Goal: Task Accomplishment & Management: Use online tool/utility

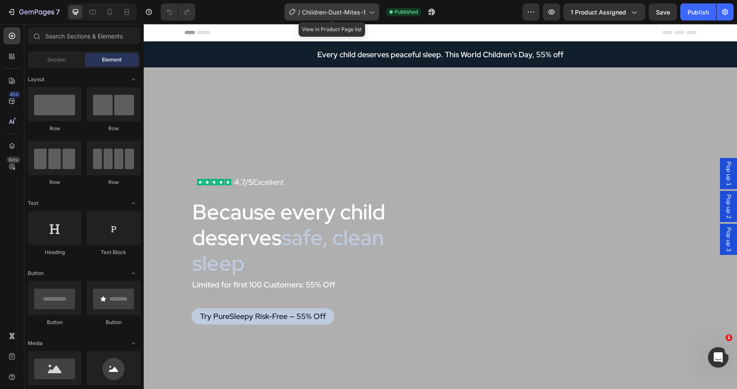
click at [339, 10] on span "Children-Dust-Mites-1" at bounding box center [334, 12] width 64 height 9
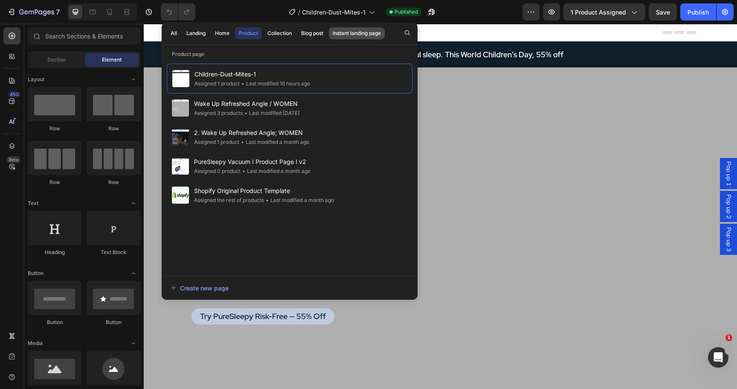
click at [345, 32] on div "Instant landing page" at bounding box center [357, 33] width 48 height 8
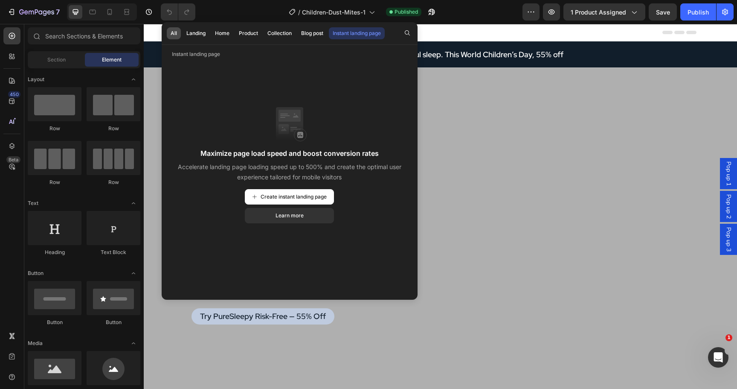
click at [175, 33] on div "All" at bounding box center [174, 33] width 6 height 8
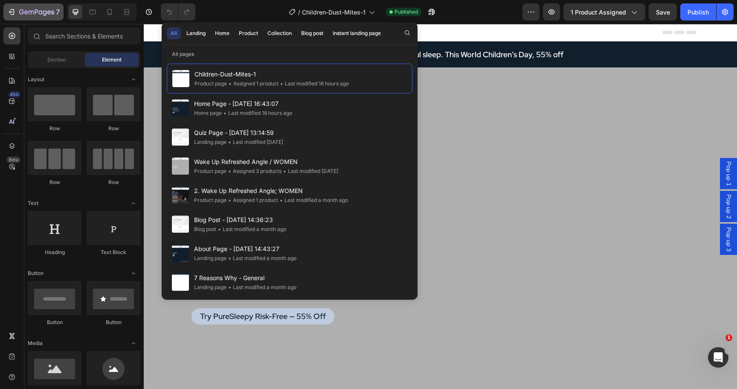
click at [23, 9] on div "7" at bounding box center [39, 12] width 41 height 10
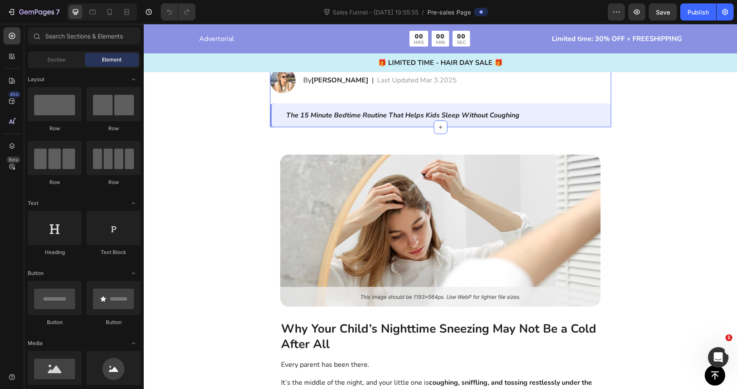
scroll to position [159, 0]
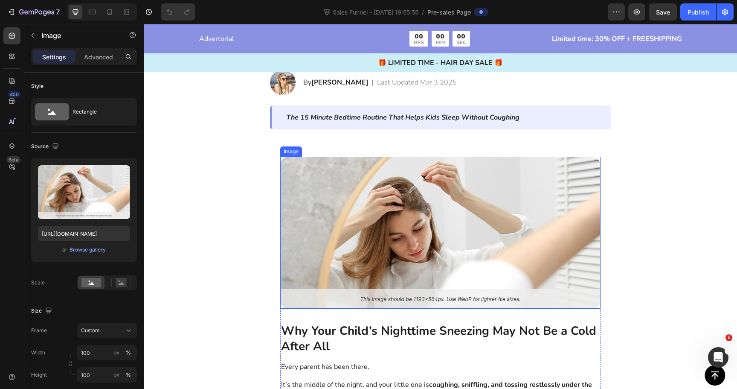
click at [394, 202] on img at bounding box center [440, 232] width 320 height 151
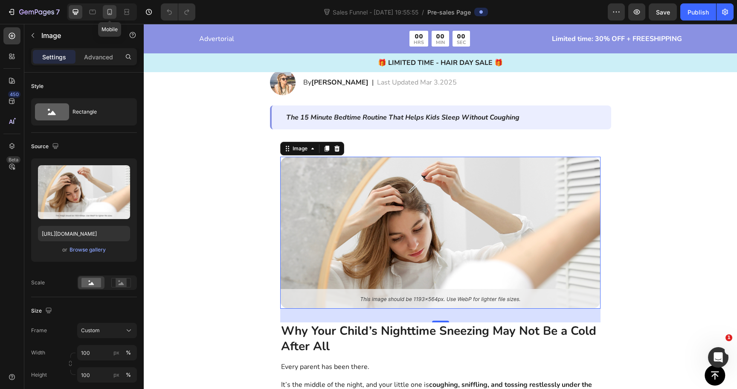
click at [110, 15] on icon at bounding box center [110, 12] width 5 height 6
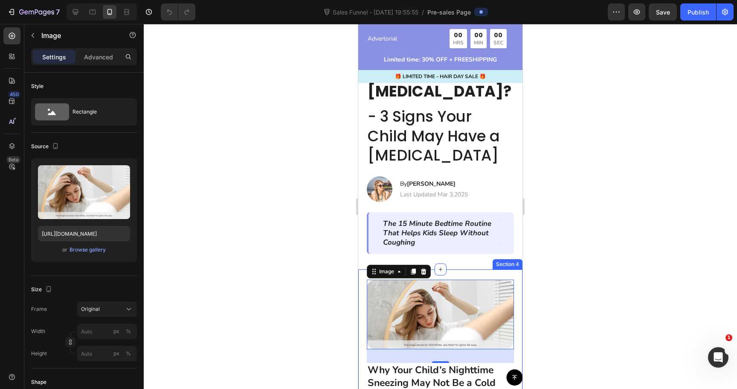
scroll to position [111, 0]
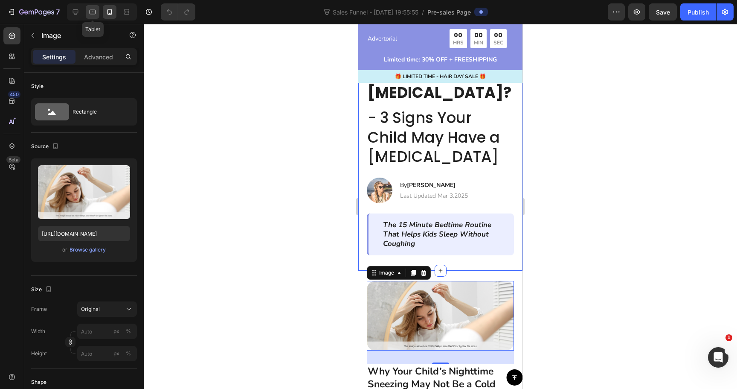
click at [91, 13] on icon at bounding box center [92, 12] width 9 height 9
type input "100"
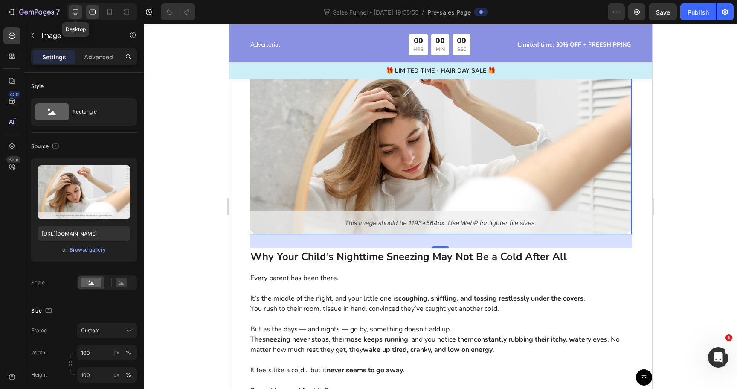
click at [76, 13] on icon at bounding box center [76, 12] width 6 height 6
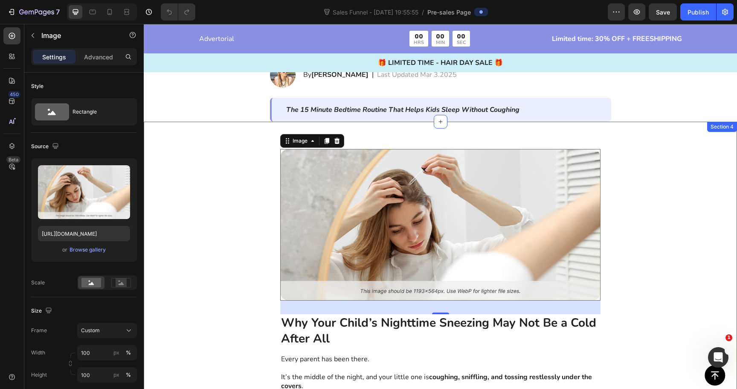
scroll to position [166, 0]
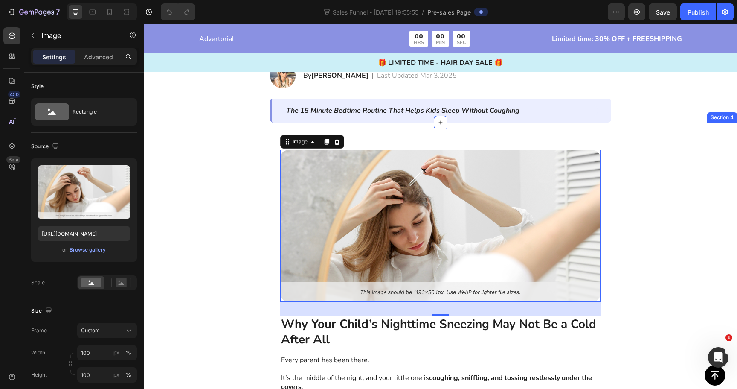
click at [228, 235] on div "Image 32 Why Your Child’s Nighttime Sneezing May Not Be a Cold After All Text B…" at bounding box center [441, 368] width 594 height 492
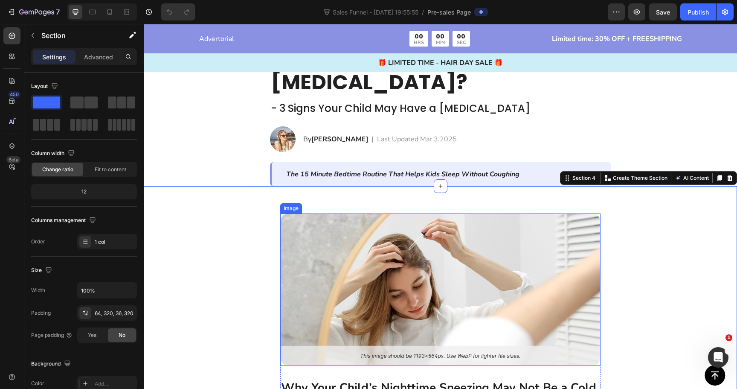
scroll to position [105, 0]
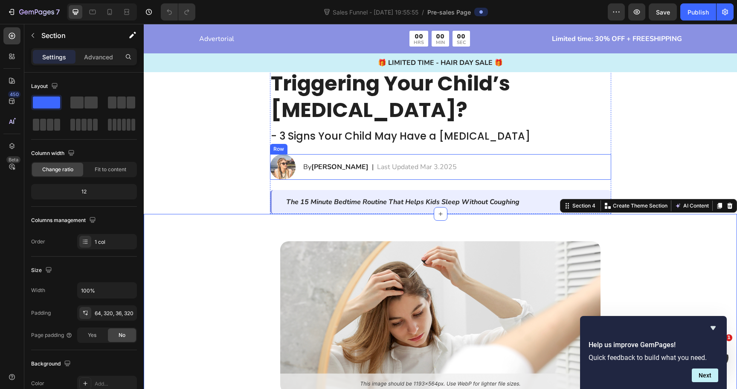
scroll to position [0, 0]
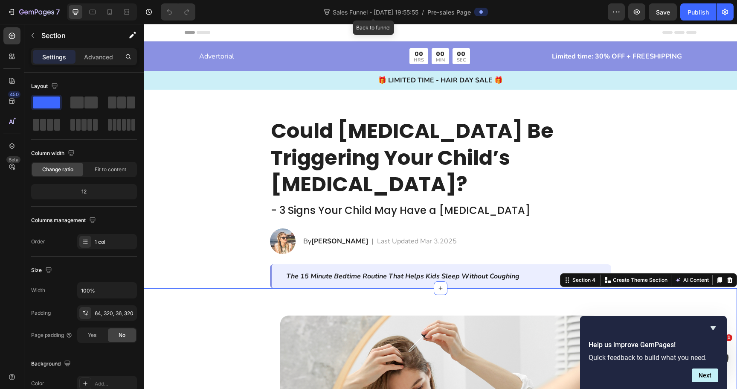
click at [353, 8] on span "Sales Funnel - [DATE] 19:55:55" at bounding box center [375, 12] width 89 height 9
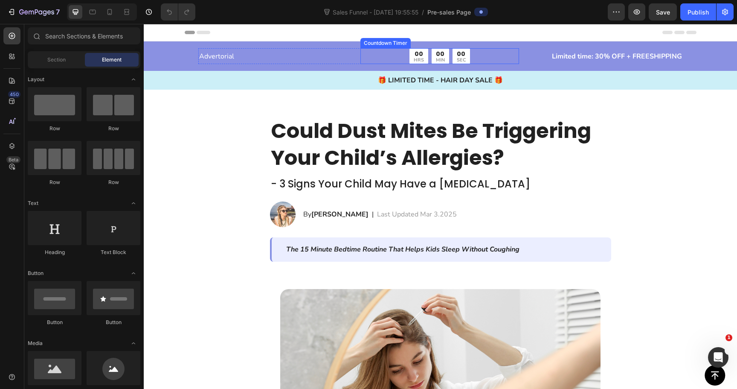
click at [470, 52] on div "00 HRS 00 MIN 00 SEC" at bounding box center [440, 56] width 159 height 16
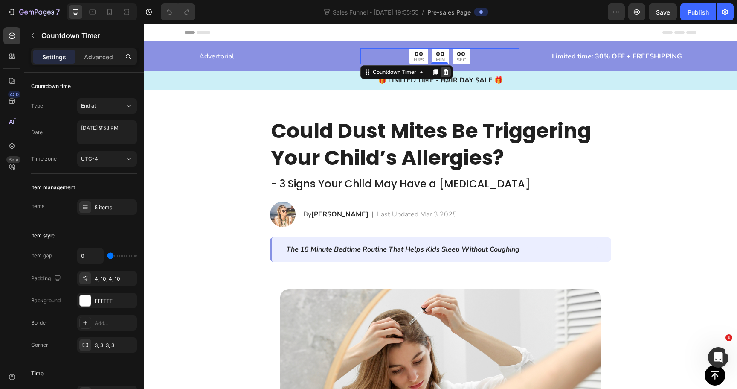
click at [444, 72] on icon at bounding box center [446, 72] width 6 height 6
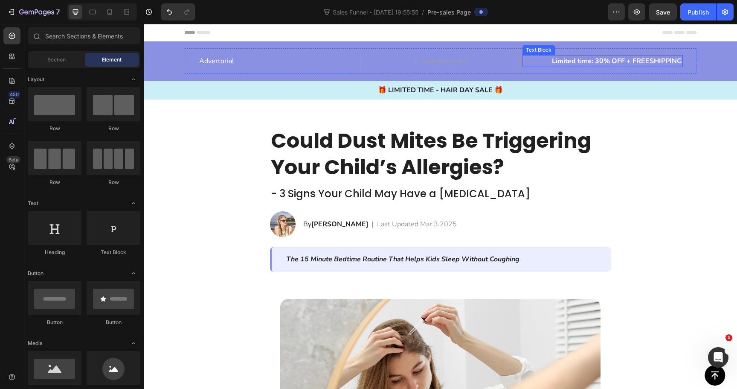
click at [619, 60] on p "Limited time: 30% OFF + FREESHIPPING" at bounding box center [603, 61] width 159 height 10
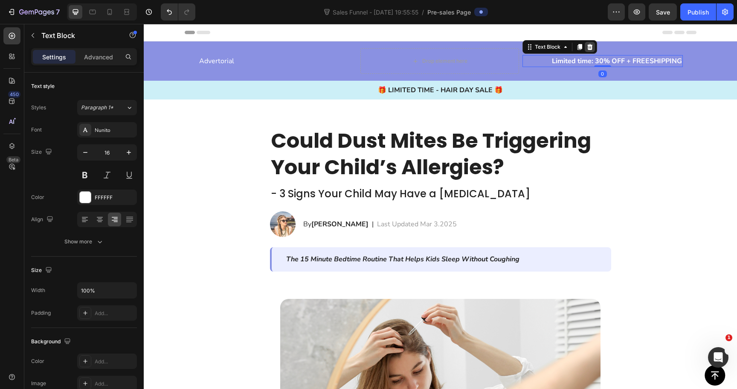
click at [588, 47] on icon at bounding box center [590, 47] width 6 height 6
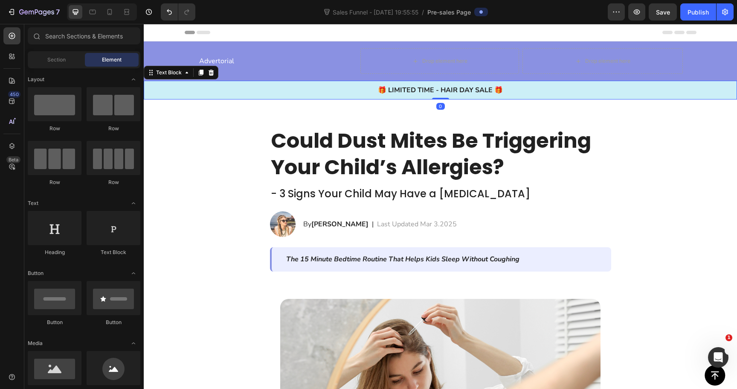
click at [518, 84] on div "🎁 LIMITED TIME - HAIR DAY SALE 🎁" at bounding box center [441, 90] width 594 height 12
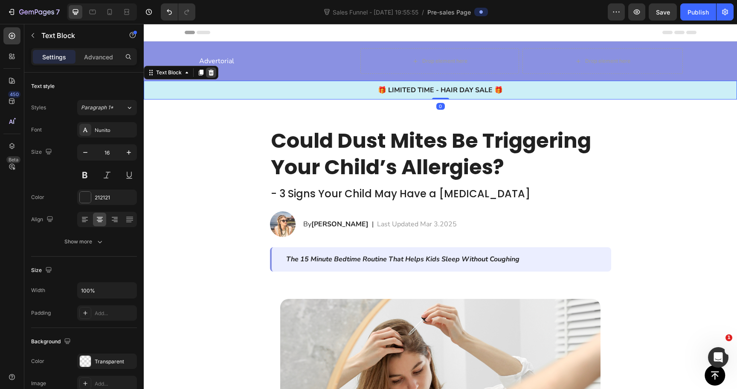
click at [211, 73] on icon at bounding box center [212, 73] width 6 height 6
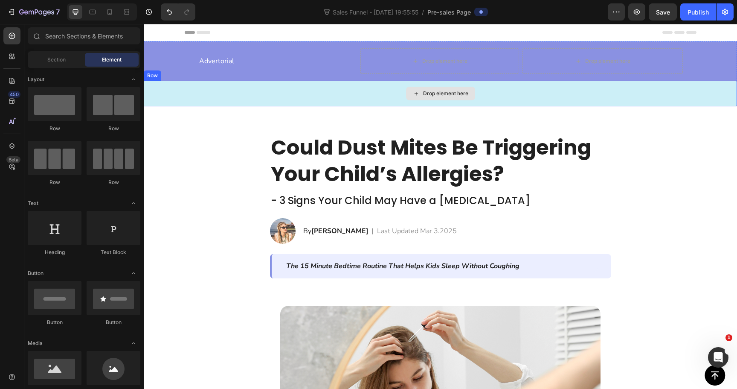
click at [198, 89] on div "Drop element here" at bounding box center [441, 94] width 594 height 26
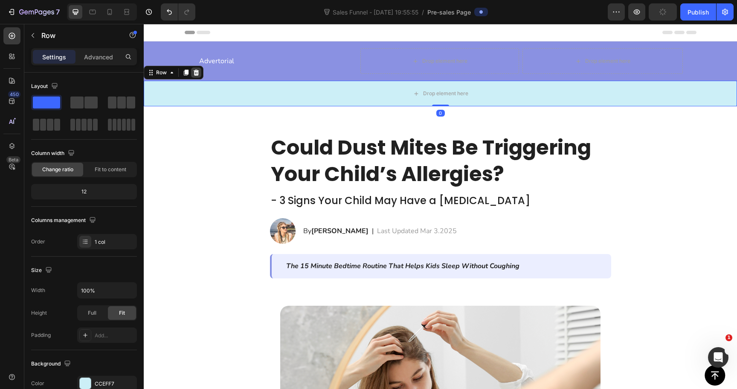
click at [194, 75] on icon at bounding box center [197, 73] width 6 height 6
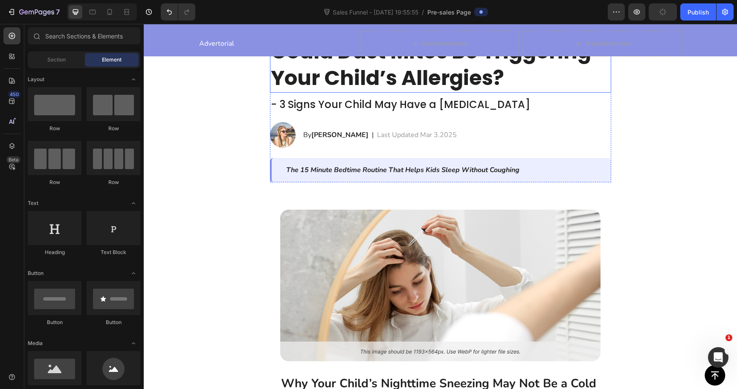
scroll to position [66, 0]
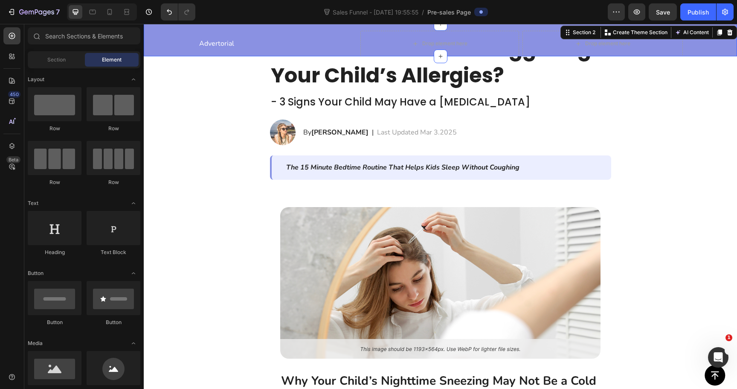
click at [159, 50] on div "Advertorial Text Block Drop element here Row Drop element here Row Row" at bounding box center [441, 44] width 594 height 26
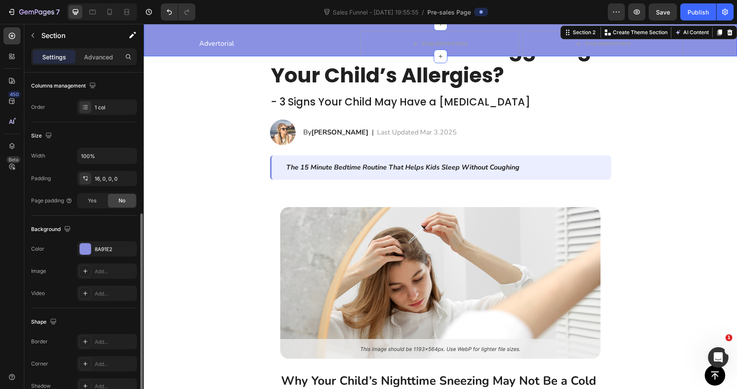
scroll to position [166, 0]
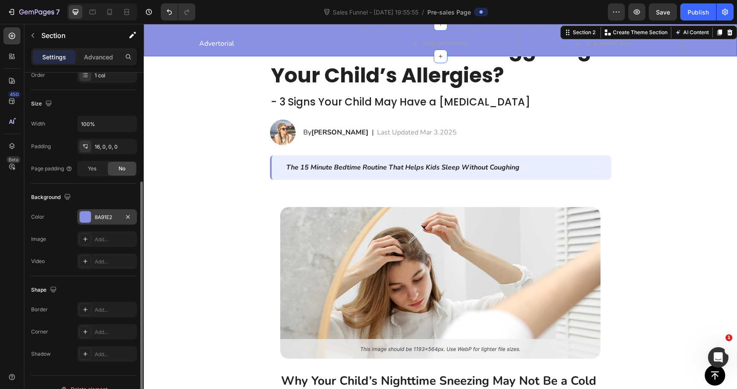
click at [100, 222] on div "8A91E2" at bounding box center [107, 216] width 60 height 15
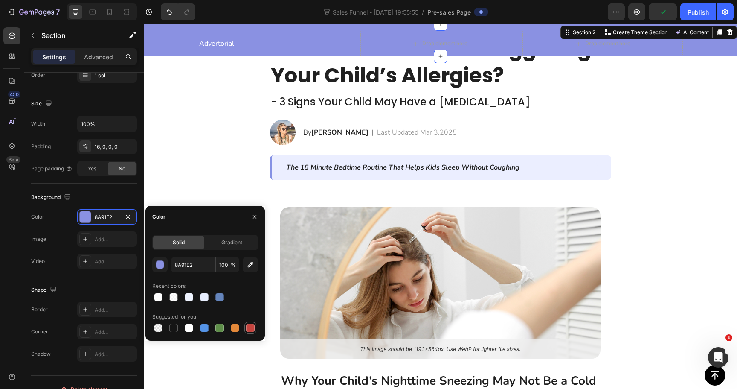
click at [248, 330] on div at bounding box center [250, 327] width 9 height 9
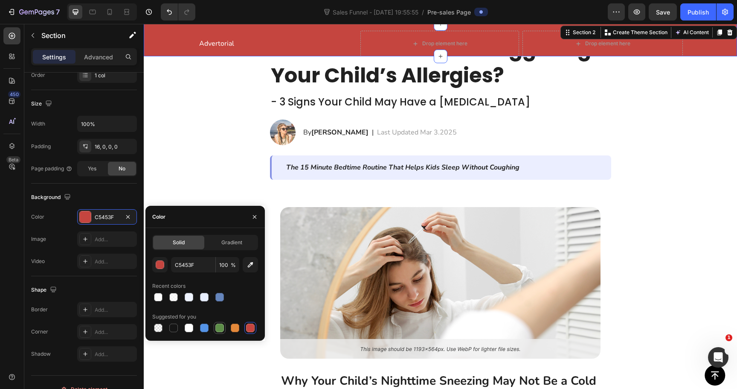
click at [215, 327] on div at bounding box center [220, 328] width 10 height 10
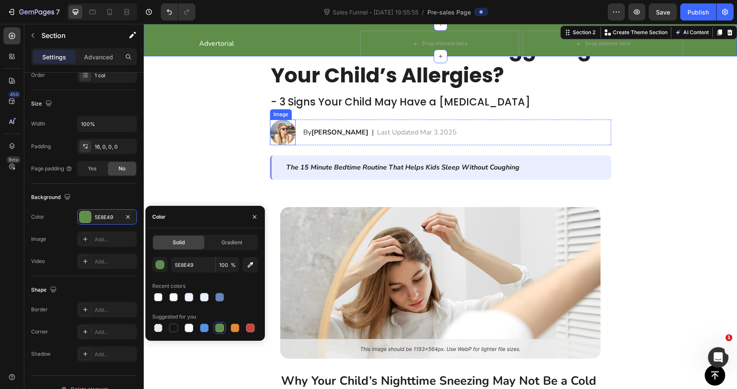
scroll to position [0, 0]
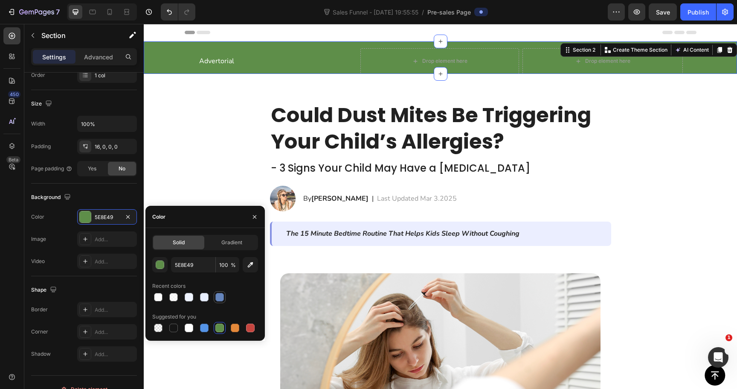
click at [219, 299] on div at bounding box center [219, 297] width 9 height 9
type input "6585BC"
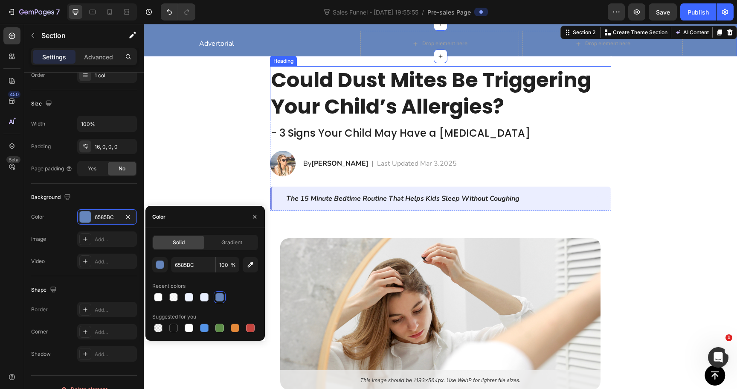
scroll to position [38, 0]
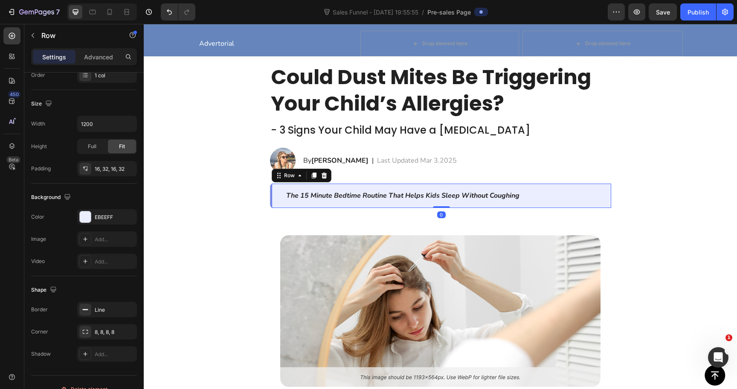
click at [347, 206] on div "The 15 Minute Bedtime Routine That Helps Kids Sleep Without Coughing Text Block…" at bounding box center [440, 195] width 341 height 24
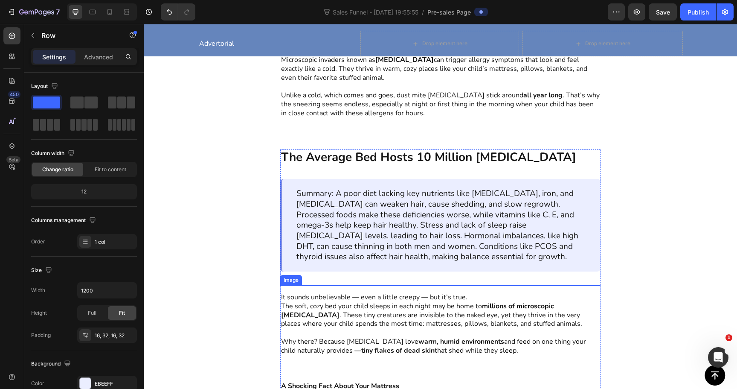
scroll to position [606, 0]
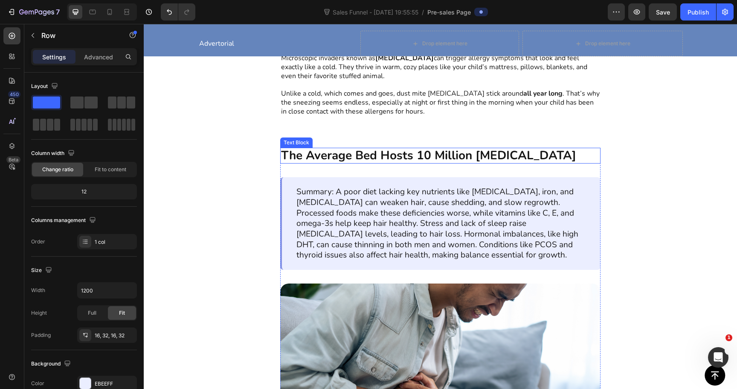
click at [495, 154] on strong "The Average Bed Hosts 10 Million Dust Mites" at bounding box center [428, 155] width 295 height 16
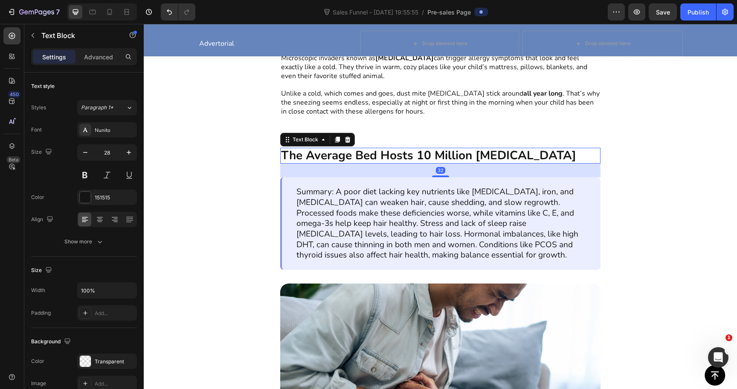
click at [546, 157] on p "The Average Bed Hosts 10 Million Dust Mites" at bounding box center [440, 156] width 319 height 15
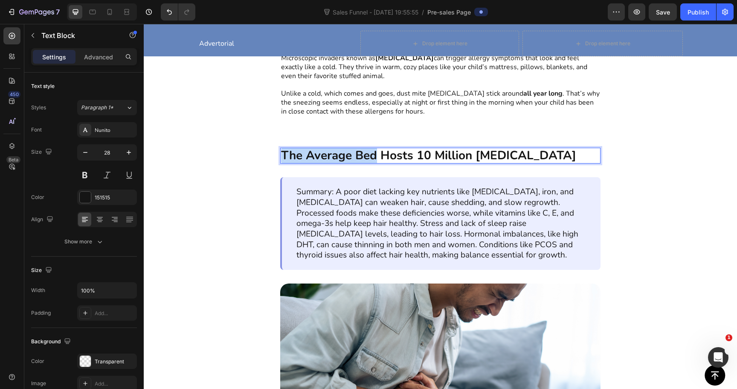
drag, startPoint x: 376, startPoint y: 156, endPoint x: 282, endPoint y: 159, distance: 93.5
click at [282, 159] on strong "The Average Bed Hosts 10 Million Dust Mites" at bounding box center [428, 155] width 295 height 16
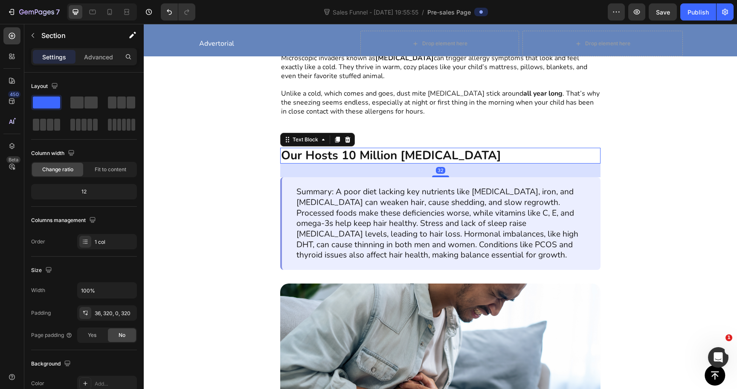
click at [476, 152] on p "Our Hosts 10 Million Dust Mites" at bounding box center [440, 156] width 319 height 15
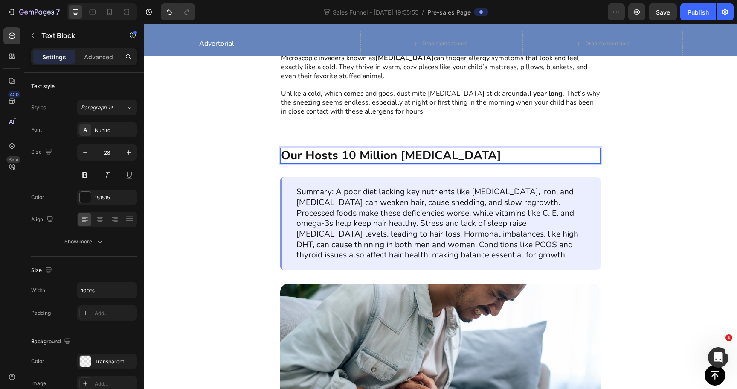
click at [345, 152] on strong "Our Hosts 10 Million Dust Mites" at bounding box center [391, 155] width 220 height 16
click at [344, 152] on strong "Our Hosts 10 Million Dust Mites" at bounding box center [391, 155] width 220 height 16
click at [476, 154] on p "Our Hosts +10 Million Dust Mites" at bounding box center [440, 156] width 319 height 15
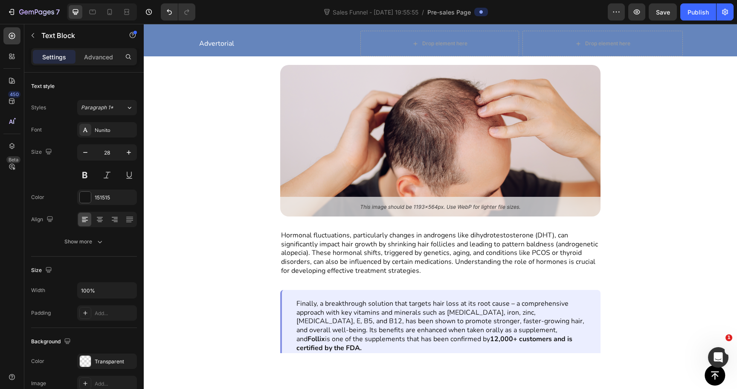
type input "16"
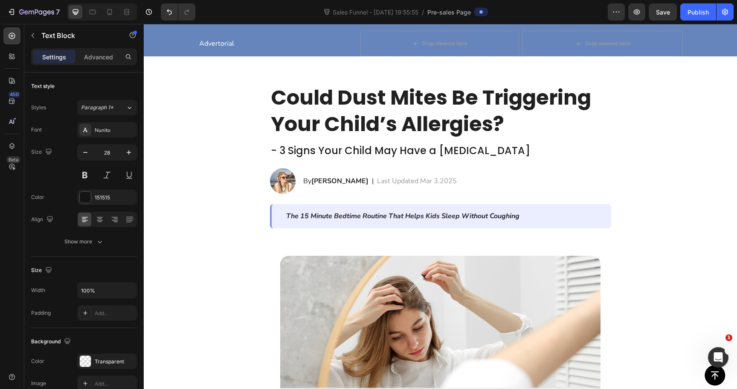
scroll to position [6, 0]
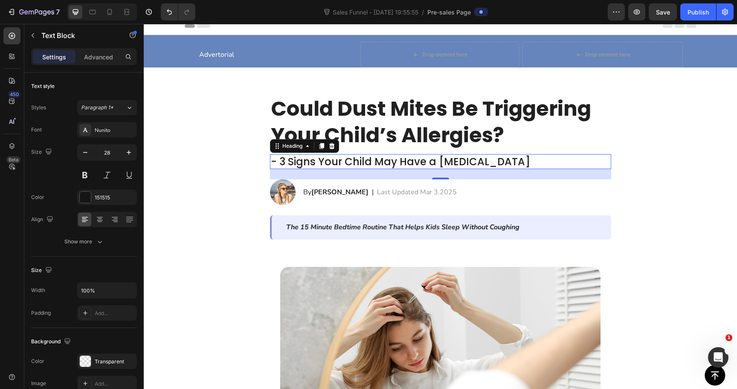
click at [382, 161] on h2 "- 3 Signs Your Child May Have a Dust Mite Allergy" at bounding box center [440, 161] width 341 height 15
click at [279, 160] on h2 "- 3 Signs Your Child May Have a Dust Mite Allergy" at bounding box center [440, 161] width 341 height 15
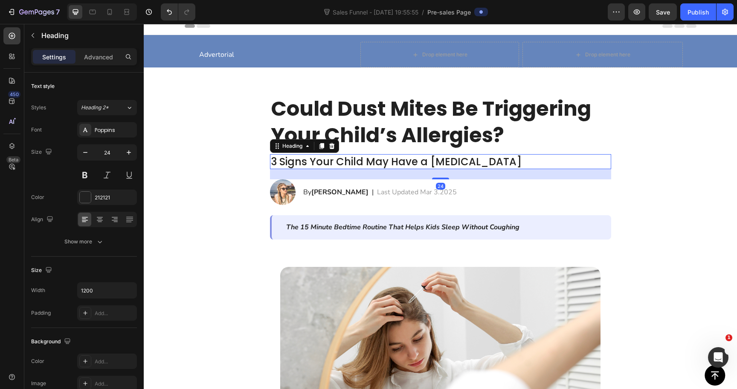
click at [290, 157] on p "3 Signs Your Child May Have a [MEDICAL_DATA]" at bounding box center [441, 161] width 340 height 13
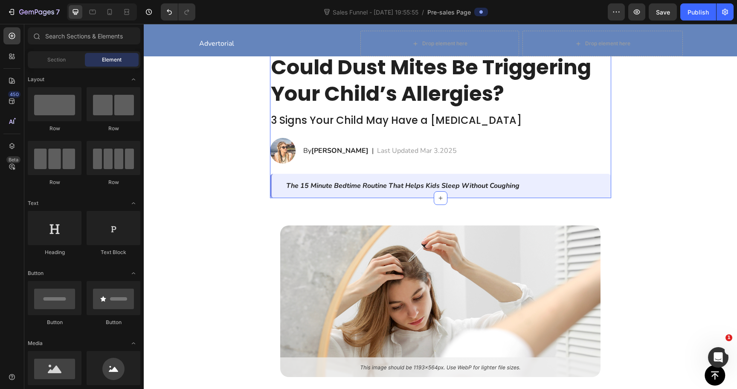
scroll to position [0, 0]
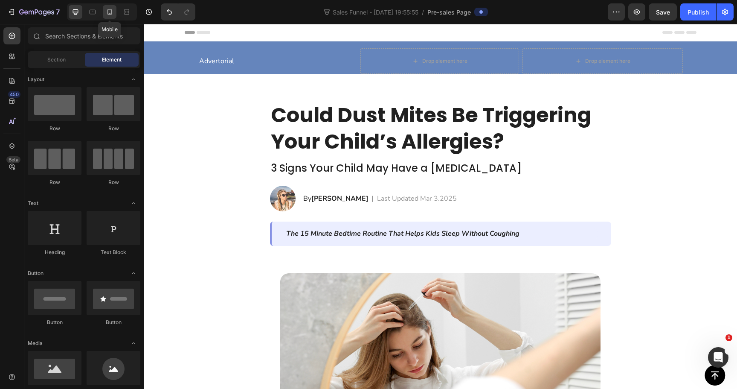
click at [108, 13] on icon at bounding box center [110, 12] width 5 height 6
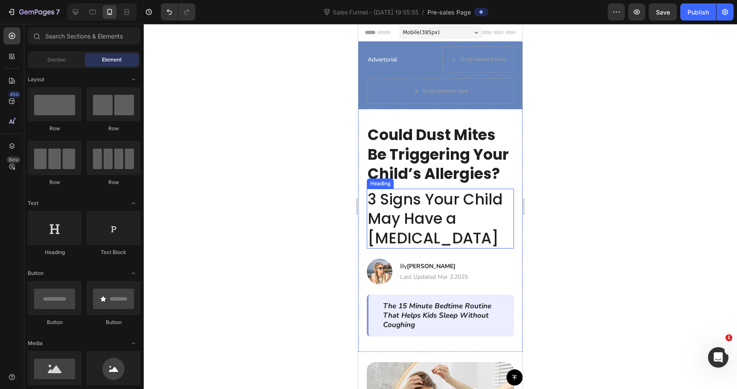
click at [427, 200] on p "3 Signs Your Child May Have a [MEDICAL_DATA]" at bounding box center [441, 218] width 146 height 58
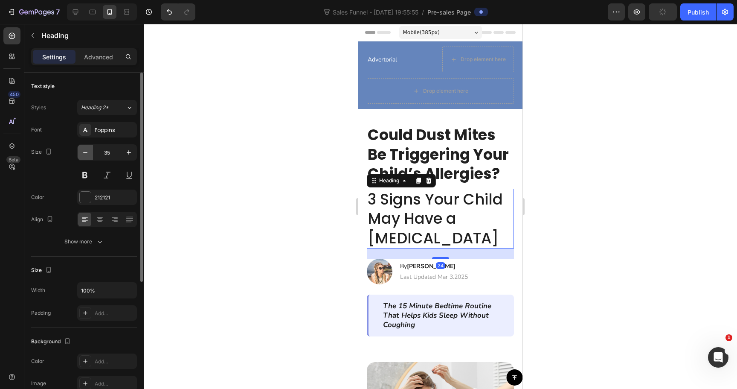
click at [85, 156] on icon "button" at bounding box center [85, 152] width 9 height 9
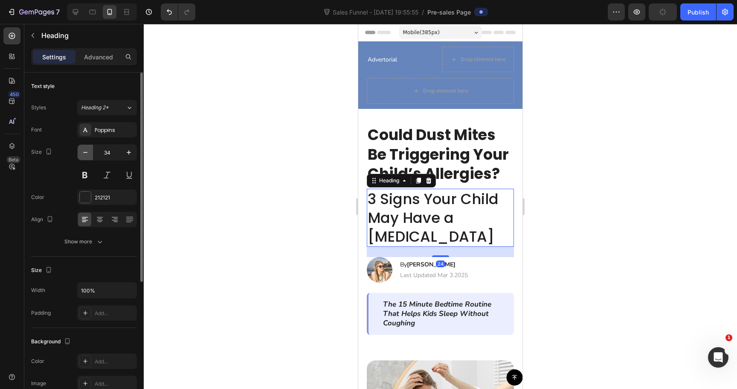
click at [85, 156] on icon "button" at bounding box center [85, 152] width 9 height 9
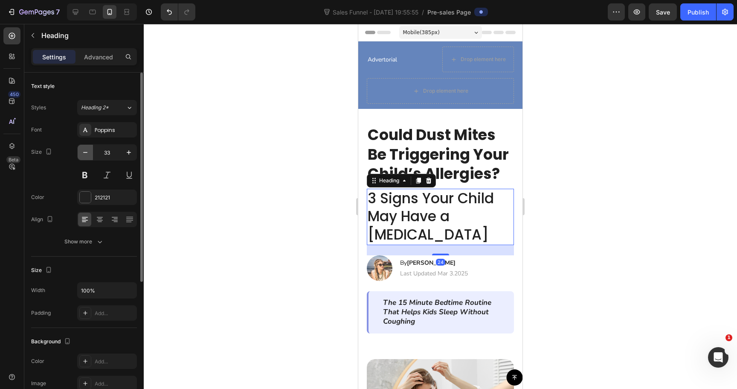
click at [85, 156] on icon "button" at bounding box center [85, 152] width 9 height 9
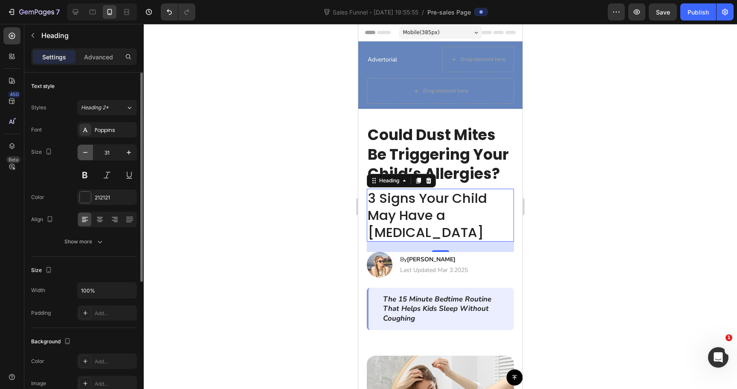
click at [85, 156] on icon "button" at bounding box center [85, 152] width 9 height 9
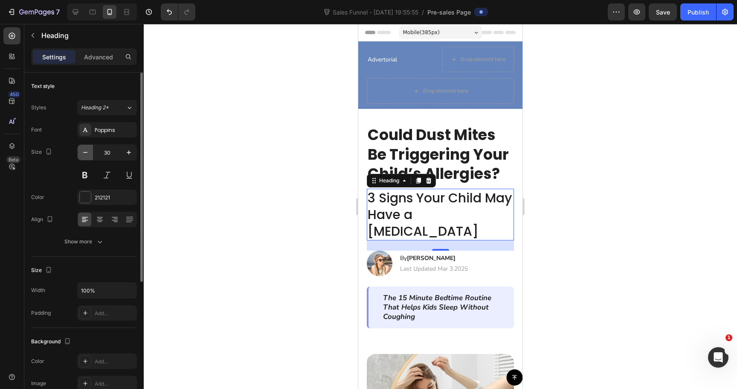
click at [85, 156] on icon "button" at bounding box center [85, 152] width 9 height 9
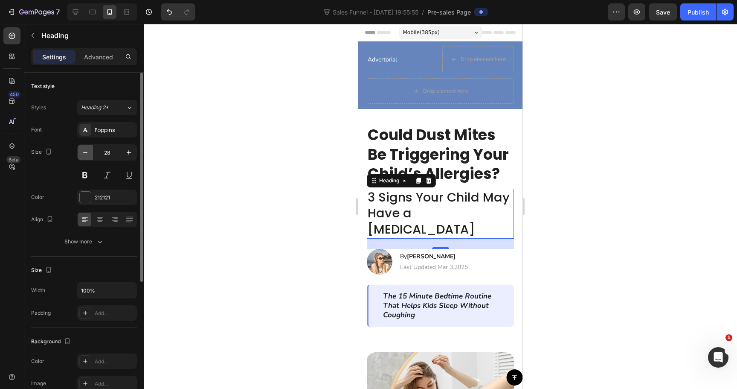
click at [85, 156] on icon "button" at bounding box center [85, 152] width 9 height 9
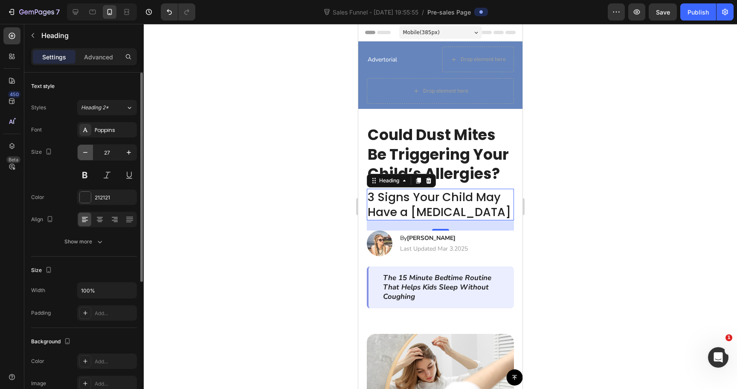
click at [85, 156] on icon "button" at bounding box center [85, 152] width 9 height 9
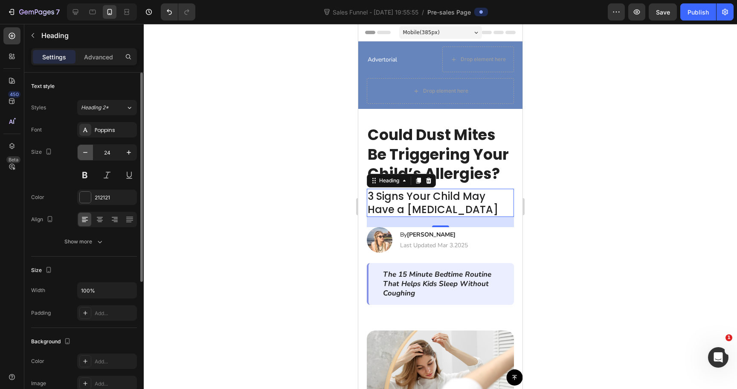
click at [85, 156] on icon "button" at bounding box center [85, 152] width 9 height 9
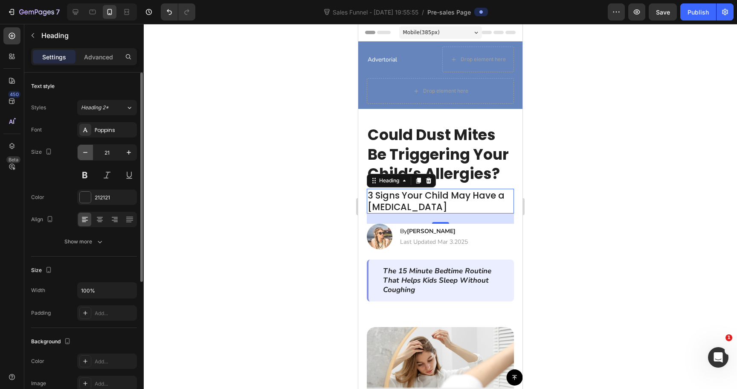
click at [85, 156] on icon "button" at bounding box center [85, 152] width 9 height 9
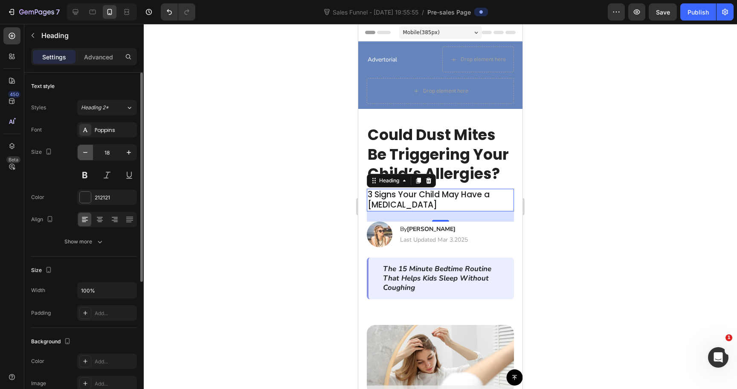
click at [85, 156] on icon "button" at bounding box center [85, 152] width 9 height 9
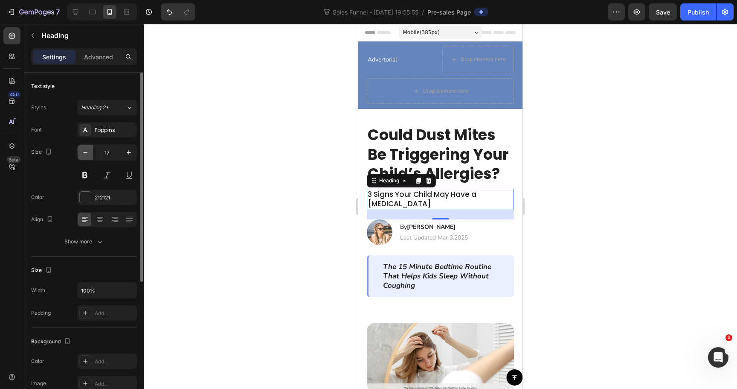
click at [85, 156] on icon "button" at bounding box center [85, 152] width 9 height 9
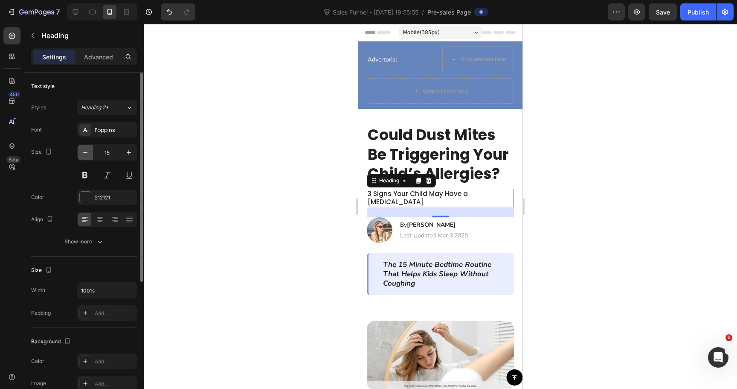
click at [85, 154] on icon "button" at bounding box center [85, 152] width 9 height 9
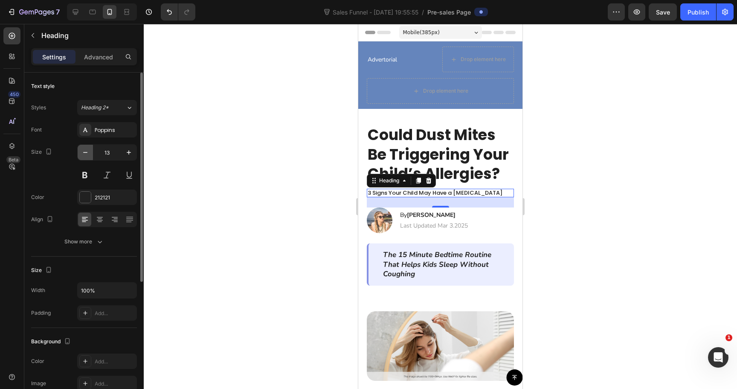
click at [85, 154] on icon "button" at bounding box center [85, 152] width 9 height 9
click at [132, 151] on icon "button" at bounding box center [129, 152] width 9 height 9
type input "14"
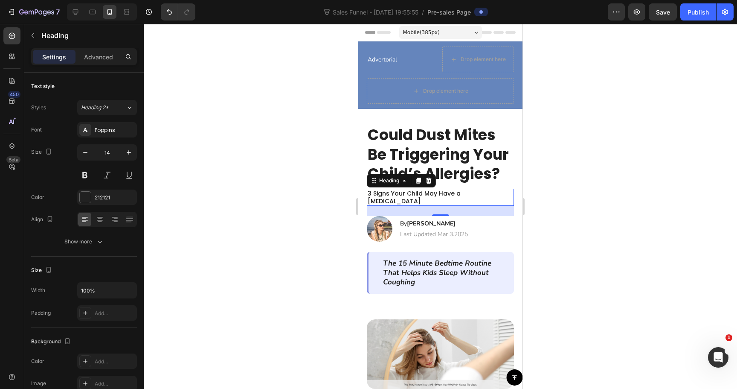
click at [323, 194] on div at bounding box center [441, 206] width 594 height 365
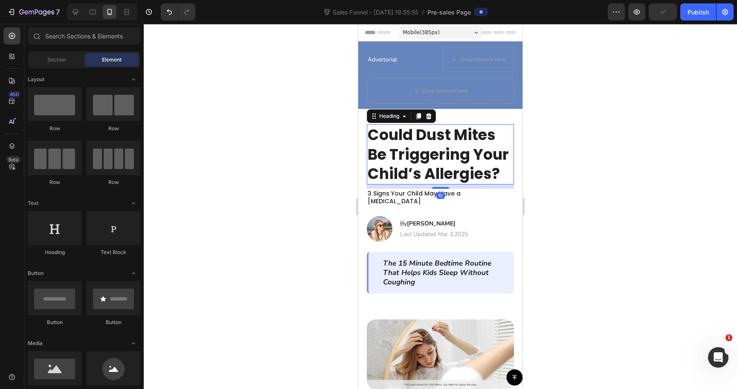
click at [419, 170] on h2 "Could Dust Mites Be Triggering Your Child’s Allergies?" at bounding box center [440, 154] width 147 height 60
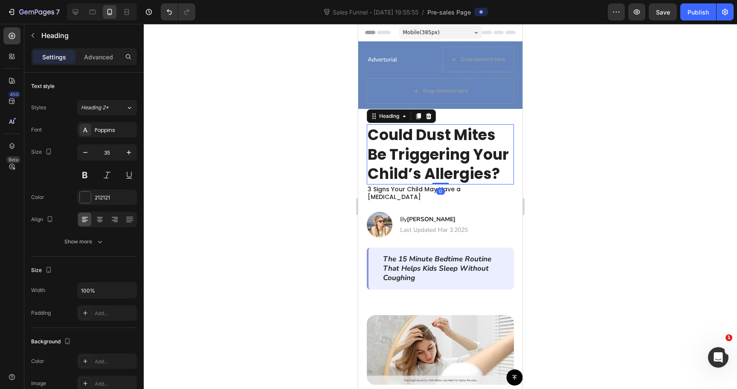
drag, startPoint x: 437, startPoint y: 187, endPoint x: 438, endPoint y: 175, distance: 12.5
click at [438, 176] on div "Could Dust Mites Be Triggering Your Child’s Allergies? Heading 0" at bounding box center [440, 154] width 147 height 60
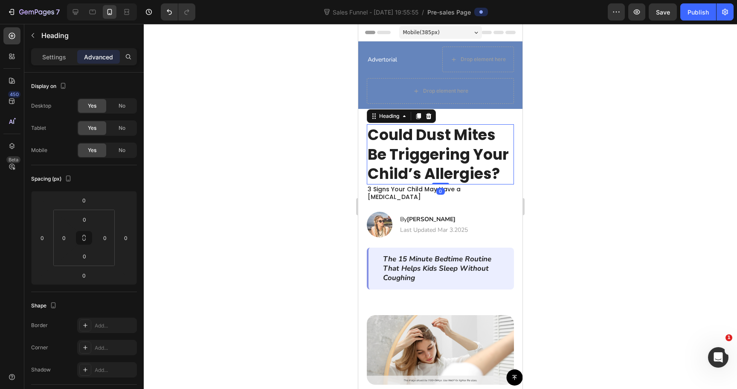
click at [300, 173] on div at bounding box center [441, 206] width 594 height 365
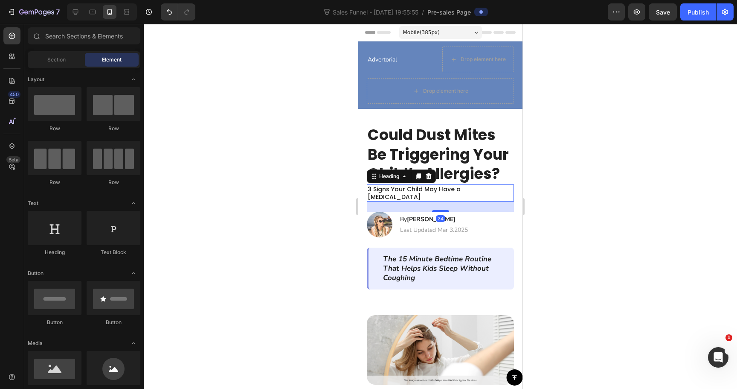
click at [474, 189] on p "3 Signs Your Child May Have a [MEDICAL_DATA]" at bounding box center [441, 192] width 146 height 15
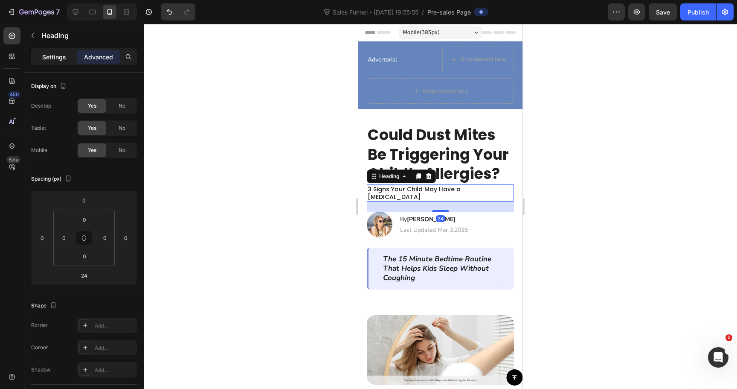
click at [56, 57] on p "Settings" at bounding box center [54, 56] width 24 height 9
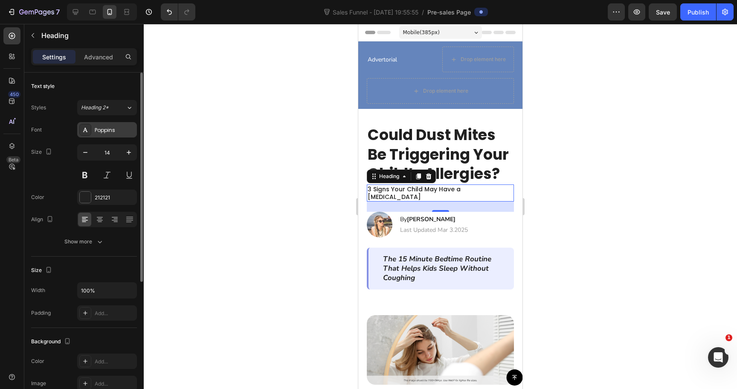
click at [98, 134] on div "Poppins" at bounding box center [107, 129] width 60 height 15
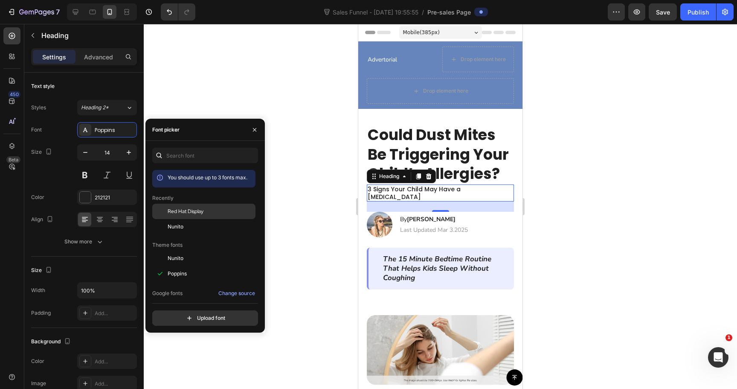
click at [180, 209] on span "Red Hat Display" at bounding box center [186, 211] width 36 height 8
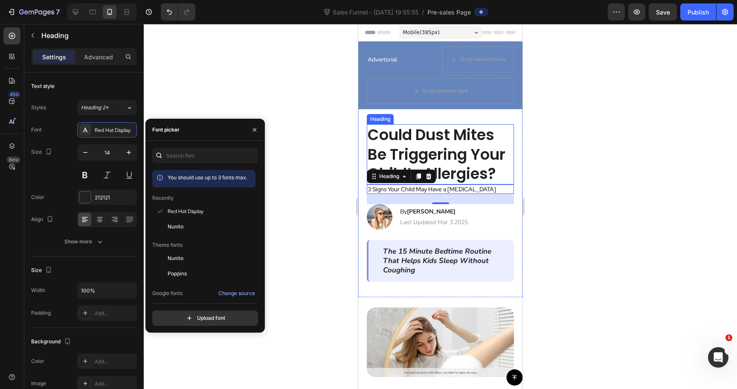
click at [461, 154] on h2 "Could Dust Mites Be Triggering Your Child’s Allergies?" at bounding box center [440, 154] width 147 height 60
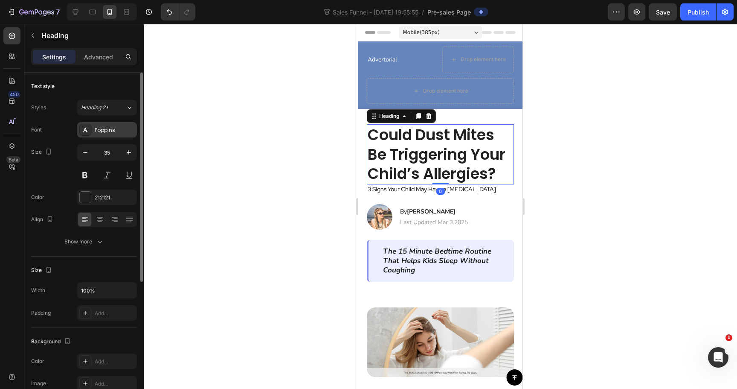
click at [100, 129] on div "Poppins" at bounding box center [115, 130] width 40 height 8
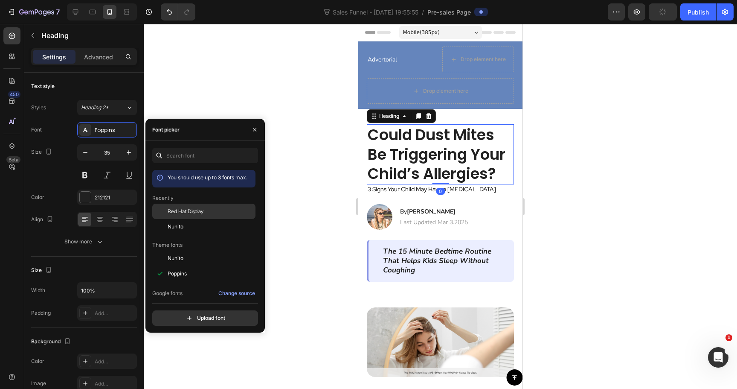
click at [215, 211] on div "Red Hat Display" at bounding box center [211, 211] width 86 height 8
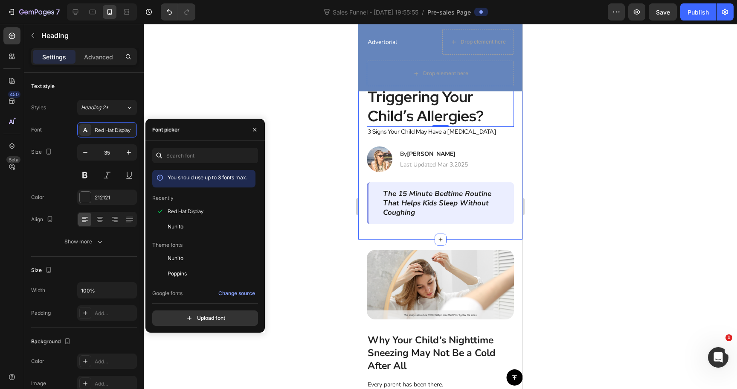
scroll to position [68, 0]
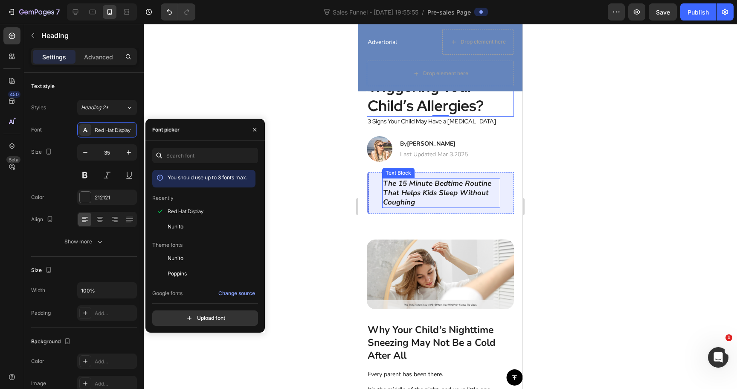
click at [458, 194] on icon "The 15 Minute Bedtime Routine That Helps Kids Sleep Without Coughing" at bounding box center [437, 192] width 108 height 29
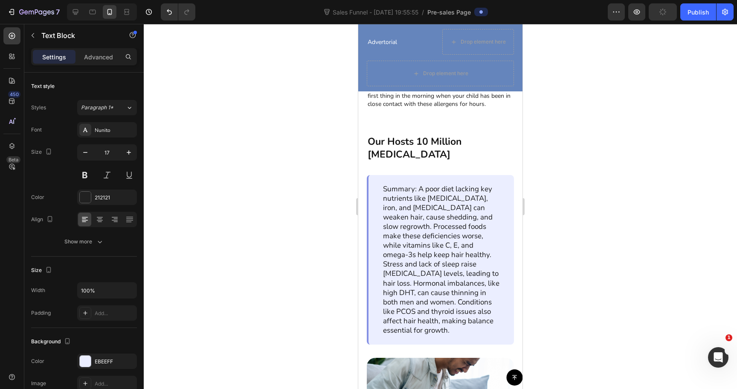
scroll to position [624, 0]
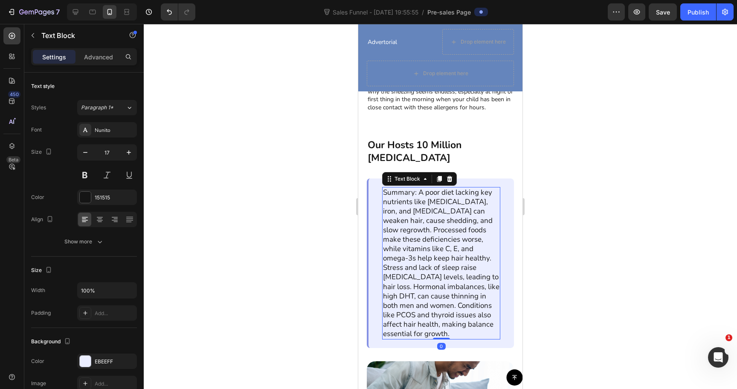
click at [411, 261] on p "Summary: A poor diet lacking key nutrients like biotin, iron, and vitamin D can…" at bounding box center [441, 263] width 116 height 151
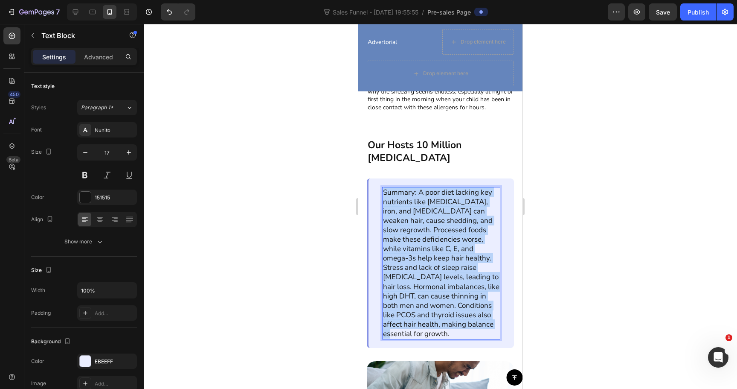
click at [411, 261] on p "Summary: A poor diet lacking key nutrients like biotin, iron, and vitamin D can…" at bounding box center [441, 263] width 116 height 151
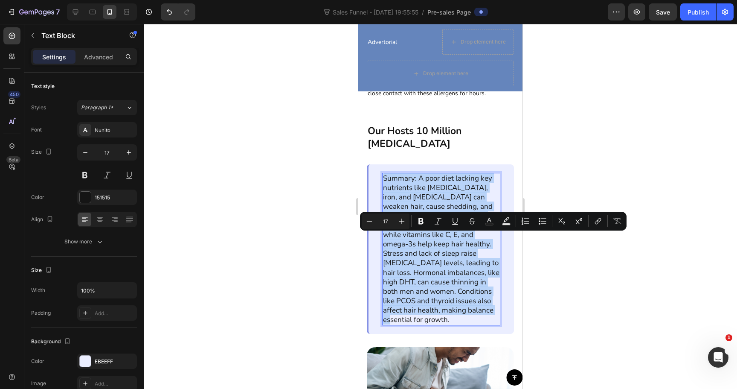
scroll to position [393, 0]
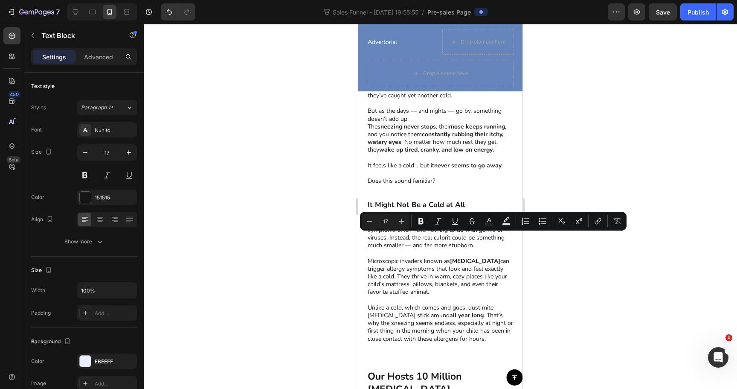
type input "16"
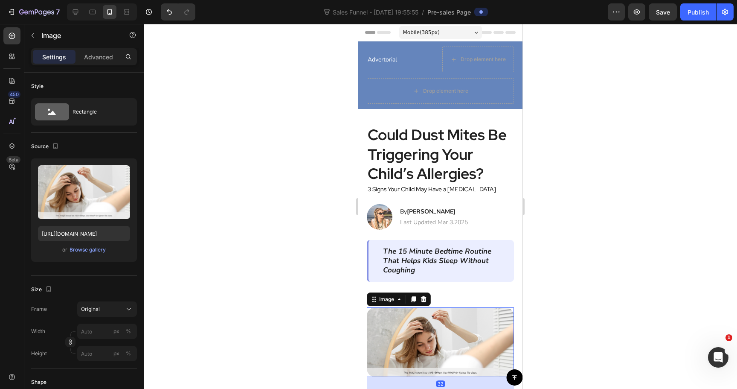
click at [414, 323] on img at bounding box center [440, 342] width 147 height 70
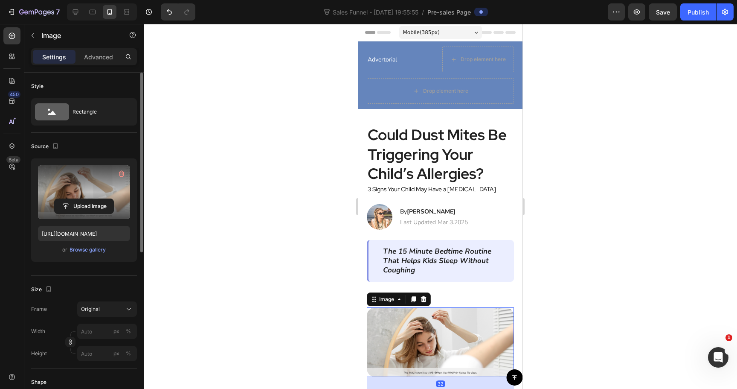
click at [82, 185] on label at bounding box center [84, 192] width 92 height 54
click at [82, 199] on input "file" at bounding box center [84, 206] width 59 height 15
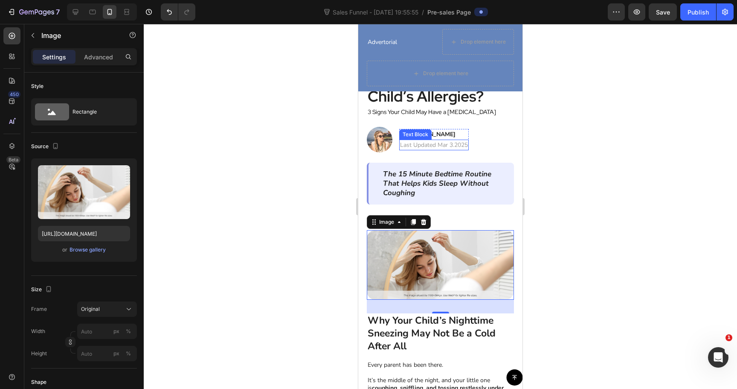
scroll to position [78, 0]
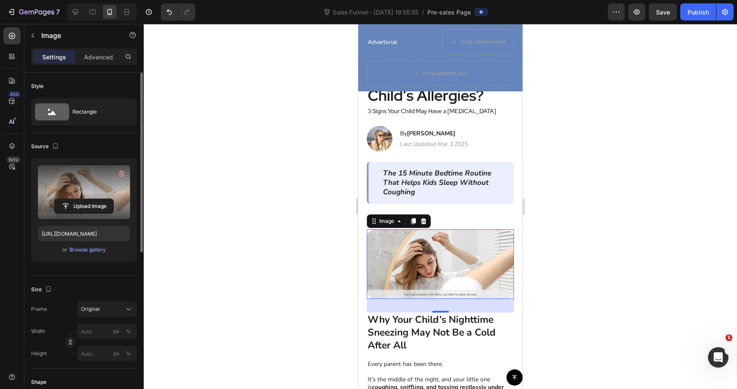
click at [71, 183] on label at bounding box center [84, 192] width 92 height 54
click at [71, 199] on input "file" at bounding box center [84, 206] width 59 height 15
click at [93, 199] on input "file" at bounding box center [84, 206] width 59 height 15
click at [86, 175] on label at bounding box center [84, 192] width 92 height 54
click at [86, 199] on input "file" at bounding box center [84, 206] width 59 height 15
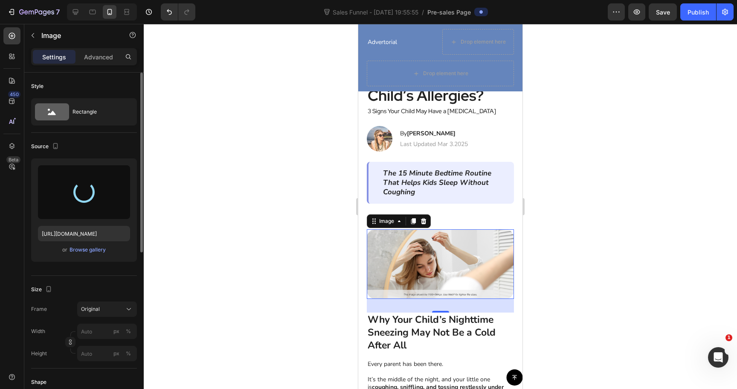
type input "https://cdn.shopify.com/s/files/1/0744/0918/1437/files/gempages_570298559904089…"
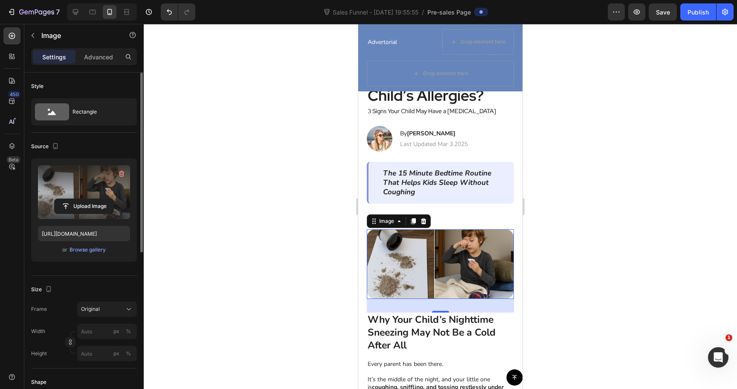
click at [583, 221] on div at bounding box center [441, 206] width 594 height 365
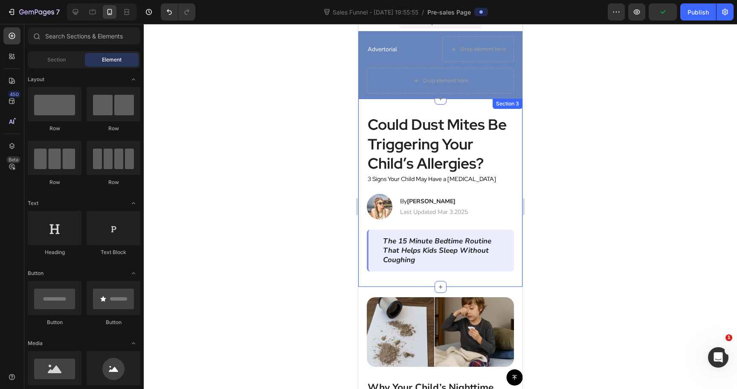
scroll to position [0, 0]
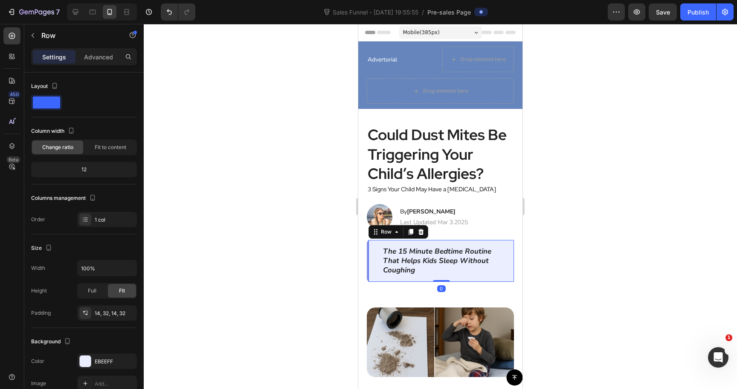
click at [373, 247] on div "The 15 Minute Bedtime Routine That Helps Kids Sleep Without Coughing Text Block…" at bounding box center [440, 261] width 147 height 42
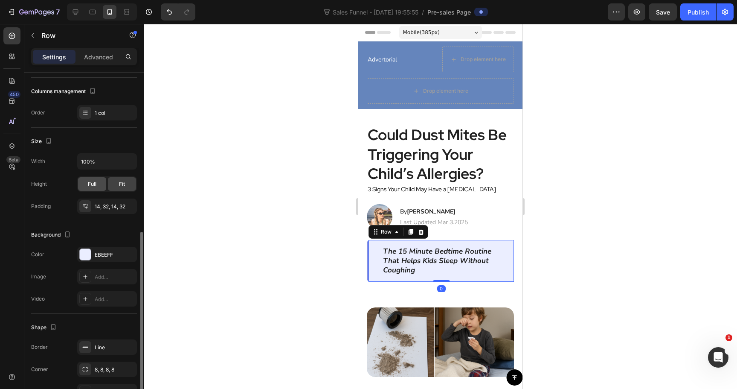
scroll to position [158, 0]
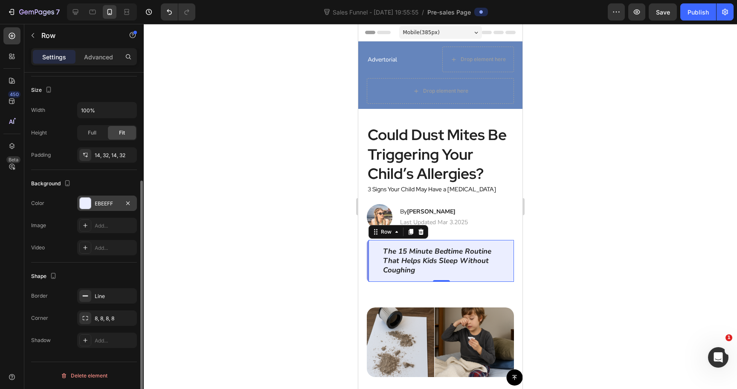
click at [91, 201] on div "EBEEFF" at bounding box center [107, 202] width 60 height 15
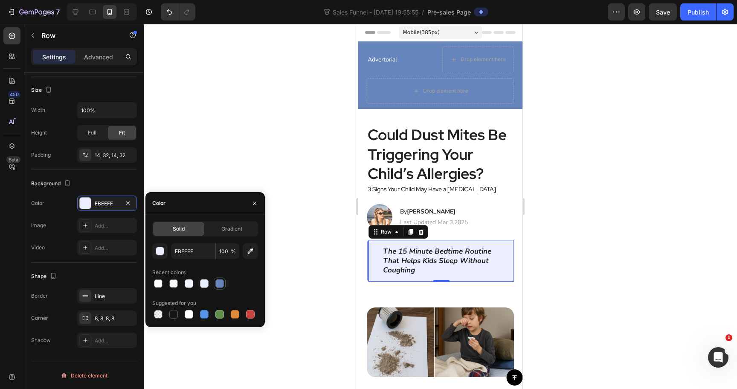
click at [222, 288] on div at bounding box center [220, 283] width 12 height 12
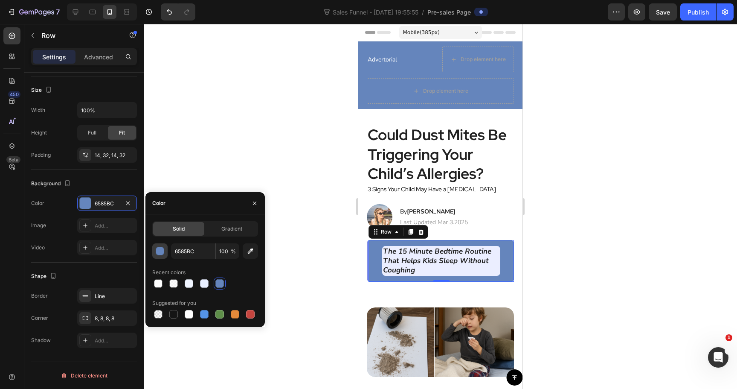
click at [165, 253] on button "button" at bounding box center [159, 250] width 15 height 15
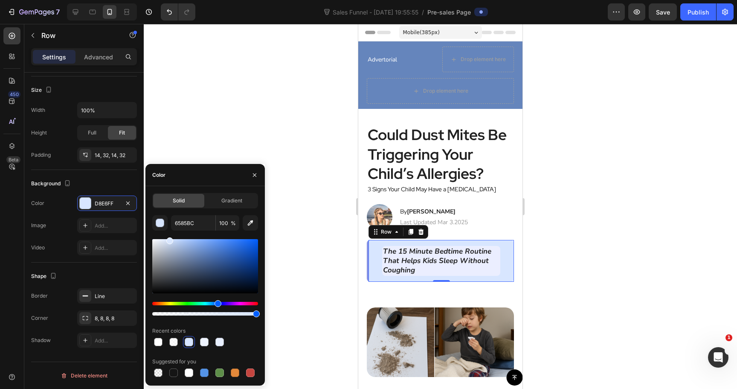
type input "D8E6FF"
drag, startPoint x: 200, startPoint y: 257, endPoint x: 164, endPoint y: 236, distance: 41.5
click at [163, 236] on div "D8E6FF 100 % Recent colors Suggested for you" at bounding box center [205, 296] width 106 height 163
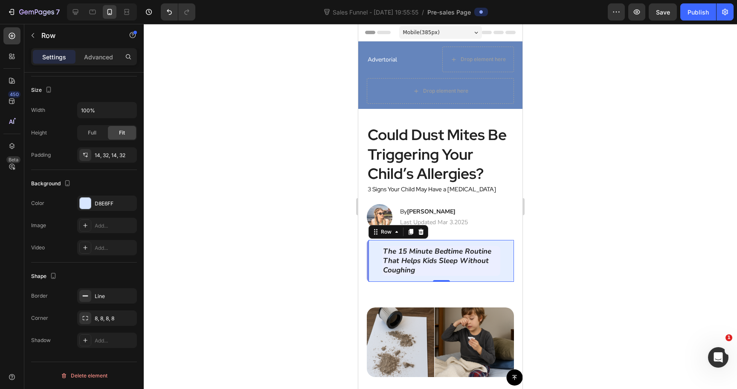
click at [221, 101] on div at bounding box center [441, 206] width 594 height 365
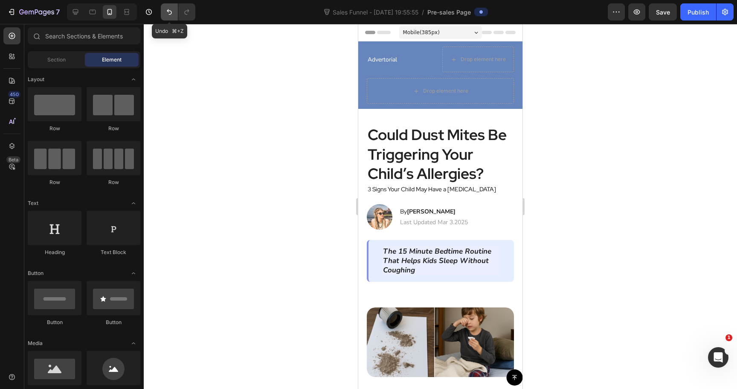
click at [167, 12] on icon "Undo/Redo" at bounding box center [169, 12] width 9 height 9
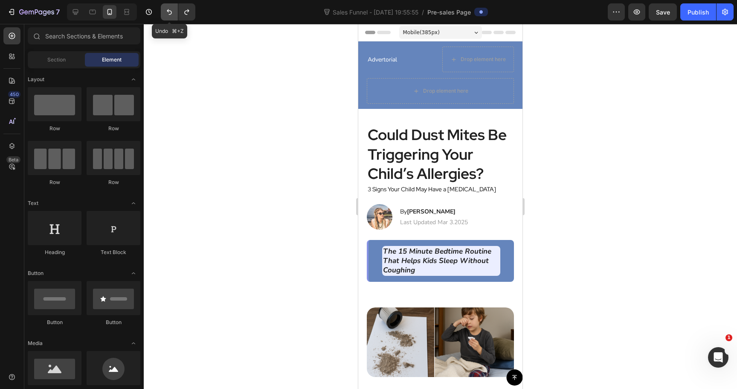
click at [167, 12] on icon "Undo/Redo" at bounding box center [169, 12] width 9 height 9
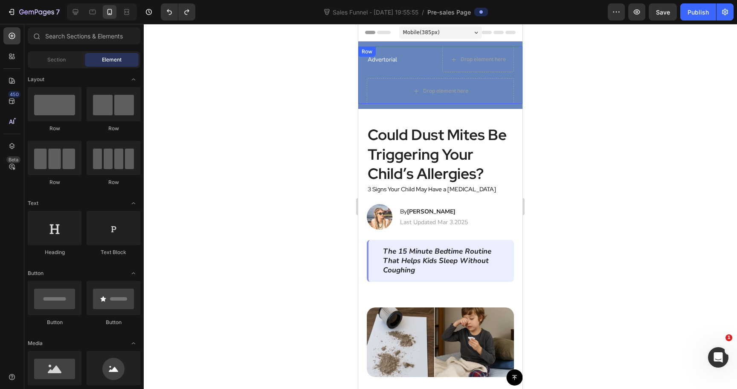
click at [363, 98] on div "Advertorial Text Block Drop element here Row Drop element here Row" at bounding box center [440, 75] width 164 height 57
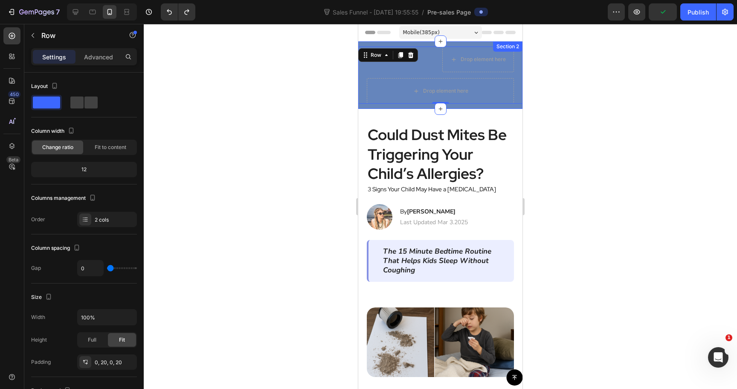
click at [362, 106] on div "Advertorial Text Block Drop element here Row Drop element here Row 0 Row" at bounding box center [440, 78] width 164 height 62
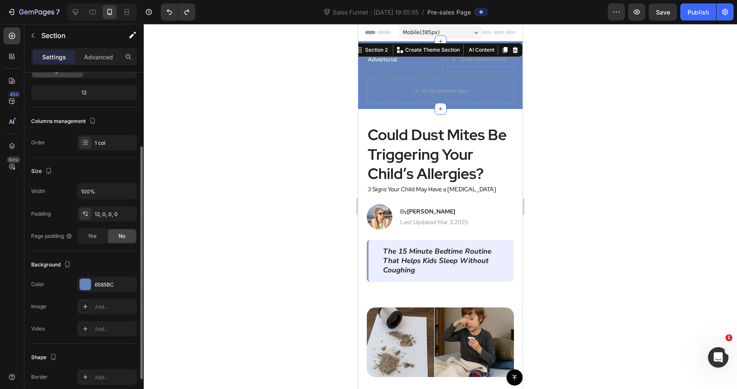
scroll to position [105, 0]
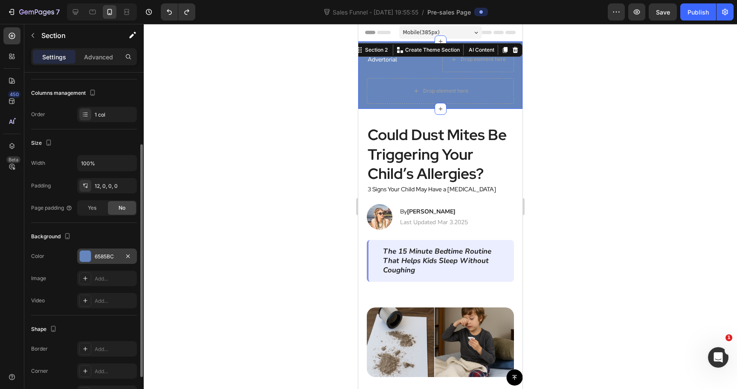
click at [95, 256] on div "6585BC" at bounding box center [107, 257] width 25 height 8
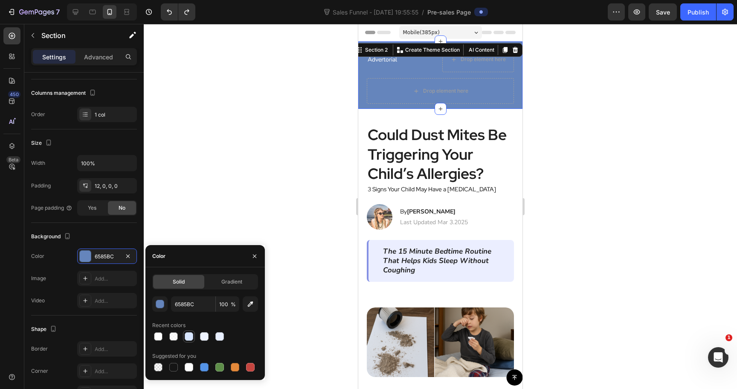
click at [191, 334] on div at bounding box center [189, 336] width 9 height 9
type input "D8E6FF"
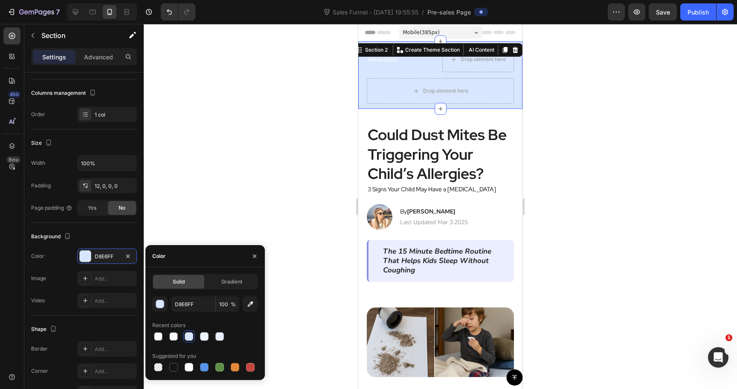
click at [273, 97] on div at bounding box center [441, 206] width 594 height 365
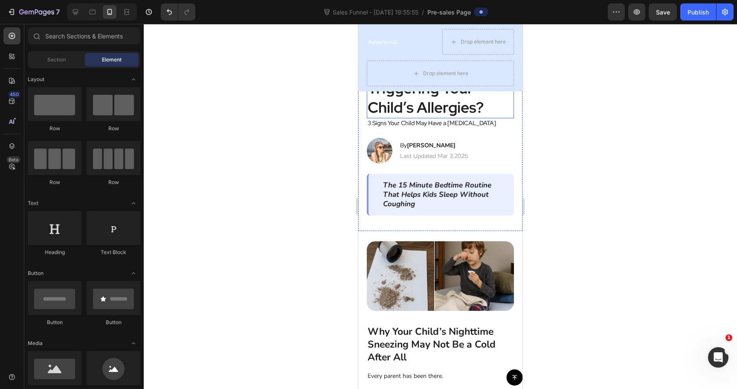
scroll to position [67, 0]
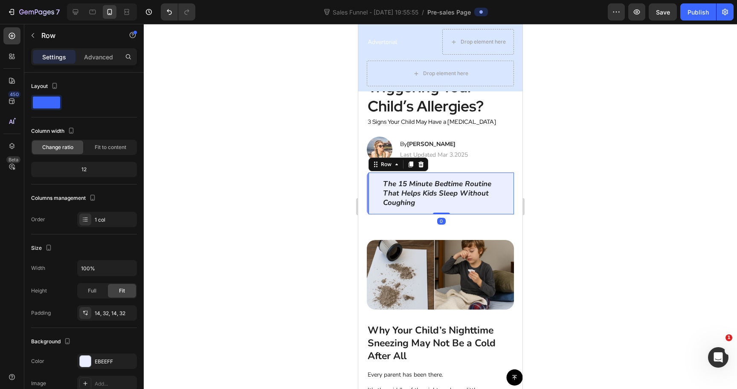
click at [440, 212] on div "The 15 Minute Bedtime Routine That Helps Kids Sleep Without Coughing Text Block…" at bounding box center [440, 193] width 147 height 42
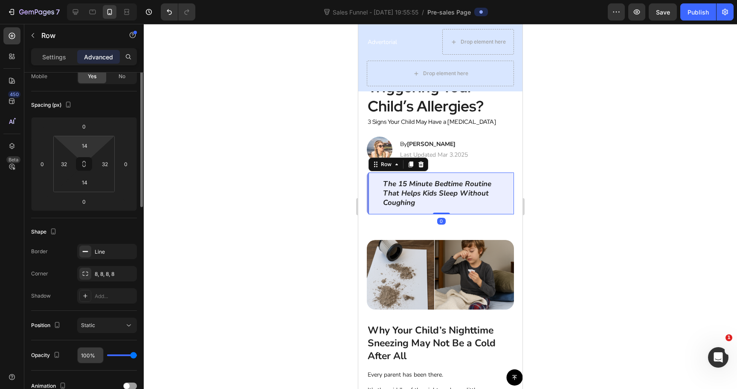
scroll to position [0, 0]
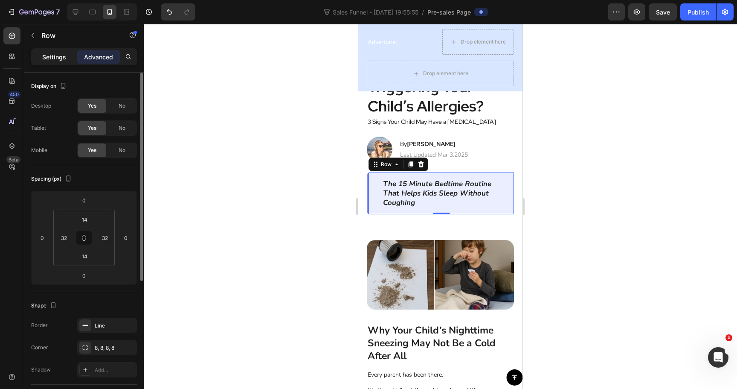
click at [66, 60] on div "Settings" at bounding box center [54, 57] width 43 height 14
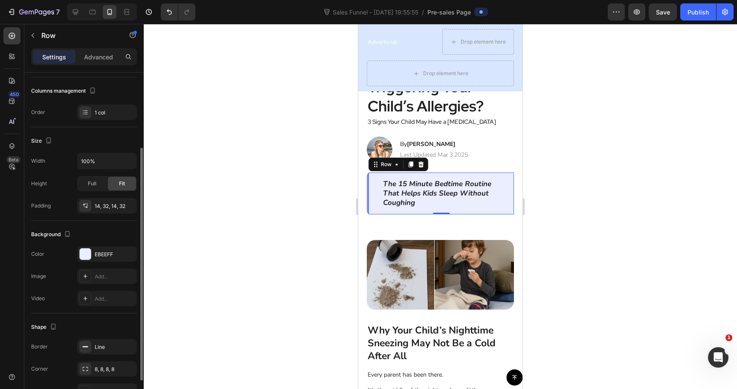
scroll to position [119, 0]
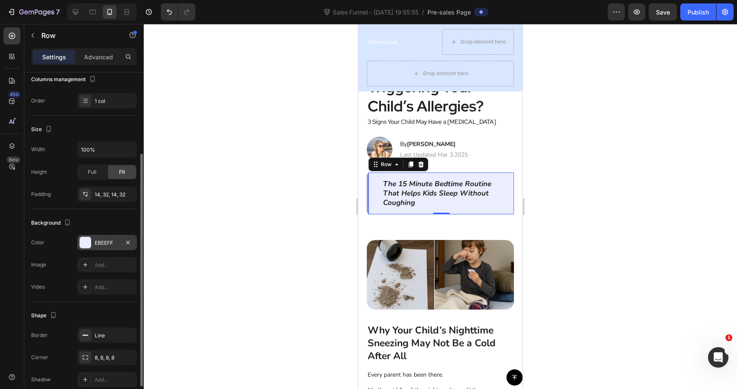
click at [101, 244] on div "EBEEFF" at bounding box center [107, 243] width 25 height 8
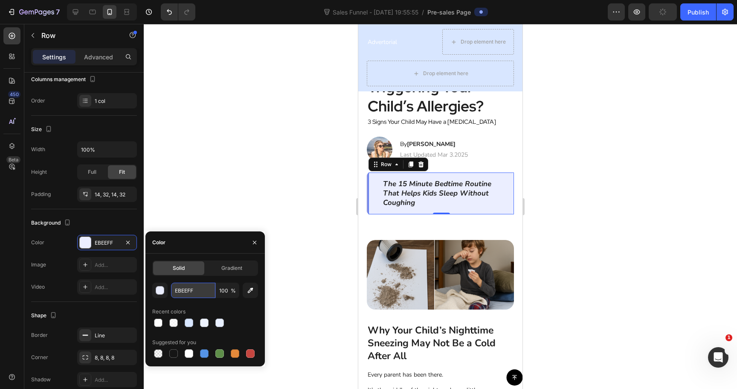
click at [187, 288] on input "EBEEFF" at bounding box center [193, 289] width 44 height 15
click at [361, 87] on div "Advertorial Text Block Drop element here Row Drop element here Row Row" at bounding box center [440, 60] width 164 height 62
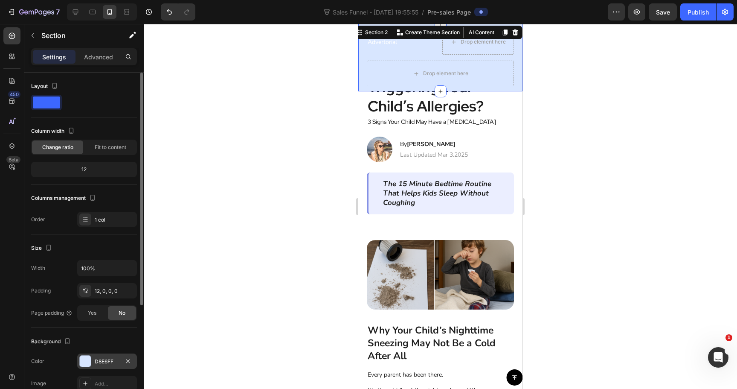
click at [101, 364] on div "D8E6FF" at bounding box center [107, 362] width 25 height 8
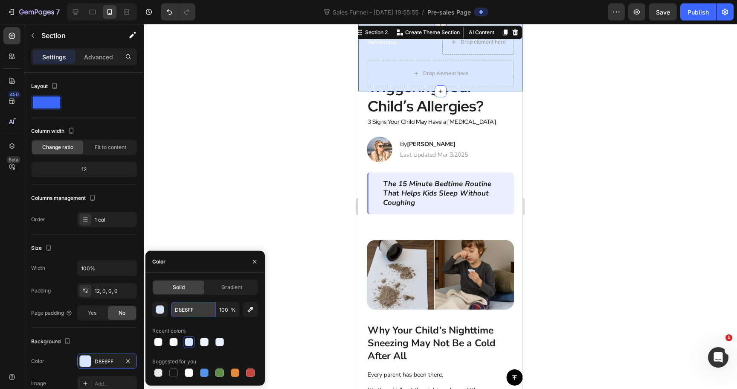
click at [198, 305] on input "D8E6FF" at bounding box center [193, 309] width 44 height 15
paste input "EBEE"
type input "EBEEFF"
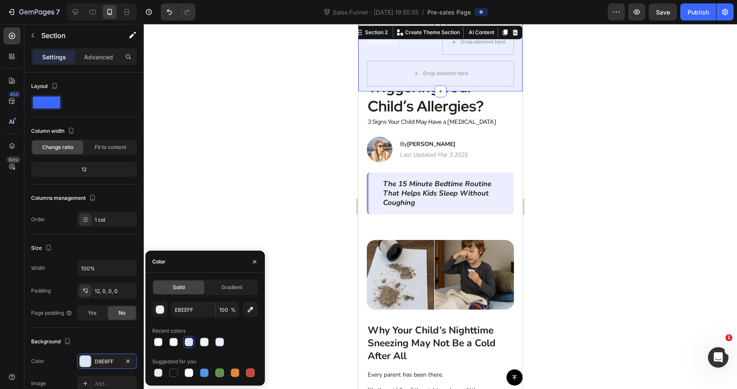
click at [259, 166] on div at bounding box center [441, 206] width 594 height 365
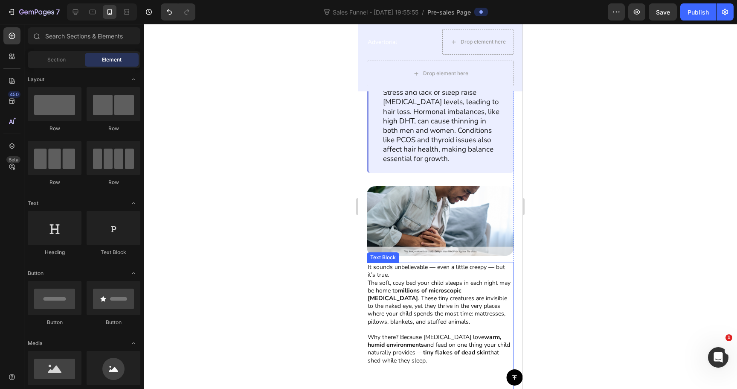
scroll to position [790, 0]
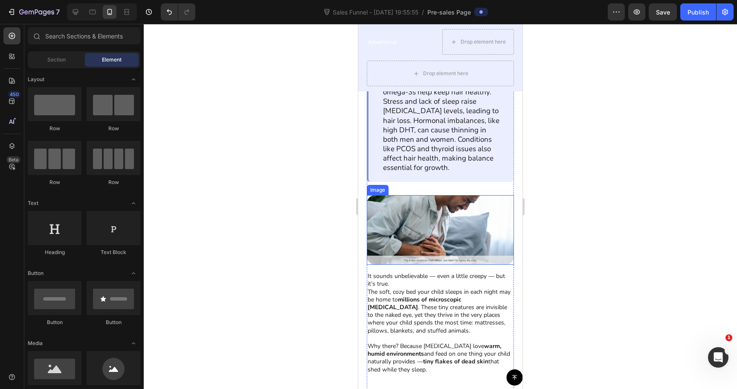
click at [423, 217] on img at bounding box center [440, 230] width 147 height 70
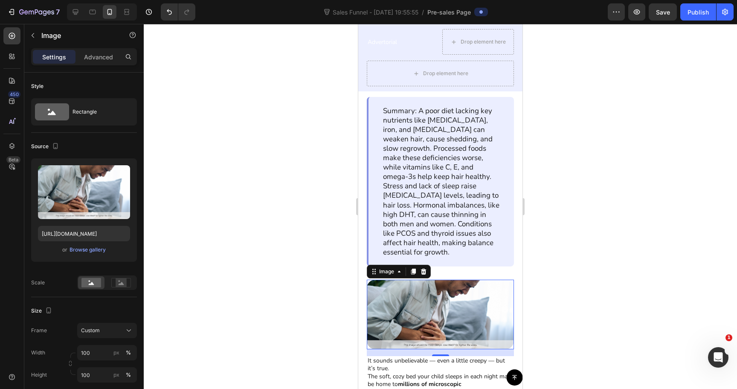
scroll to position [705, 0]
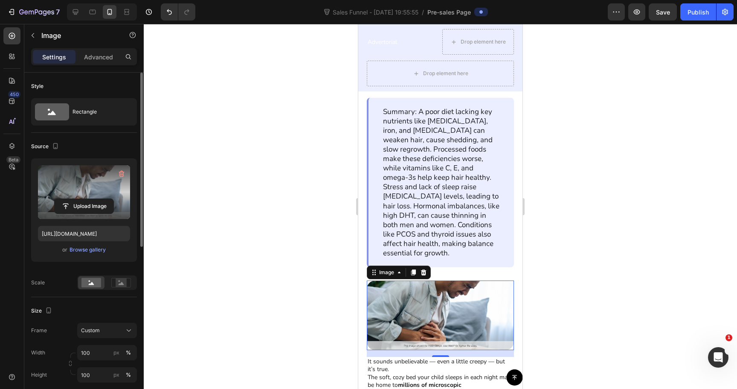
click at [89, 197] on label at bounding box center [84, 192] width 92 height 54
click at [89, 199] on input "file" at bounding box center [84, 206] width 59 height 15
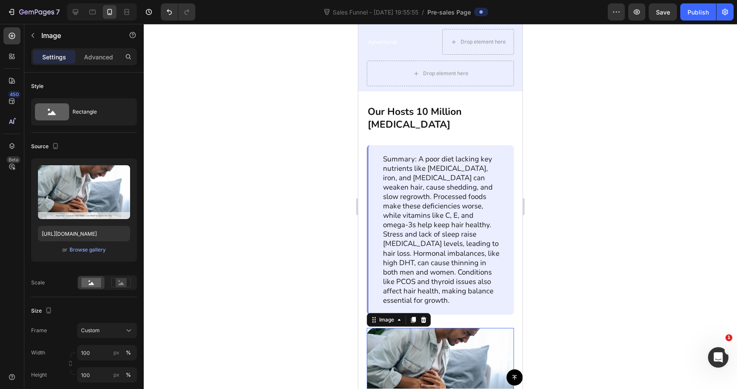
scroll to position [655, 0]
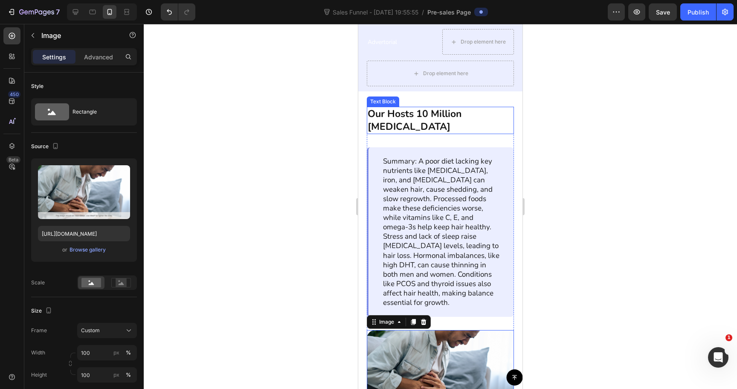
click at [407, 123] on p "Our Hosts 10 Million Dust Mites" at bounding box center [441, 121] width 146 height 26
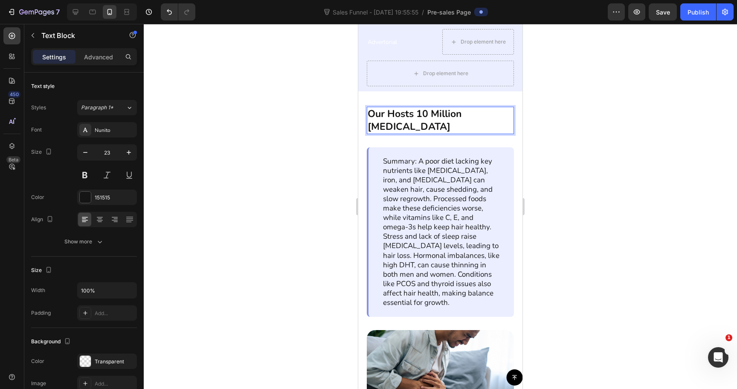
click at [407, 123] on p "Our Hosts 10 Million Dust Mites" at bounding box center [441, 121] width 146 height 26
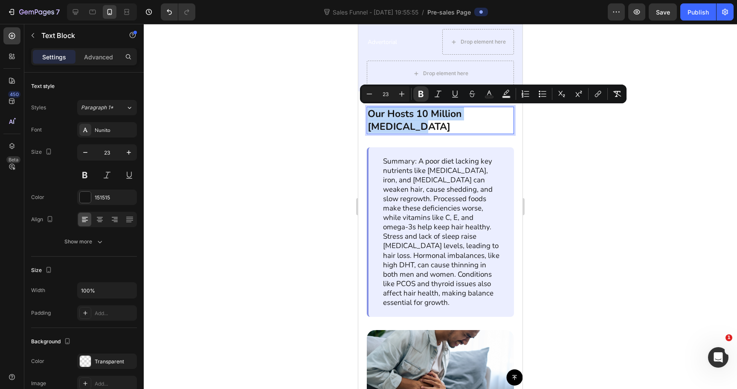
copy strong "Our Hosts 10 Million Dust Mites"
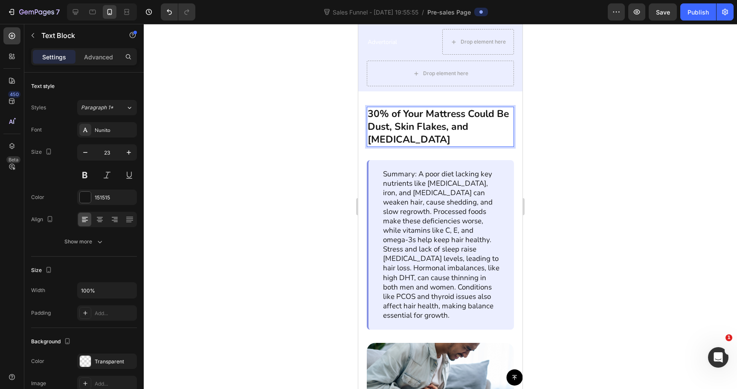
click at [409, 113] on strong "30% of Your Mattress Could Be Dust, Skin Flakes, and Dust Mites" at bounding box center [438, 126] width 141 height 39
click at [460, 111] on strong "30% of Our Mattress Could Be Dust, Skin Flakes, and Dust Mites" at bounding box center [437, 126] width 138 height 39
click at [605, 141] on div at bounding box center [441, 206] width 594 height 365
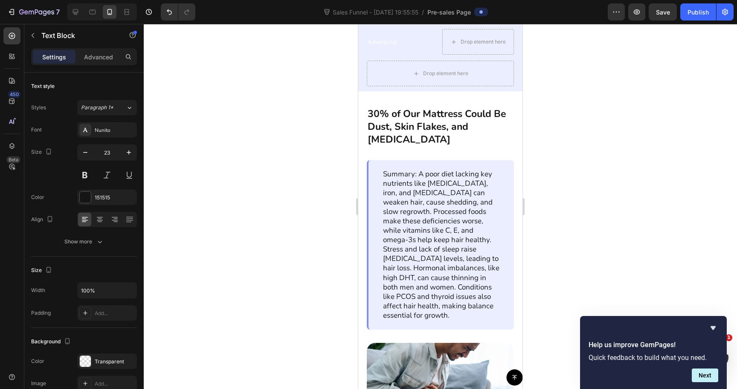
click at [413, 125] on strong "30% of Our Mattress Could Be Dust, Skin Flakes, and Dust Mites" at bounding box center [437, 126] width 138 height 39
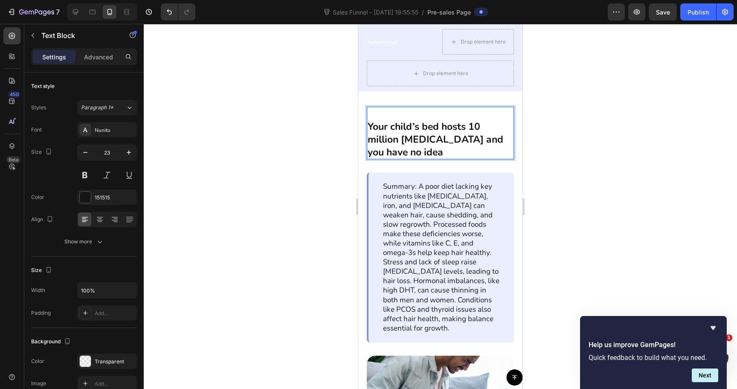
click at [370, 128] on strong "Your child’s bed hosts 10 million dust mites and you have no idea" at bounding box center [436, 139] width 136 height 39
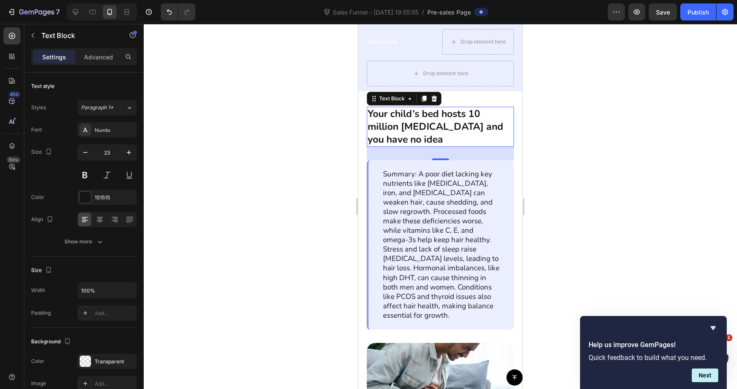
click at [542, 160] on div at bounding box center [441, 206] width 594 height 365
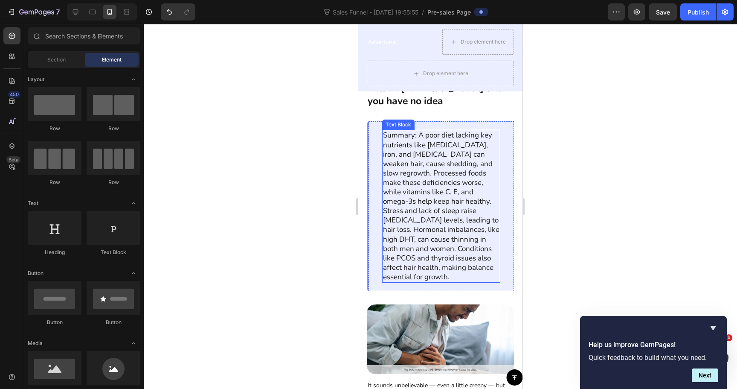
scroll to position [691, 0]
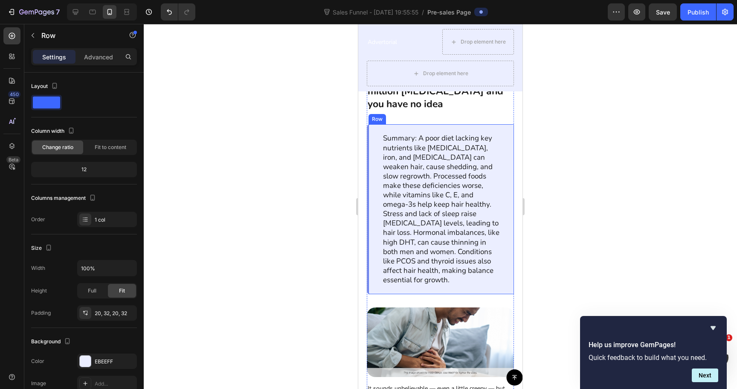
click at [378, 166] on div "Summary: A poor diet lacking key nutrients like biotin, iron, and vitamin D can…" at bounding box center [440, 209] width 147 height 170
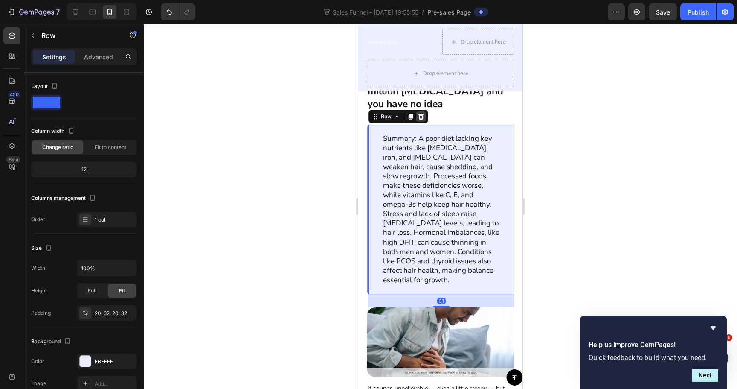
click at [419, 116] on icon at bounding box center [422, 116] width 6 height 6
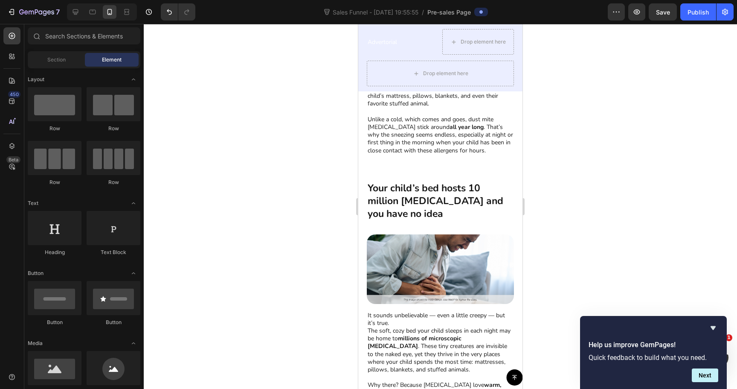
scroll to position [588, 0]
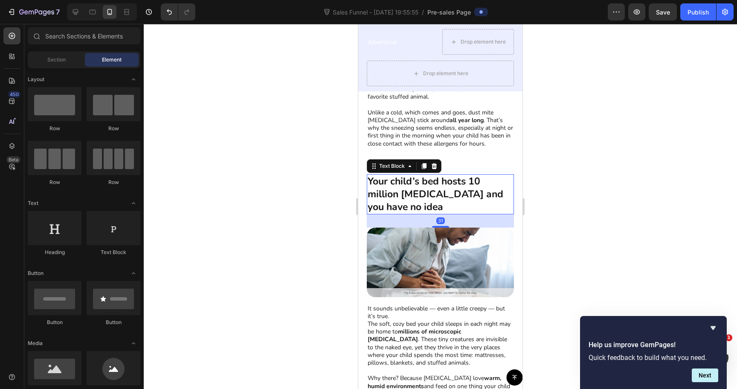
click at [409, 202] on p "Your child’s bed hosts 10 million dust mites and you have no idea" at bounding box center [441, 194] width 146 height 38
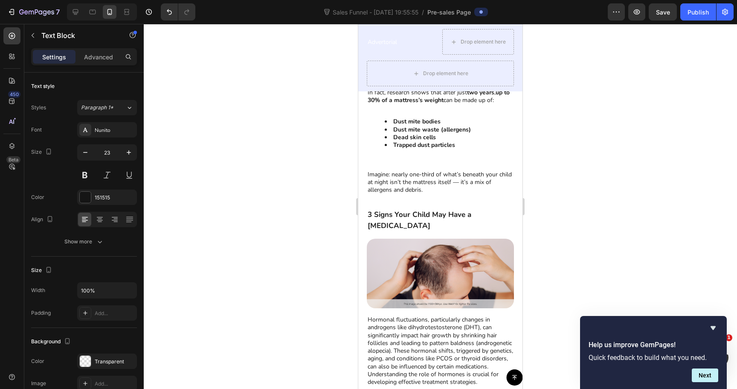
scroll to position [966, 0]
click at [401, 221] on p "3 Signs Your Child May Have a [MEDICAL_DATA]" at bounding box center [441, 221] width 146 height 22
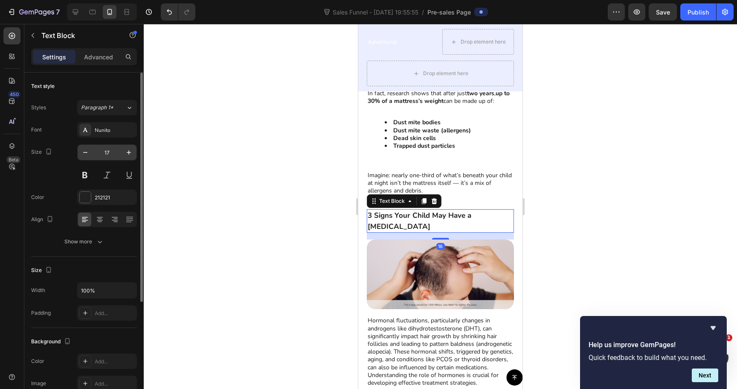
click at [104, 149] on input "17" at bounding box center [107, 152] width 28 height 15
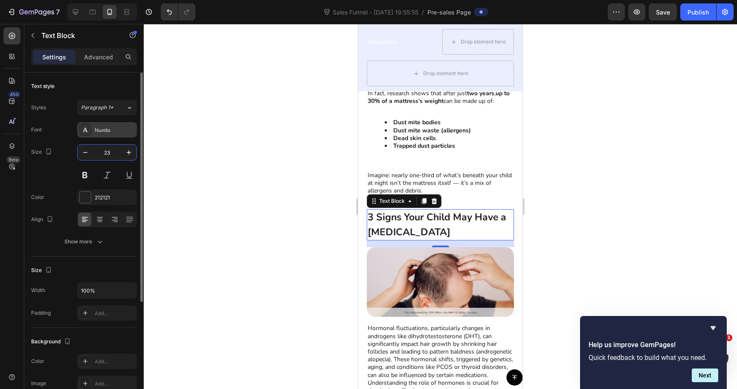
type input "23"
click at [103, 128] on div "Nunito" at bounding box center [115, 130] width 40 height 8
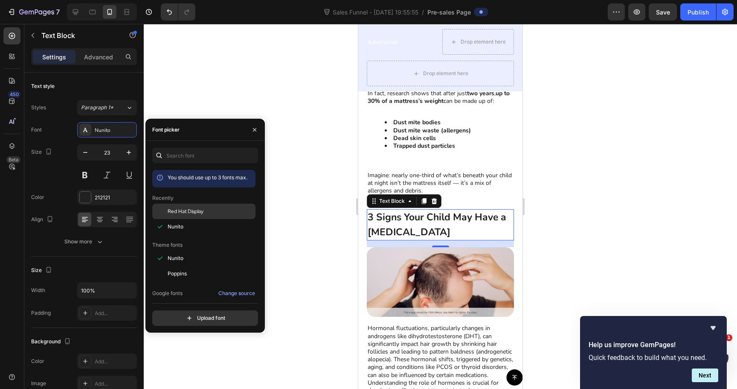
click at [184, 208] on span "Red Hat Display" at bounding box center [186, 211] width 36 height 8
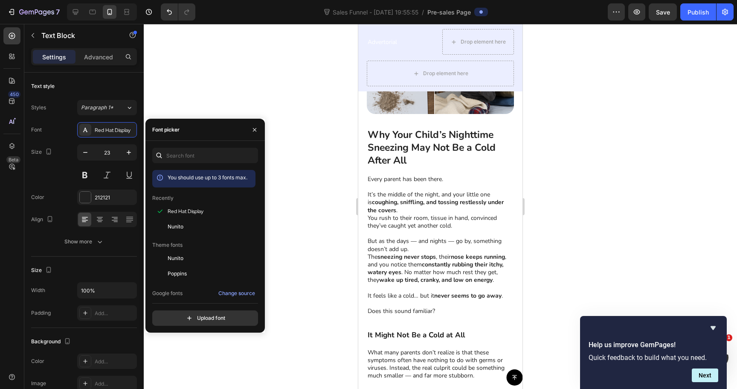
scroll to position [262, 0]
click at [439, 146] on p "Why Your Child’s Nighttime Sneezing May Not Be a Cold After All" at bounding box center [441, 148] width 146 height 38
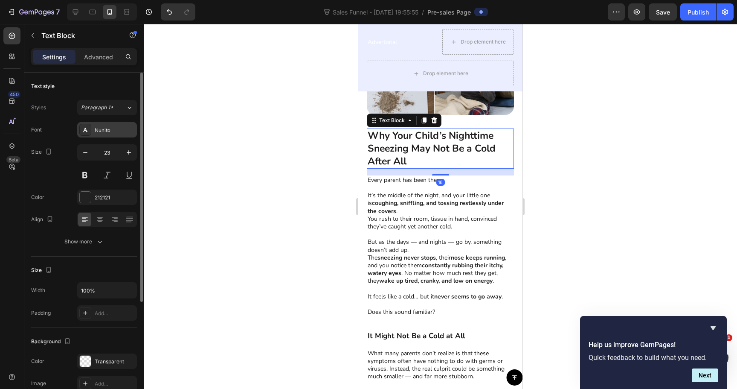
click at [119, 130] on div "Nunito" at bounding box center [115, 130] width 40 height 8
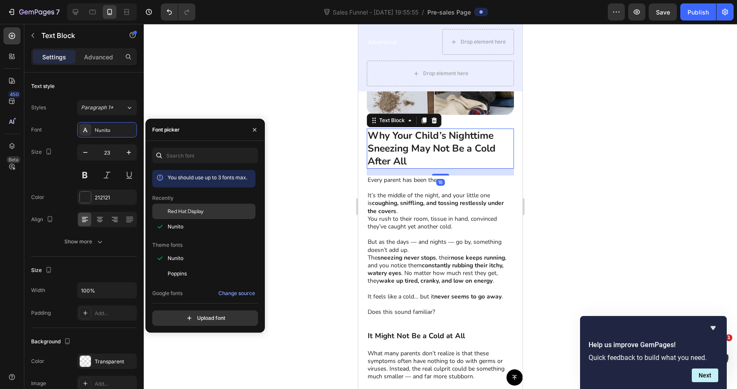
click at [195, 212] on span "Red Hat Display" at bounding box center [186, 211] width 36 height 8
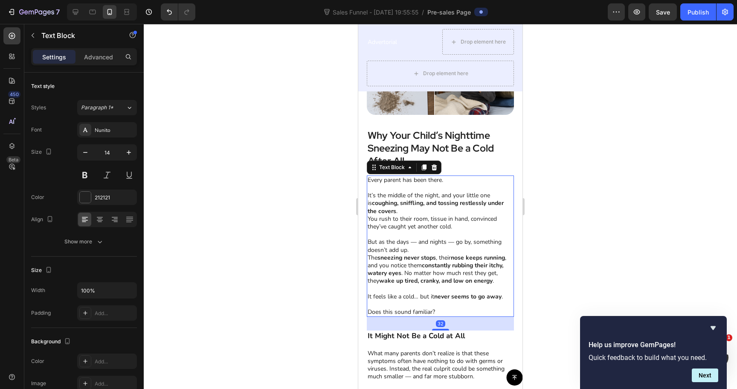
click at [436, 201] on strong "coughing, sniffling, and tossing restlessly under the covers" at bounding box center [436, 207] width 136 height 16
click at [119, 126] on div "Nunito" at bounding box center [115, 130] width 40 height 8
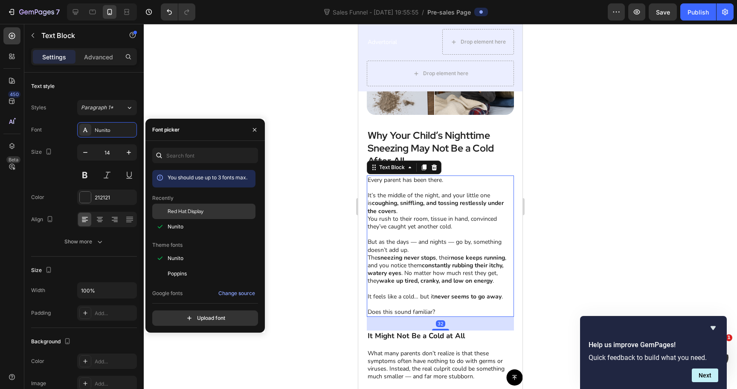
click at [181, 210] on span "Red Hat Display" at bounding box center [186, 211] width 36 height 8
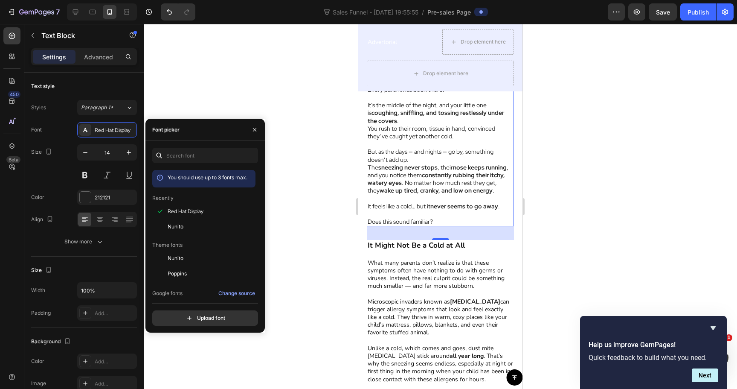
scroll to position [378, 0]
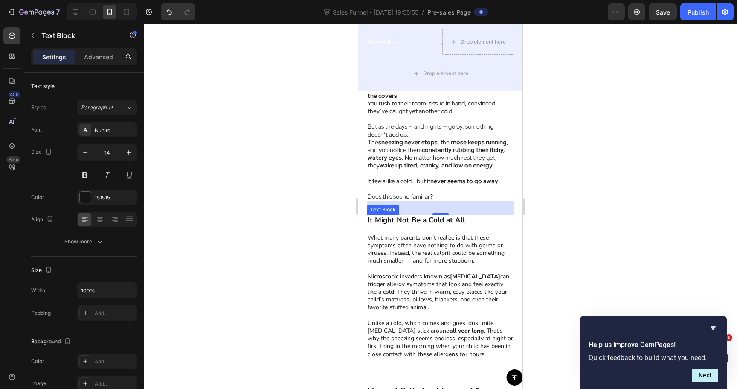
click at [438, 274] on p "Microscopic invaders known as dust mites can trigger allergy symptoms that look…" at bounding box center [441, 292] width 146 height 39
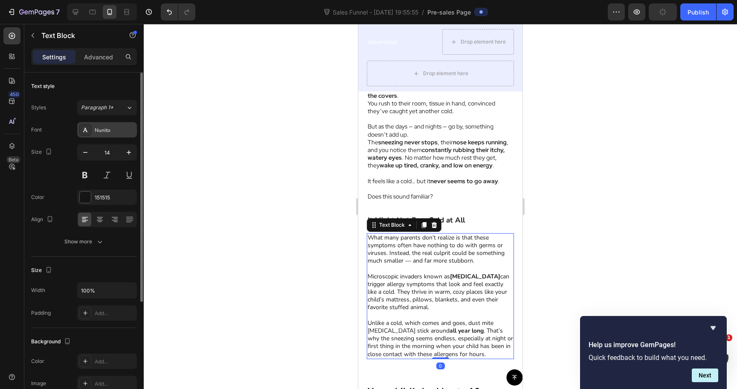
click at [101, 133] on div "Nunito" at bounding box center [115, 130] width 40 height 8
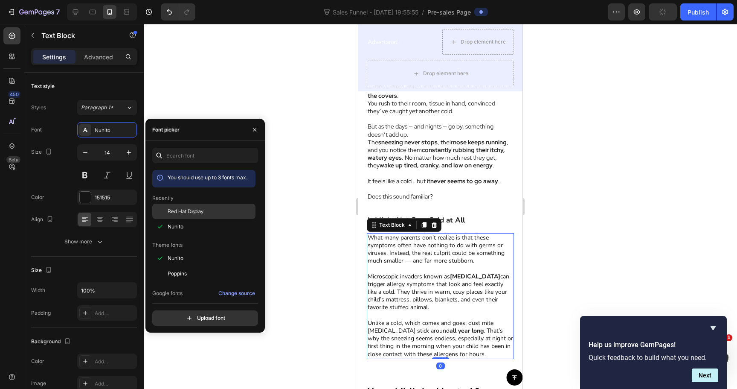
click at [181, 210] on span "Red Hat Display" at bounding box center [186, 211] width 36 height 8
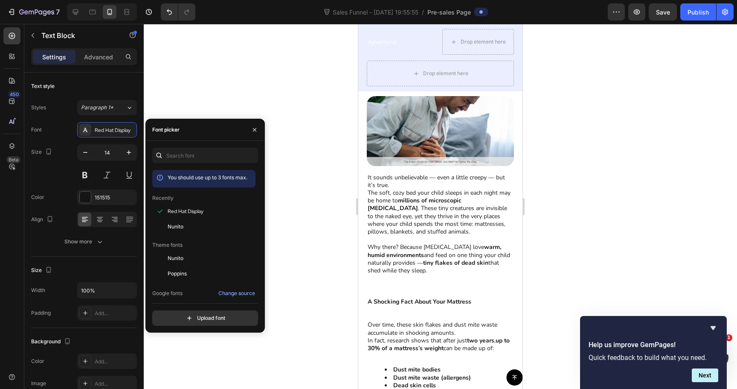
scroll to position [722, 0]
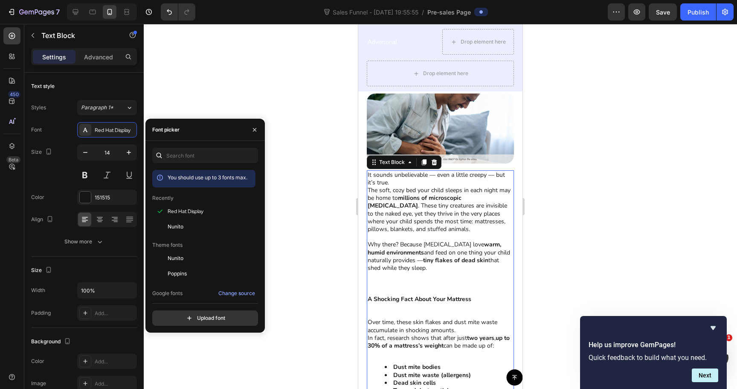
click at [434, 250] on p "Why there? Because dust mites love warm, humid environments and feed on one thi…" at bounding box center [441, 256] width 146 height 31
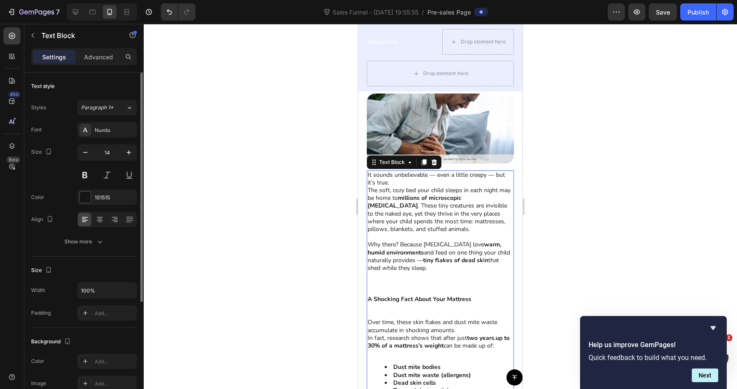
click at [110, 119] on div "Styles Paragraph 1* Font Nunito Size 14 Color 151515 Align Show more" at bounding box center [84, 174] width 106 height 149
click at [110, 128] on div "Nunito" at bounding box center [115, 130] width 40 height 8
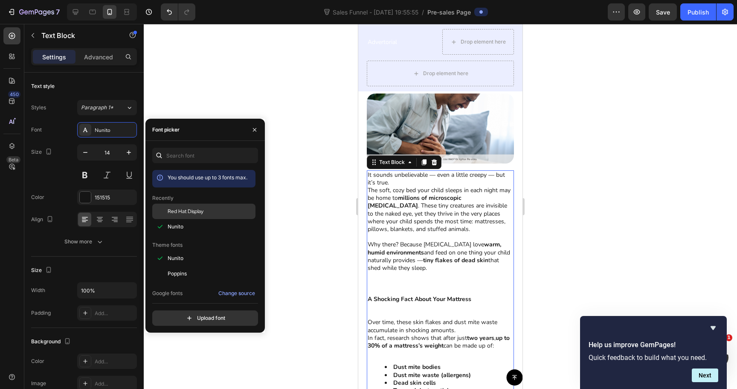
click at [207, 212] on div "Red Hat Display" at bounding box center [211, 211] width 86 height 8
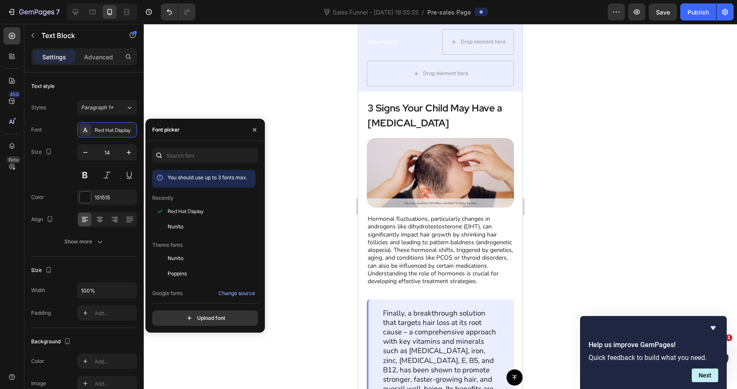
scroll to position [1197, 0]
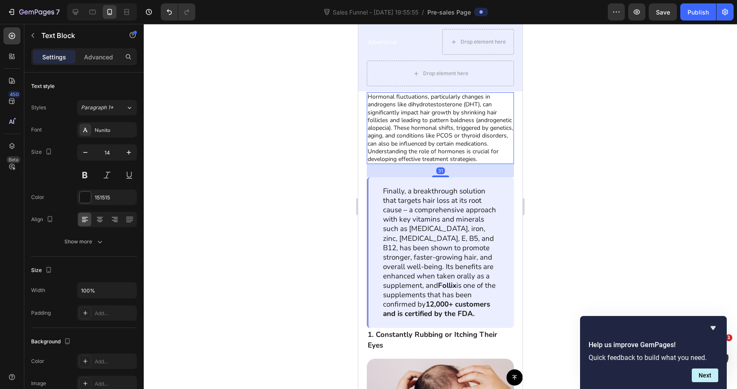
click at [422, 153] on p "Hormonal fluctuations, particularly changes in androgens like dihydrotestostero…" at bounding box center [441, 128] width 146 height 70
click at [103, 131] on div "Nunito" at bounding box center [115, 130] width 40 height 8
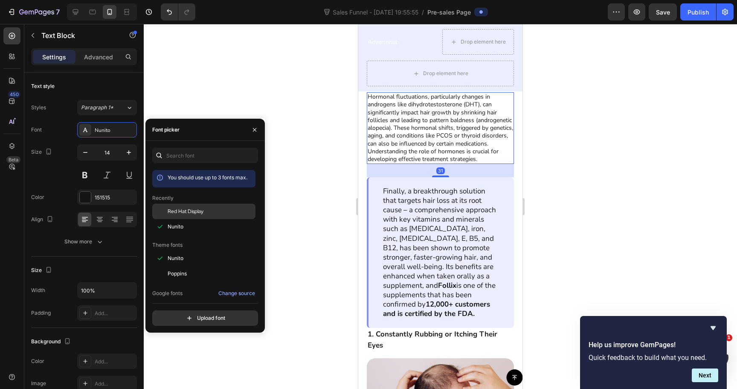
click at [208, 215] on div "Red Hat Display" at bounding box center [203, 211] width 103 height 15
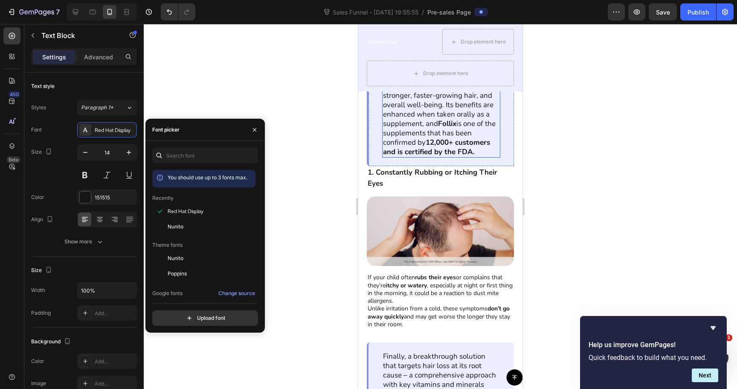
scroll to position [1362, 0]
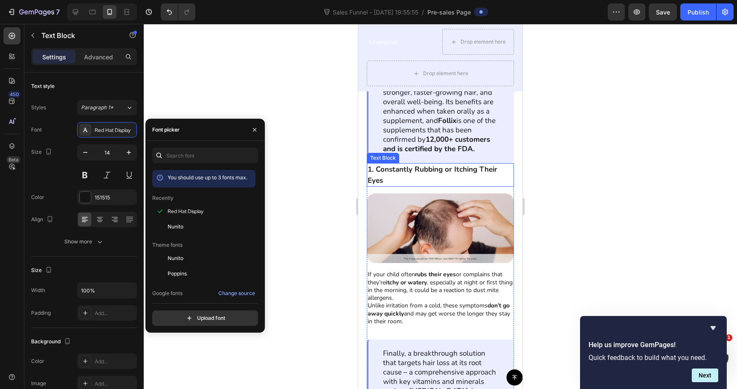
click at [396, 167] on strong "1. Constantly Rubbing or Itching Their Eyes" at bounding box center [433, 174] width 130 height 21
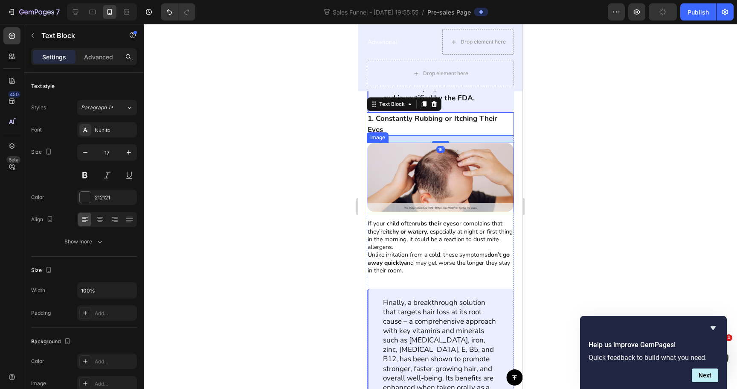
scroll to position [1430, 0]
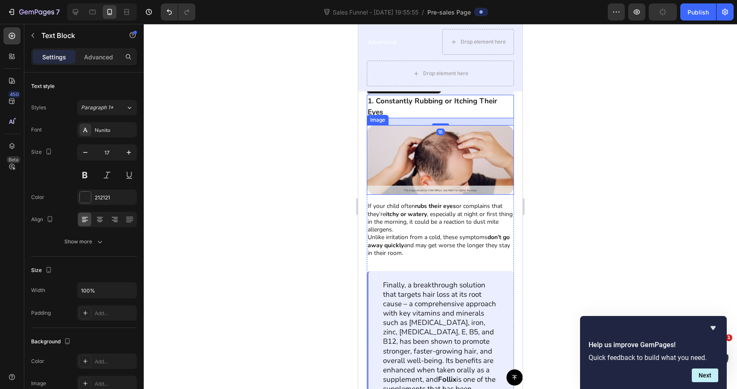
click at [411, 234] on p "Unlike irritation from a cold, these symptoms don’t go away quickly and may get…" at bounding box center [441, 244] width 146 height 23
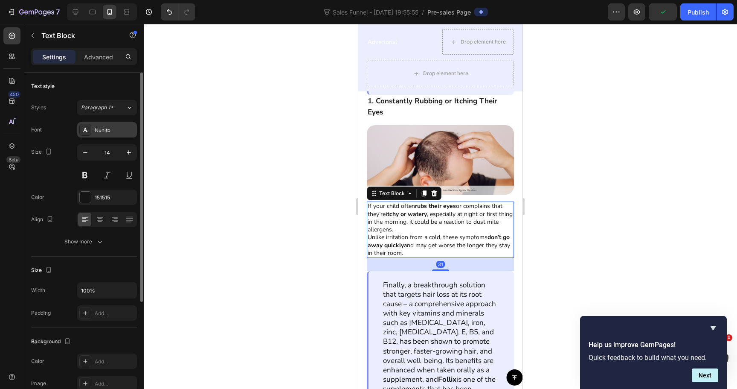
click at [99, 129] on div "Nunito" at bounding box center [115, 130] width 40 height 8
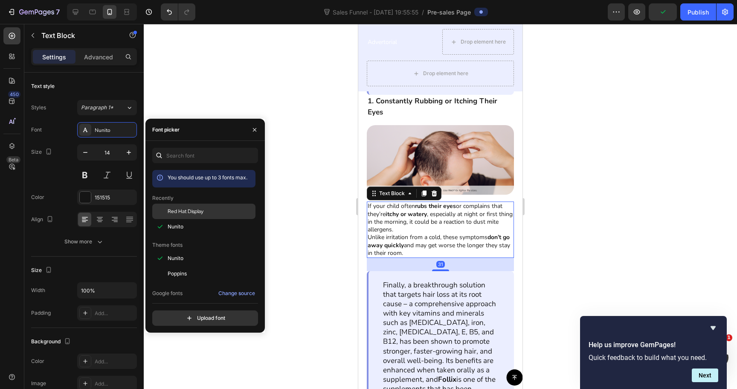
click at [187, 209] on span "Red Hat Display" at bounding box center [186, 211] width 36 height 8
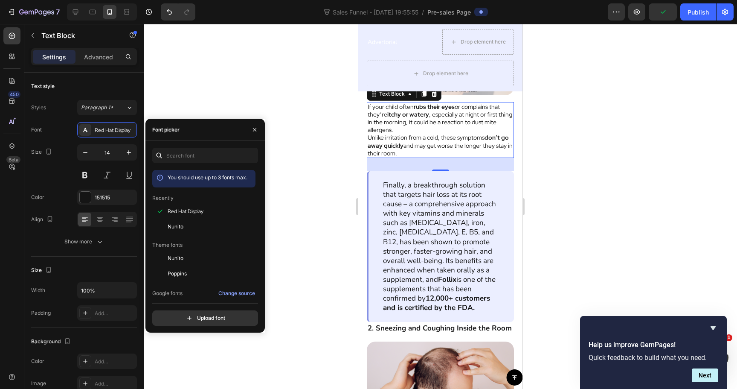
scroll to position [1541, 0]
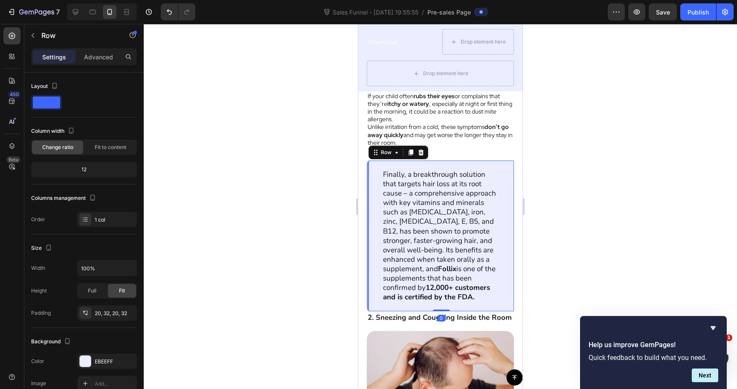
click at [373, 164] on div "Finally, a breakthrough solution that targets hair loss at its root cause – a c…" at bounding box center [440, 235] width 147 height 151
click at [419, 151] on icon at bounding box center [421, 152] width 7 height 7
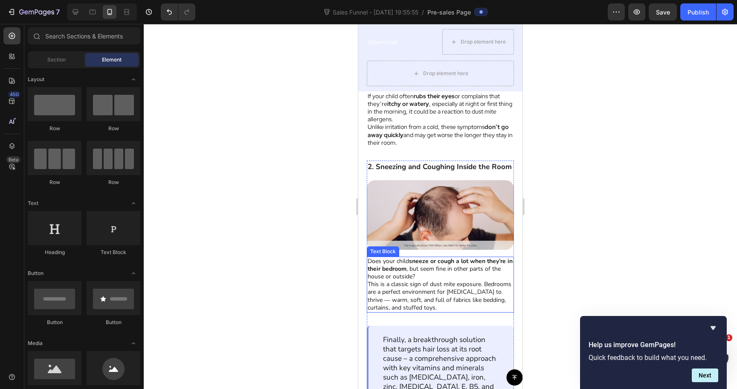
click at [412, 271] on strong "sneeze or cough a lot when they’re in their bedroom" at bounding box center [440, 265] width 145 height 16
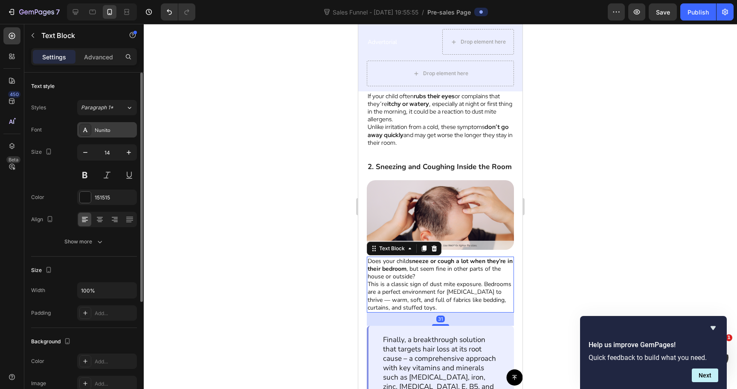
click at [104, 134] on div "Nunito" at bounding box center [107, 129] width 60 height 15
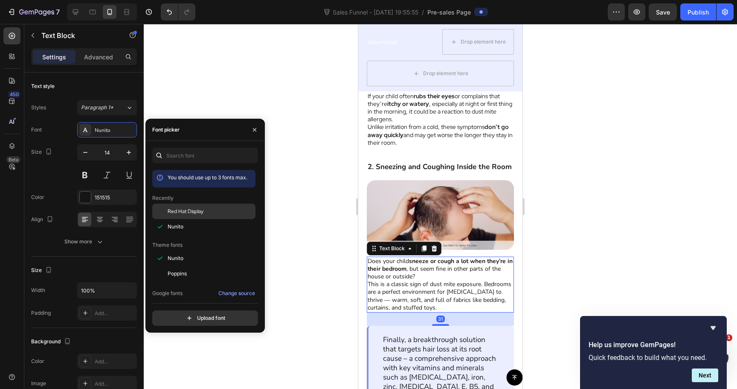
click at [188, 209] on span "Red Hat Display" at bounding box center [186, 211] width 36 height 8
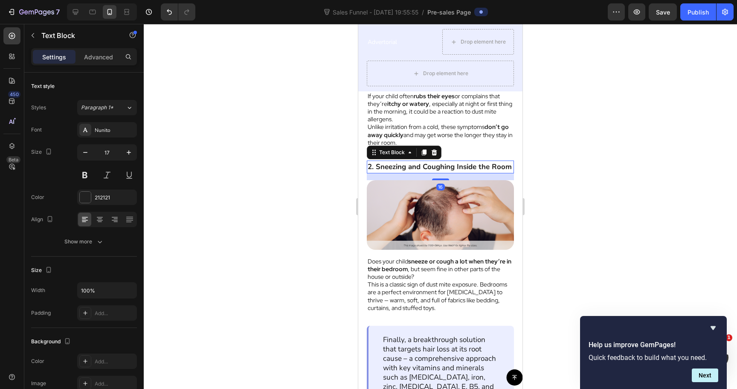
click at [403, 167] on strong "2. Sneezing and Coughing Inside the Room" at bounding box center [440, 167] width 144 height 10
click at [114, 133] on div "Nunito" at bounding box center [115, 130] width 40 height 8
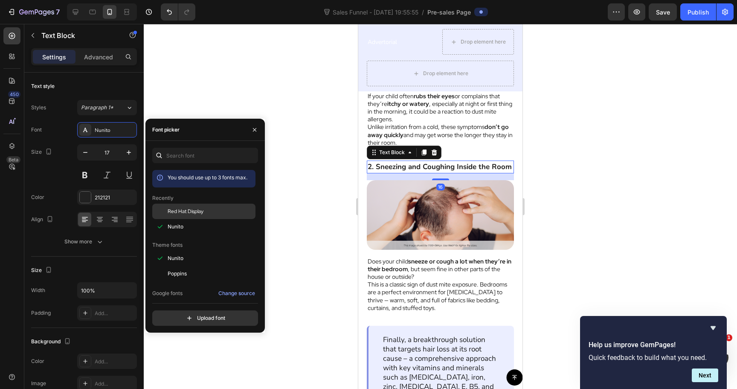
click at [189, 207] on span "Red Hat Display" at bounding box center [186, 211] width 36 height 8
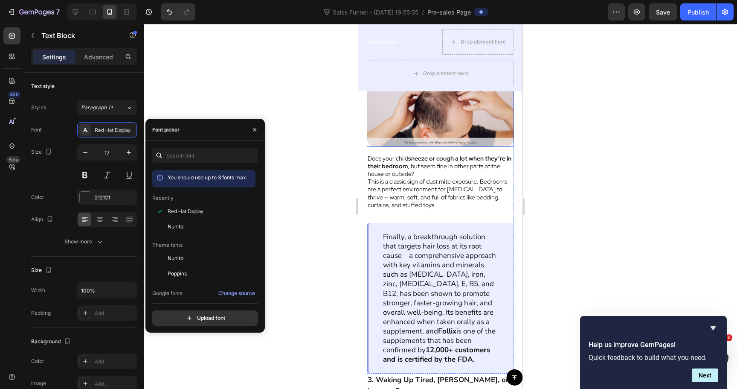
scroll to position [1734, 0]
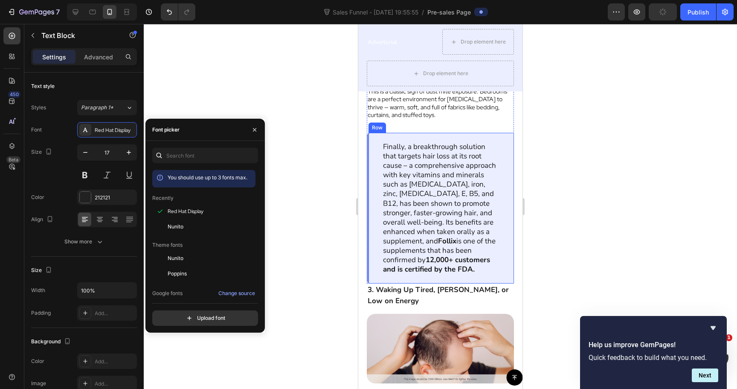
click at [374, 155] on div "Finally, a breakthrough solution that targets hair loss at its root cause – a c…" at bounding box center [440, 208] width 147 height 151
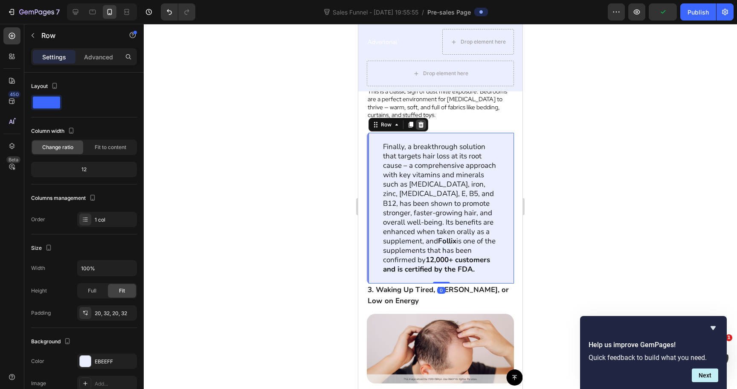
click at [419, 122] on icon at bounding box center [422, 125] width 6 height 6
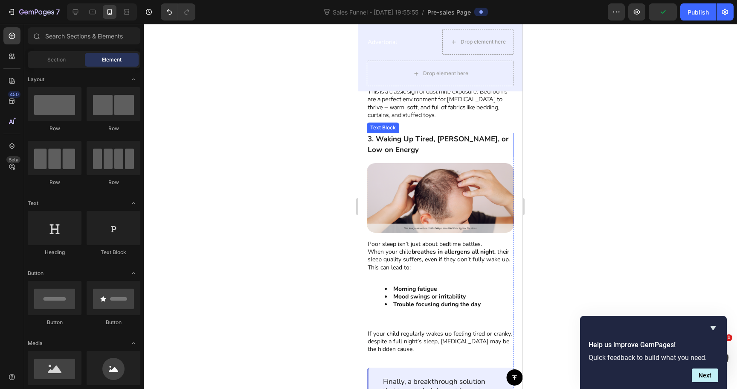
click at [416, 138] on strong "3. Waking Up Tired, [PERSON_NAME], or Low on Energy" at bounding box center [438, 144] width 141 height 21
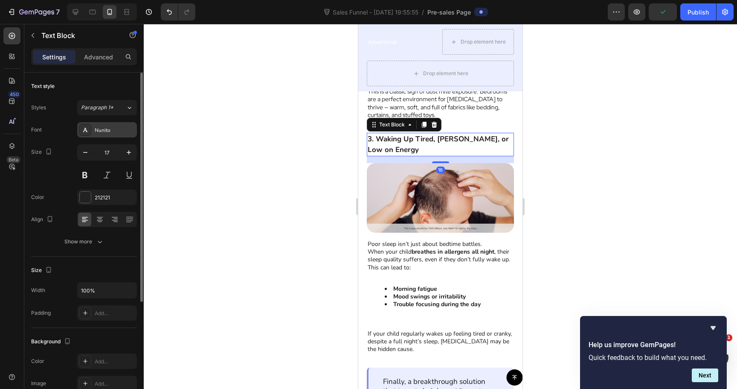
click at [108, 126] on div "Nunito" at bounding box center [115, 130] width 40 height 8
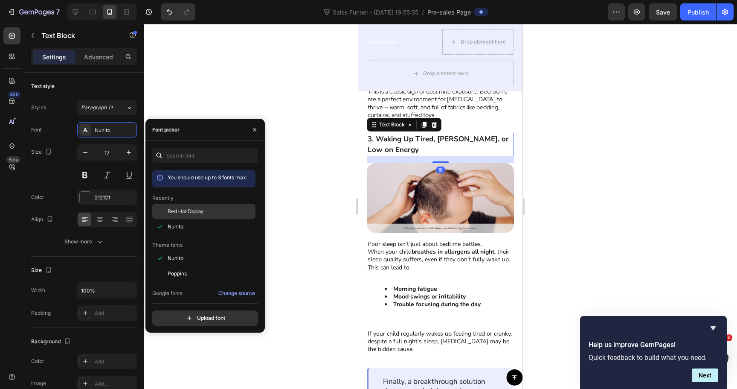
click at [186, 213] on span "Red Hat Display" at bounding box center [186, 211] width 36 height 8
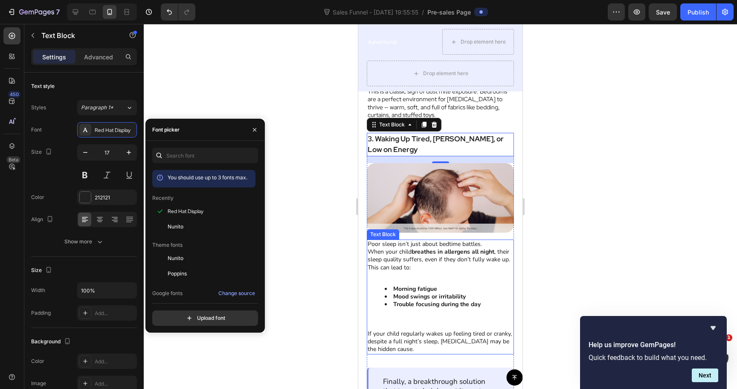
click at [422, 276] on p at bounding box center [441, 275] width 146 height 8
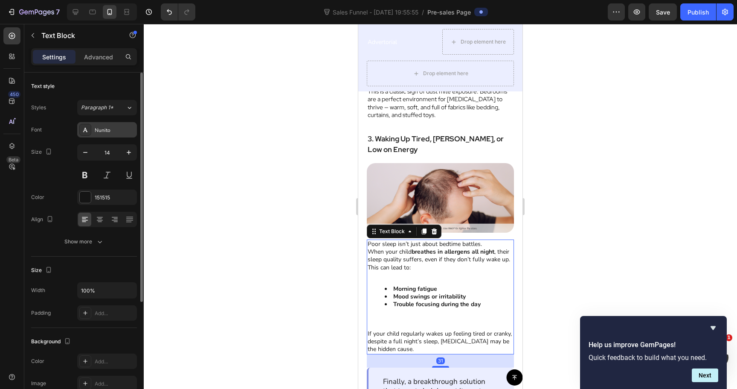
click at [110, 129] on div "Nunito" at bounding box center [115, 130] width 40 height 8
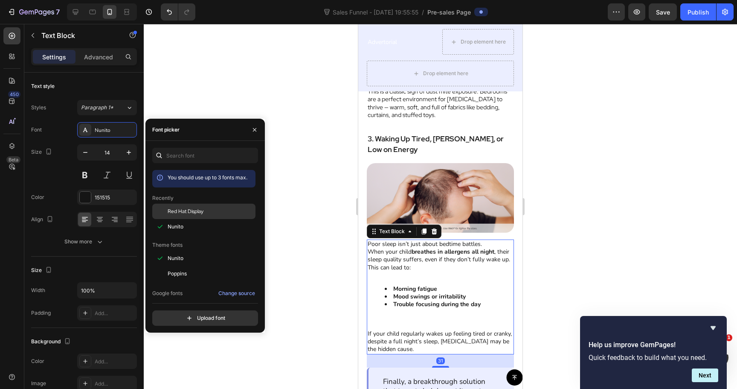
click at [207, 213] on div "Red Hat Display" at bounding box center [211, 211] width 86 height 8
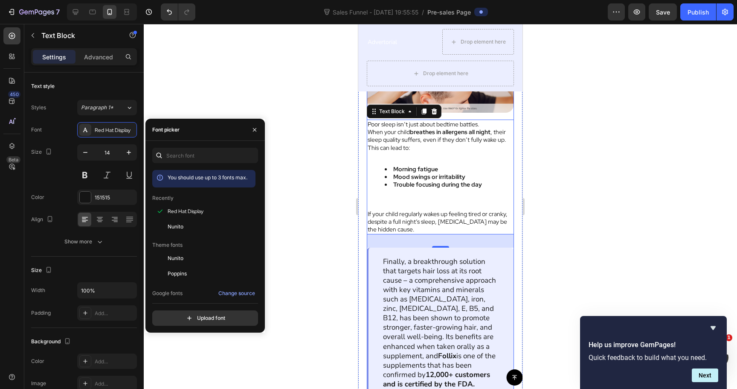
scroll to position [1857, 0]
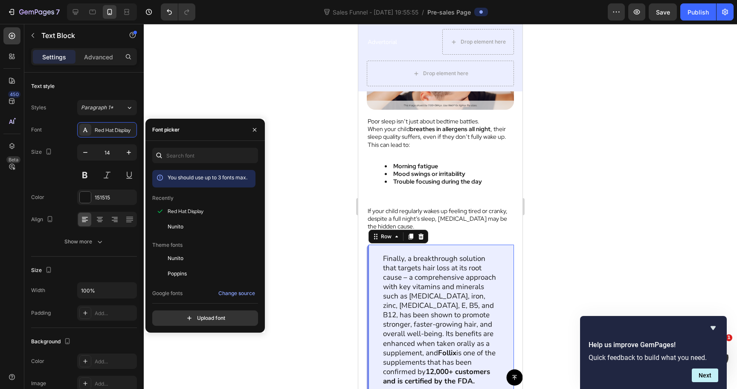
click at [378, 252] on div "Finally, a breakthrough solution that targets hair loss at its root cause – a c…" at bounding box center [440, 320] width 147 height 151
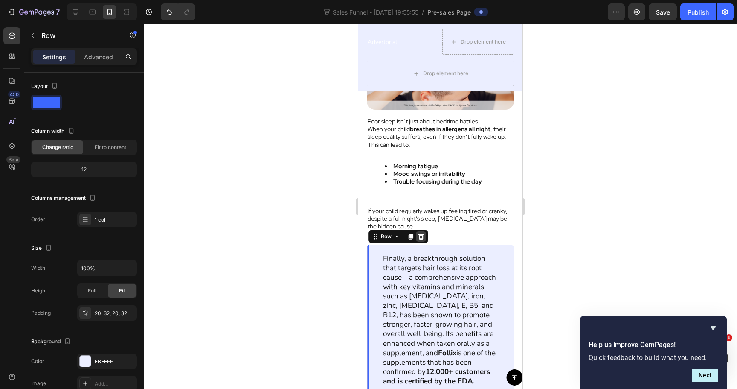
click at [420, 234] on icon at bounding box center [421, 236] width 7 height 7
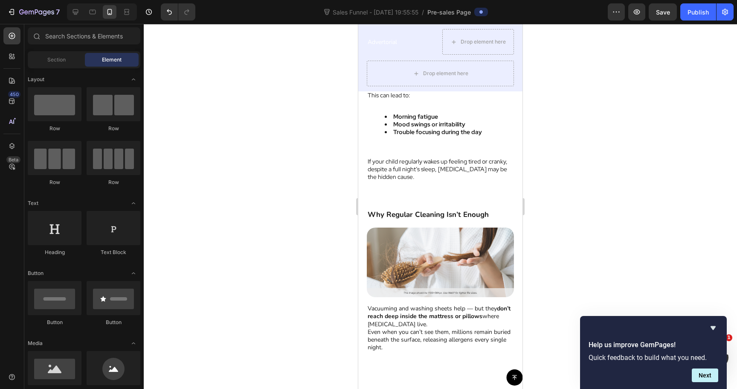
scroll to position [1907, 0]
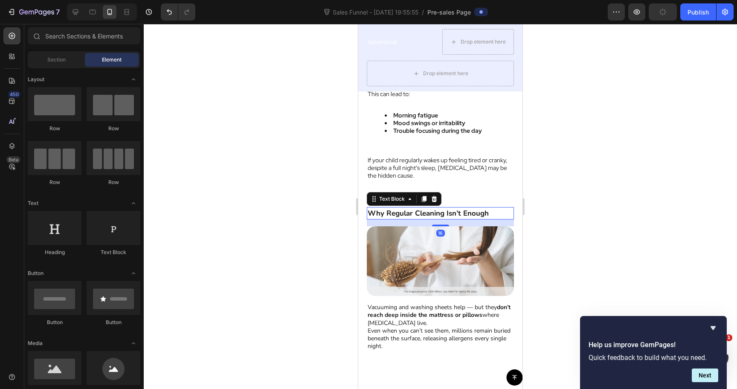
click at [421, 213] on strong "Why Regular Cleaning Isn’t Enough" at bounding box center [428, 213] width 121 height 10
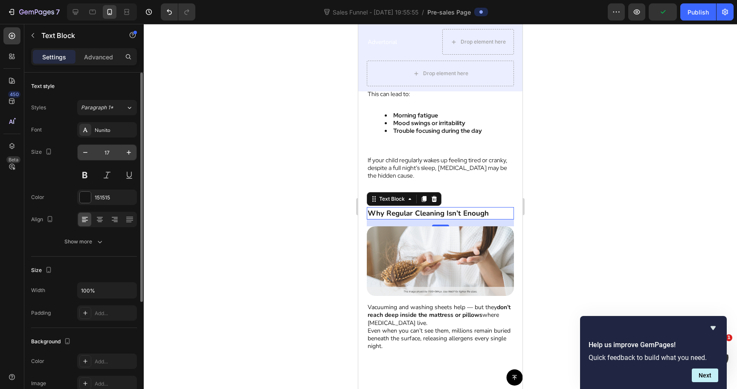
click at [107, 151] on input "17" at bounding box center [107, 152] width 28 height 15
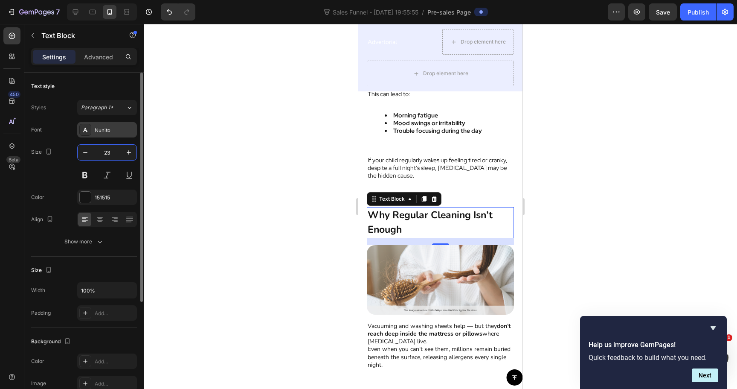
type input "23"
click at [111, 134] on div "Nunito" at bounding box center [107, 129] width 60 height 15
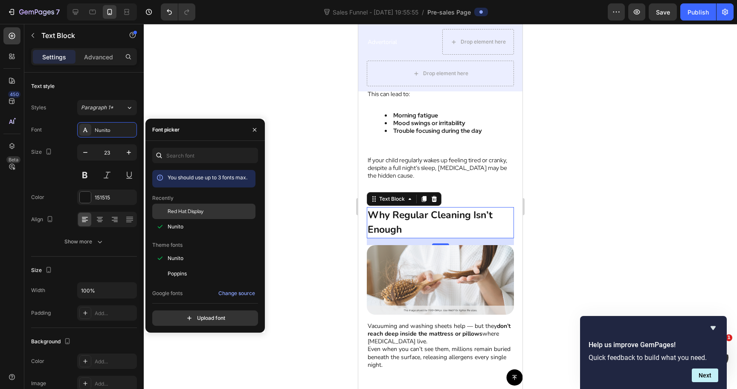
click at [182, 208] on span "Red Hat Display" at bounding box center [186, 211] width 36 height 8
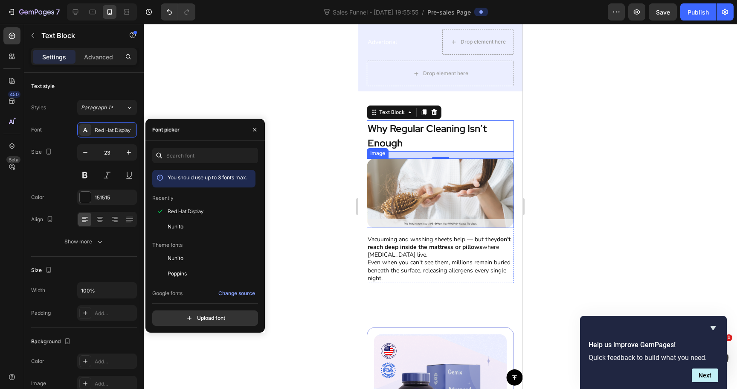
scroll to position [1996, 0]
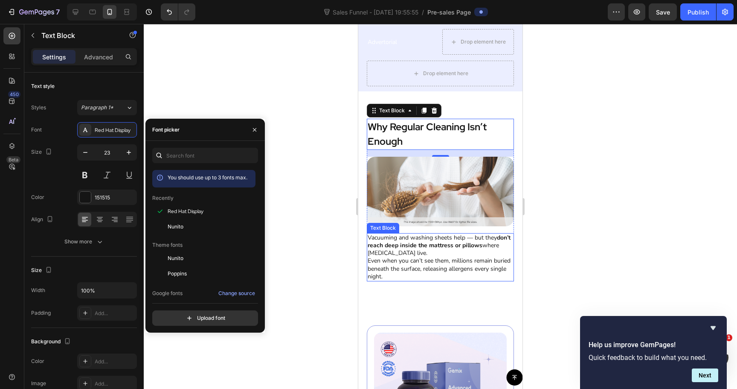
click at [446, 253] on p "Vacuuming and washing sheets help — but they don’t reach deep inside the mattre…" at bounding box center [441, 245] width 146 height 23
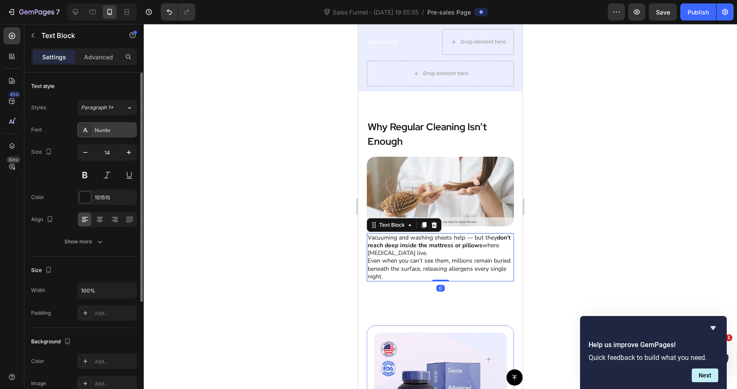
click at [108, 136] on div "Nunito" at bounding box center [107, 129] width 60 height 15
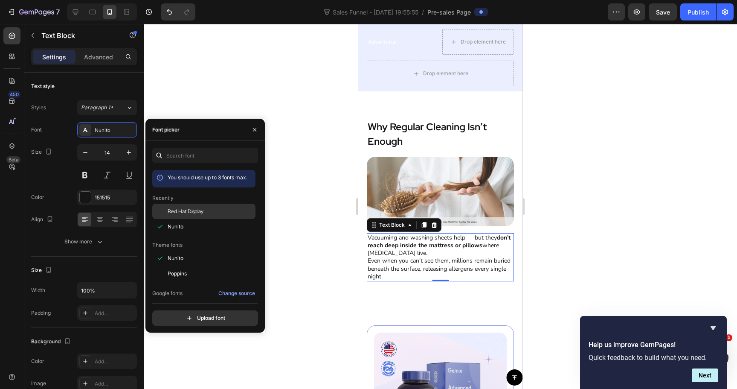
click at [189, 210] on span "Red Hat Display" at bounding box center [186, 211] width 36 height 8
click at [442, 297] on icon at bounding box center [440, 294] width 7 height 7
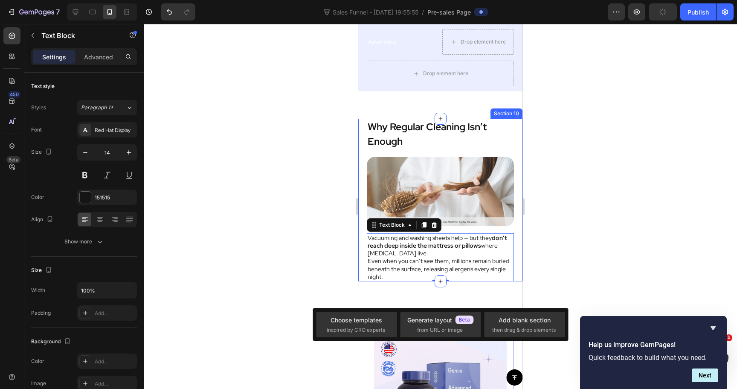
scroll to position [1980, 0]
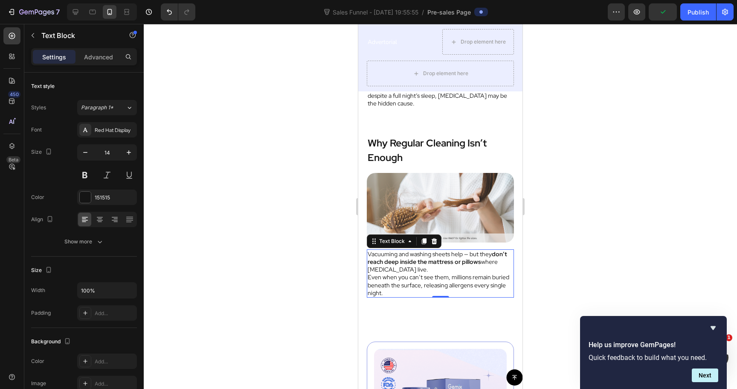
click at [395, 262] on strong "don’t reach deep inside the mattress or pillows" at bounding box center [438, 257] width 140 height 15
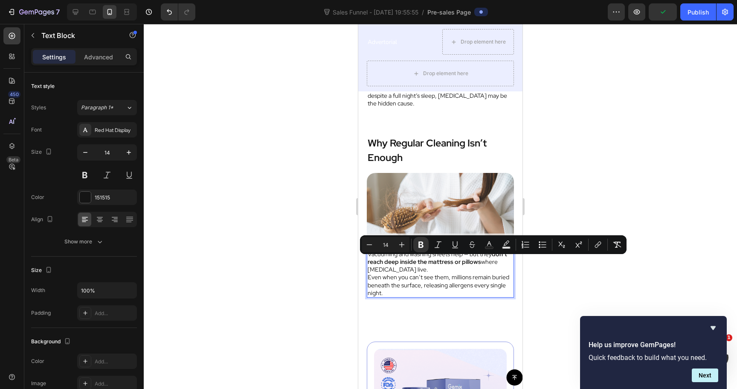
click at [390, 257] on strong "don’t reach deep inside the mattress or pillows" at bounding box center [438, 257] width 140 height 15
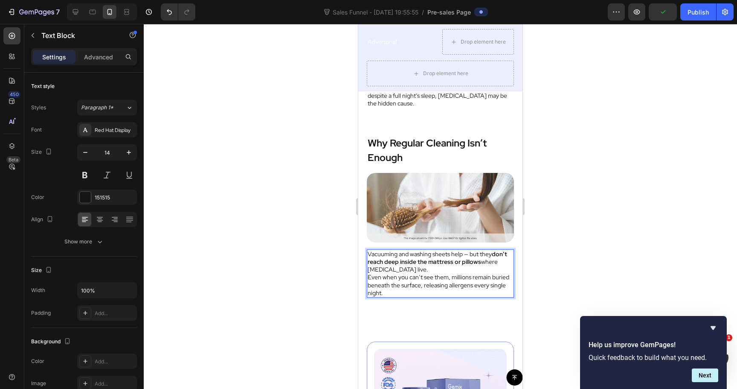
click at [390, 256] on p "Vacuuming and washing sheets help — but they don’t reach deep inside the mattre…" at bounding box center [441, 261] width 146 height 23
click at [409, 271] on p "Bedcovers and washing sheets help — but they don’t reach deep inside the mattre…" at bounding box center [441, 261] width 146 height 23
click at [403, 289] on p "Even when you can’t see them, millions remain buried beneath the surface, relea…" at bounding box center [441, 284] width 146 height 23
click at [409, 269] on p "Bedcovers and washing sheets help — but they don’t reach deep inside the mattre…" at bounding box center [441, 261] width 146 height 23
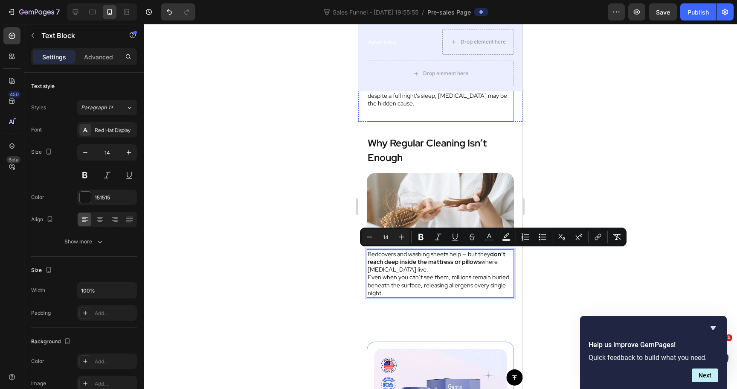
click at [442, 115] on div "3. Waking Up Tired, Moody, or Low on Energy Text Block Image Poor sleep isn’t j…" at bounding box center [440, 4] width 147 height 235
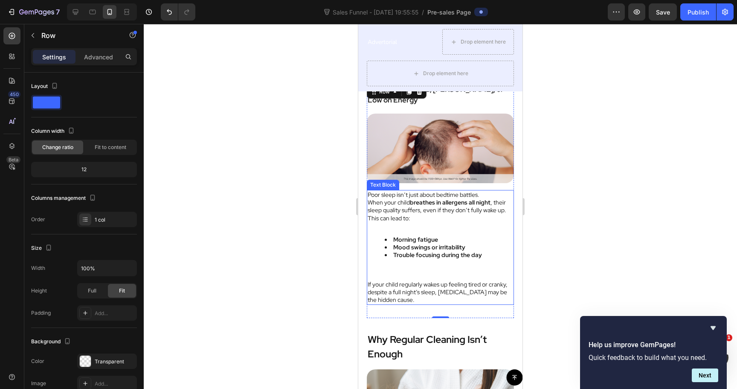
scroll to position [1779, 0]
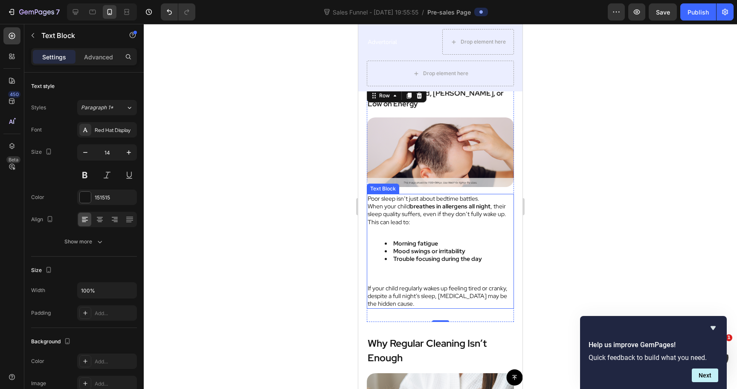
click at [419, 261] on strong "Trouble focusing during the day" at bounding box center [437, 259] width 89 height 8
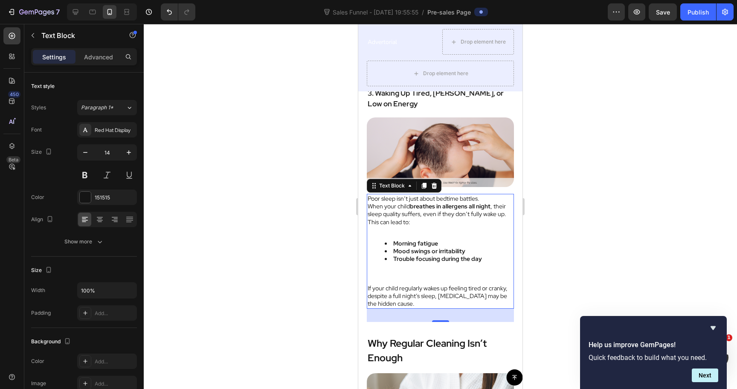
click at [426, 291] on p "If your child regularly wakes up feeling tired or cranky, despite a full night’…" at bounding box center [441, 295] width 146 height 23
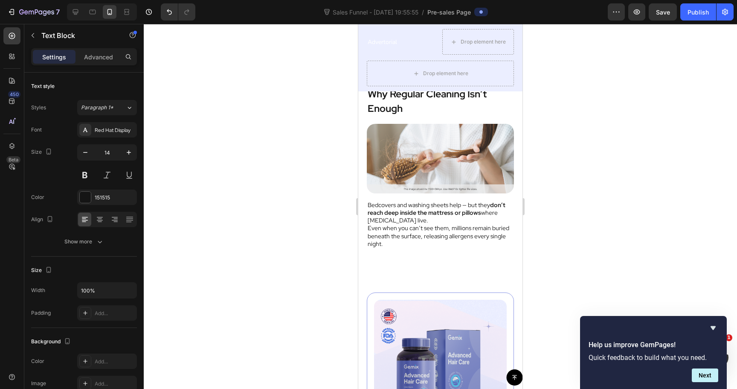
scroll to position [2044, 0]
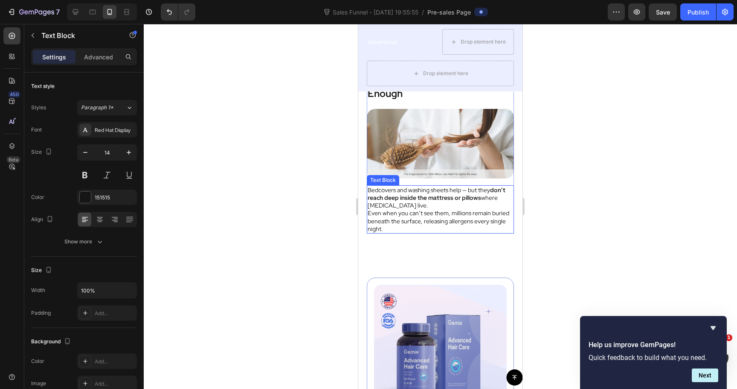
click at [419, 233] on div "Bedcovers and washing sheets help — but they don’t reach deep inside the mattre…" at bounding box center [440, 209] width 147 height 48
click at [419, 227] on p "Even when you can’t see them, millions remain buried beneath the surface, relea…" at bounding box center [441, 220] width 146 height 23
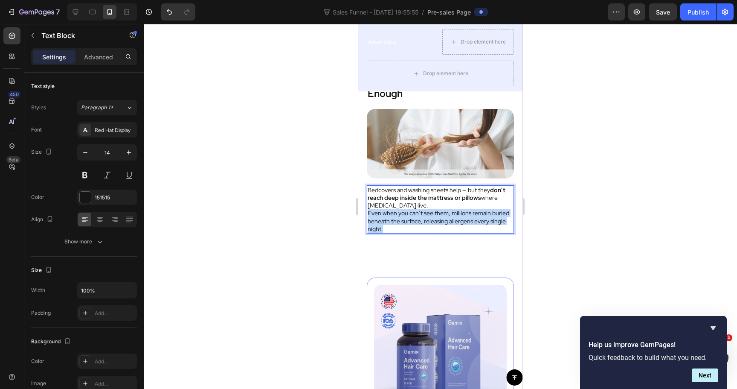
click at [419, 227] on p "Even when you can’t see them, millions remain buried beneath the surface, relea…" at bounding box center [441, 220] width 146 height 23
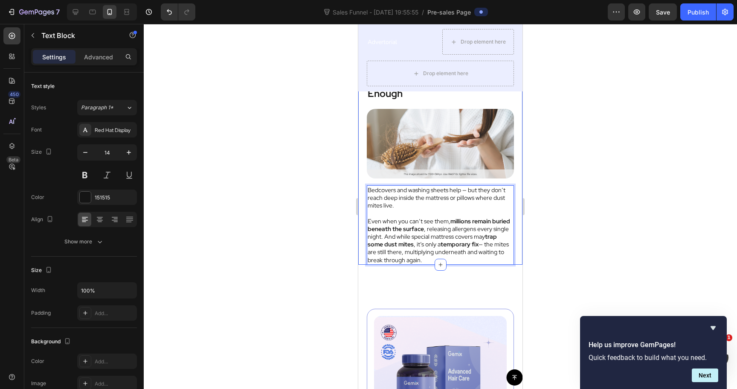
click at [547, 237] on div at bounding box center [441, 206] width 594 height 365
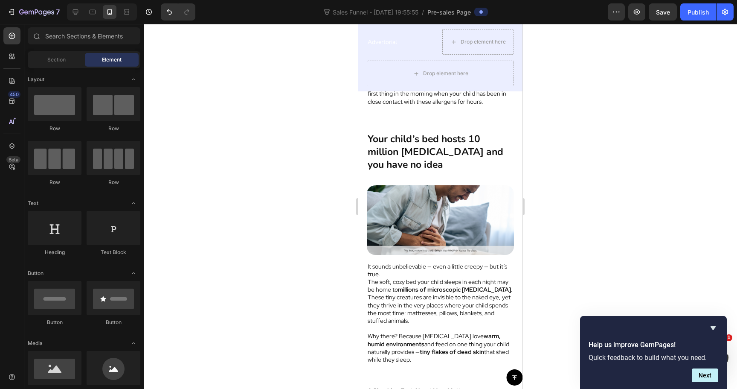
scroll to position [633, 0]
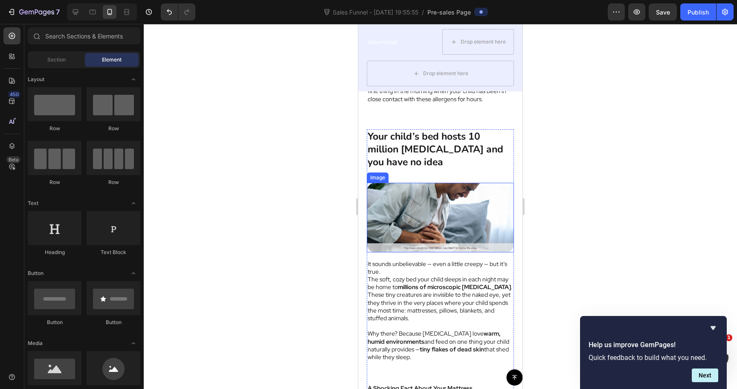
click at [427, 224] on img at bounding box center [440, 218] width 147 height 70
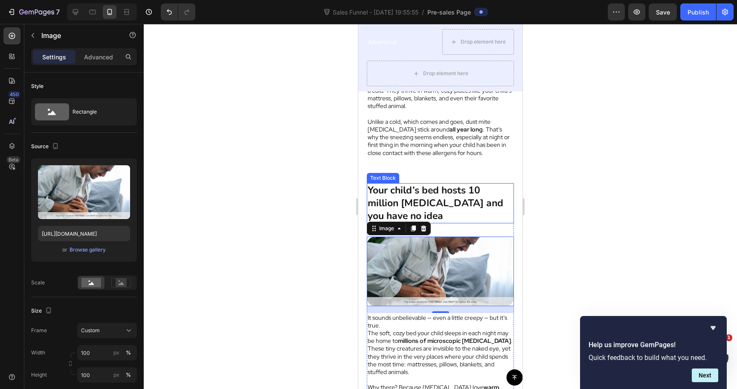
scroll to position [579, 0]
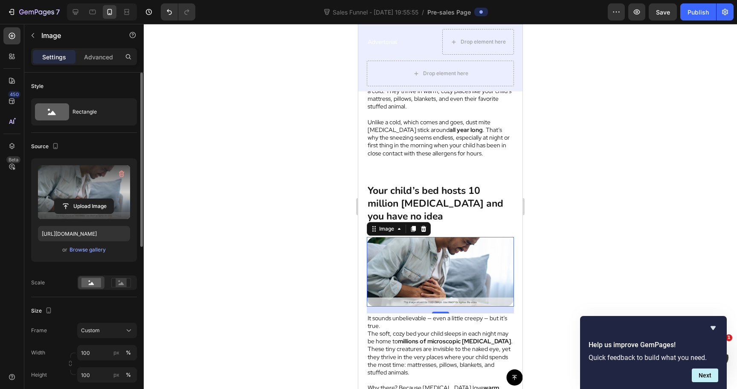
click at [64, 185] on label at bounding box center [84, 192] width 92 height 54
click at [64, 199] on input "file" at bounding box center [84, 206] width 59 height 15
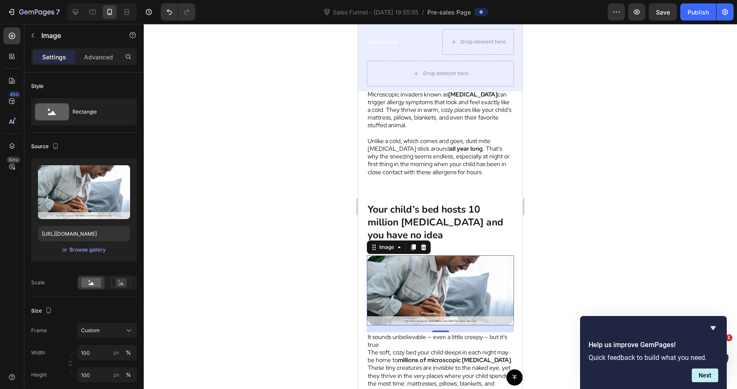
scroll to position [556, 0]
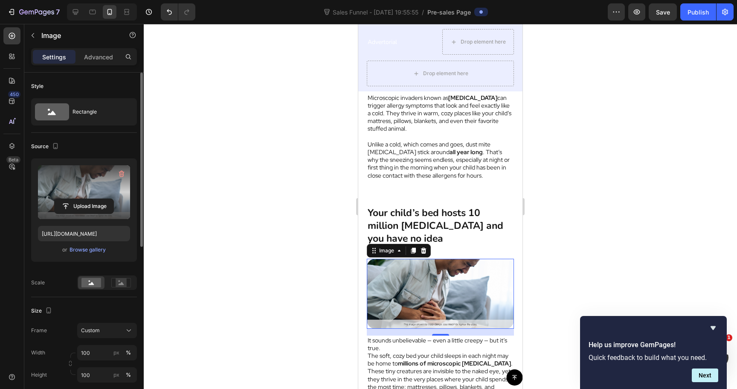
click at [57, 183] on label at bounding box center [84, 192] width 92 height 54
click at [57, 199] on input "file" at bounding box center [84, 206] width 59 height 15
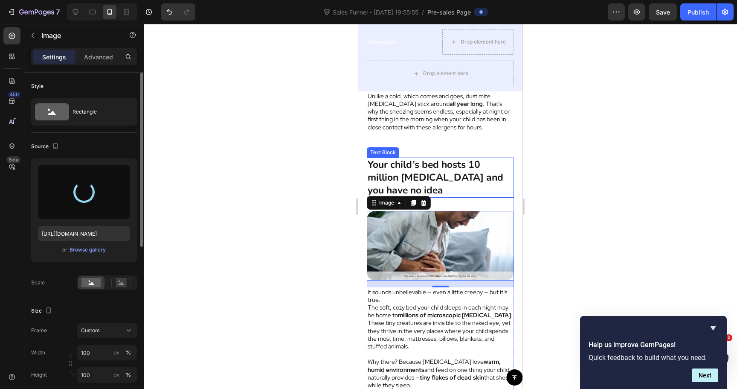
scroll to position [606, 0]
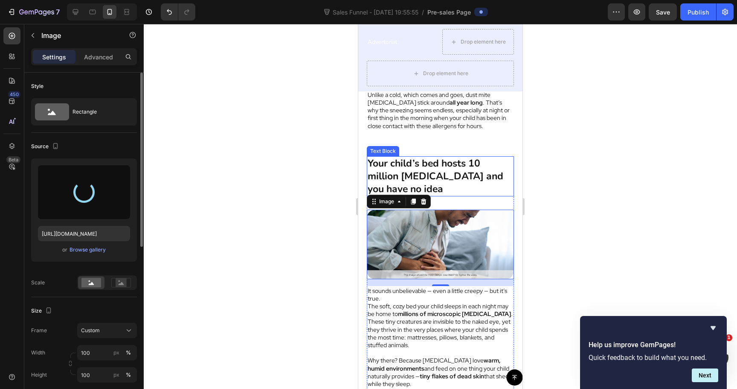
type input "https://cdn.shopify.com/s/files/1/0744/0918/1437/files/gempages_570298559904089…"
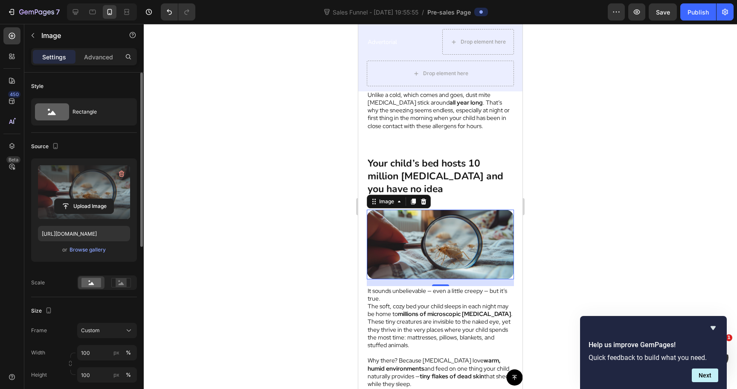
click at [556, 173] on div at bounding box center [441, 206] width 594 height 365
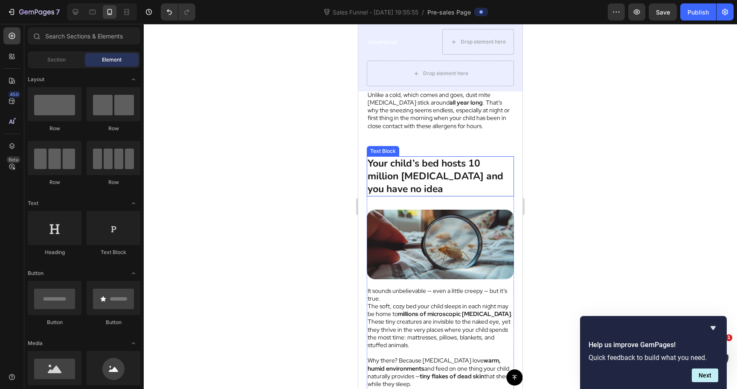
click at [433, 169] on strong "Your child’s bed hosts 10 million dust mites and you have no idea" at bounding box center [436, 176] width 136 height 39
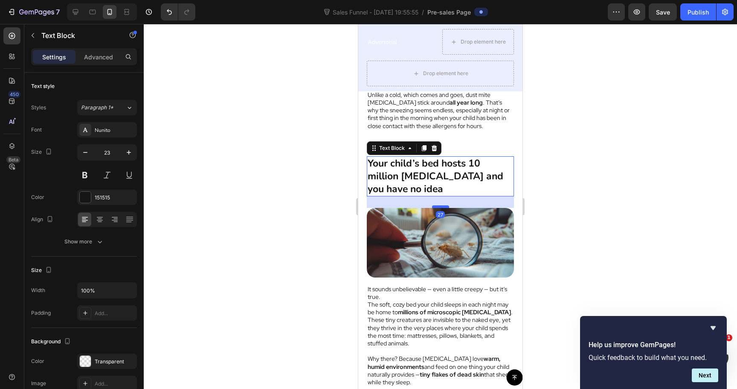
click at [442, 206] on div at bounding box center [440, 206] width 17 height 3
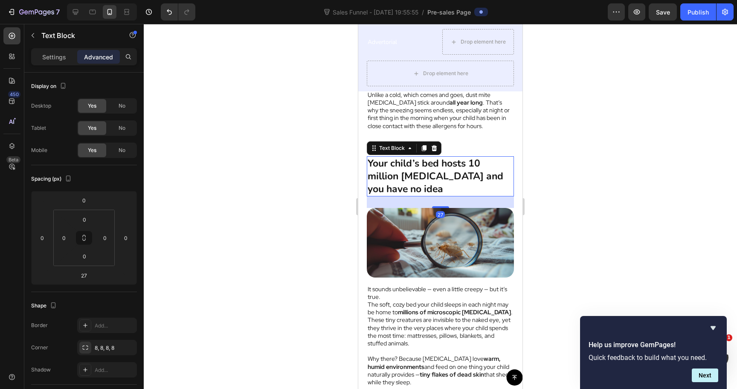
click at [425, 177] on strong "Your child’s bed hosts 10 million dust mites and you have no idea" at bounding box center [436, 176] width 136 height 39
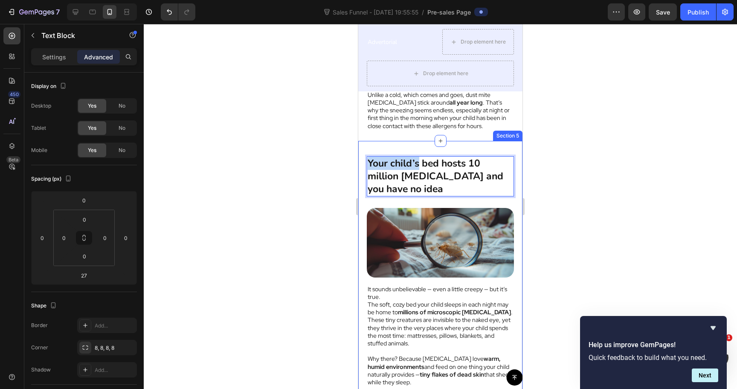
drag, startPoint x: 418, startPoint y: 164, endPoint x: 364, endPoint y: 167, distance: 53.9
click at [364, 167] on div "Your child’s bed hosts 10 million dust mites and you have no idea Text Block 27…" at bounding box center [440, 347] width 164 height 413
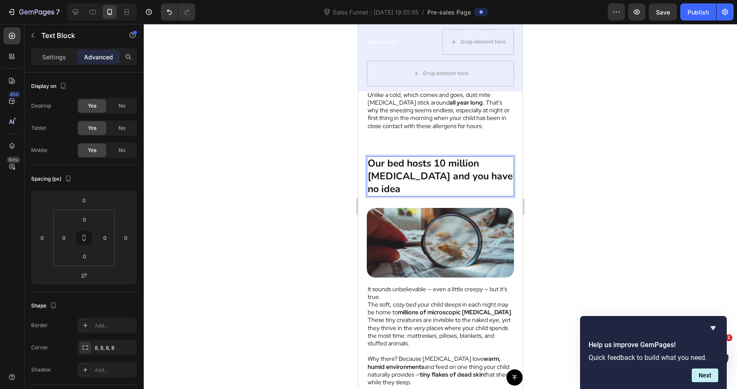
click at [403, 162] on strong "Our bed hosts 10 million dust mites and you have no idea" at bounding box center [440, 176] width 145 height 39
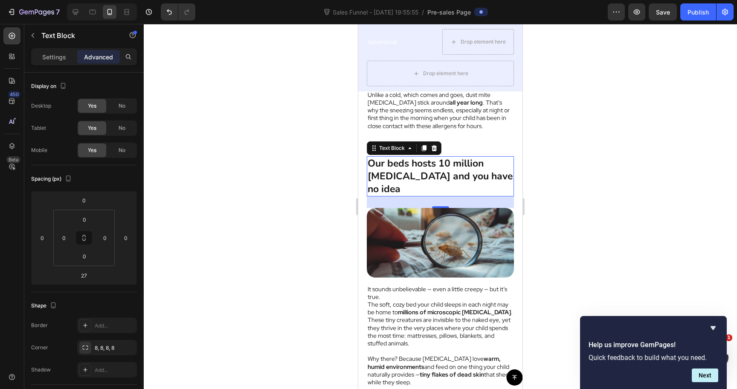
click at [528, 166] on div at bounding box center [441, 206] width 594 height 365
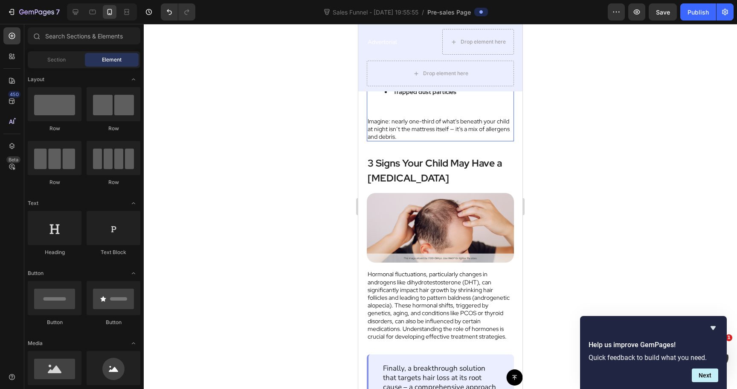
scroll to position [1028, 0]
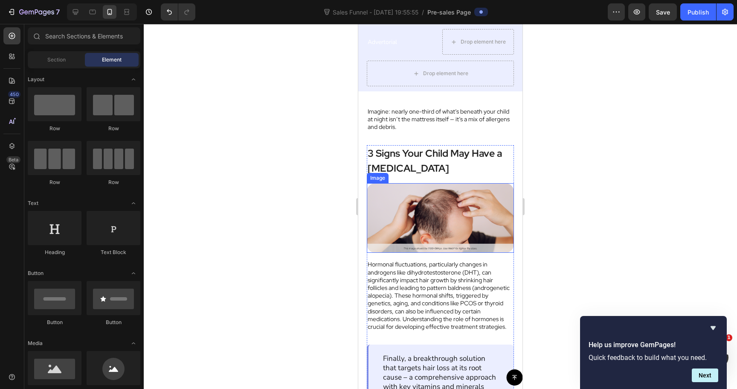
click at [447, 205] on img at bounding box center [440, 218] width 147 height 70
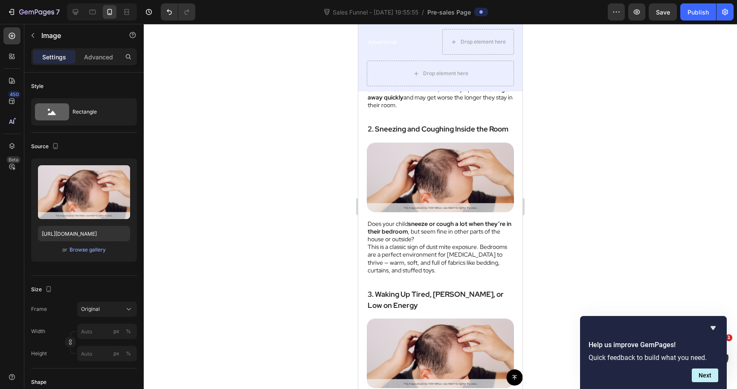
scroll to position [1566, 0]
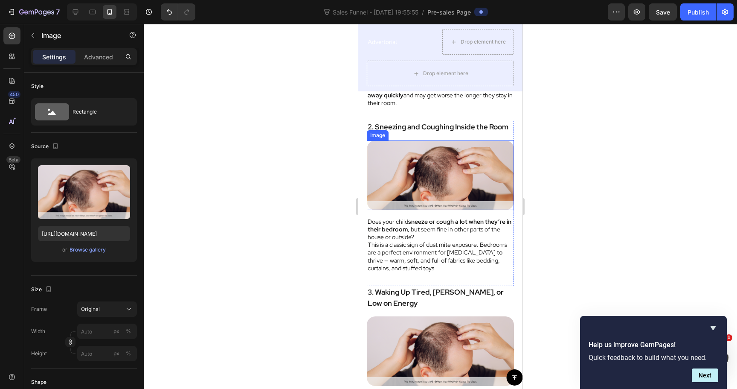
click at [449, 162] on img at bounding box center [440, 175] width 147 height 70
click at [422, 128] on div at bounding box center [424, 132] width 10 height 10
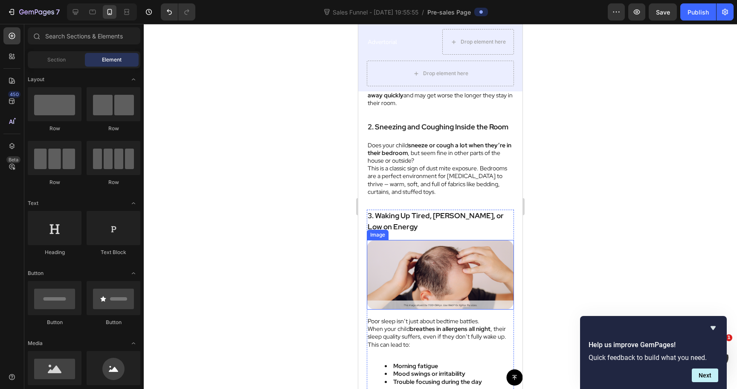
click at [436, 263] on img at bounding box center [440, 275] width 147 height 70
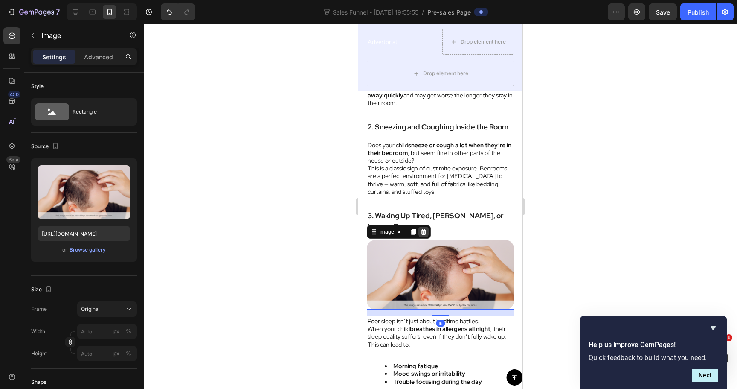
click at [422, 230] on icon at bounding box center [423, 231] width 7 height 7
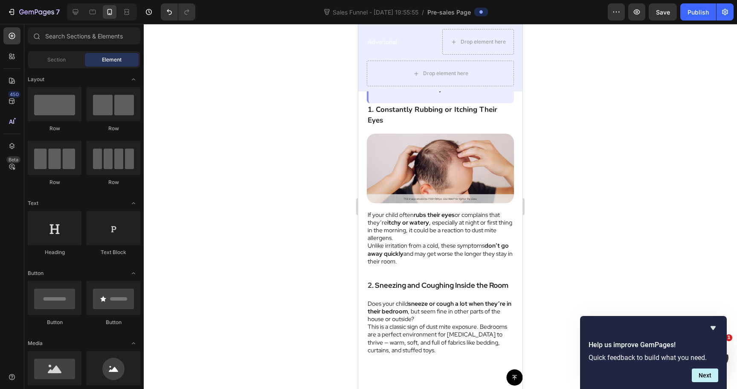
scroll to position [1358, 0]
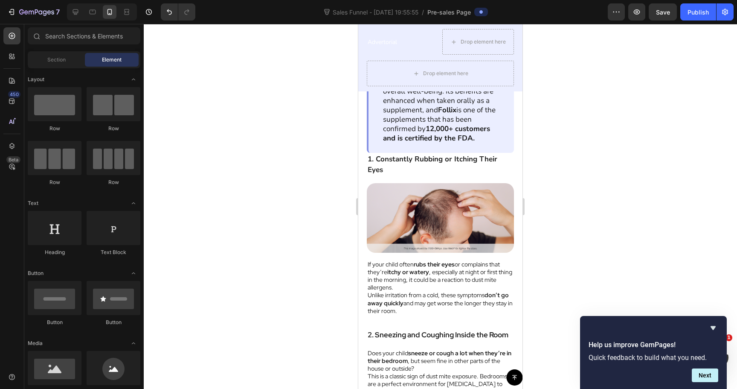
click at [437, 230] on img at bounding box center [440, 218] width 147 height 70
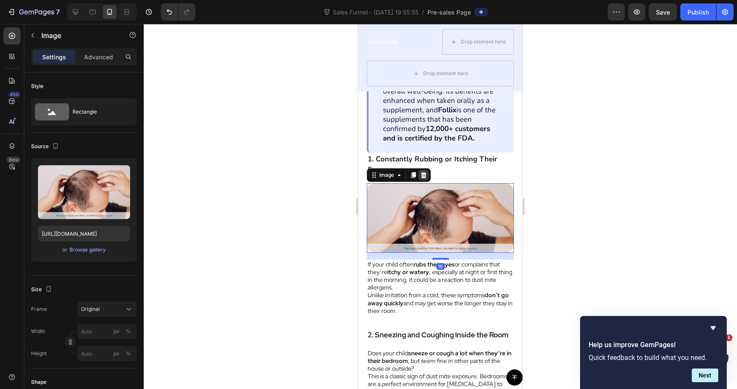
click at [423, 177] on icon at bounding box center [424, 175] width 6 height 6
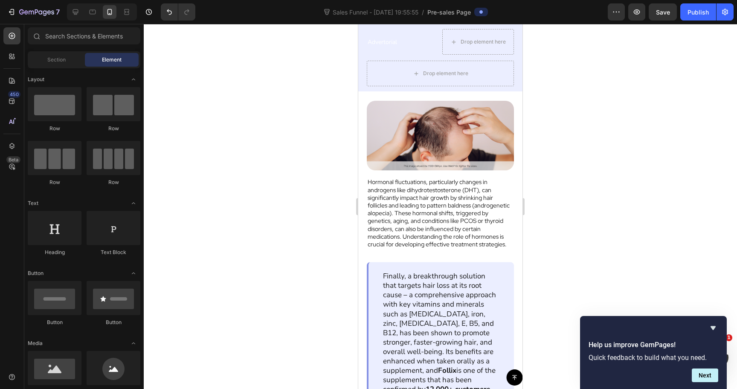
scroll to position [1113, 0]
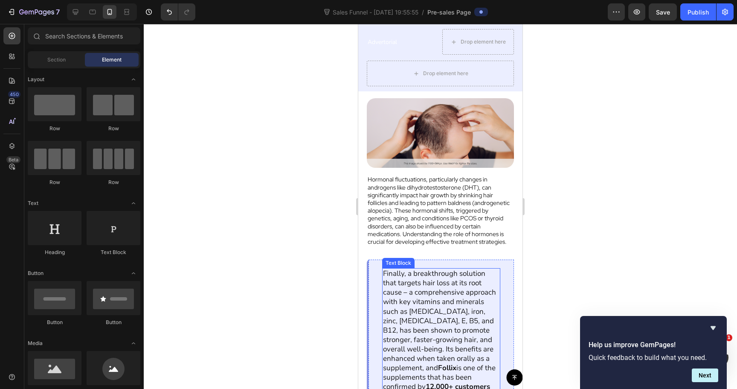
click at [418, 291] on p "Finally, a breakthrough solution that targets hair loss at its root cause – a c…" at bounding box center [441, 335] width 116 height 132
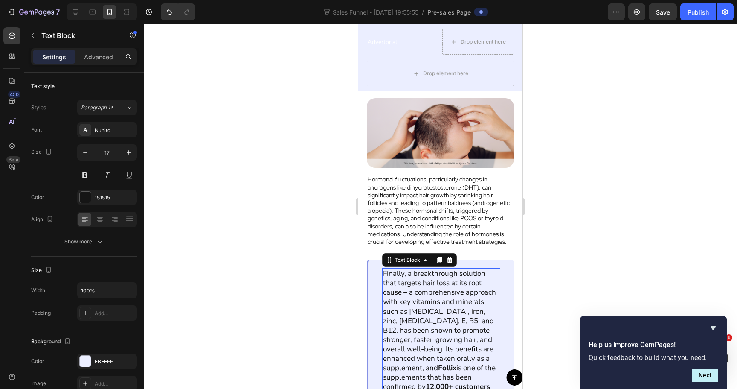
click at [418, 291] on p "Finally, a breakthrough solution that targets hair loss at its root cause – a c…" at bounding box center [441, 335] width 116 height 132
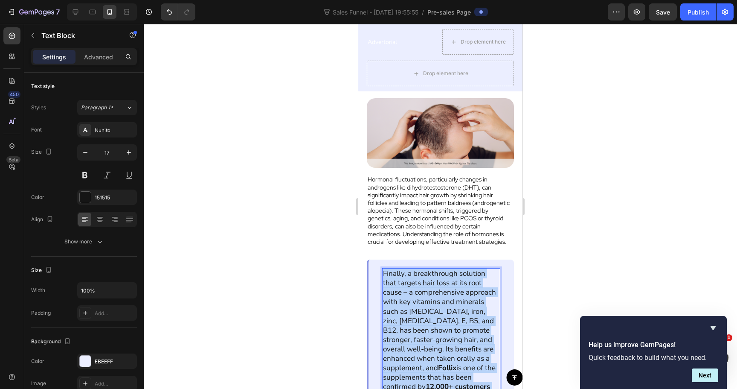
click at [418, 291] on p "Finally, a breakthrough solution that targets hair loss at its root cause – a c…" at bounding box center [441, 335] width 116 height 132
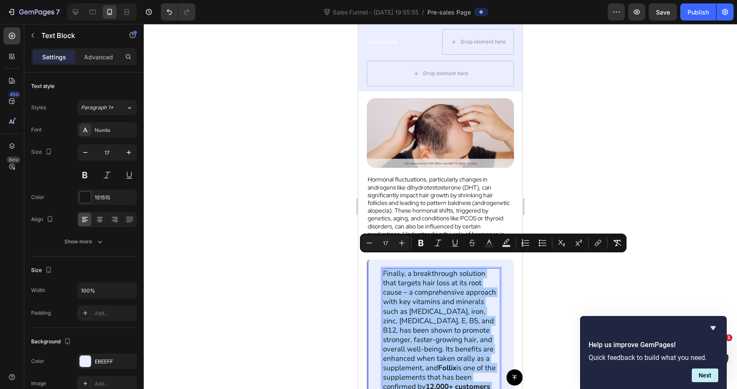
click at [291, 287] on div at bounding box center [441, 206] width 594 height 365
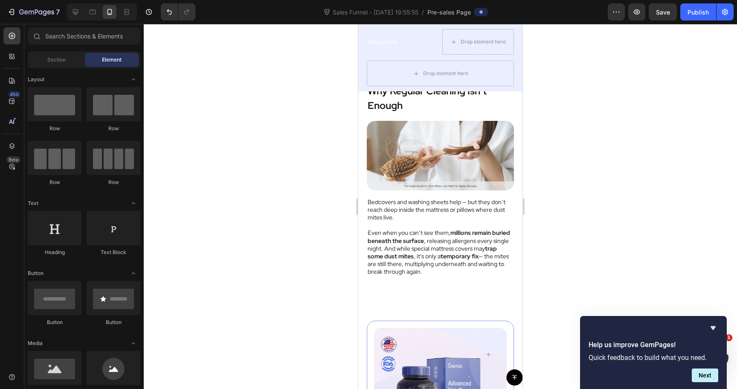
scroll to position [1773, 0]
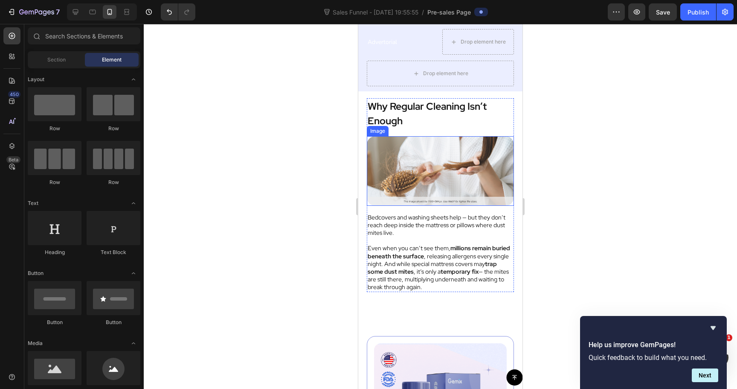
click at [402, 181] on img at bounding box center [440, 171] width 147 height 70
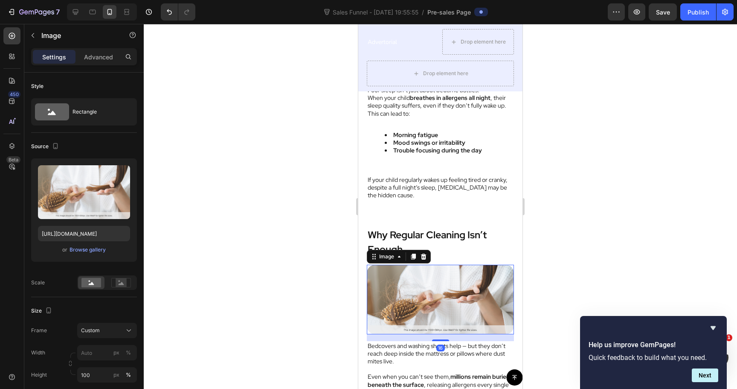
scroll to position [1628, 0]
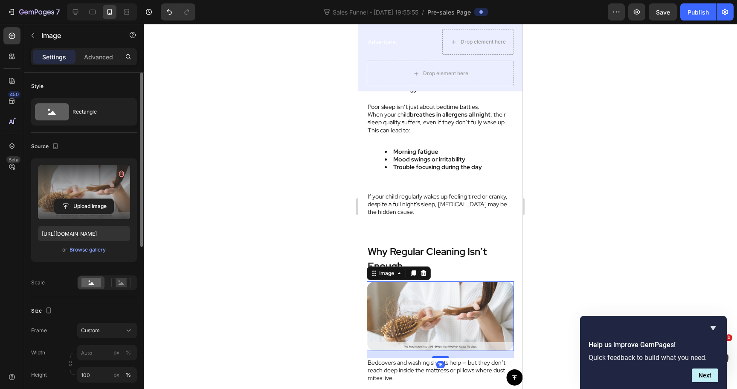
click at [85, 192] on label at bounding box center [84, 192] width 92 height 54
click at [85, 199] on input "file" at bounding box center [84, 206] width 59 height 15
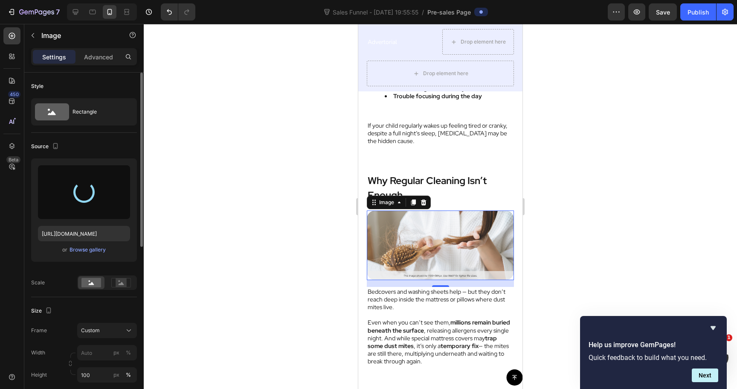
scroll to position [1699, 0]
type input "https://cdn.shopify.com/s/files/1/0744/0918/1437/files/gempages_570298559904089…"
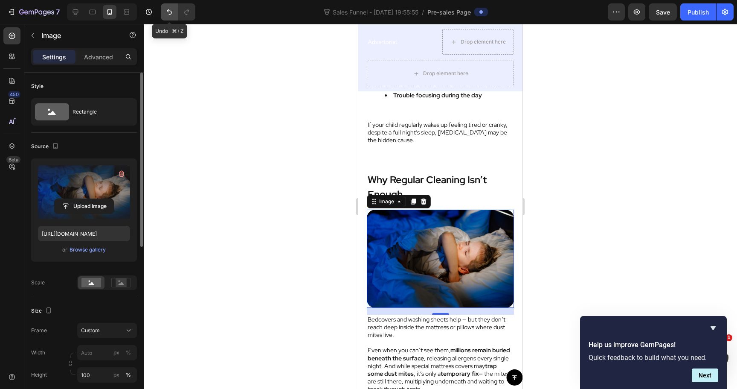
click at [169, 11] on icon "Undo/Redo" at bounding box center [169, 12] width 5 height 6
click at [172, 13] on icon "Undo/Redo" at bounding box center [169, 12] width 9 height 9
click at [119, 173] on icon "button" at bounding box center [121, 173] width 9 height 9
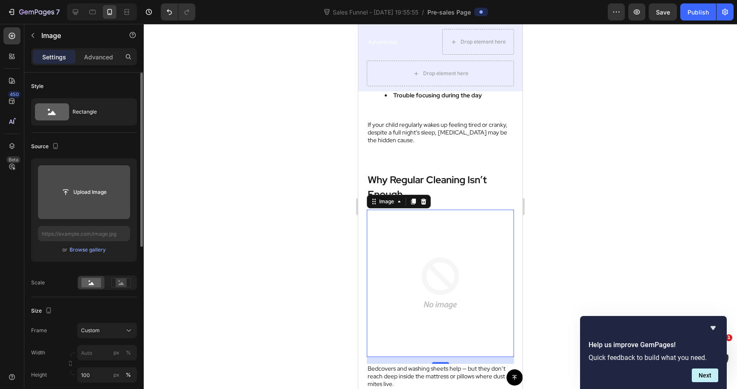
click at [74, 203] on input "file" at bounding box center [84, 192] width 92 height 54
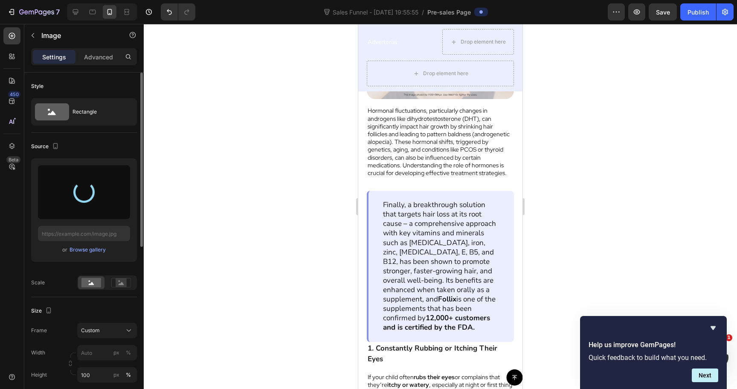
type input "https://cdn.shopify.com/s/files/1/0744/0918/1437/files/gempages_570298559904089…"
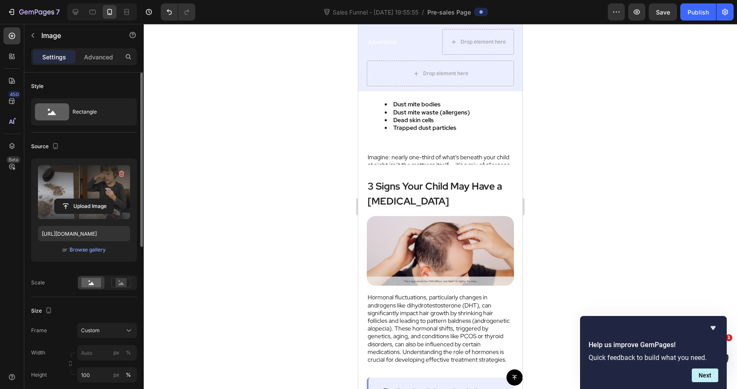
scroll to position [985, 0]
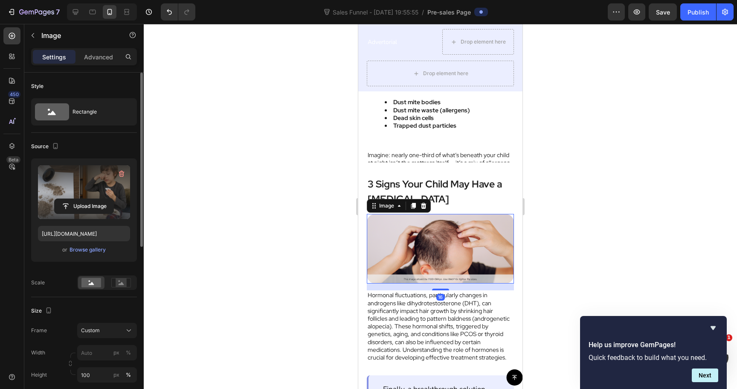
click at [437, 234] on img at bounding box center [440, 249] width 147 height 70
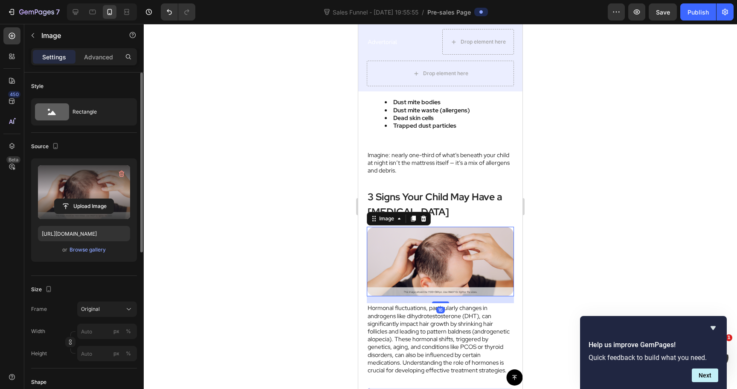
click at [57, 177] on label at bounding box center [84, 192] width 92 height 54
click at [57, 199] on input "file" at bounding box center [84, 206] width 59 height 15
click at [80, 198] on button "Upload Image" at bounding box center [84, 205] width 60 height 15
click at [84, 208] on input "file" at bounding box center [84, 206] width 59 height 15
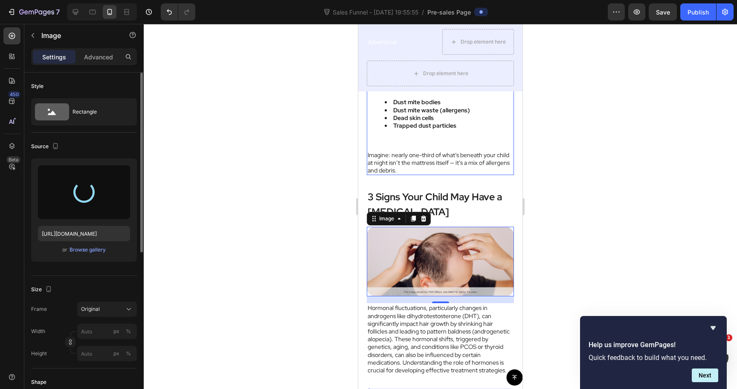
type input "https://cdn.shopify.com/s/files/1/0744/0918/1437/files/gempages_570298559904089…"
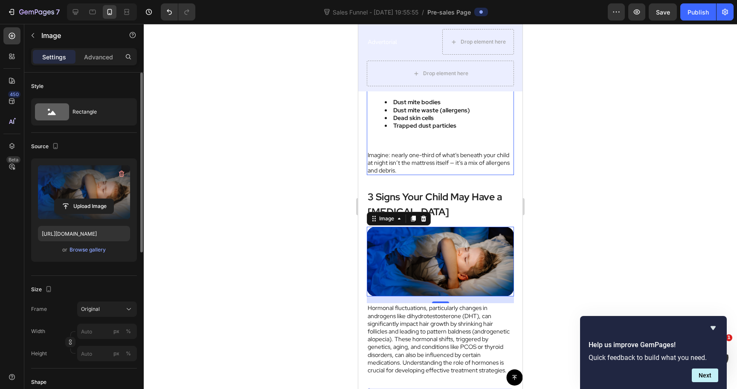
click at [575, 162] on div at bounding box center [441, 206] width 594 height 365
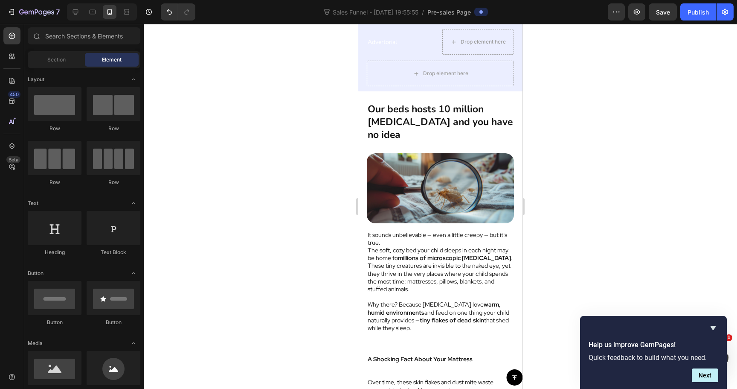
scroll to position [641, 0]
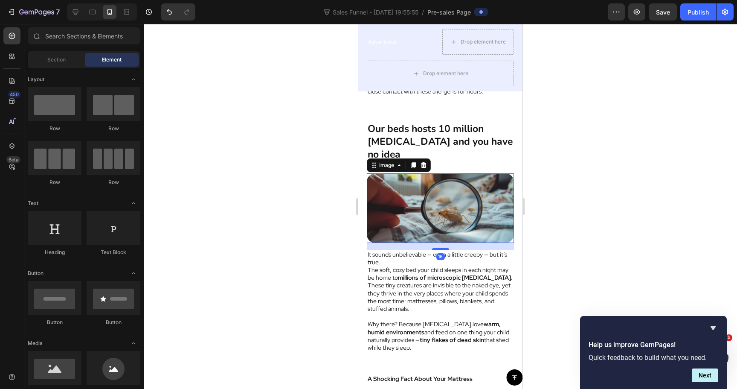
click at [422, 201] on img at bounding box center [440, 208] width 147 height 70
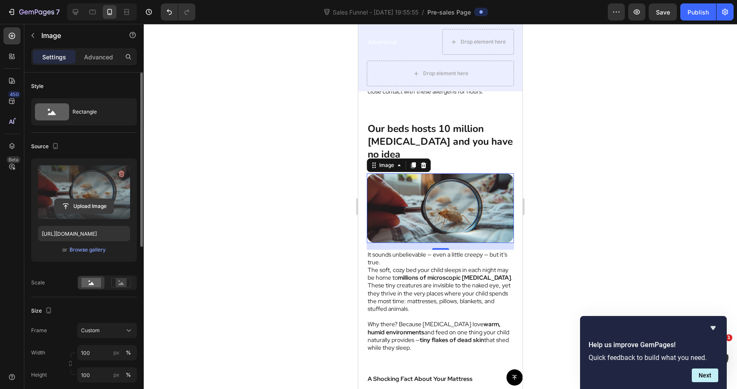
click at [83, 202] on input "file" at bounding box center [84, 206] width 59 height 15
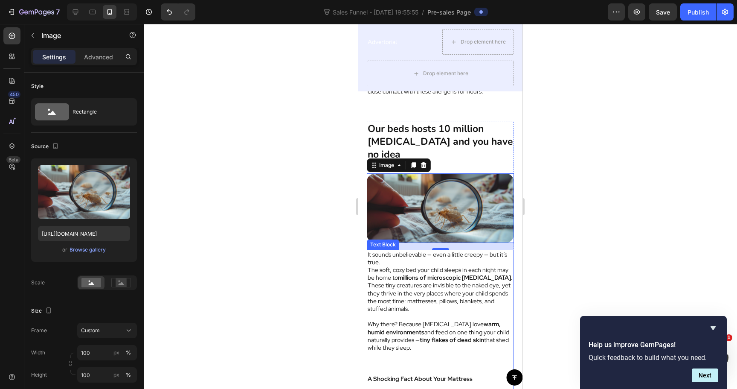
click at [460, 270] on p "The soft, cozy bed your child sleeps in each night may be home to millions of m…" at bounding box center [441, 289] width 146 height 47
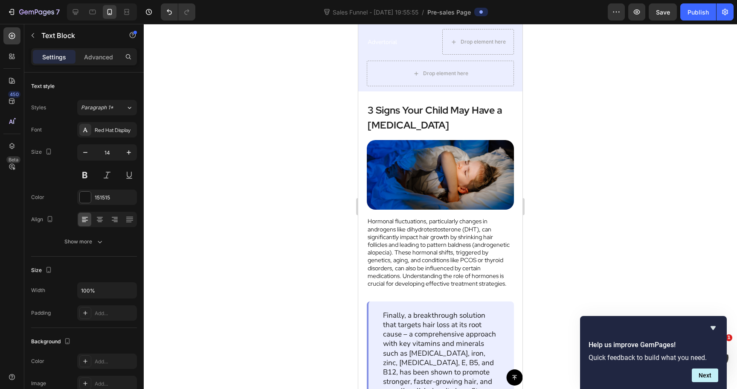
scroll to position [1072, 0]
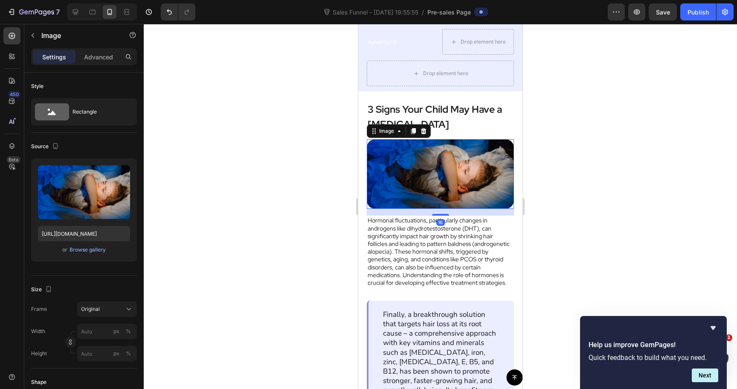
click at [448, 161] on img at bounding box center [440, 174] width 147 height 70
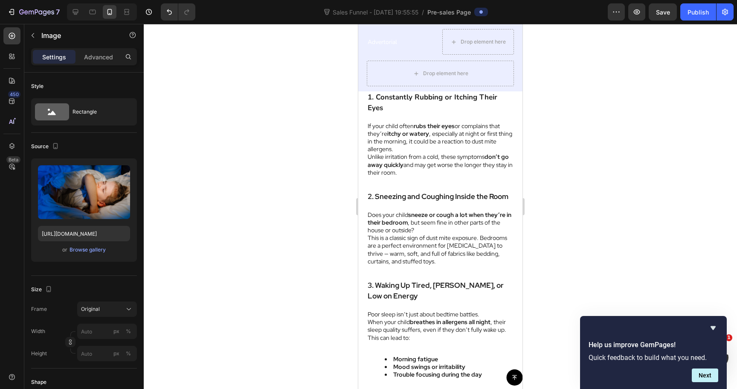
scroll to position [1369, 0]
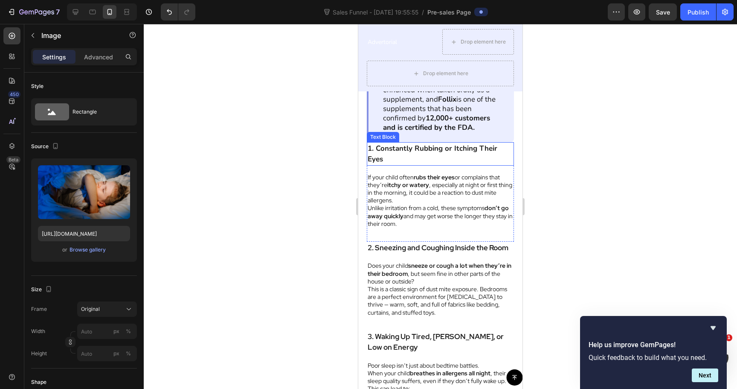
click at [429, 148] on strong "1. Constantly Rubbing or Itching Their Eyes" at bounding box center [433, 153] width 130 height 21
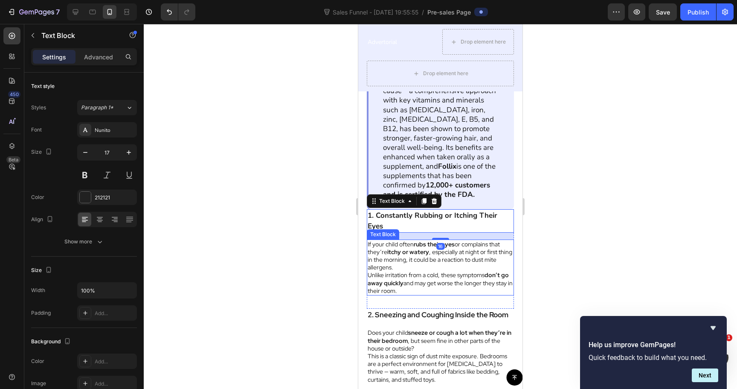
scroll to position [1299, 0]
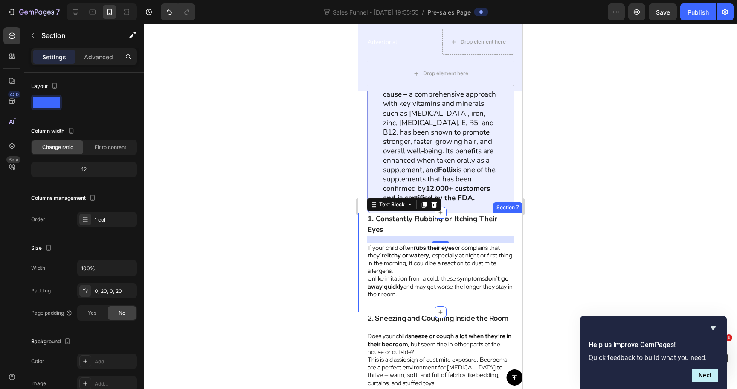
click at [361, 218] on div "1. Constantly Rubbing or Itching Their Eyes Text Block 16 If your child often r…" at bounding box center [440, 262] width 164 height 99
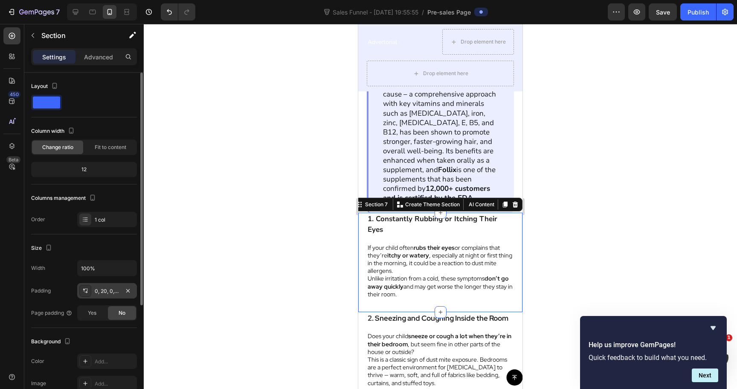
click at [105, 294] on div "0, 20, 0, 20" at bounding box center [107, 291] width 25 height 8
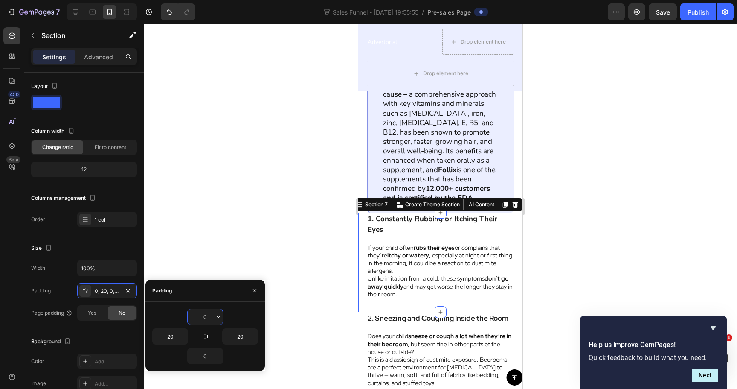
click at [205, 321] on input "0" at bounding box center [205, 316] width 35 height 15
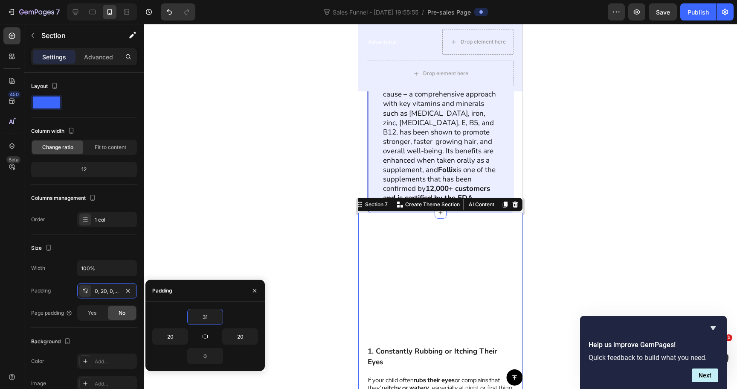
type input "3"
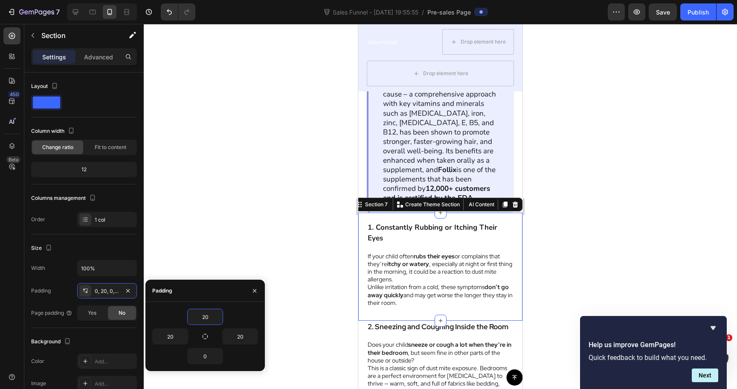
type input "2"
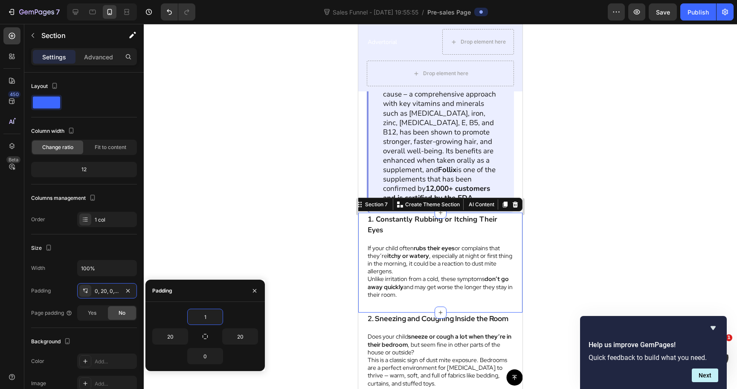
type input "15"
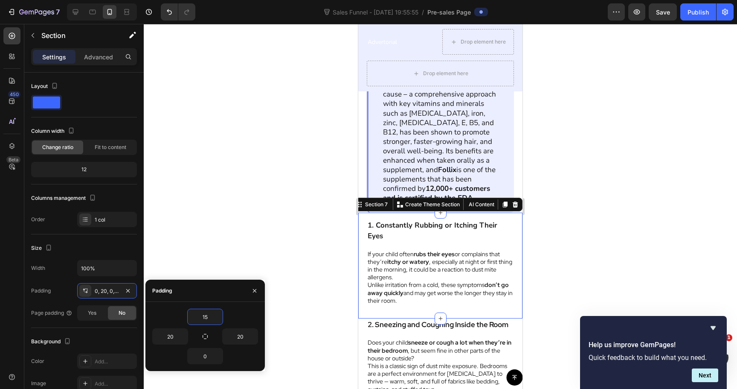
click at [272, 181] on div at bounding box center [441, 206] width 594 height 365
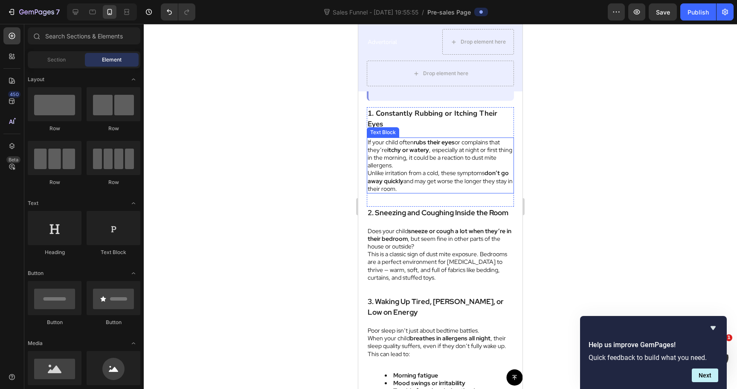
scroll to position [1410, 0]
click at [289, 256] on div at bounding box center [441, 206] width 594 height 365
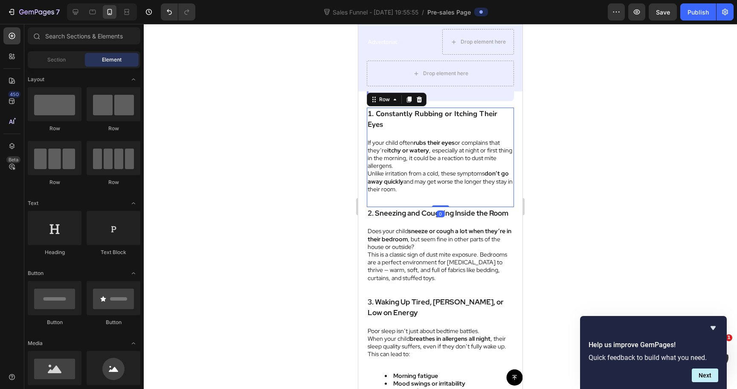
click at [443, 196] on div "1. Constantly Rubbing or Itching Their Eyes Text Block If your child often rubs…" at bounding box center [440, 157] width 147 height 99
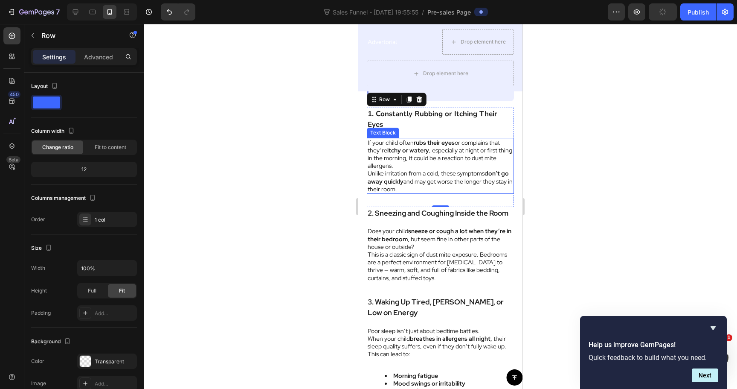
click at [425, 186] on p "Unlike irritation from a cold, these symptoms don’t go away quickly and may get…" at bounding box center [441, 180] width 146 height 23
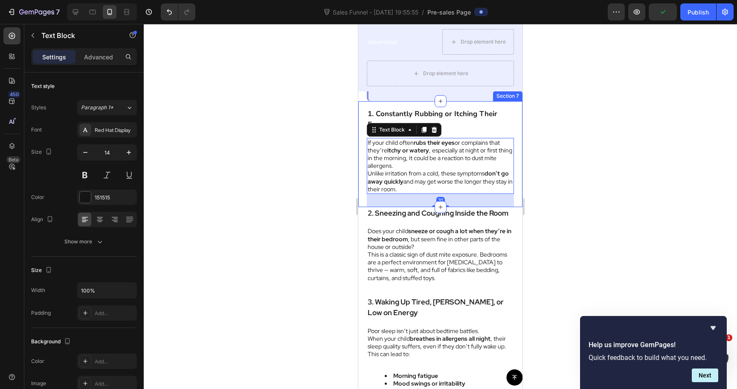
click at [300, 137] on div at bounding box center [441, 206] width 594 height 365
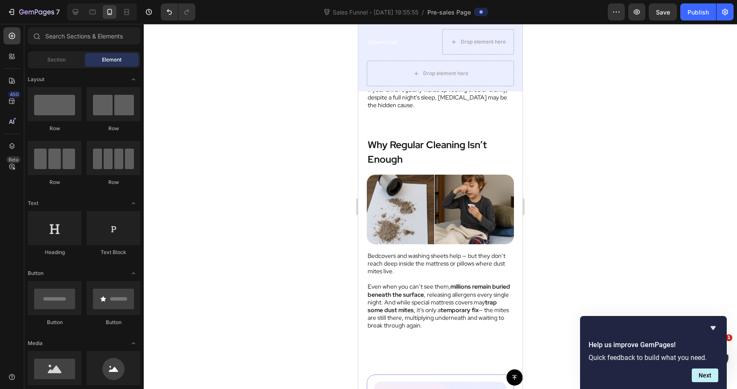
scroll to position [1740, 0]
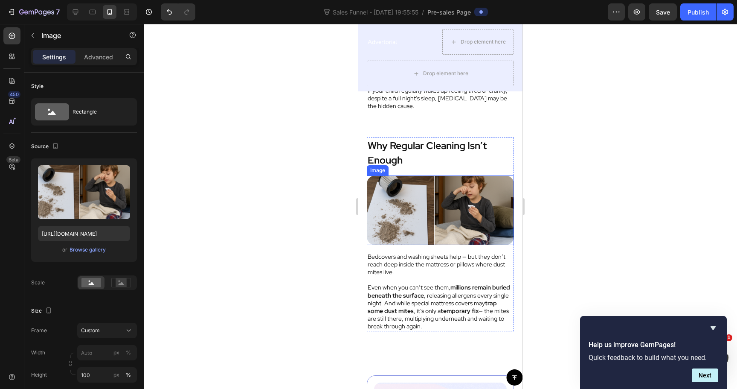
click at [448, 201] on img at bounding box center [440, 210] width 147 height 70
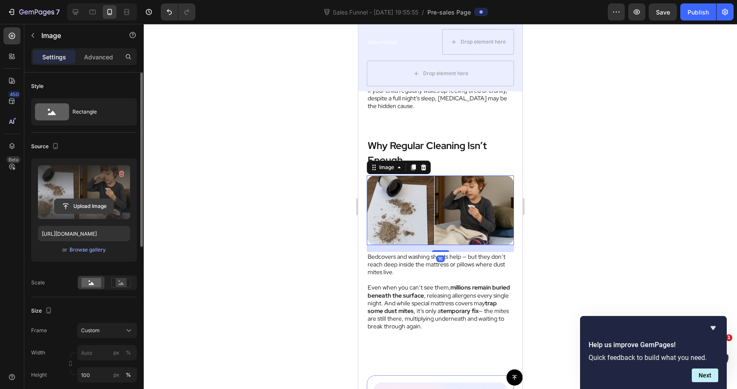
click at [70, 206] on input "file" at bounding box center [84, 206] width 59 height 15
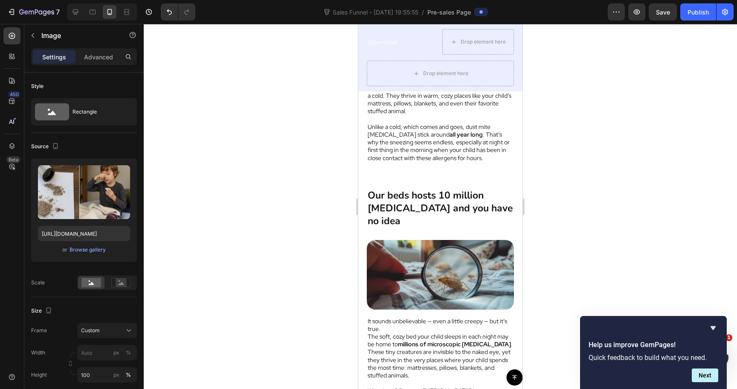
scroll to position [573, 0]
click at [434, 267] on img at bounding box center [440, 276] width 147 height 70
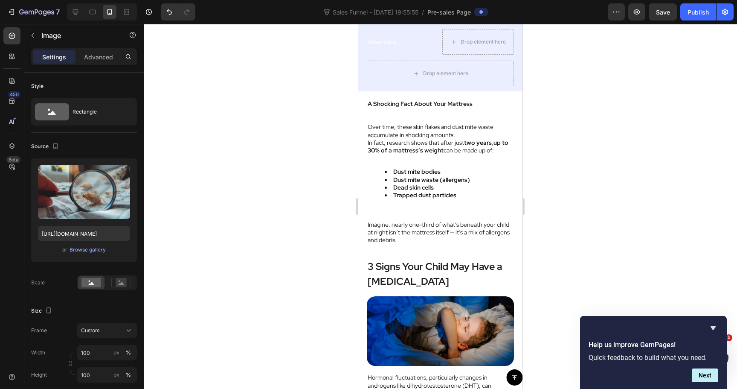
scroll to position [914, 0]
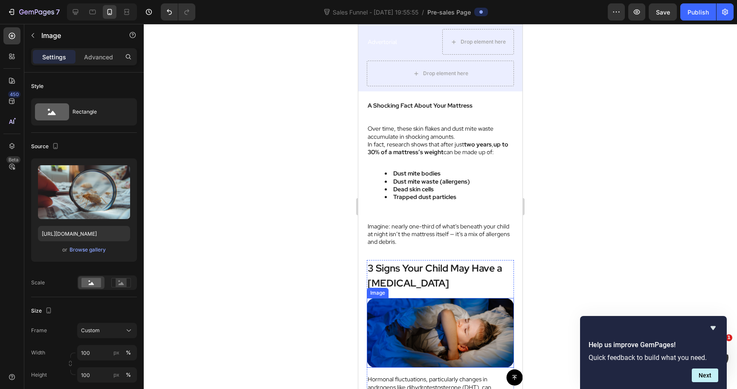
click at [439, 300] on img at bounding box center [440, 333] width 147 height 70
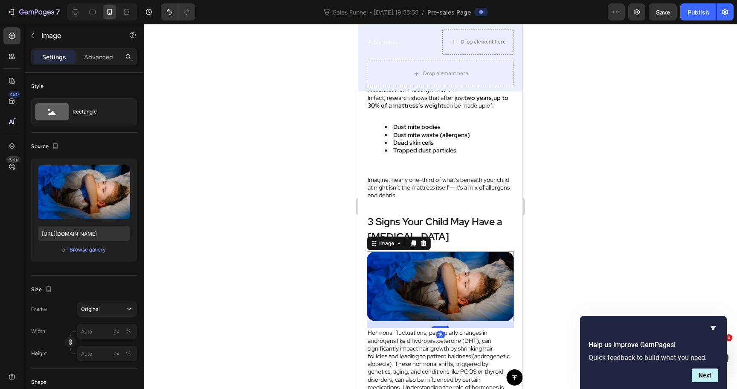
scroll to position [964, 0]
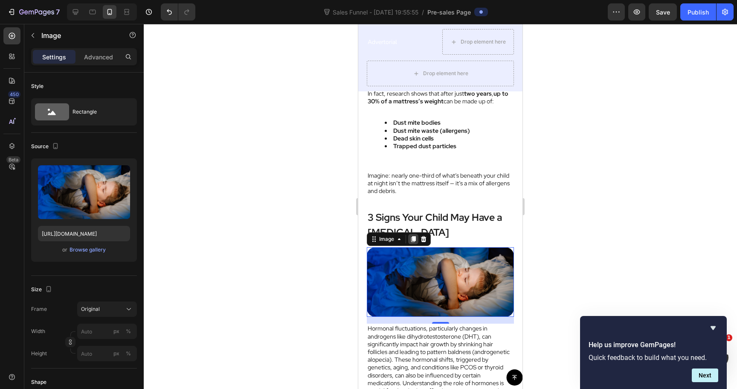
click at [412, 236] on icon at bounding box center [413, 239] width 5 height 6
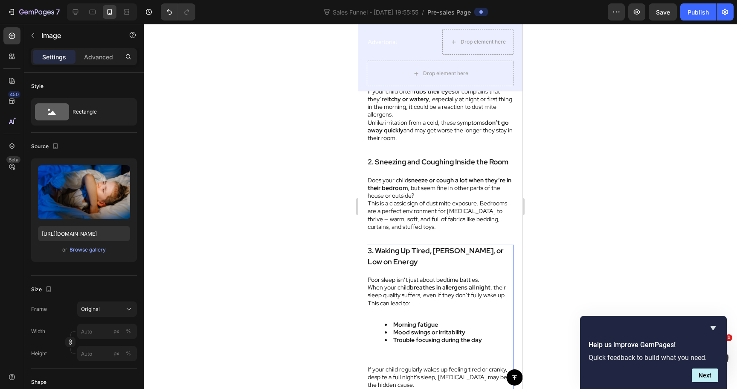
scroll to position [1844, 0]
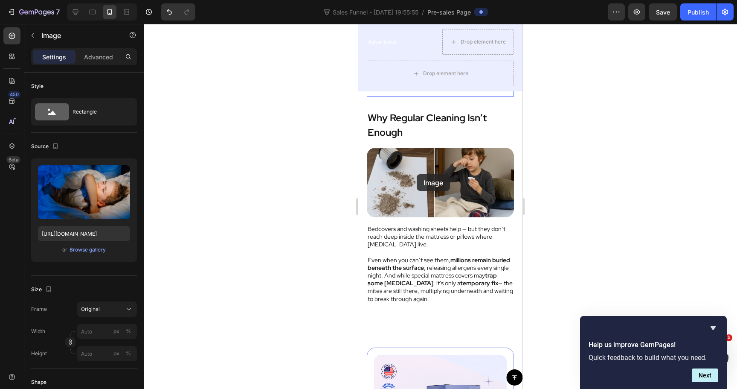
drag, startPoint x: 461, startPoint y: 218, endPoint x: 416, endPoint y: 174, distance: 63.4
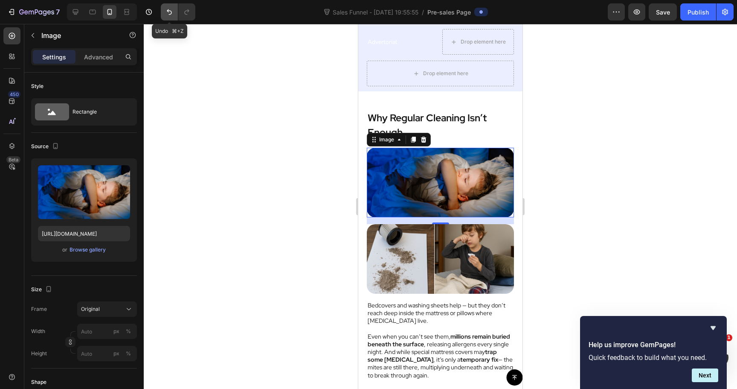
click at [169, 9] on icon "Undo/Redo" at bounding box center [169, 12] width 9 height 9
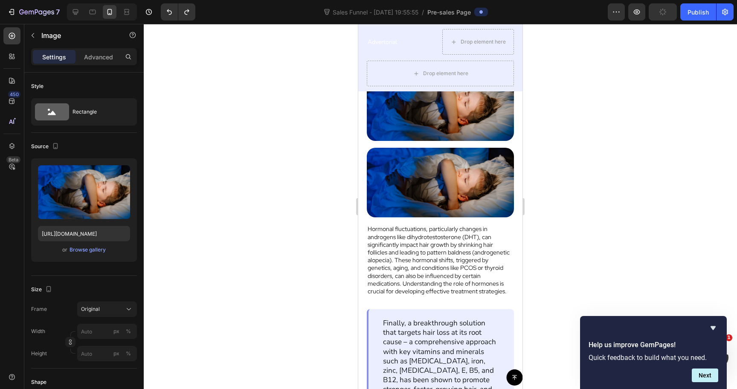
scroll to position [1127, 0]
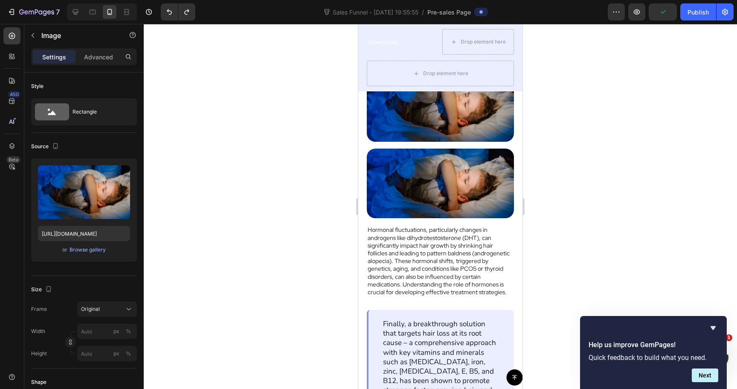
click at [445, 168] on img at bounding box center [440, 184] width 147 height 70
click at [421, 189] on img at bounding box center [440, 184] width 147 height 70
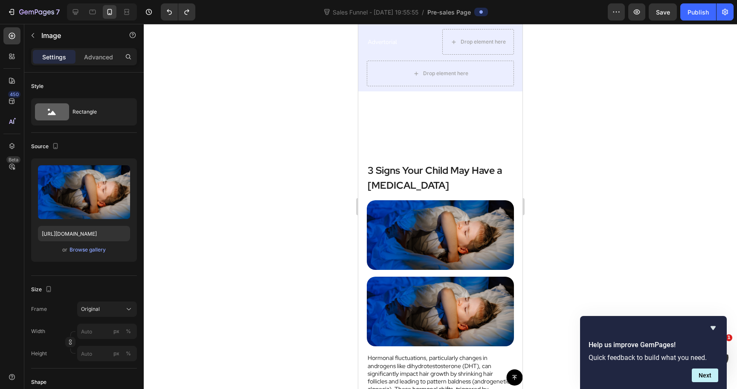
scroll to position [994, 0]
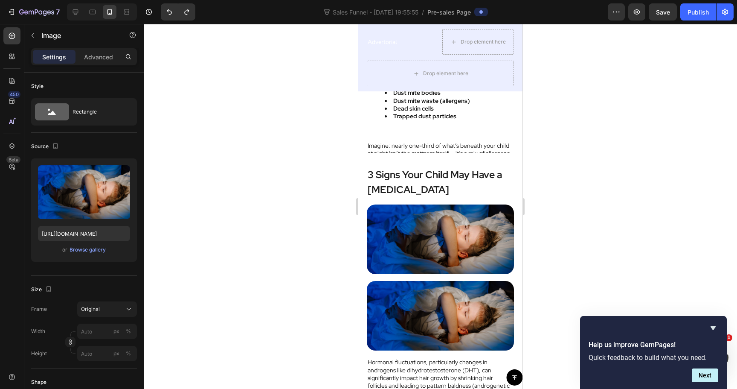
click at [424, 142] on p "Imagine: nearly one-third of what’s beneath your child at night isn’t the mattr…" at bounding box center [441, 153] width 146 height 23
click at [424, 220] on img at bounding box center [440, 239] width 147 height 70
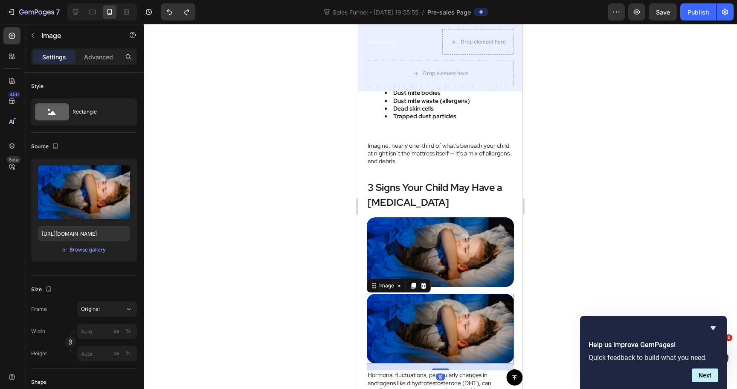
click at [429, 312] on img at bounding box center [440, 329] width 147 height 70
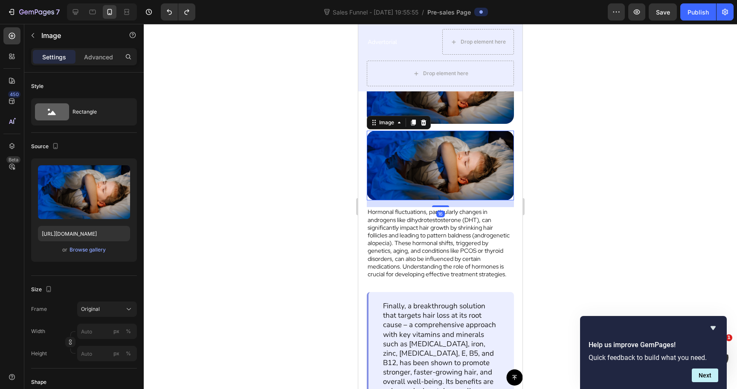
scroll to position [1146, 0]
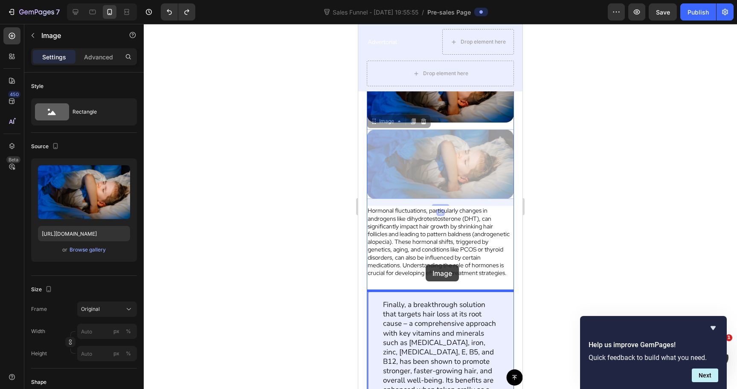
drag, startPoint x: 435, startPoint y: 170, endPoint x: 426, endPoint y: 265, distance: 94.8
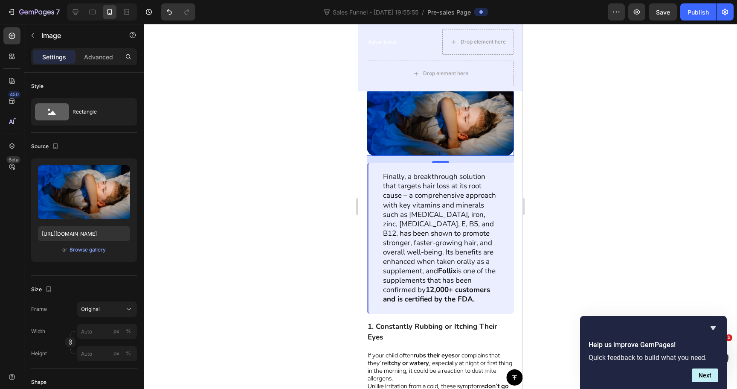
scroll to position [1274, 0]
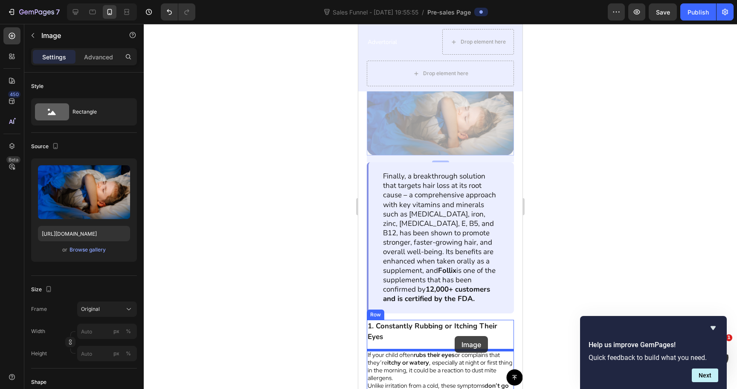
drag, startPoint x: 460, startPoint y: 178, endPoint x: 455, endPoint y: 336, distance: 157.5
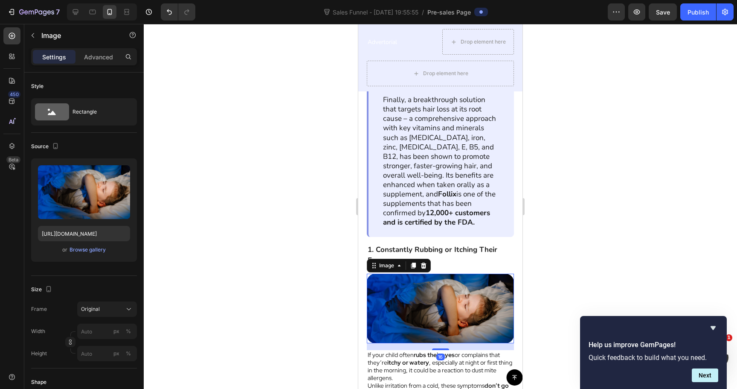
click at [569, 258] on div at bounding box center [441, 206] width 594 height 365
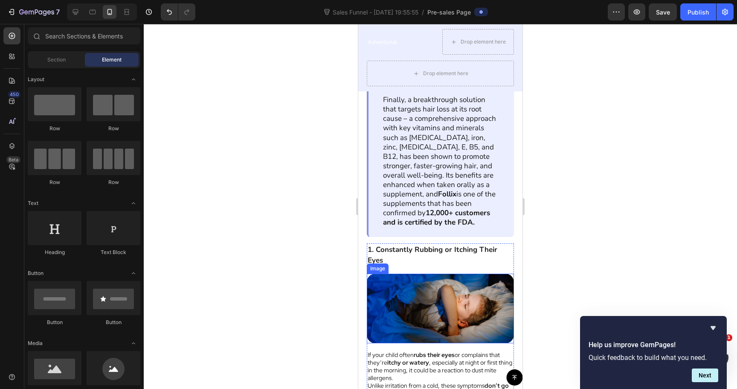
click at [432, 314] on img at bounding box center [440, 309] width 147 height 70
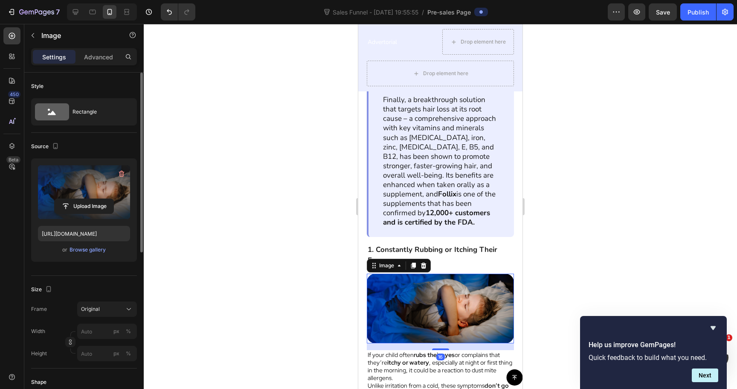
click at [84, 190] on label at bounding box center [84, 192] width 92 height 54
click at [84, 199] on input "file" at bounding box center [84, 206] width 59 height 15
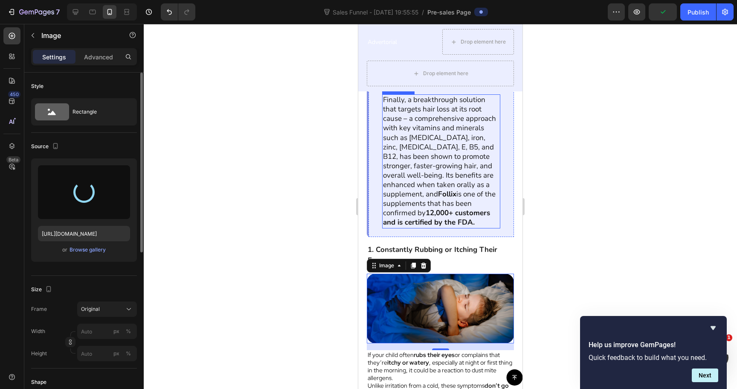
type input "https://cdn.shopify.com/s/files/1/0744/0918/1437/files/gempages_570298559904089…"
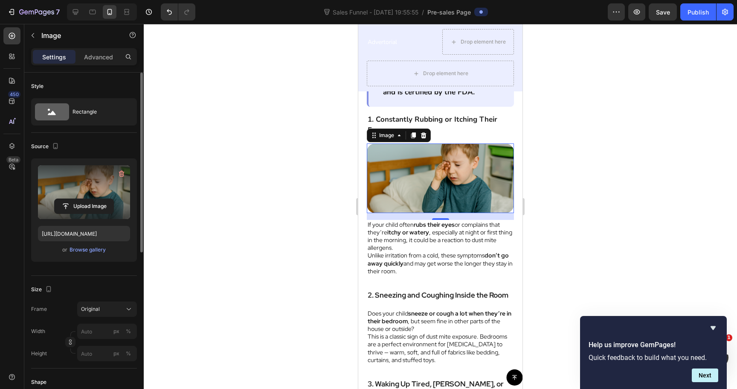
scroll to position [1405, 0]
click at [545, 179] on div at bounding box center [441, 206] width 594 height 365
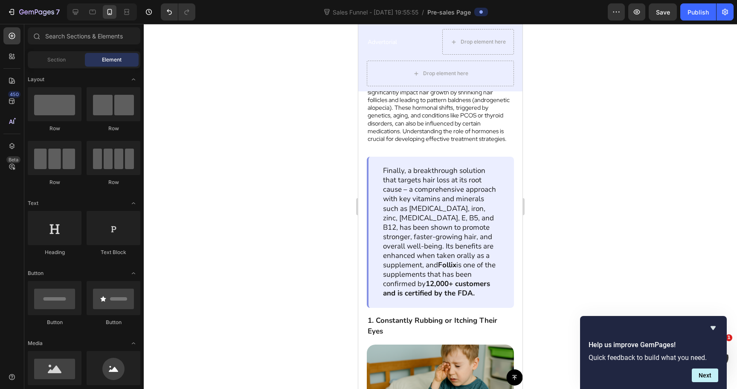
scroll to position [1203, 0]
click at [425, 210] on p "Finally, a breakthrough solution that targets hair loss at its root cause – a c…" at bounding box center [441, 232] width 116 height 132
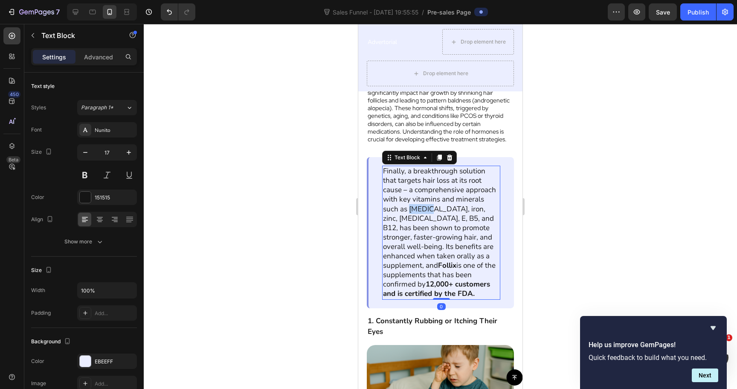
click at [425, 210] on p "Finally, a breakthrough solution that targets hair loss at its root cause – a c…" at bounding box center [441, 232] width 116 height 132
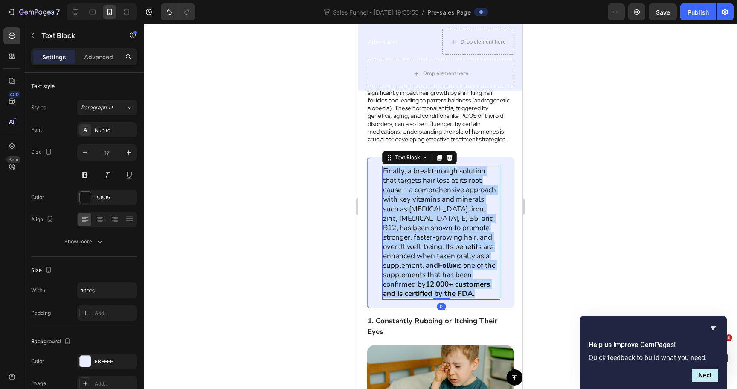
click at [425, 210] on p "Finally, a breakthrough solution that targets hair loss at its root cause – a c…" at bounding box center [441, 232] width 116 height 132
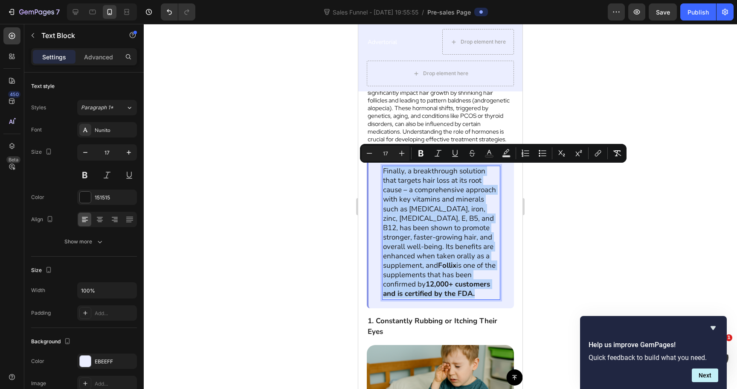
copy p "Finally, a breakthrough solution that targets hair loss at its root cause – a c…"
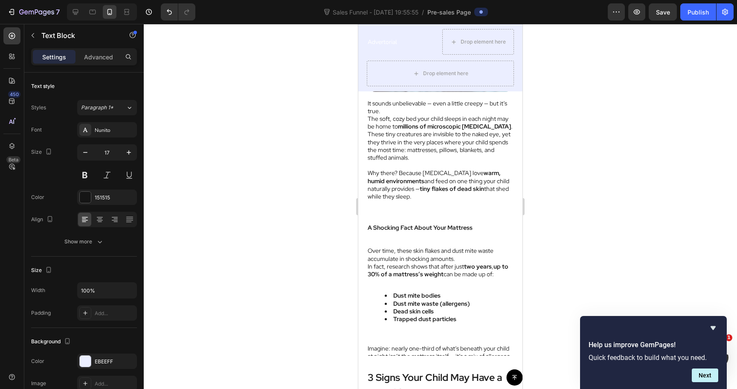
type input "16"
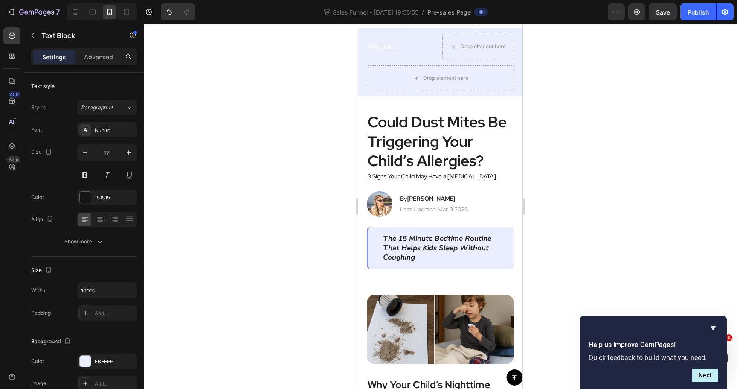
scroll to position [0, 0]
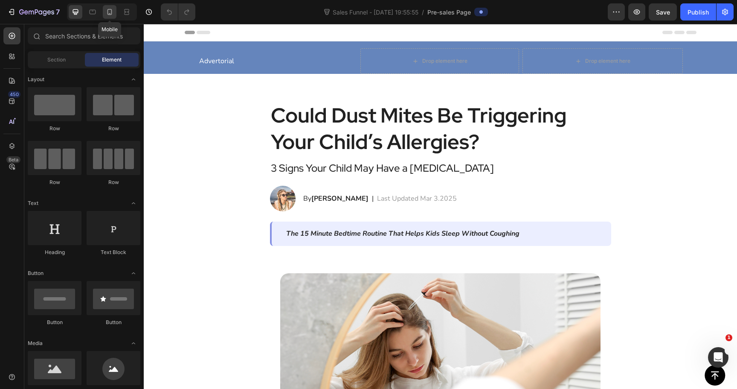
click at [115, 13] on div at bounding box center [110, 12] width 14 height 14
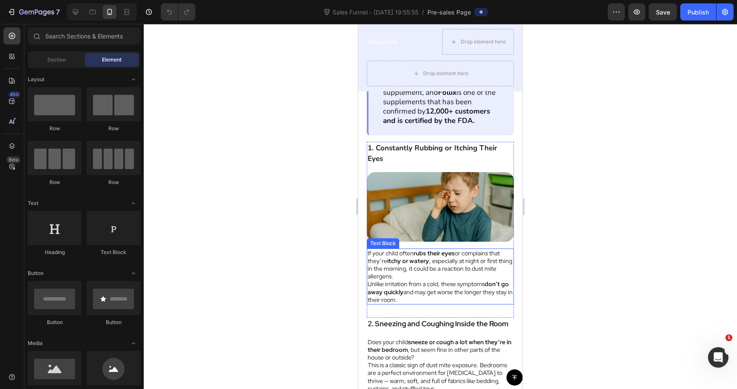
scroll to position [1373, 0]
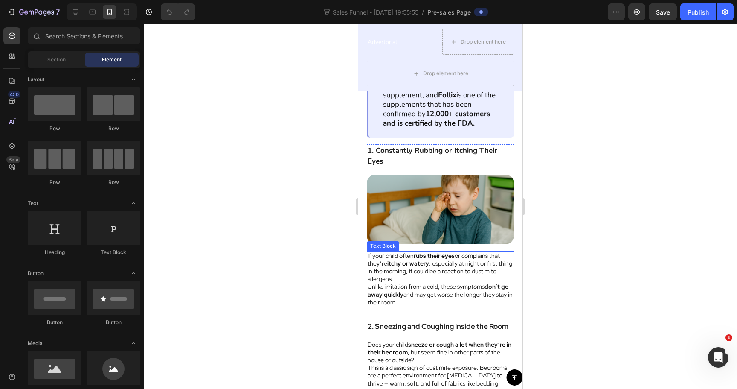
click at [422, 171] on div "1. Constantly Rubbing or Itching Their Eyes Text Block Image If your child ofte…" at bounding box center [440, 232] width 147 height 176
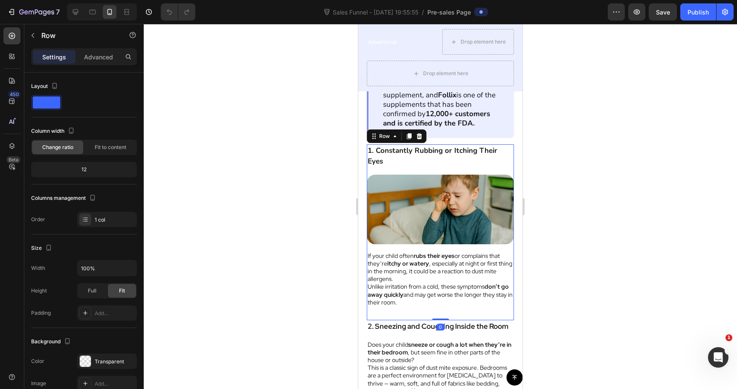
click at [422, 176] on img at bounding box center [440, 210] width 147 height 70
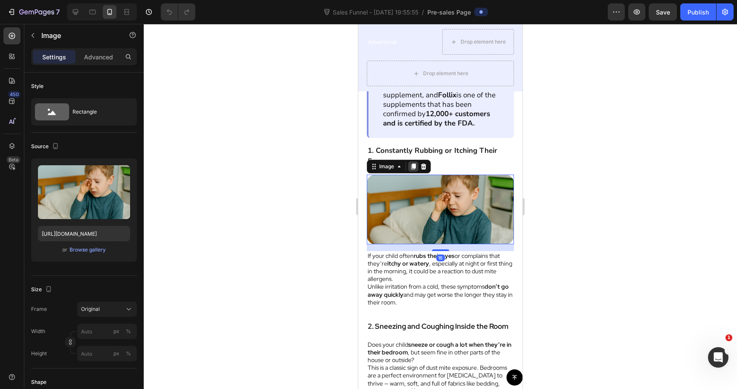
click at [413, 166] on icon at bounding box center [413, 166] width 5 height 6
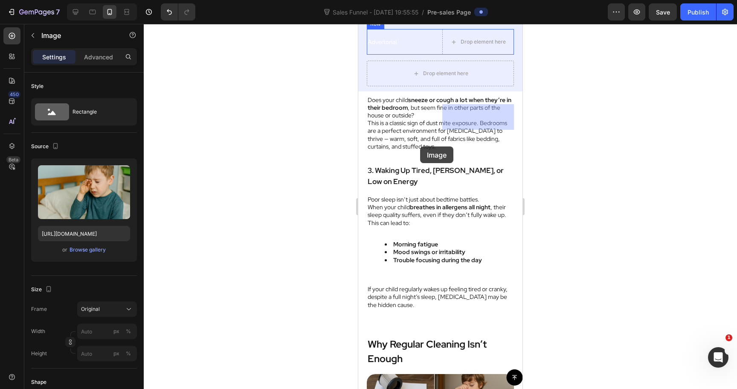
scroll to position [1680, 0]
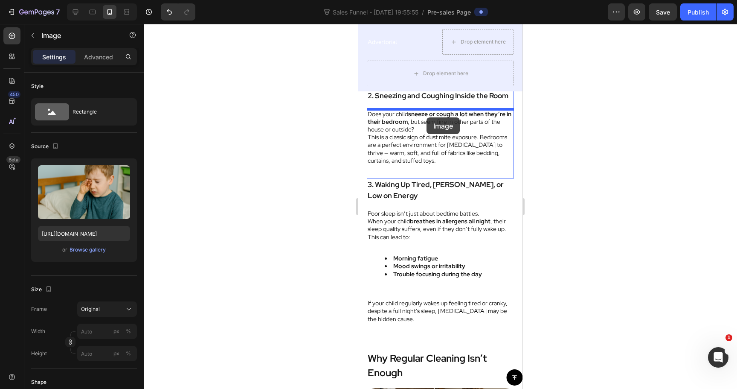
drag, startPoint x: 439, startPoint y: 259, endPoint x: 427, endPoint y: 117, distance: 141.8
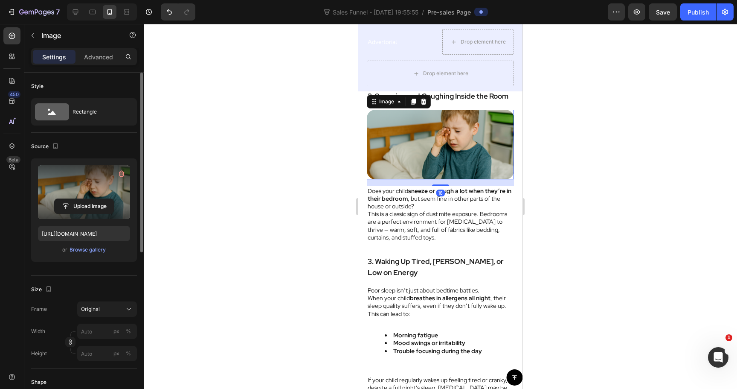
click at [84, 197] on label at bounding box center [84, 192] width 92 height 54
click at [84, 199] on input "file" at bounding box center [84, 206] width 59 height 15
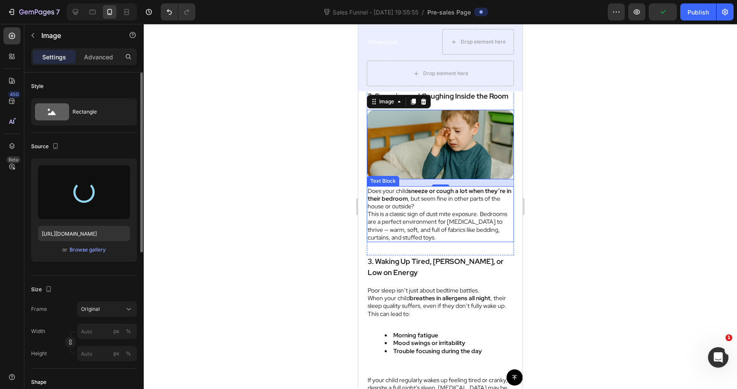
type input "[URL][DOMAIN_NAME]"
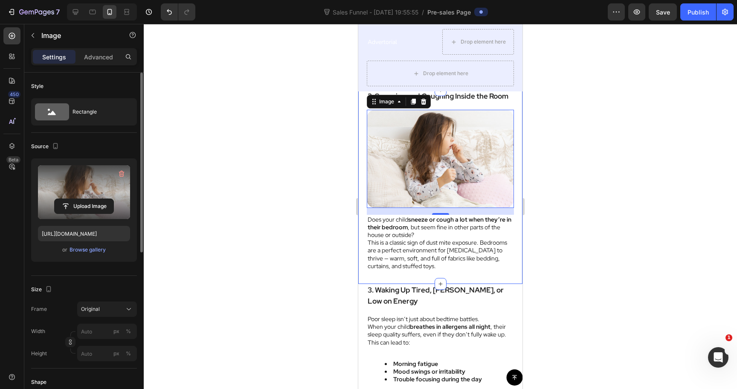
click at [537, 225] on div at bounding box center [441, 206] width 594 height 365
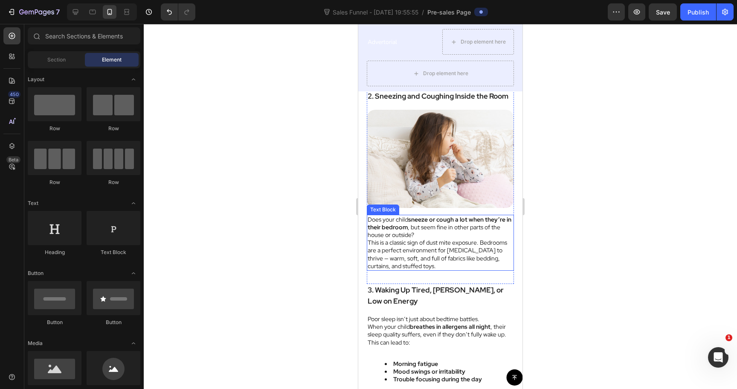
click at [451, 225] on p "Does your child sneeze or cough a lot when they’re in their bedroom , but seem …" at bounding box center [441, 226] width 146 height 23
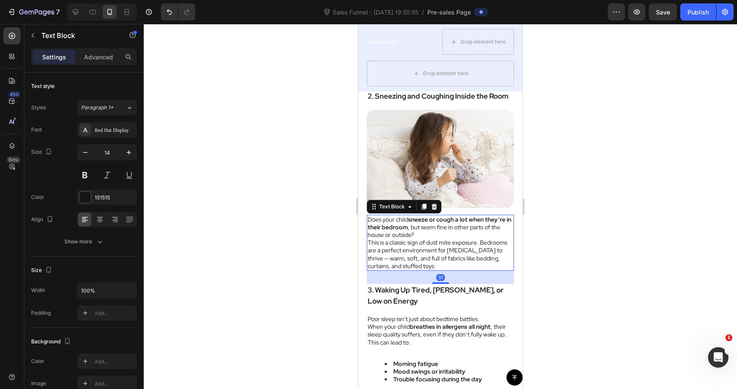
click at [451, 225] on p "Does your child sneeze or cough a lot when they’re in their bedroom , but seem …" at bounding box center [441, 226] width 146 height 23
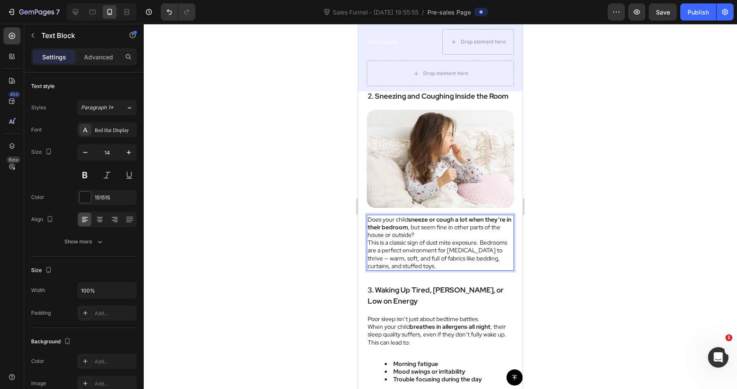
click at [425, 232] on p "Does your child sneeze or cough a lot when they’re in their bedroom , but seem …" at bounding box center [441, 226] width 146 height 23
drag, startPoint x: 423, startPoint y: 232, endPoint x: 408, endPoint y: 228, distance: 16.4
click at [408, 228] on p "Does your child sneeze or cough a lot when they’re in their bedroom , but seem …" at bounding box center [441, 226] width 146 height 23
click at [553, 244] on div at bounding box center [441, 206] width 594 height 365
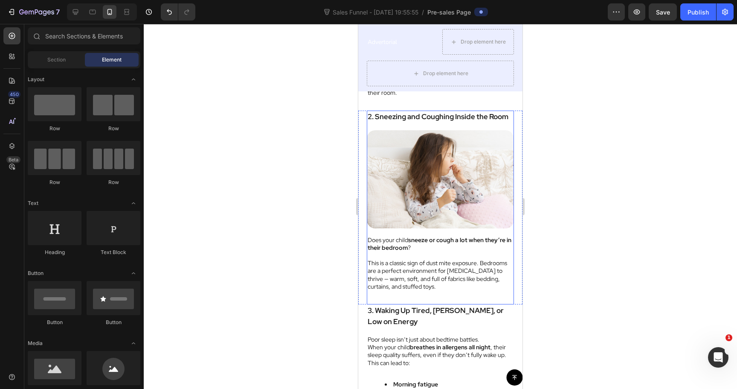
scroll to position [1572, 0]
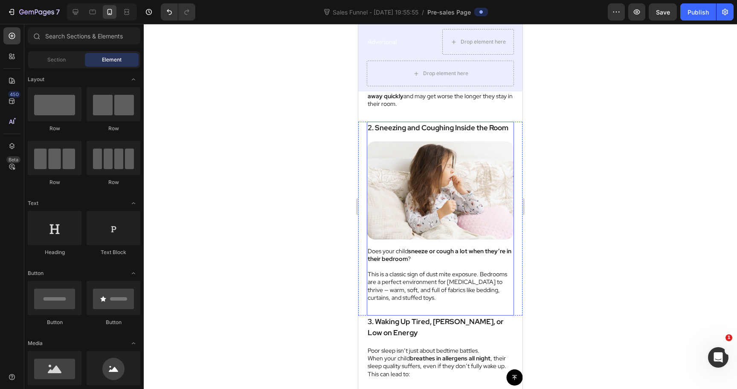
click at [467, 211] on img at bounding box center [440, 190] width 147 height 98
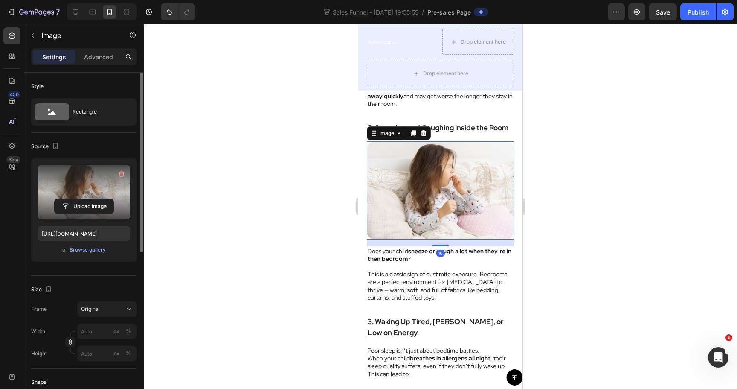
click at [70, 180] on label at bounding box center [84, 192] width 92 height 54
click at [70, 199] on input "file" at bounding box center [84, 206] width 59 height 15
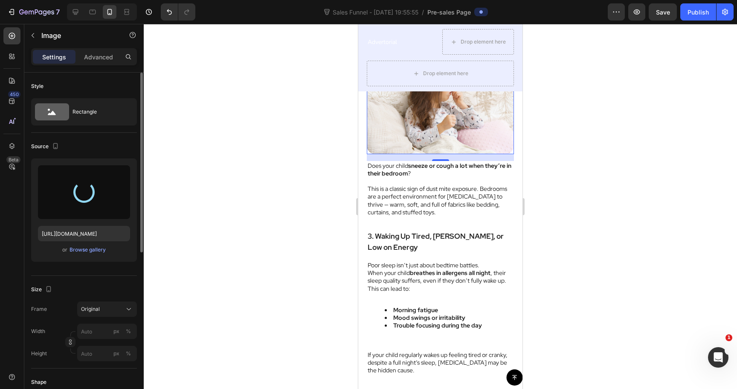
scroll to position [1665, 0]
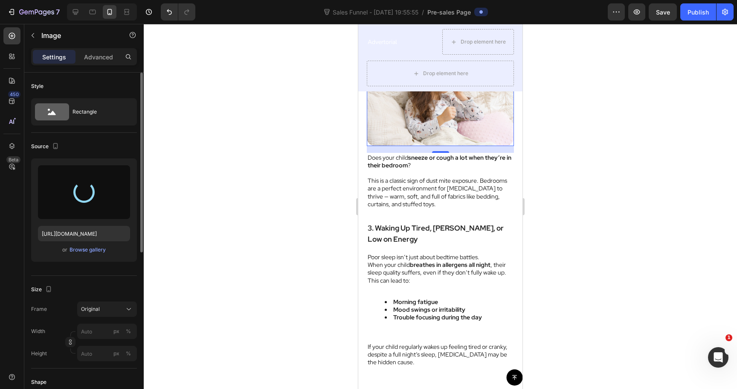
type input "https://cdn.shopify.com/s/files/1/0744/0918/1437/files/gempages_570298559904089…"
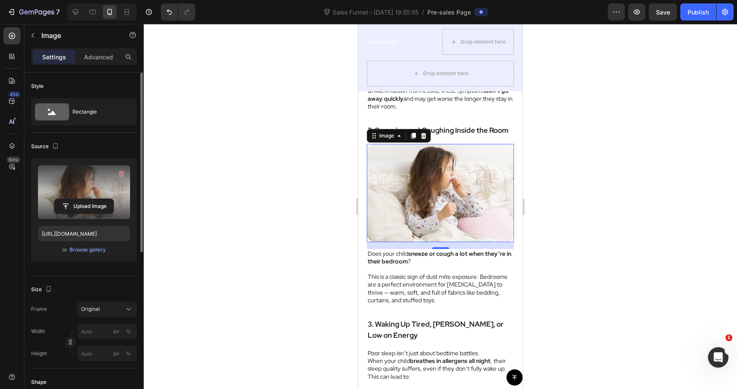
scroll to position [1569, 0]
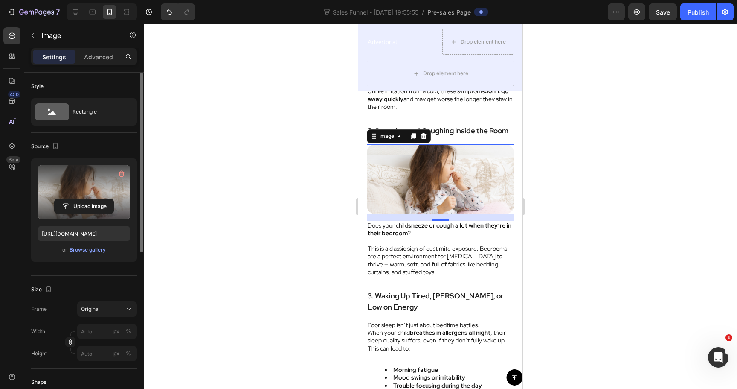
click at [568, 233] on div at bounding box center [441, 206] width 594 height 365
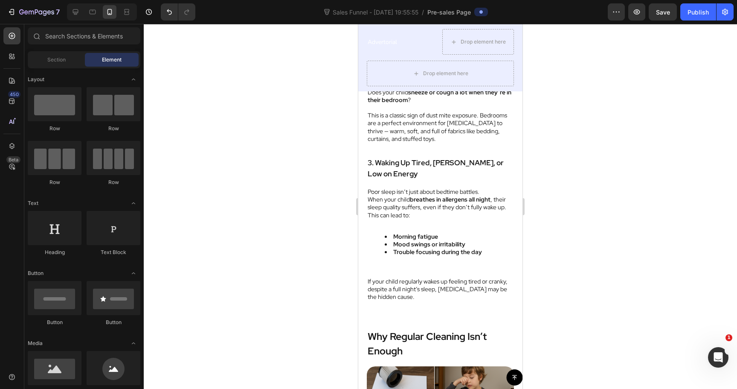
scroll to position [1823, 0]
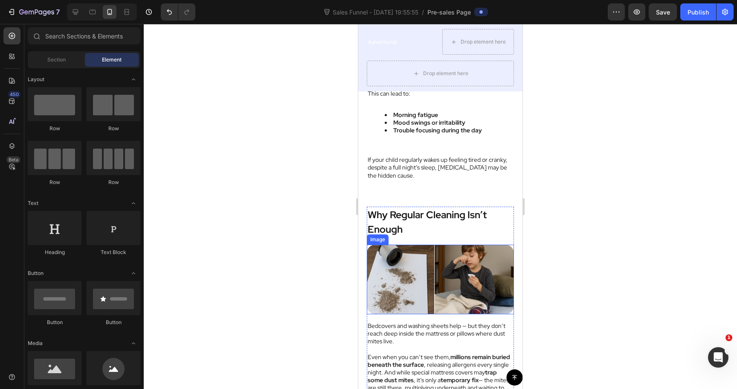
click at [467, 290] on img at bounding box center [440, 280] width 147 height 70
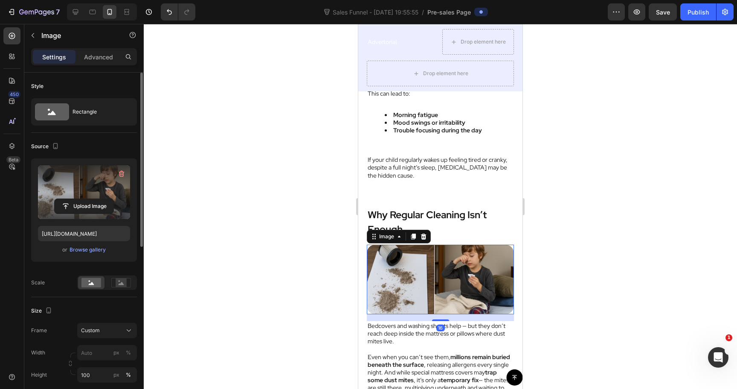
click at [93, 180] on label at bounding box center [84, 192] width 92 height 54
click at [93, 199] on input "file" at bounding box center [84, 206] width 59 height 15
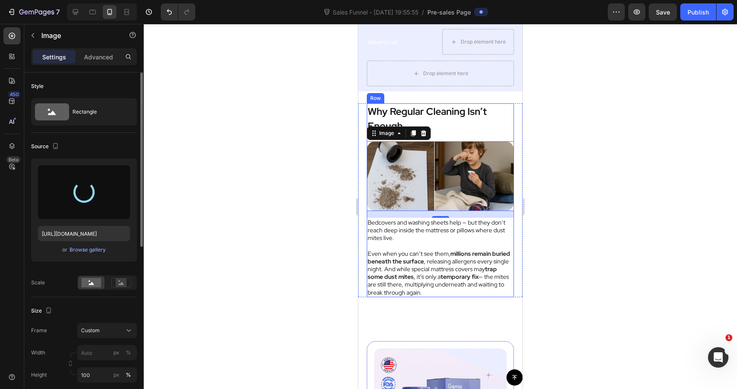
scroll to position [1929, 0]
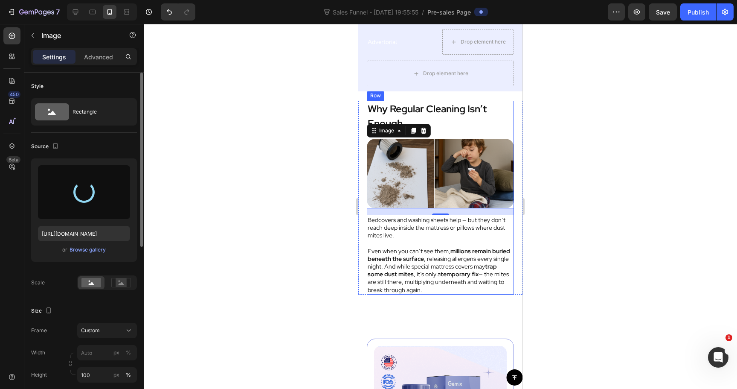
type input "[URL][DOMAIN_NAME]"
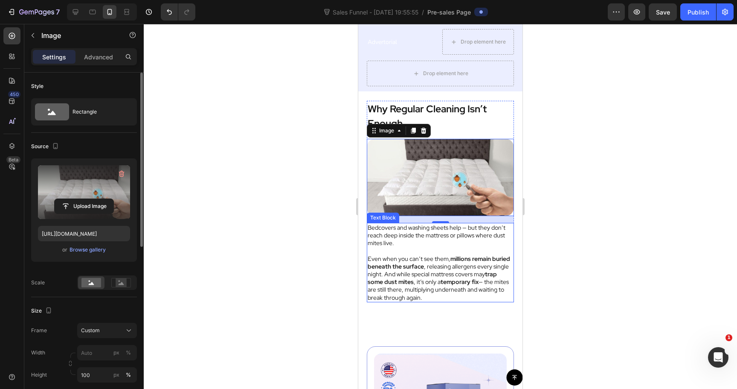
click at [561, 209] on div at bounding box center [441, 206] width 594 height 365
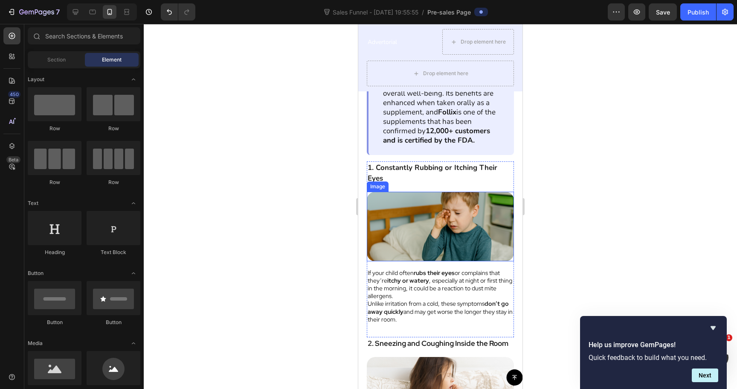
scroll to position [1332, 0]
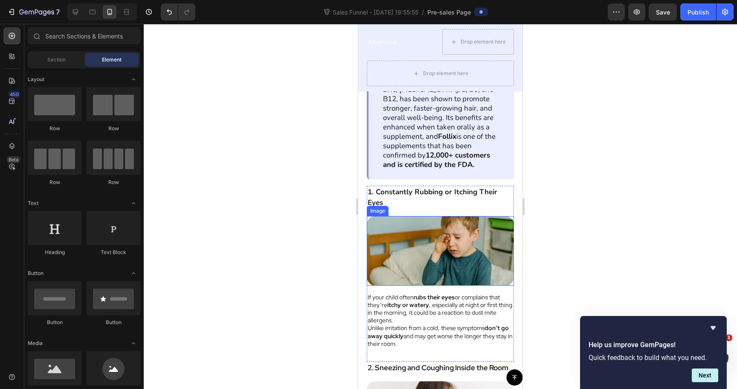
click at [444, 246] on img at bounding box center [440, 251] width 147 height 70
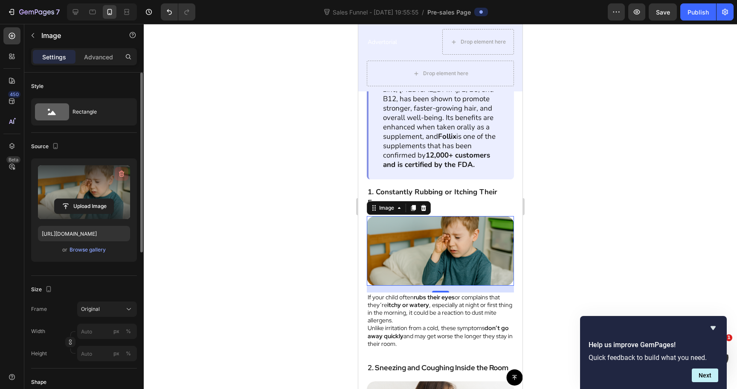
click at [120, 175] on icon "button" at bounding box center [121, 173] width 9 height 9
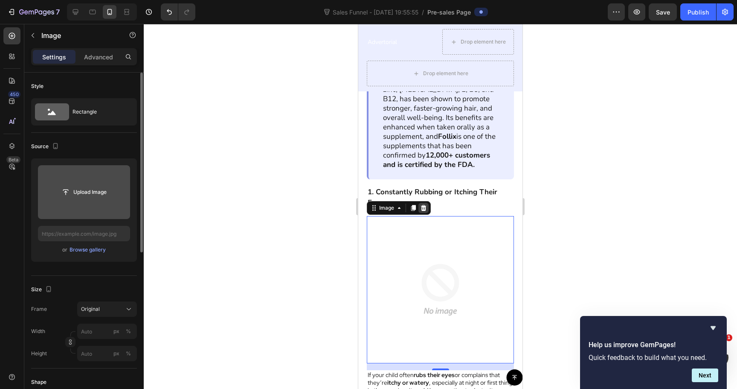
click at [422, 207] on icon at bounding box center [424, 207] width 6 height 6
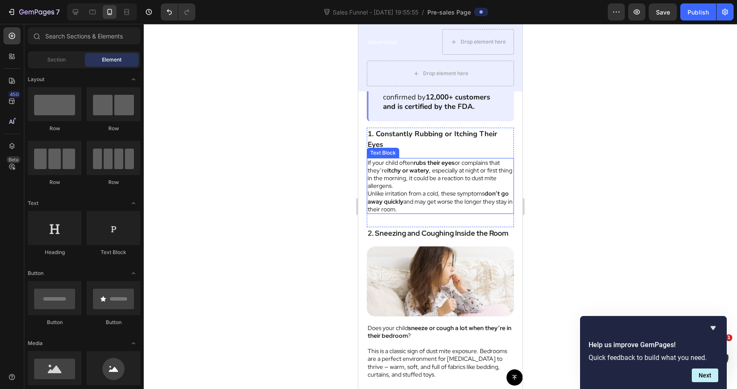
scroll to position [1415, 0]
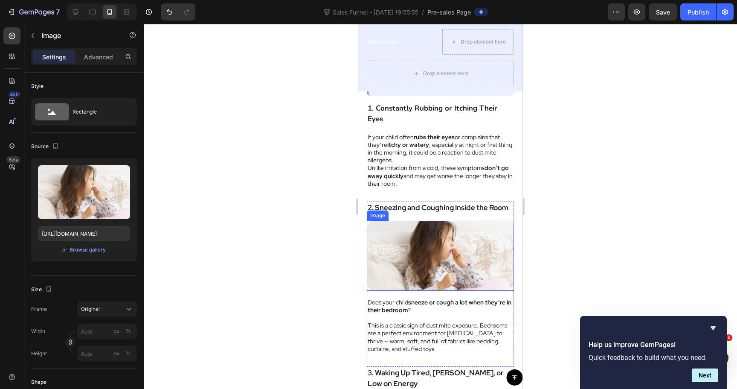
click at [466, 265] on img at bounding box center [440, 256] width 147 height 70
click at [426, 215] on icon at bounding box center [423, 212] width 7 height 7
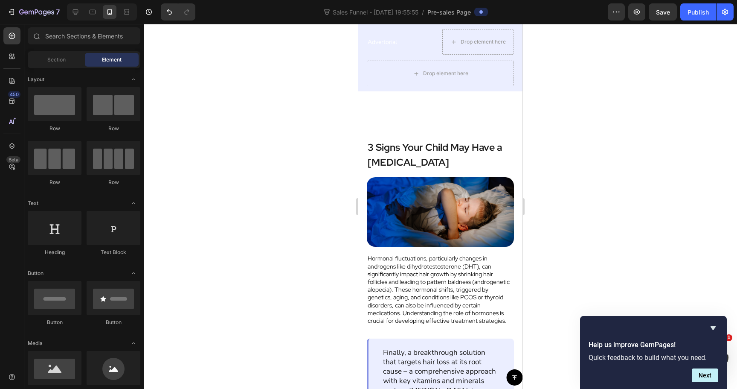
scroll to position [1021, 0]
click at [426, 213] on img at bounding box center [440, 213] width 147 height 70
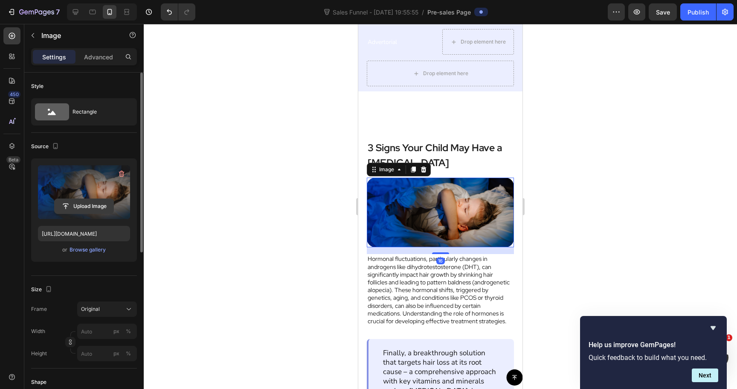
click at [94, 205] on input "file" at bounding box center [84, 206] width 59 height 15
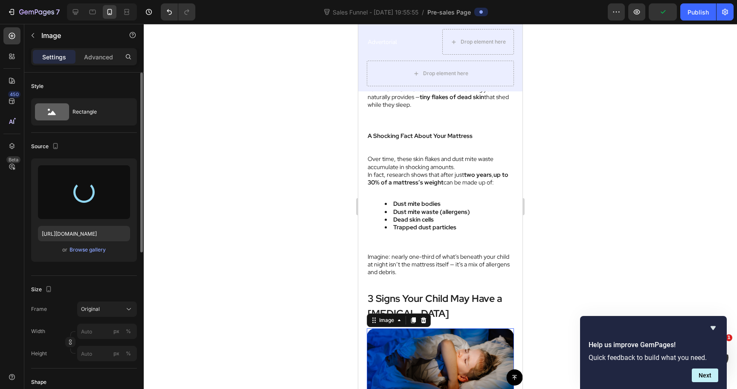
type input "https://cdn.shopify.com/s/files/1/0744/0918/1437/files/gempages_570298559904089…"
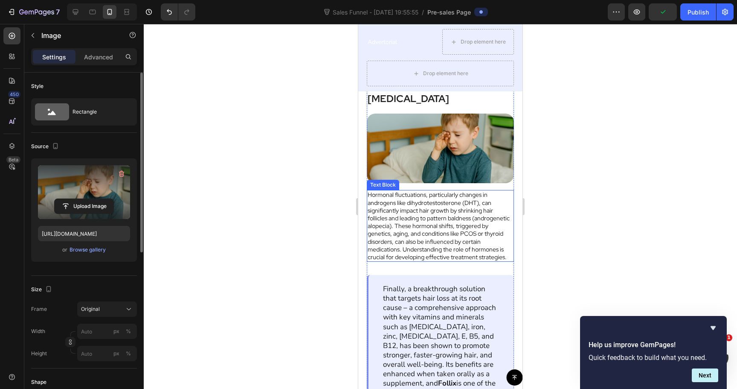
scroll to position [1082, 0]
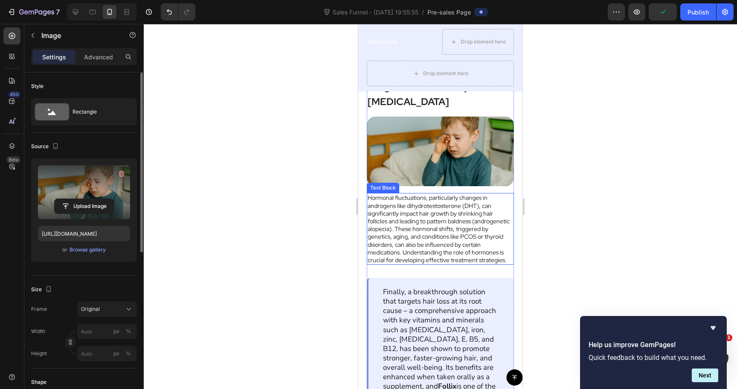
click at [474, 232] on p "Hormonal fluctuations, particularly changes in androgens like dihydrotestostero…" at bounding box center [441, 229] width 146 height 70
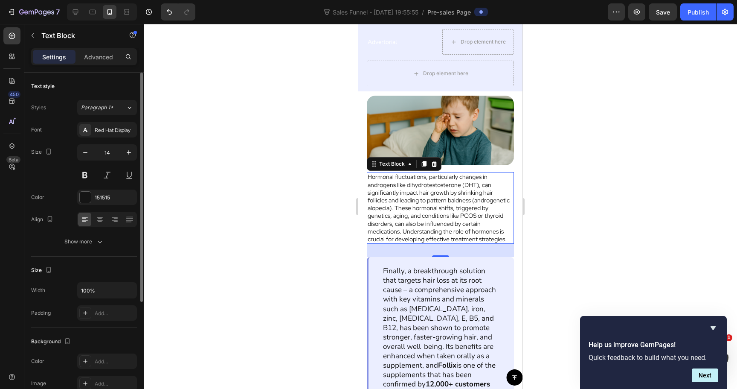
scroll to position [1127, 0]
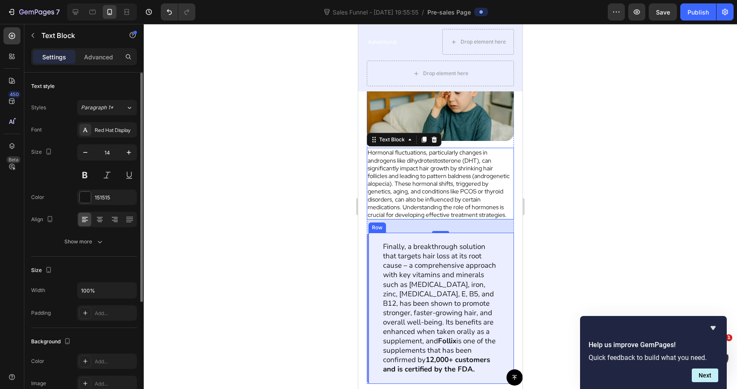
click at [373, 238] on div "Finally, a breakthrough solution that targets hair loss at its root cause – a c…" at bounding box center [440, 308] width 147 height 151
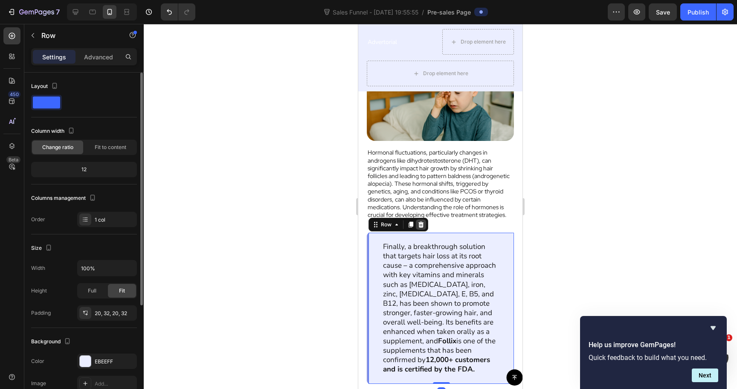
click at [419, 227] on icon at bounding box center [422, 224] width 6 height 6
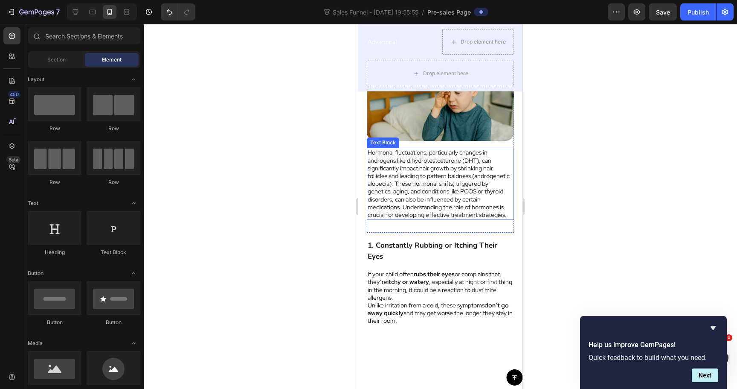
click at [413, 166] on p "Hormonal fluctuations, particularly changes in androgens like dihydrotestostero…" at bounding box center [441, 184] width 146 height 70
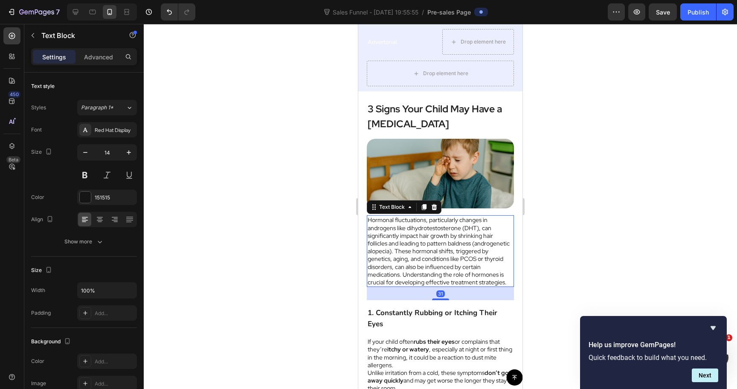
scroll to position [1059, 0]
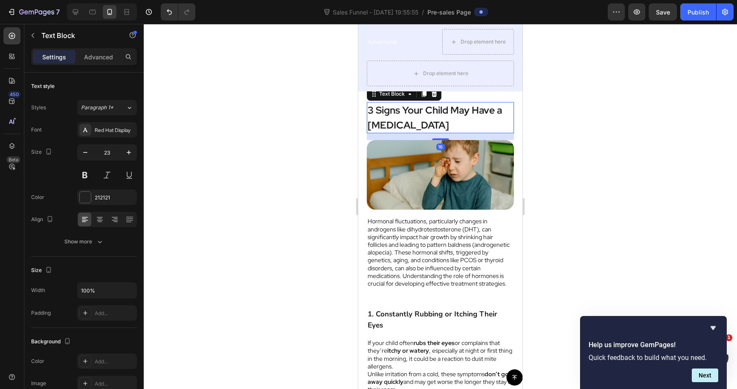
click at [413, 118] on strong "3 Signs Your Child May Have a [MEDICAL_DATA]" at bounding box center [435, 118] width 134 height 28
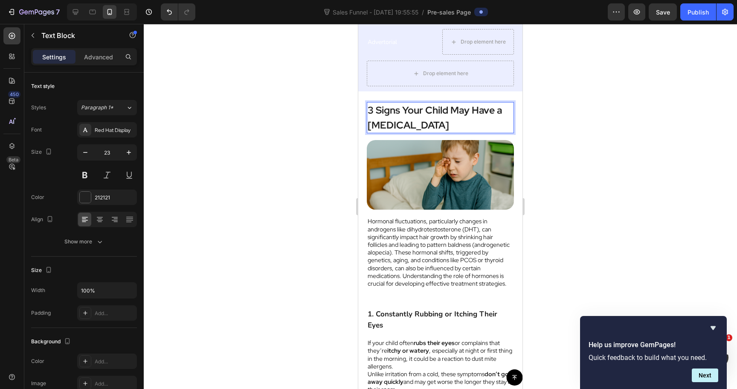
click at [413, 118] on strong "3 Signs Your Child May Have a [MEDICAL_DATA]" at bounding box center [435, 118] width 134 height 28
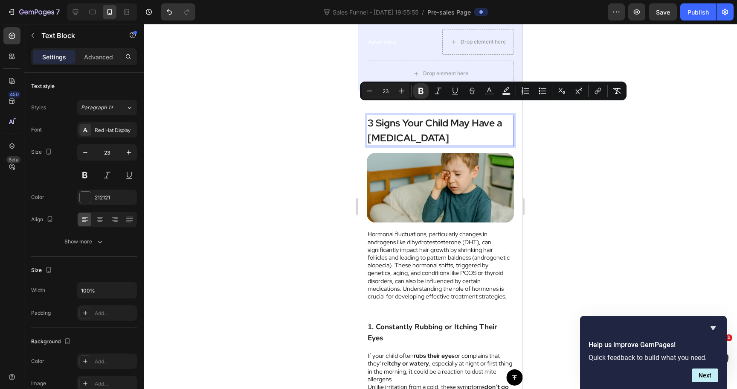
copy strong "3 Signs Your Child May Have a [MEDICAL_DATA]"
click at [409, 235] on p "Hormonal fluctuations, particularly changes in androgens like dihydrotestostero…" at bounding box center [441, 265] width 146 height 70
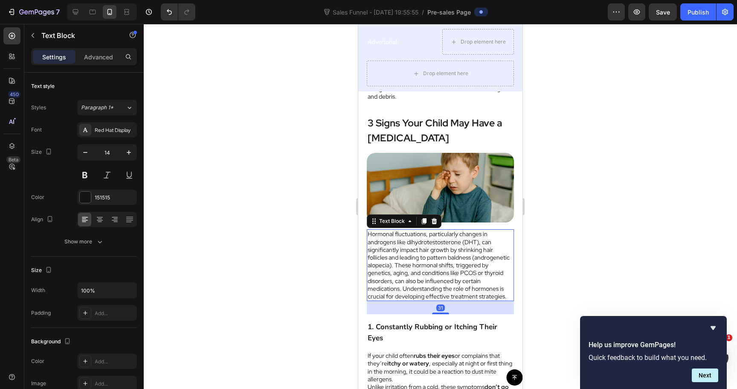
click at [409, 235] on p "Hormonal fluctuations, particularly changes in androgens like dihydrotestostero…" at bounding box center [441, 265] width 146 height 70
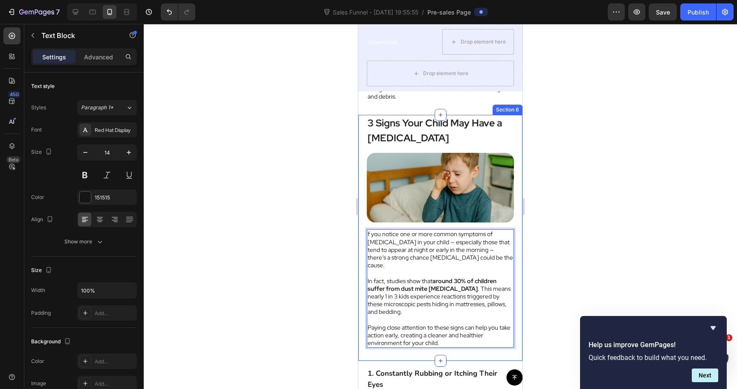
click at [568, 254] on div at bounding box center [441, 206] width 594 height 365
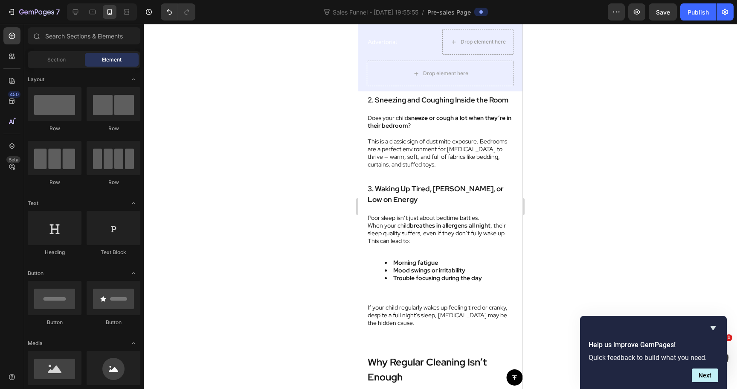
scroll to position [1407, 0]
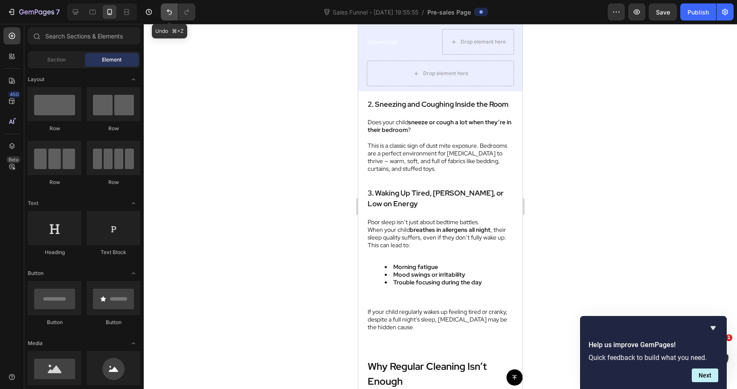
click at [163, 14] on button "Undo/Redo" at bounding box center [169, 11] width 17 height 17
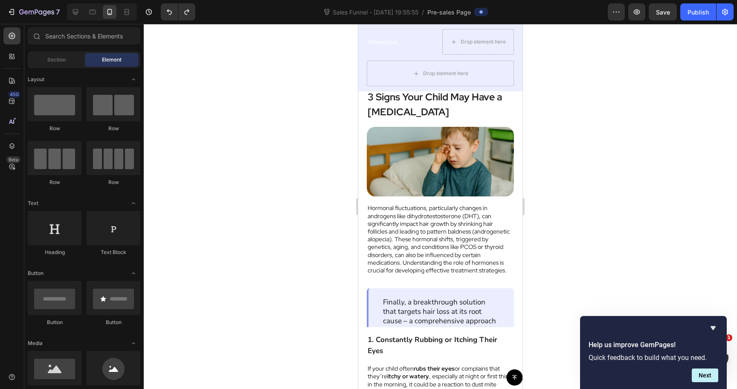
scroll to position [1073, 0]
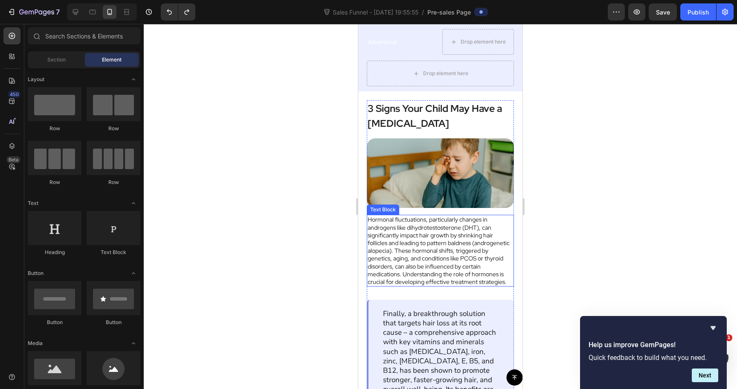
click at [433, 253] on p "Hormonal fluctuations, particularly changes in androgens like dihydrotestostero…" at bounding box center [441, 250] width 146 height 70
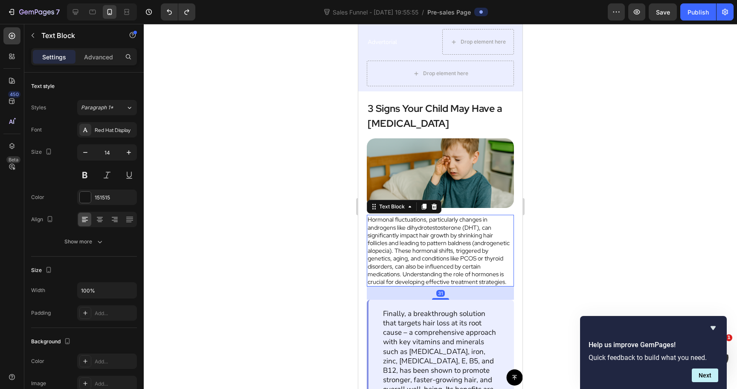
click at [433, 253] on p "Hormonal fluctuations, particularly changes in androgens like dihydrotestostero…" at bounding box center [441, 250] width 146 height 70
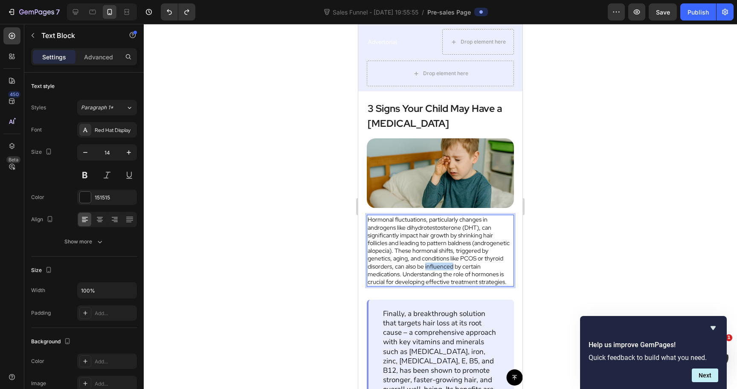
click at [433, 253] on p "Hormonal fluctuations, particularly changes in androgens like dihydrotestostero…" at bounding box center [441, 250] width 146 height 70
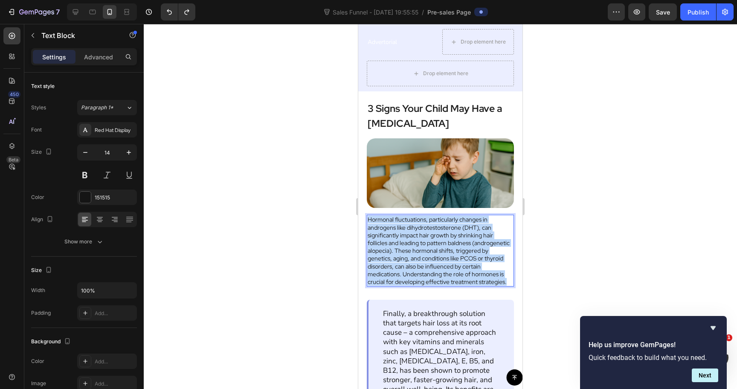
click at [433, 253] on p "Hormonal fluctuations, particularly changes in androgens like dihydrotestostero…" at bounding box center [441, 250] width 146 height 70
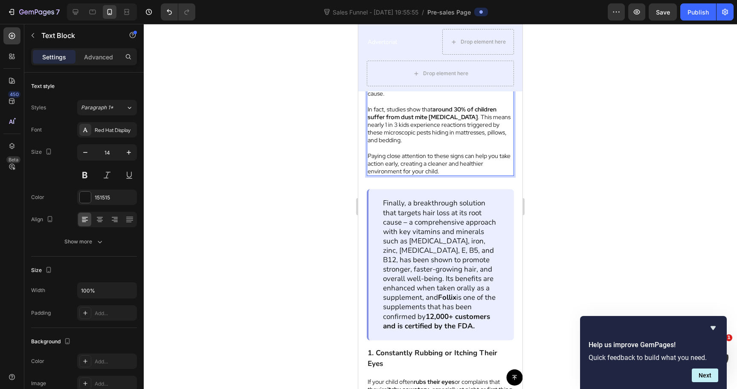
scroll to position [1217, 0]
click at [373, 190] on div "Finally, a breakthrough solution that targets hair loss at its root cause – a c…" at bounding box center [440, 265] width 147 height 151
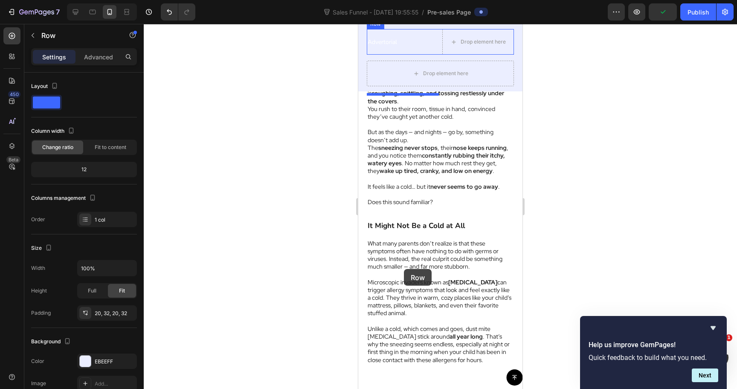
scroll to position [368, 0]
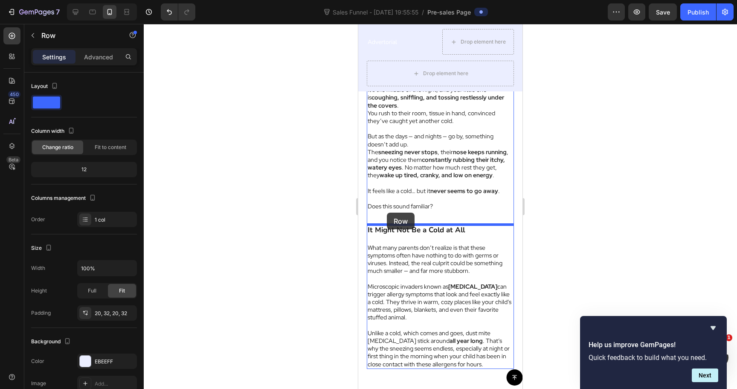
drag, startPoint x: 376, startPoint y: 178, endPoint x: 387, endPoint y: 213, distance: 36.8
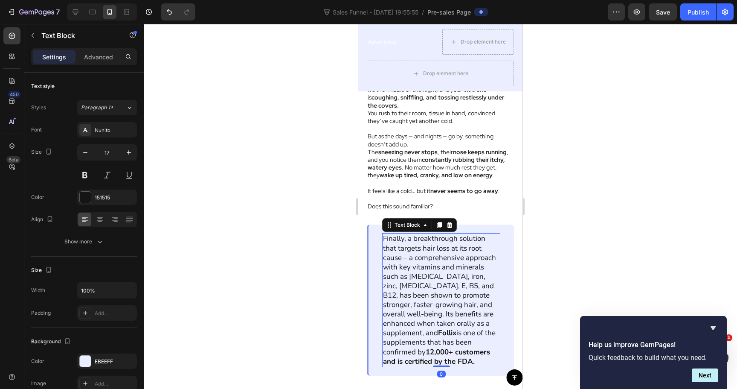
click at [433, 254] on p "Finally, a breakthrough solution that targets hair loss at its root cause – a c…" at bounding box center [441, 300] width 116 height 132
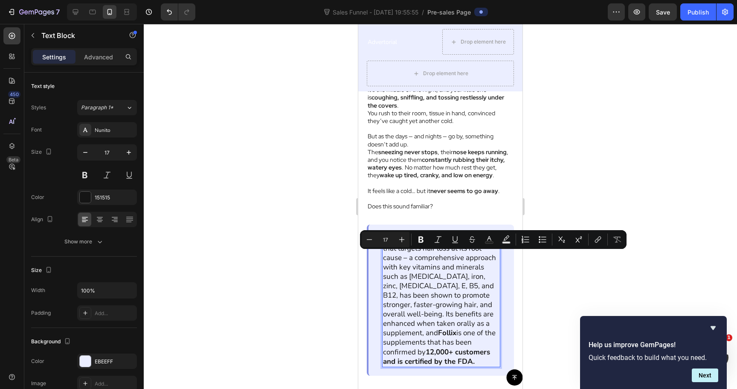
click at [426, 320] on p "Finally, a breakthrough solution that targets hair loss at its root cause – a c…" at bounding box center [441, 300] width 116 height 132
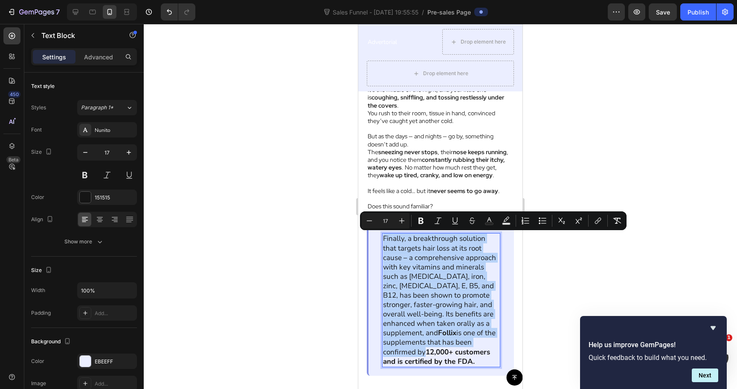
copy p "Finally, a breakthrough solution that targets hair loss at its root cause – a c…"
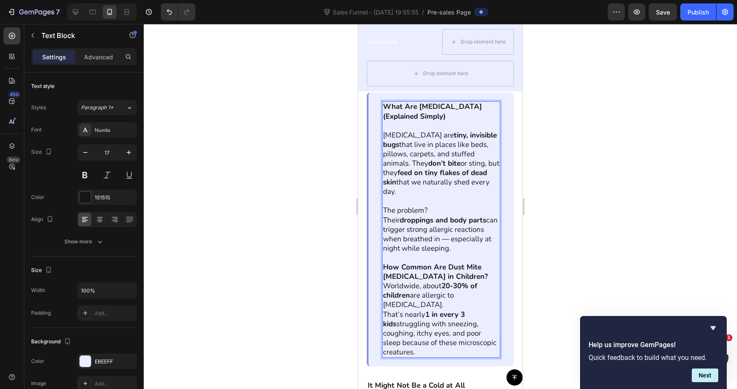
scroll to position [510, 0]
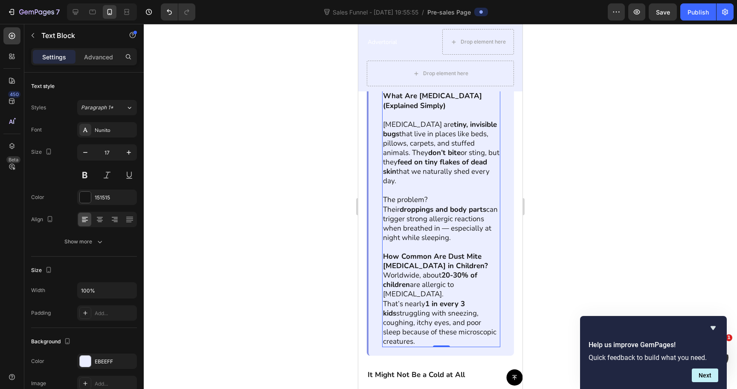
click at [560, 211] on div at bounding box center [441, 206] width 594 height 365
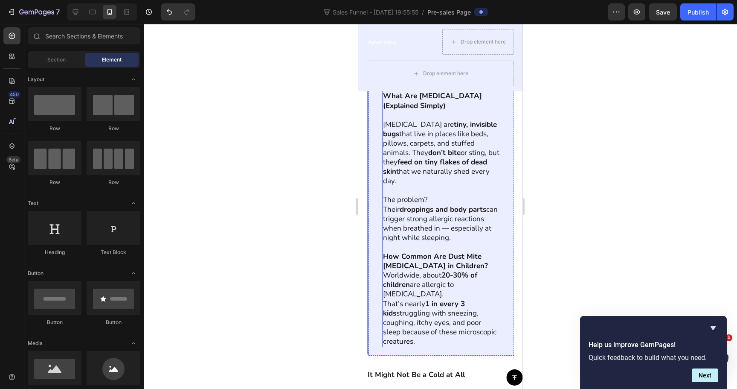
click at [428, 195] on p "The problem?" at bounding box center [441, 199] width 116 height 9
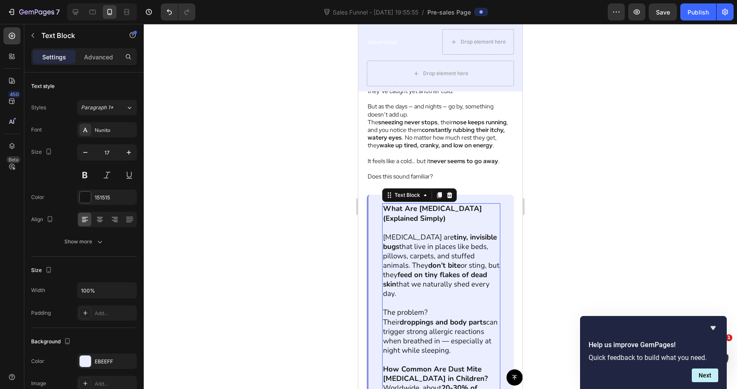
scroll to position [383, 0]
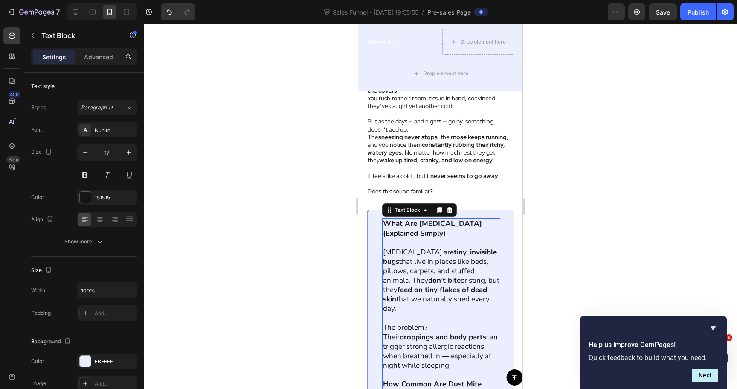
click at [418, 151] on p "The sneezing never stops , their nose keeps running , and you notice them const…" at bounding box center [441, 148] width 146 height 31
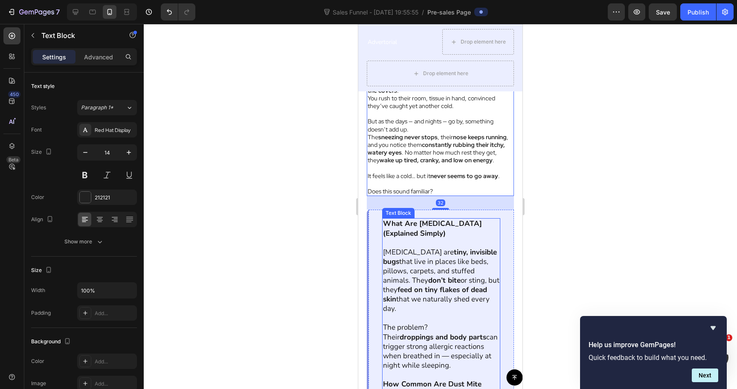
click at [419, 256] on p "[MEDICAL_DATA] are tiny, invisible bugs that live in places like beds, pillows,…" at bounding box center [441, 281] width 116 height 66
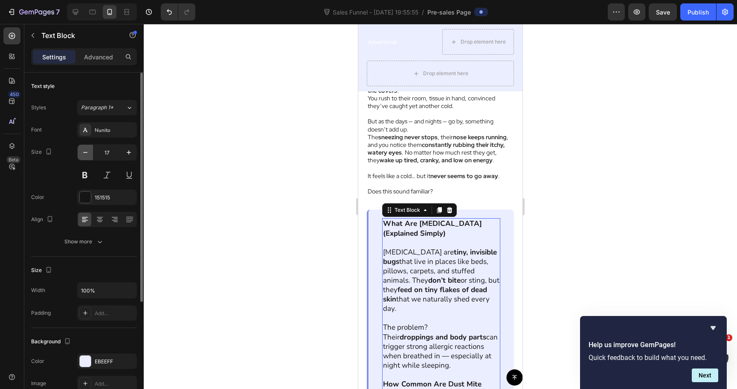
click at [82, 151] on icon "button" at bounding box center [85, 152] width 9 height 9
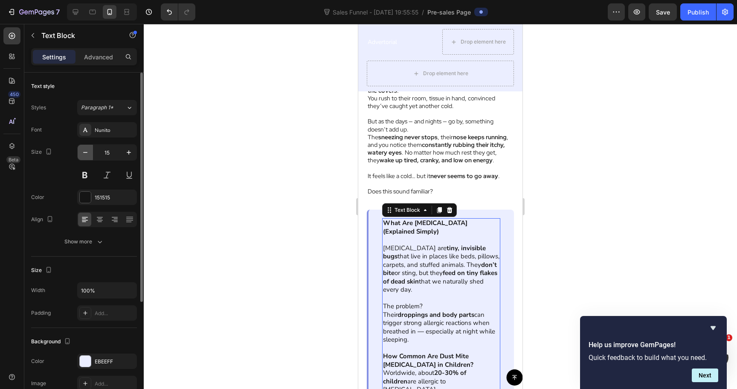
click at [82, 151] on icon "button" at bounding box center [85, 152] width 9 height 9
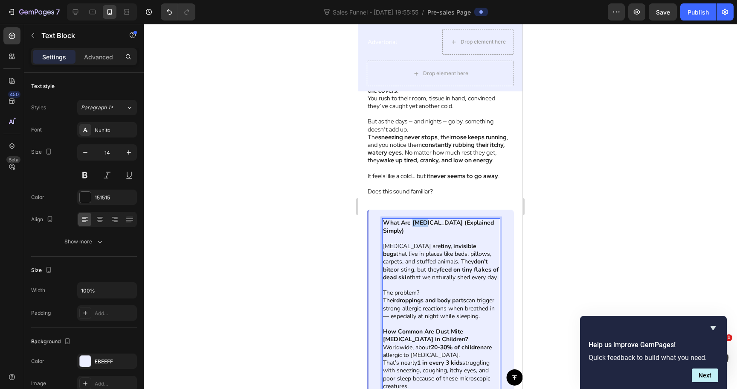
click at [414, 220] on strong "What Are [MEDICAL_DATA] (Explained Simply)" at bounding box center [438, 226] width 111 height 16
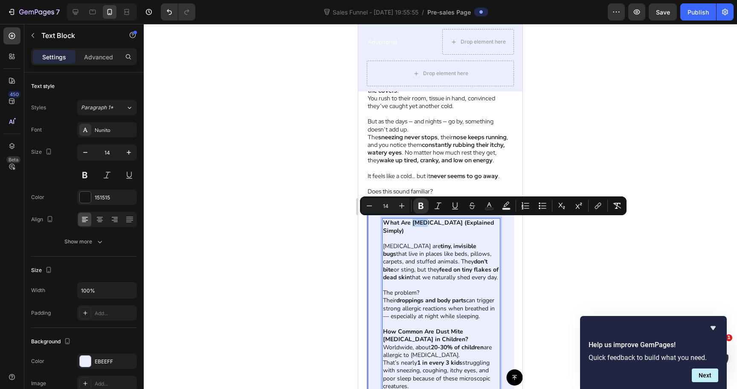
click at [414, 220] on strong "What Are [MEDICAL_DATA] (Explained Simply)" at bounding box center [438, 226] width 111 height 16
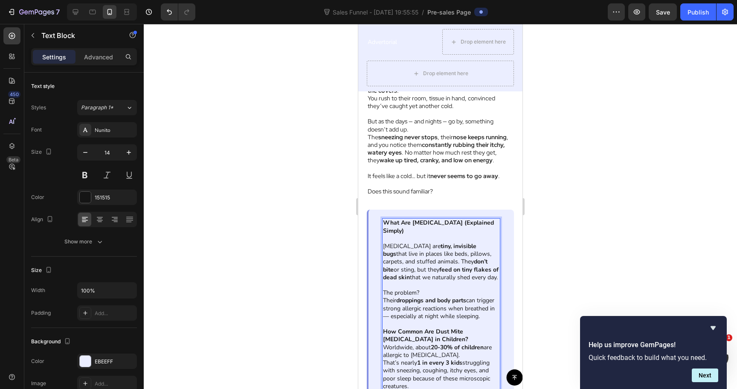
click at [414, 220] on strong "What Are [MEDICAL_DATA] (Explained Simply)" at bounding box center [438, 226] width 111 height 16
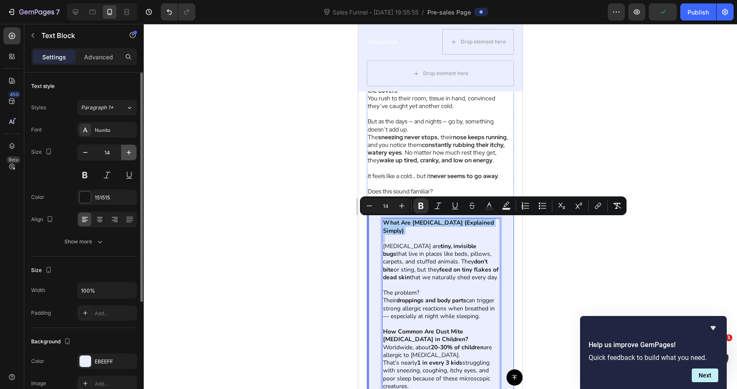
click at [128, 151] on icon "button" at bounding box center [129, 152] width 9 height 9
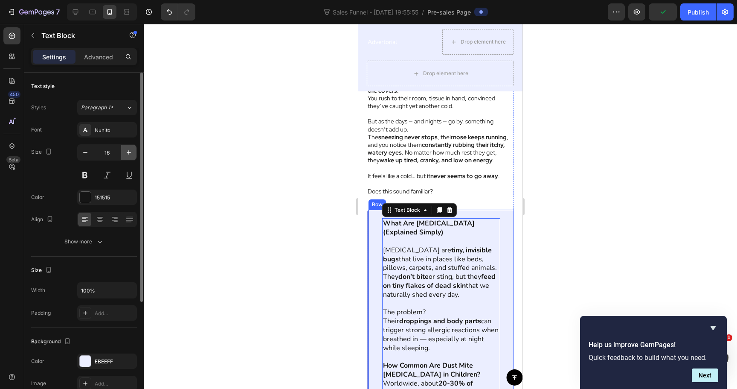
click at [128, 150] on icon "button" at bounding box center [129, 152] width 9 height 9
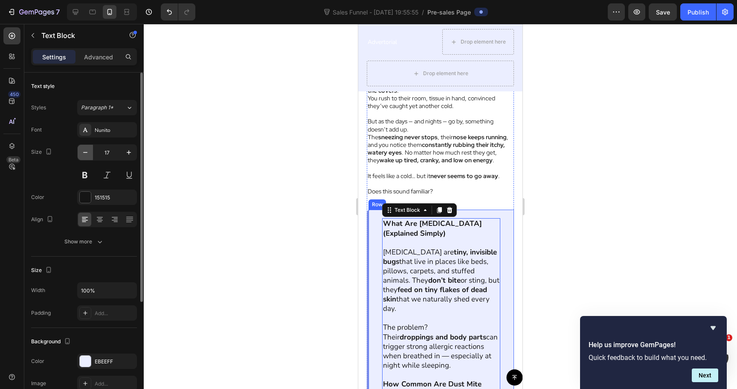
click at [84, 155] on icon "button" at bounding box center [85, 152] width 9 height 9
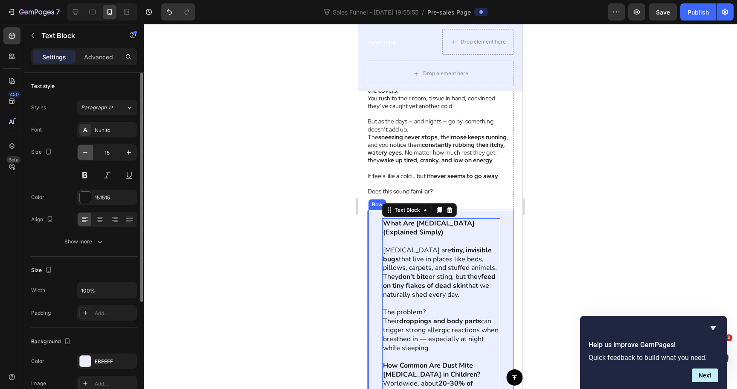
click at [84, 155] on icon "button" at bounding box center [85, 152] width 9 height 9
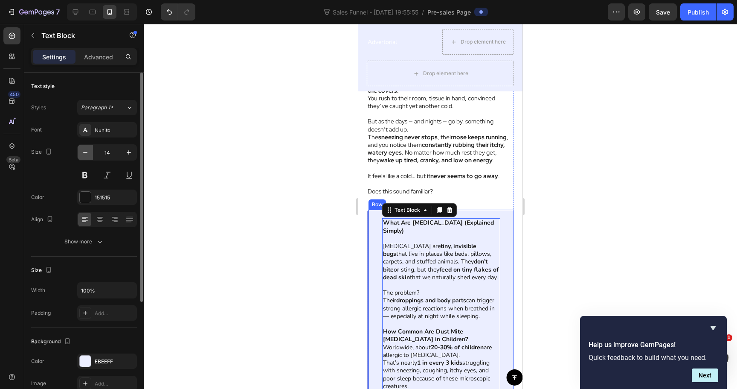
click at [84, 155] on icon "button" at bounding box center [85, 152] width 9 height 9
type input "13"
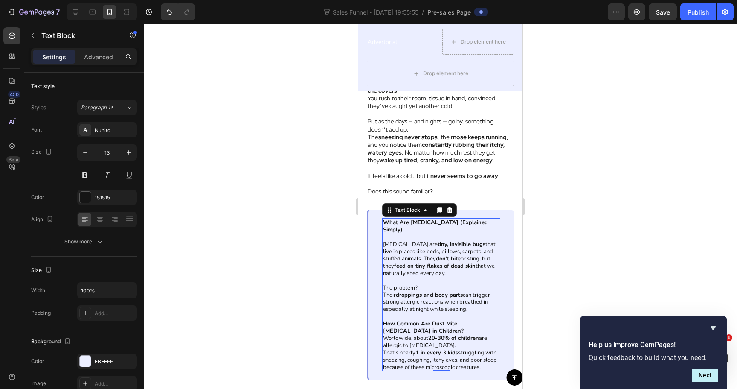
click at [652, 228] on div at bounding box center [441, 206] width 594 height 365
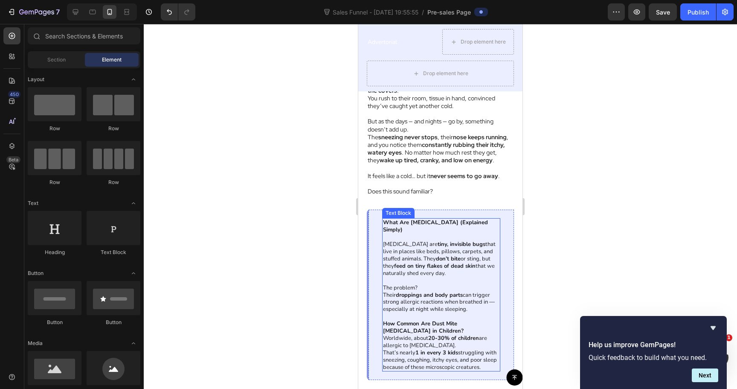
click at [462, 233] on p "Rich Text Editor. Editing area: main" at bounding box center [441, 236] width 116 height 7
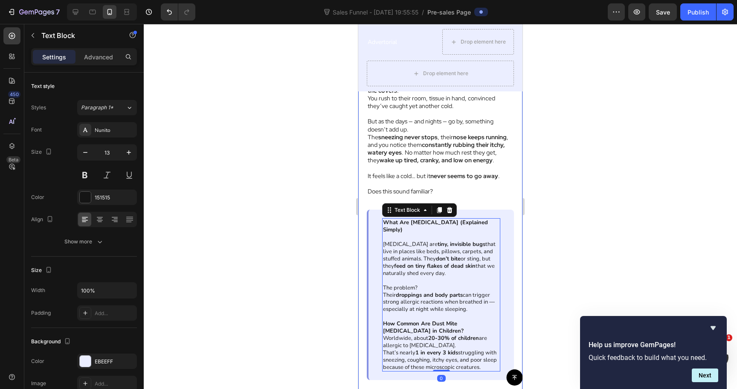
click at [543, 273] on div at bounding box center [441, 206] width 594 height 365
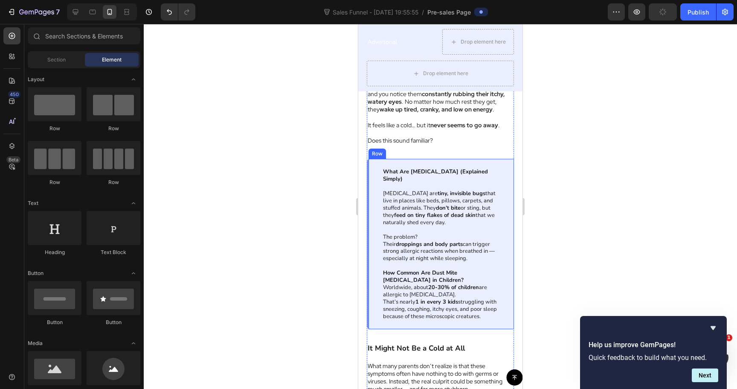
scroll to position [443, 0]
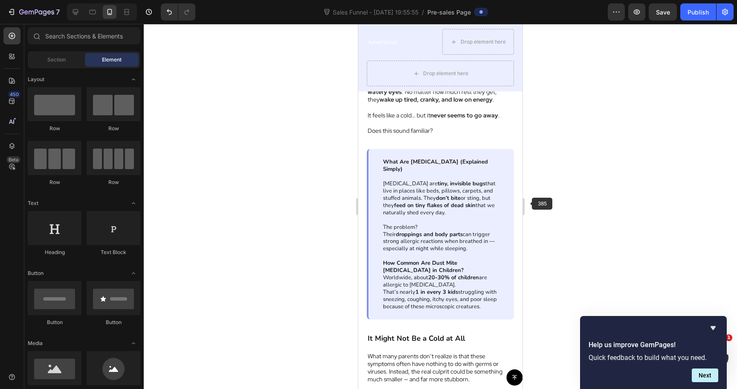
click at [542, 200] on div at bounding box center [441, 206] width 594 height 365
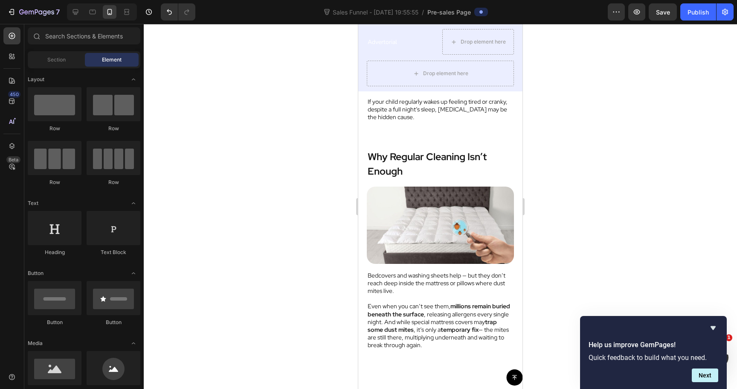
scroll to position [1943, 0]
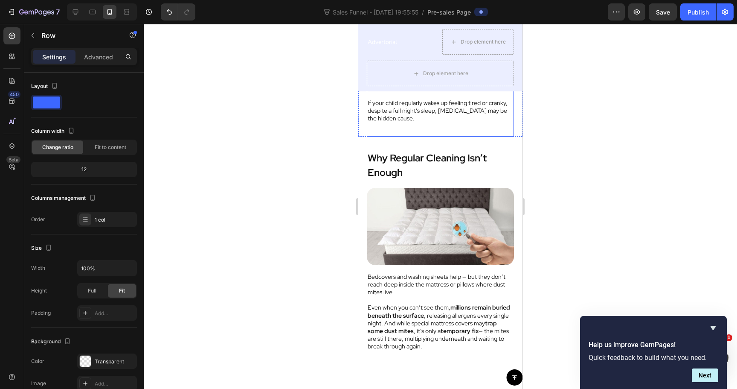
click at [433, 134] on div "3. Waking Up Tired, Moody, or Low on Energy Text Block Poor sleep isn’t just ab…" at bounding box center [440, 57] width 147 height 158
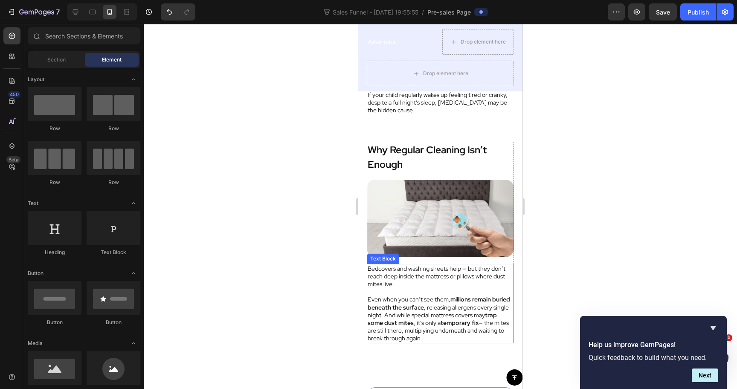
scroll to position [1940, 0]
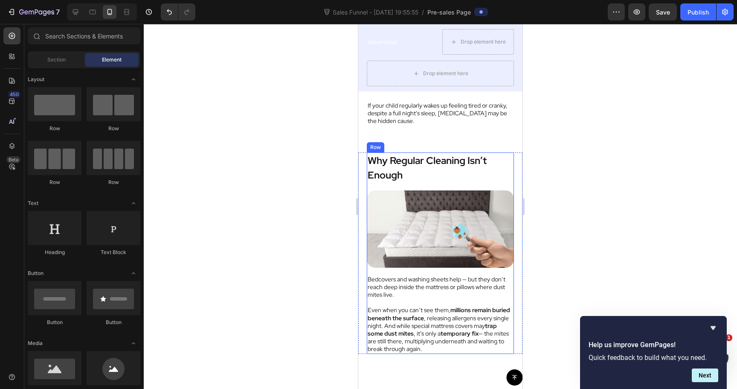
click at [375, 186] on div "Why Regular Cleaning Isn’t Enough Text Block Image Bedcovers and washing sheets…" at bounding box center [440, 252] width 147 height 201
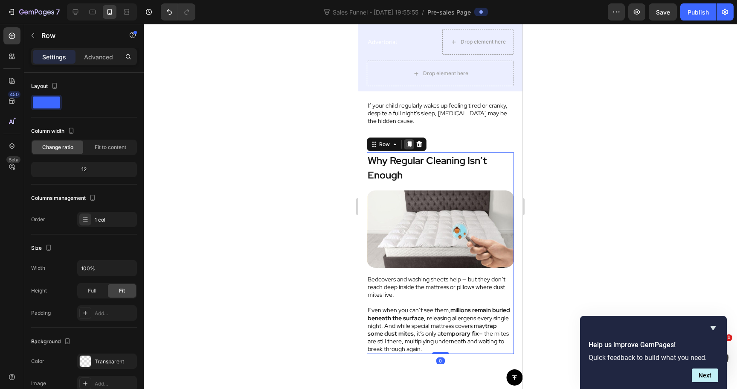
click at [411, 146] on icon at bounding box center [409, 144] width 7 height 7
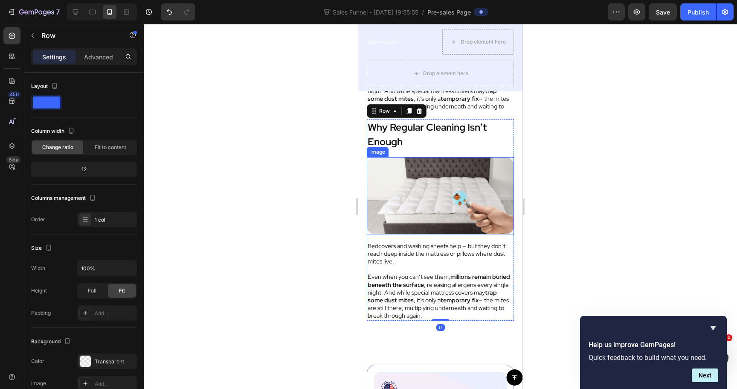
scroll to position [2173, 0]
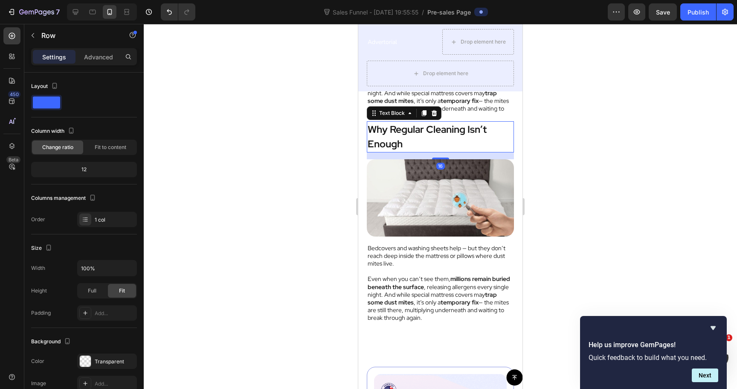
click at [405, 134] on strong "Why Regular Cleaning Isn’t Enough" at bounding box center [427, 137] width 119 height 28
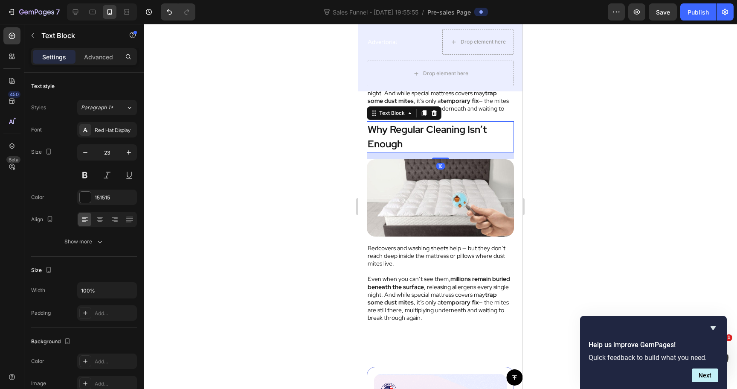
click at [405, 134] on strong "Why Regular Cleaning Isn’t Enough" at bounding box center [427, 137] width 119 height 28
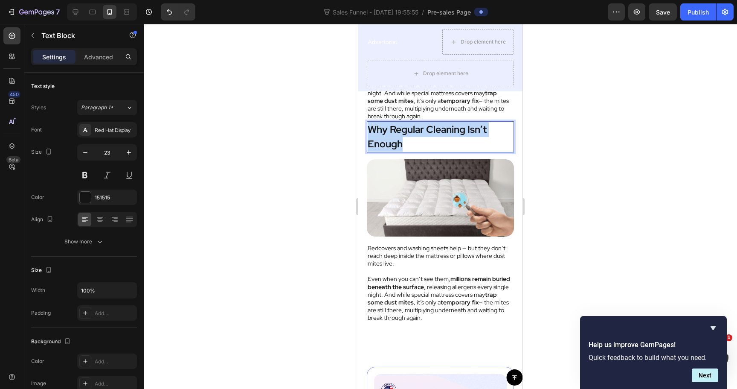
click at [405, 134] on strong "Why Regular Cleaning Isn’t Enough" at bounding box center [427, 137] width 119 height 28
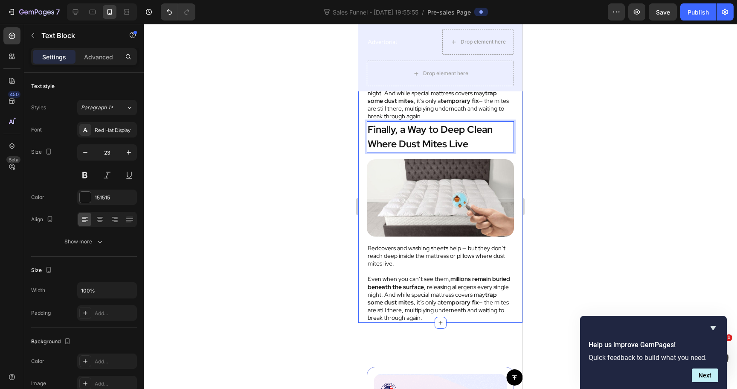
click at [328, 143] on div at bounding box center [441, 206] width 594 height 365
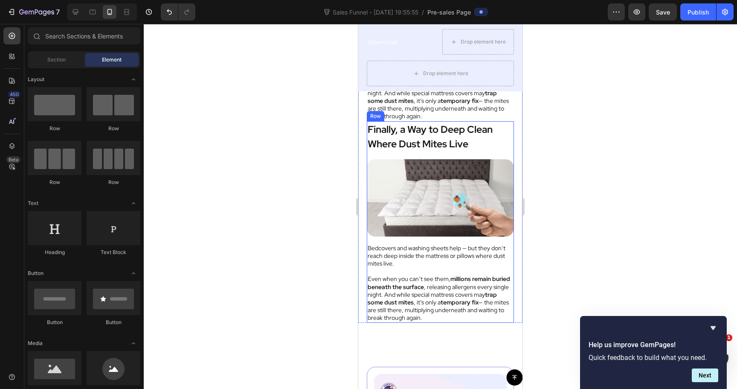
click at [372, 157] on div "Finally, a Way to Deep Clean Where Dust Mites Live Text Block Image Bedcovers a…" at bounding box center [440, 221] width 147 height 201
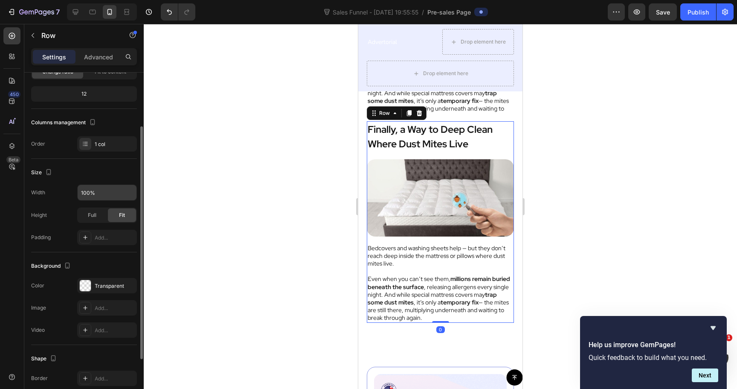
scroll to position [77, 0]
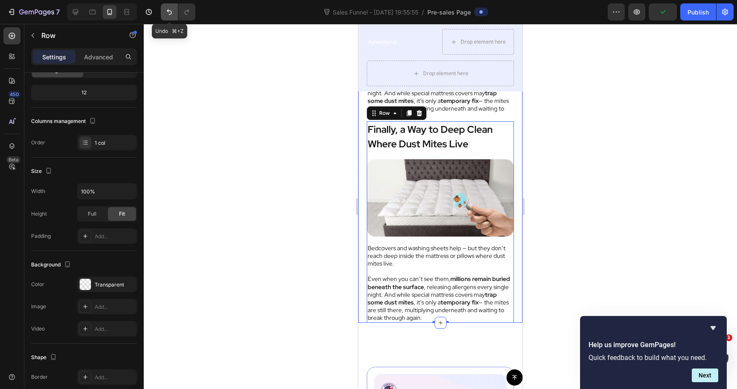
click at [171, 14] on icon "Undo/Redo" at bounding box center [169, 12] width 5 height 6
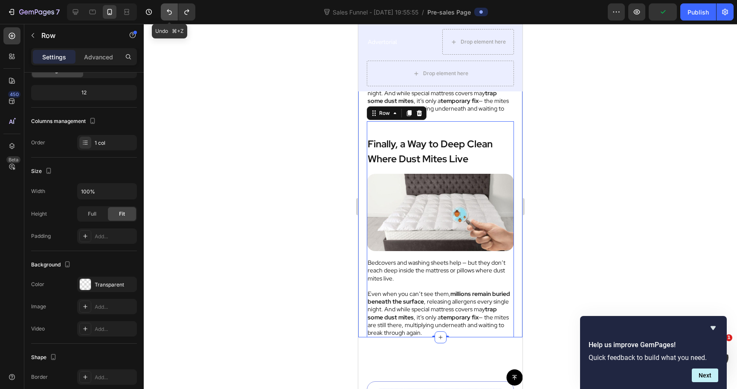
click at [171, 14] on icon "Undo/Redo" at bounding box center [169, 12] width 5 height 6
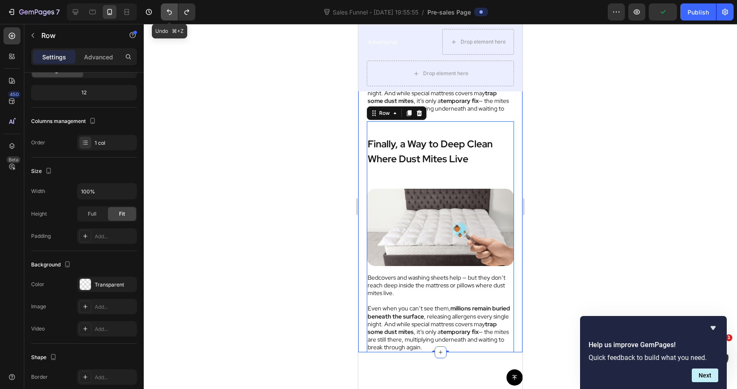
click at [171, 14] on icon "Undo/Redo" at bounding box center [169, 12] width 5 height 6
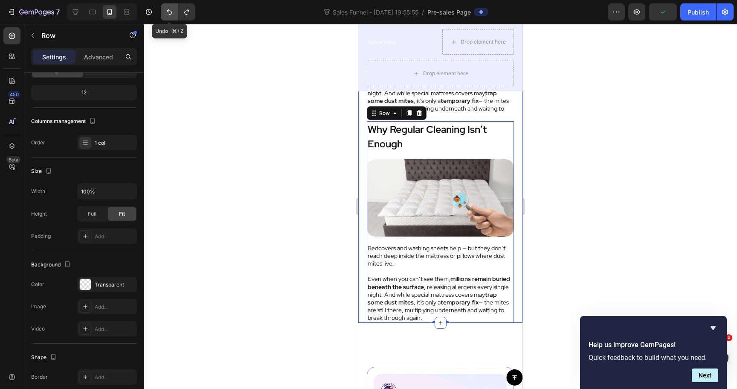
click at [171, 14] on icon "Undo/Redo" at bounding box center [169, 12] width 5 height 6
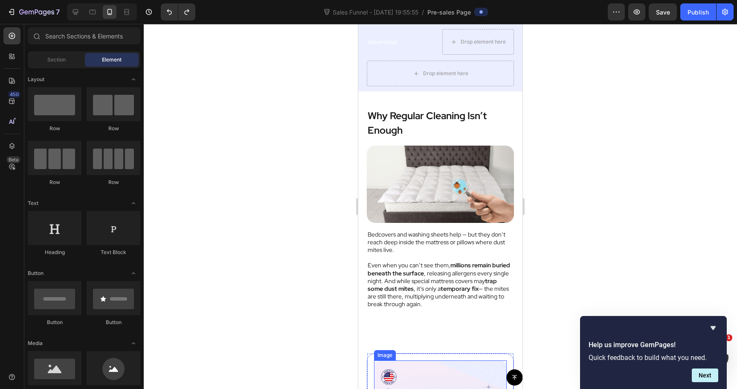
scroll to position [1985, 0]
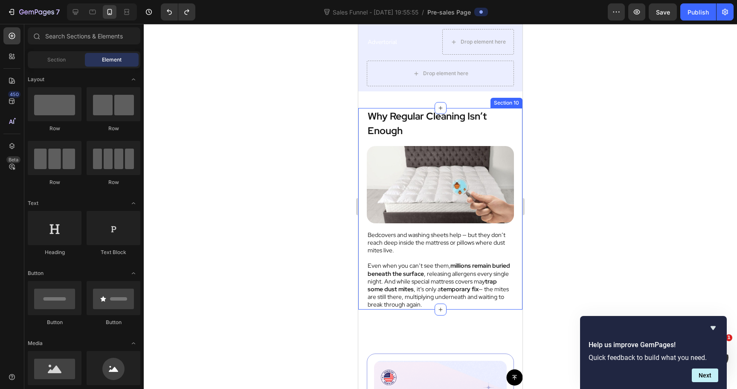
click at [361, 164] on div "Why Regular Cleaning Isn’t Enough Text Block Image Bedcovers and washing sheets…" at bounding box center [440, 208] width 164 height 201
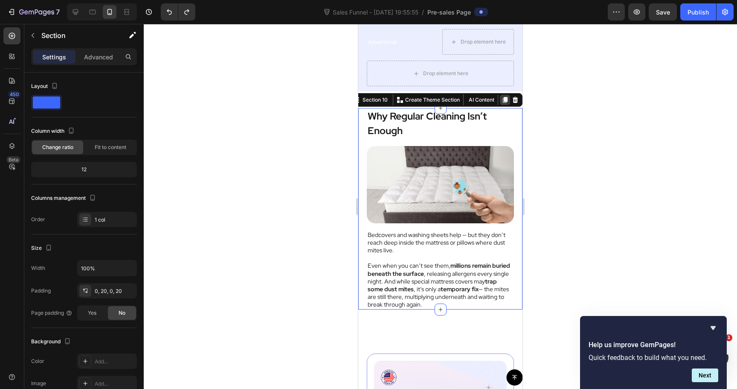
click at [504, 100] on icon at bounding box center [505, 100] width 5 height 6
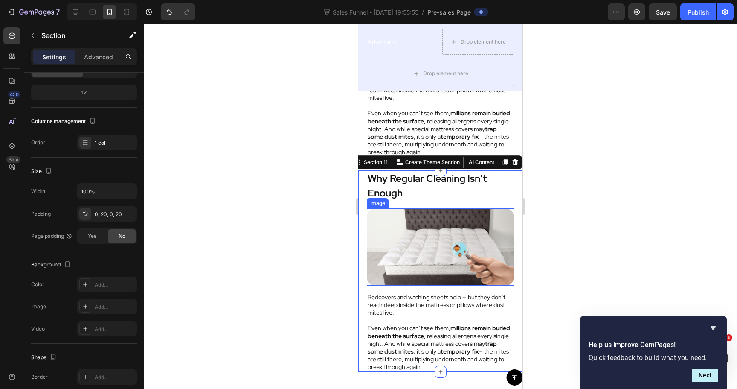
scroll to position [2125, 0]
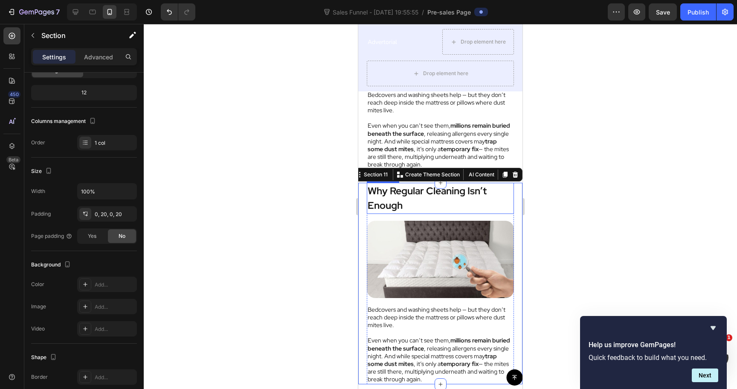
click at [390, 195] on strong "Why Regular Cleaning Isn’t Enough" at bounding box center [427, 198] width 119 height 28
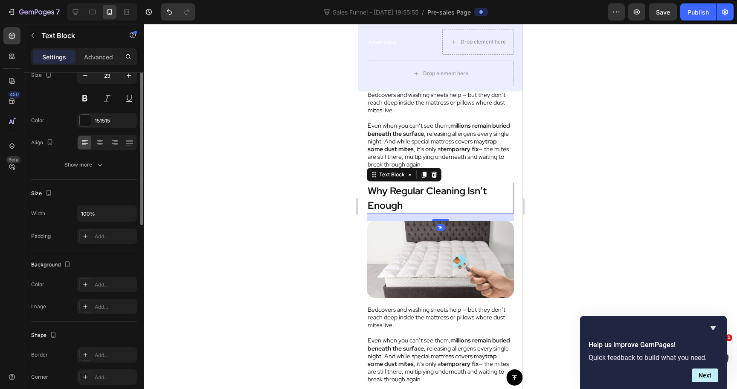
scroll to position [0, 0]
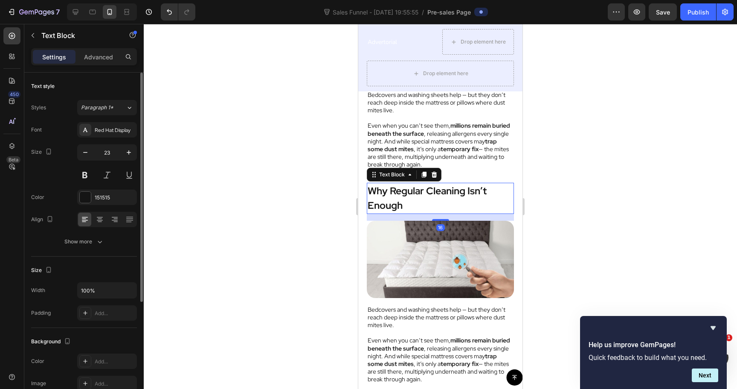
click at [390, 195] on strong "Why Regular Cleaning Isn’t Enough" at bounding box center [427, 198] width 119 height 28
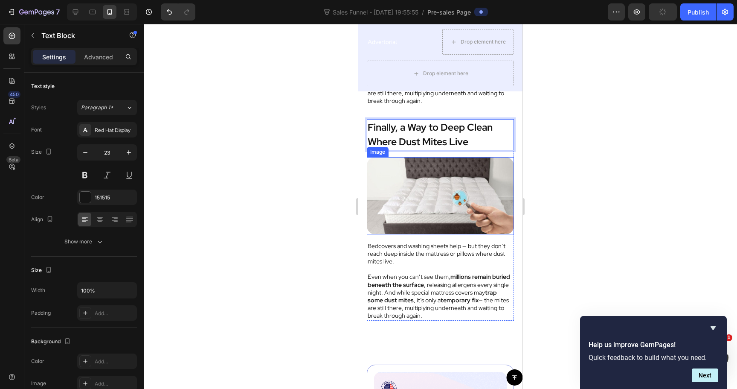
scroll to position [2189, 0]
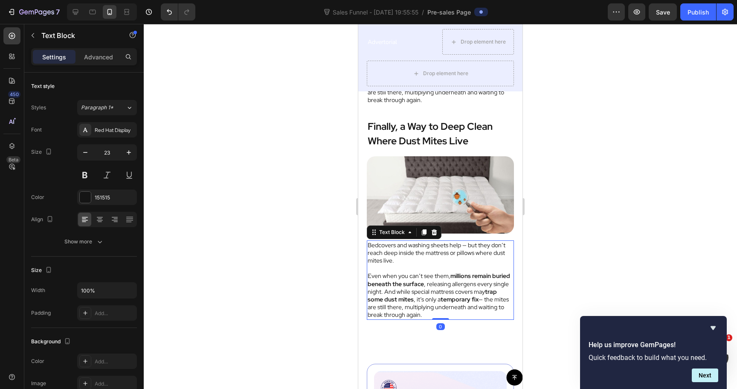
click at [440, 282] on p "Even when you can’t see them, millions remain buried beneath the surface , rele…" at bounding box center [441, 295] width 146 height 47
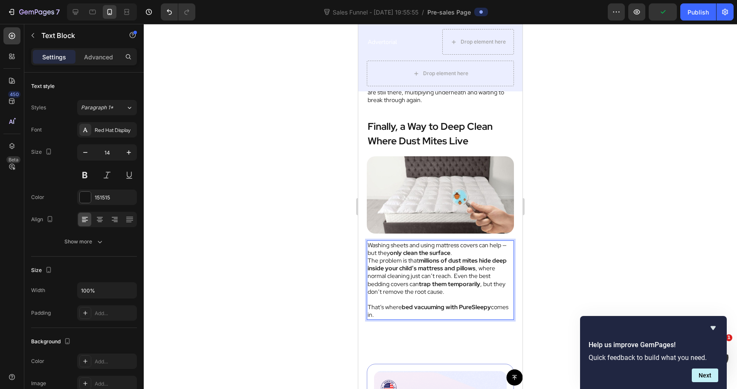
click at [569, 267] on div at bounding box center [441, 206] width 594 height 365
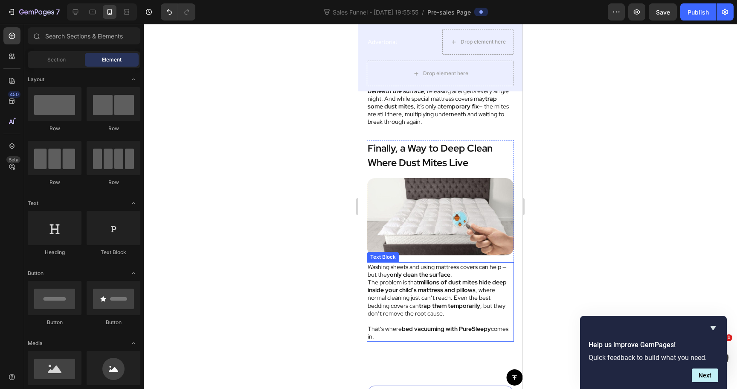
scroll to position [2166, 0]
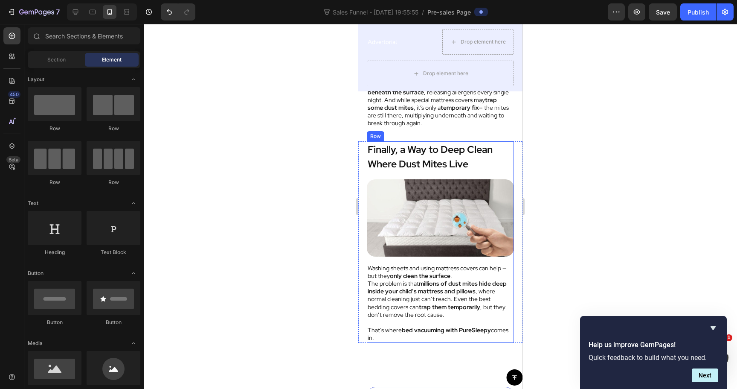
click at [419, 175] on div "Finally, a Way to Deep Clean Where Dust Mites Live Text Block Image Washing she…" at bounding box center [440, 241] width 147 height 201
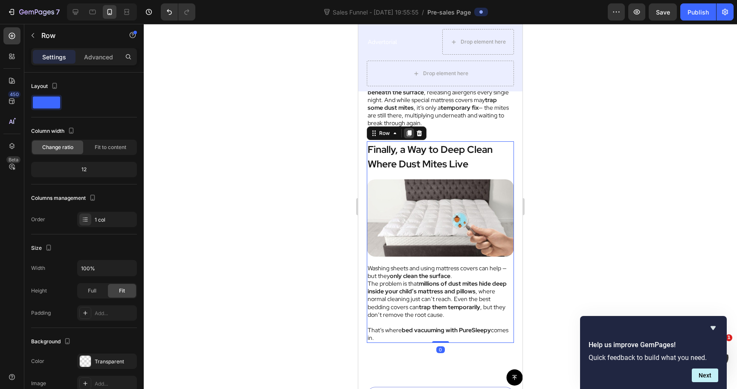
click at [407, 137] on div at bounding box center [409, 133] width 10 height 10
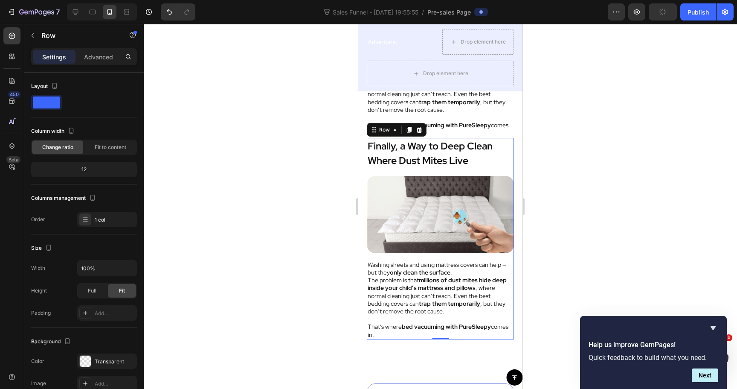
scroll to position [2372, 0]
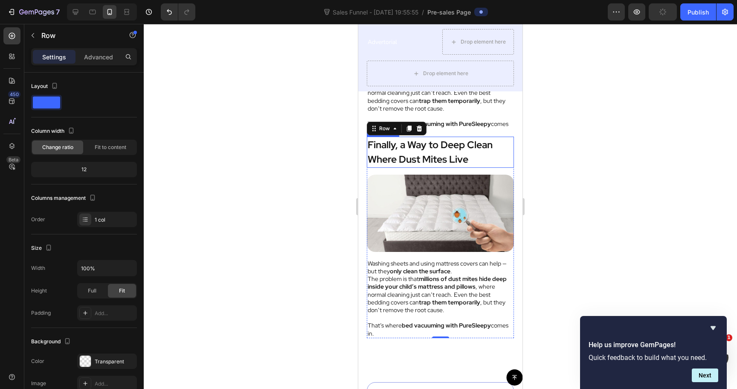
click at [415, 154] on strong "Finally, a Way to Deep Clean Where Dust Mites Live" at bounding box center [430, 152] width 125 height 28
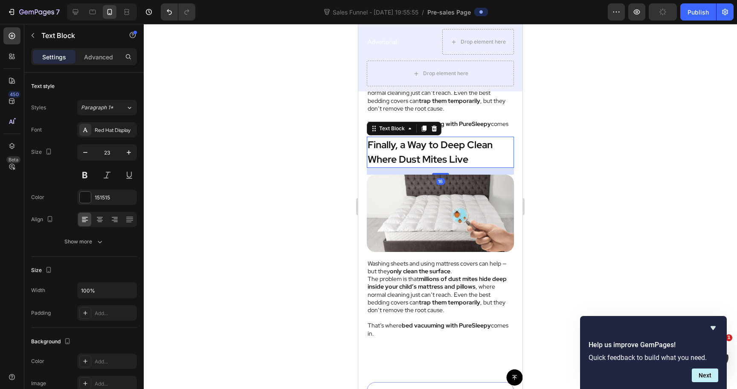
click at [415, 154] on strong "Finally, a Way to Deep Clean Where Dust Mites Live" at bounding box center [430, 152] width 125 height 28
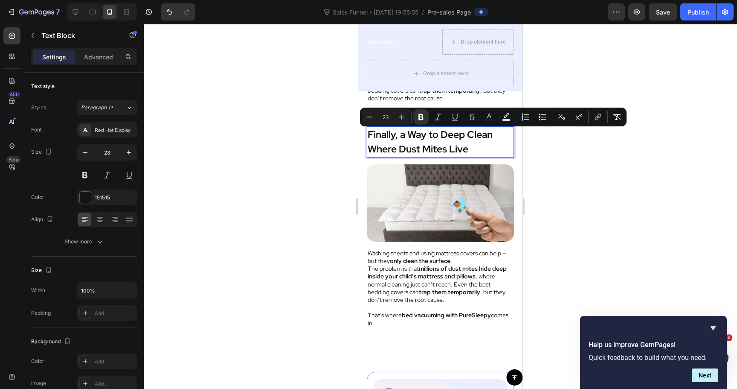
scroll to position [2368, 0]
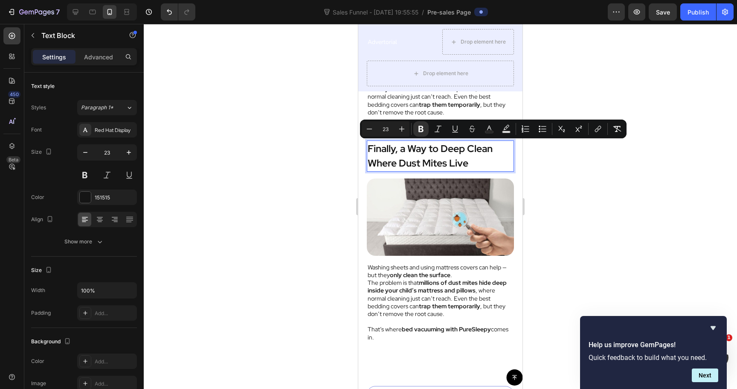
click at [380, 154] on strong "Finally, a Way to Deep Clean Where Dust Mites Live" at bounding box center [430, 156] width 125 height 28
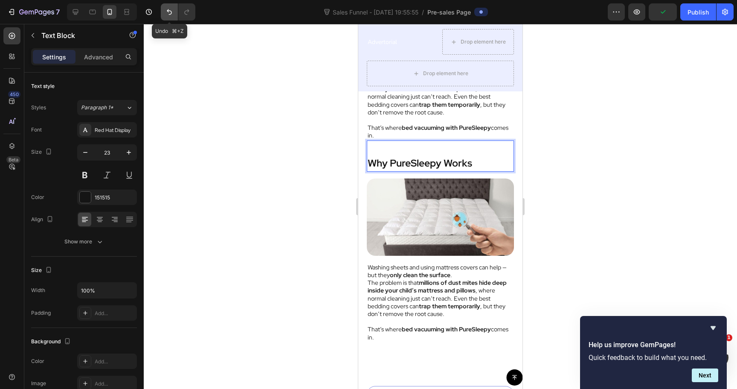
click at [169, 12] on icon "Undo/Redo" at bounding box center [169, 12] width 9 height 9
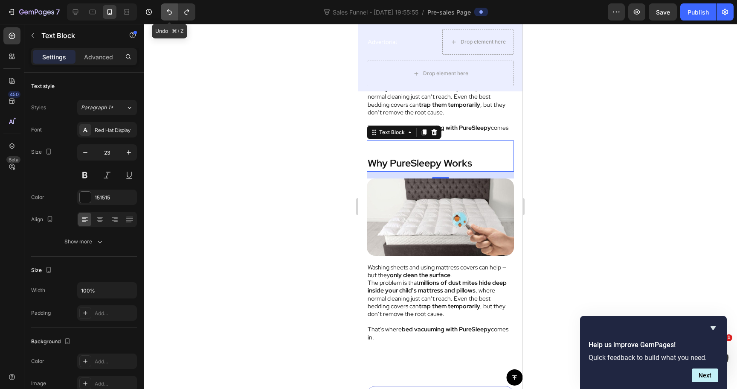
click at [169, 12] on icon "Undo/Redo" at bounding box center [169, 12] width 9 height 9
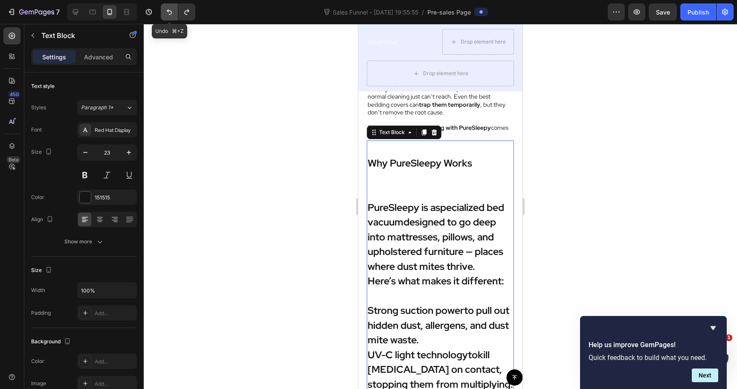
click at [169, 12] on icon "Undo/Redo" at bounding box center [169, 12] width 9 height 9
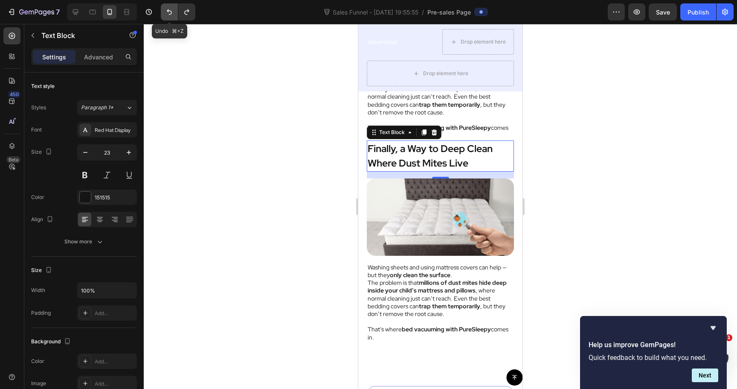
click at [169, 12] on icon "Undo/Redo" at bounding box center [169, 12] width 9 height 9
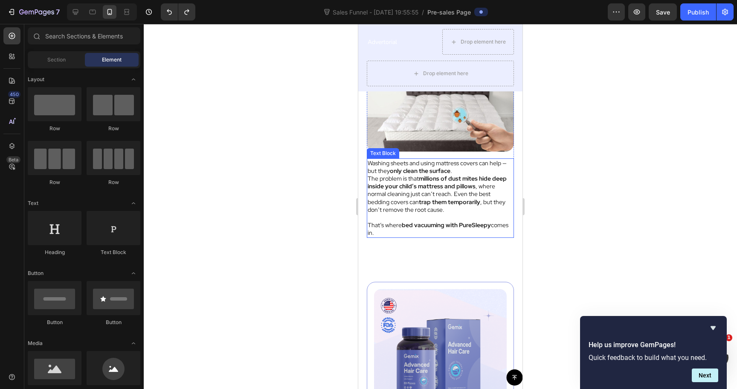
scroll to position [2270, 0]
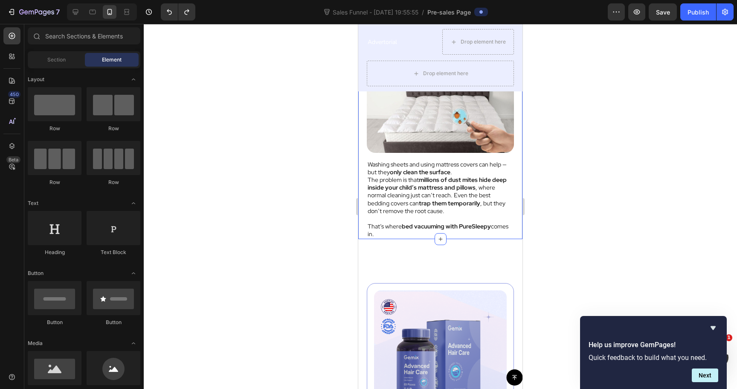
click at [363, 151] on div "Finally, a Way to Deep Clean Where Dust Mites Live Text Block Image Washing she…" at bounding box center [440, 138] width 164 height 201
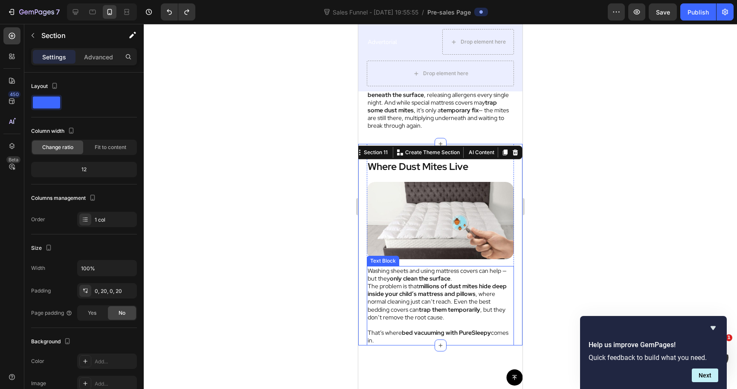
scroll to position [2154, 0]
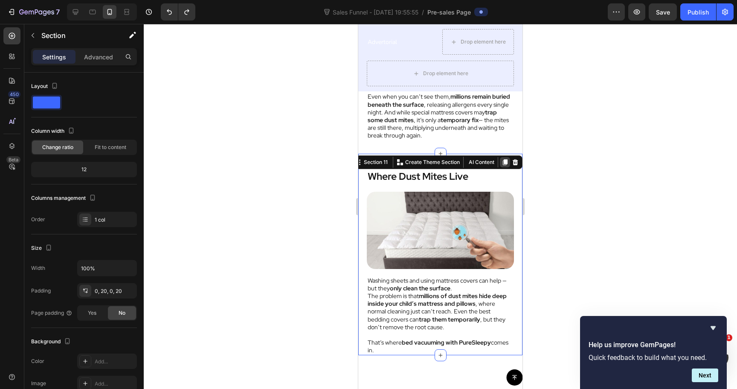
click at [503, 160] on icon at bounding box center [505, 162] width 5 height 6
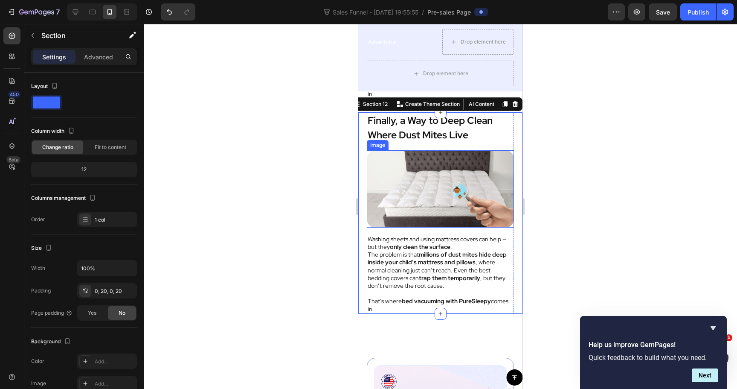
scroll to position [2403, 0]
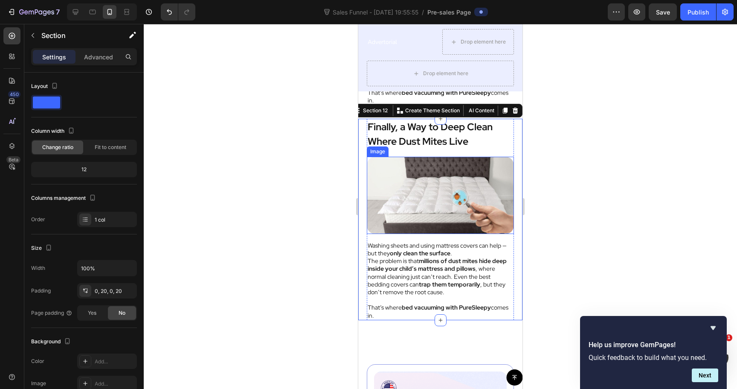
click at [410, 139] on strong "Finally, a Way to Deep Clean Where Dust Mites Live" at bounding box center [430, 134] width 125 height 28
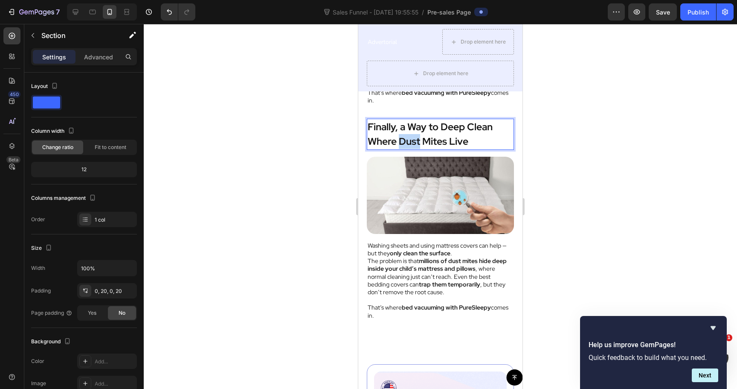
click at [410, 139] on strong "Finally, a Way to Deep Clean Where Dust Mites Live" at bounding box center [430, 134] width 125 height 28
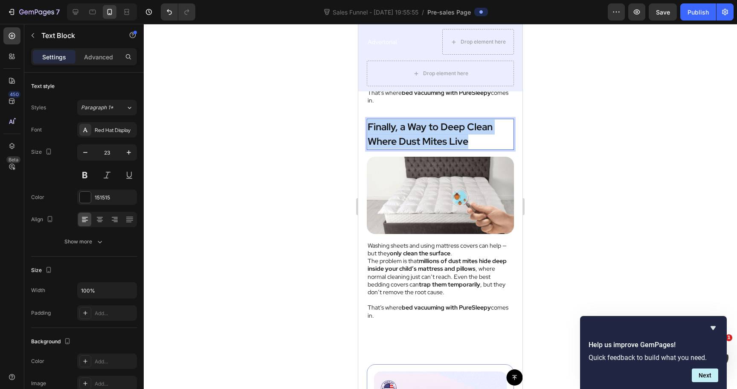
click at [410, 139] on strong "Finally, a Way to Deep Clean Where Dust Mites Live" at bounding box center [430, 134] width 125 height 28
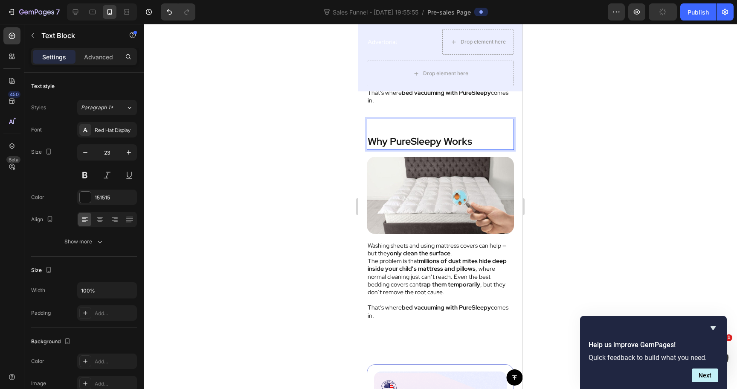
click at [372, 139] on strong "Why PureSleepy Works" at bounding box center [420, 141] width 105 height 13
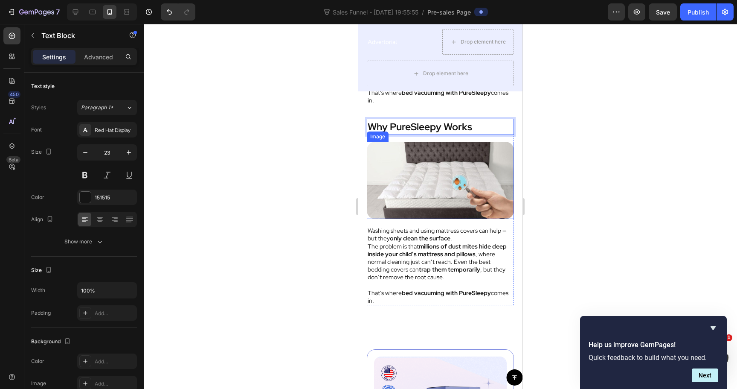
click at [411, 151] on img at bounding box center [440, 180] width 147 height 77
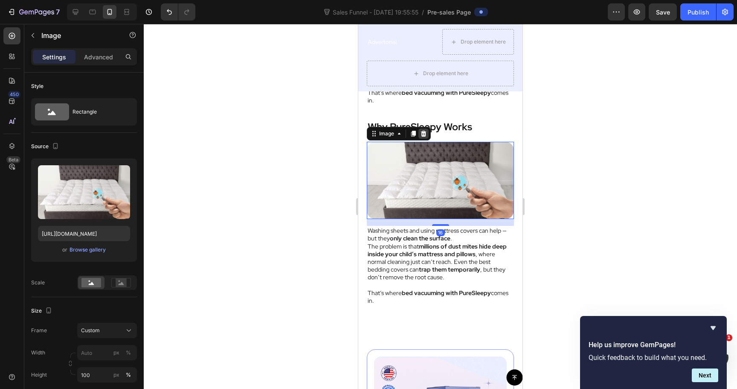
click at [423, 136] on icon at bounding box center [424, 134] width 6 height 6
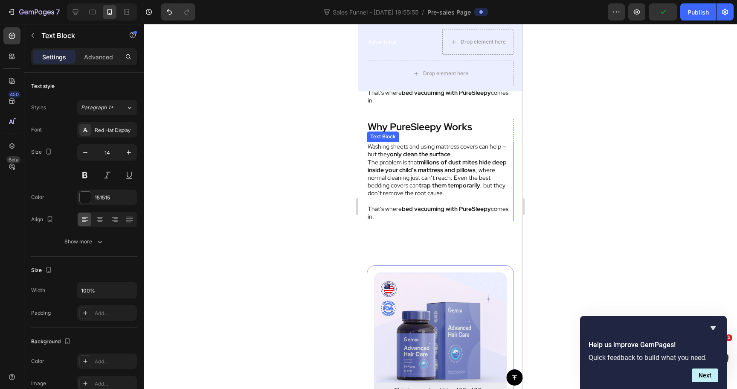
click at [402, 175] on p "The problem is that millions of dust mites hide deep inside your child’s mattre…" at bounding box center [441, 177] width 146 height 39
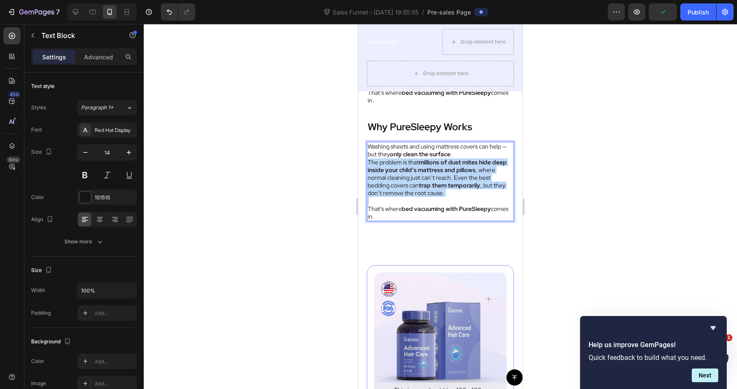
click at [402, 175] on p "The problem is that millions of dust mites hide deep inside your child’s mattre…" at bounding box center [441, 177] width 146 height 39
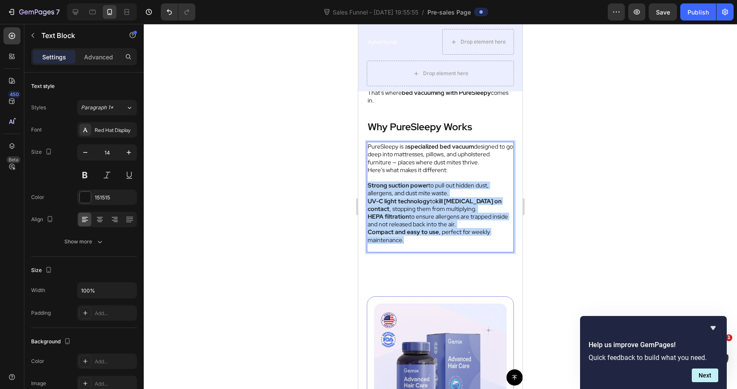
drag, startPoint x: 406, startPoint y: 239, endPoint x: 368, endPoint y: 186, distance: 64.2
click at [368, 186] on div "PureSleepy is a specialized bed vacuum designed to go deep into mattresses, pil…" at bounding box center [440, 197] width 147 height 111
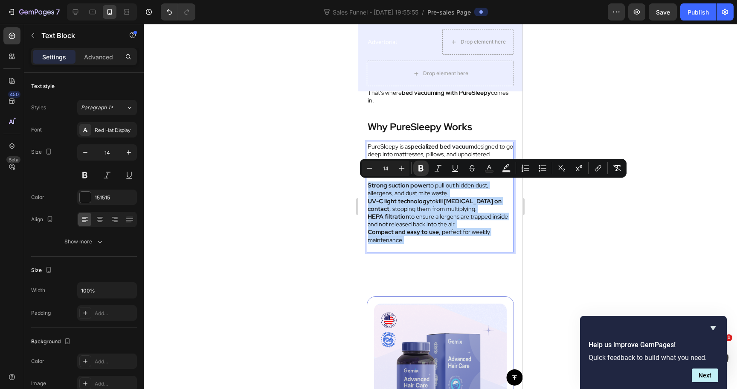
click at [368, 186] on strong "Strong suction power" at bounding box center [398, 185] width 61 height 8
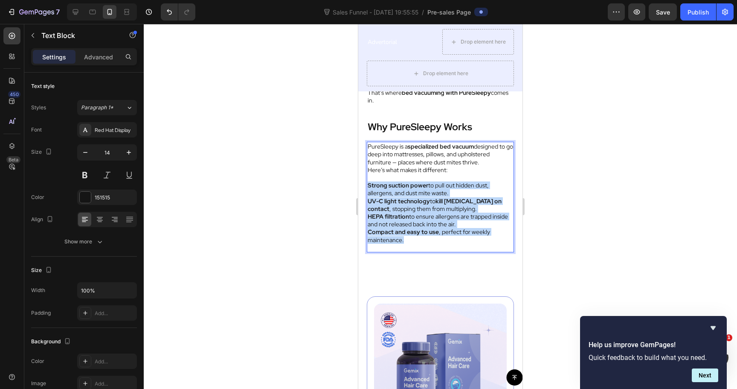
drag, startPoint x: 368, startPoint y: 186, endPoint x: 413, endPoint y: 236, distance: 67.7
click at [413, 236] on div "PureSleepy is a specialized bed vacuum designed to go deep into mattresses, pil…" at bounding box center [440, 197] width 147 height 111
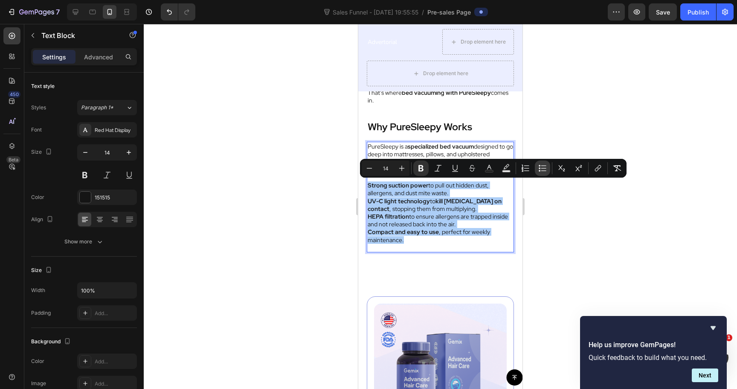
click at [541, 169] on icon "Editor contextual toolbar" at bounding box center [543, 168] width 9 height 9
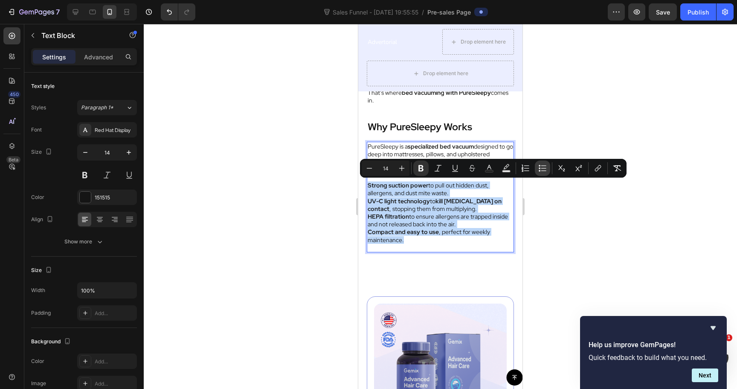
type input "14"
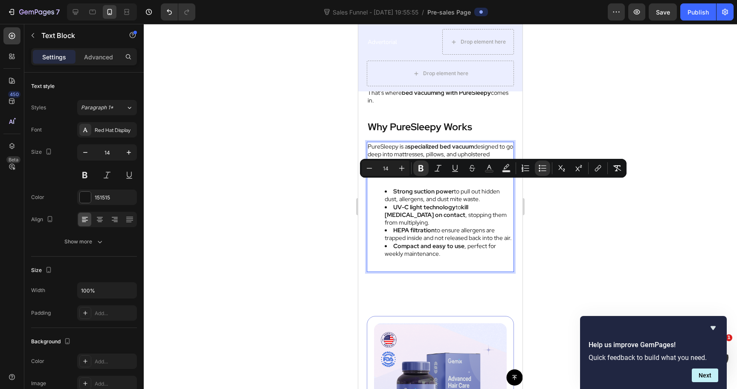
click at [403, 209] on strong "UV-C light technology" at bounding box center [424, 207] width 62 height 8
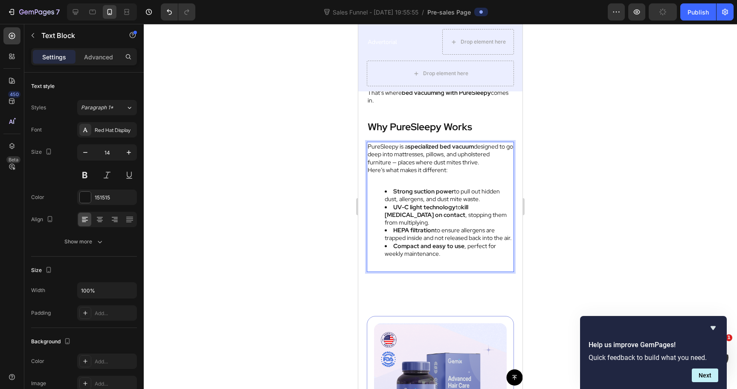
click at [385, 199] on li "Strong suction power to pull out hidden dust, allergens, and dust mite waste." at bounding box center [449, 194] width 128 height 15
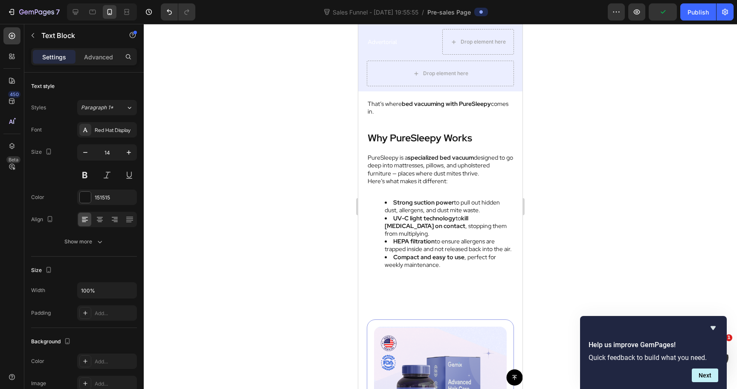
scroll to position [2392, 0]
click at [418, 217] on strong "UV-C light technology" at bounding box center [424, 219] width 62 height 8
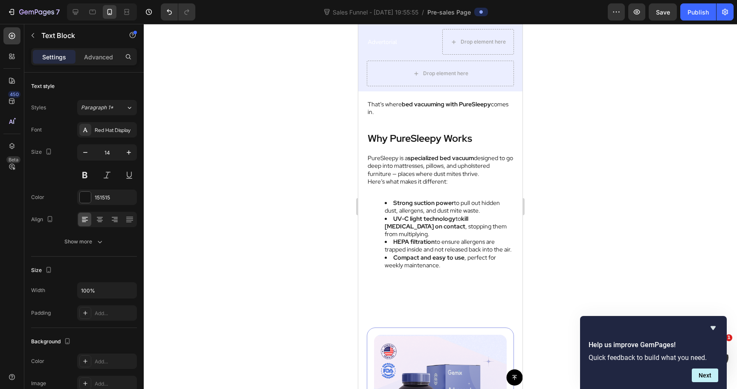
click at [379, 211] on ul "Strong suction power to pull out hidden dust, allergens, and dust mite waste. U…" at bounding box center [441, 234] width 146 height 70
click at [389, 176] on p "PureSleepy is a specialized bed vacuum designed to go deep into mattresses, pil…" at bounding box center [441, 165] width 146 height 23
click at [385, 203] on li "Strong suction power to pull out hidden dust, allergens, and dust mite waste." at bounding box center [449, 206] width 128 height 15
click at [393, 217] on strong "UV-C light technology" at bounding box center [424, 219] width 62 height 8
click at [393, 240] on strong "HEPA filtration" at bounding box center [413, 242] width 41 height 8
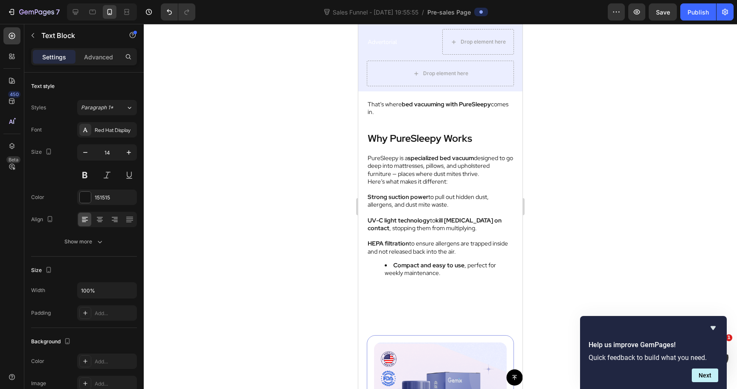
click at [396, 265] on strong "Compact and easy to use" at bounding box center [428, 265] width 71 height 8
click at [390, 264] on li "Compact and easy to use , perfect for weekly maintenance." at bounding box center [449, 268] width 128 height 15
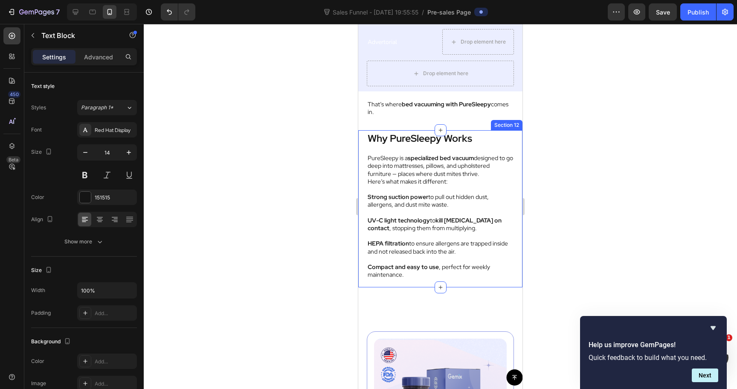
click at [580, 187] on div at bounding box center [441, 206] width 594 height 365
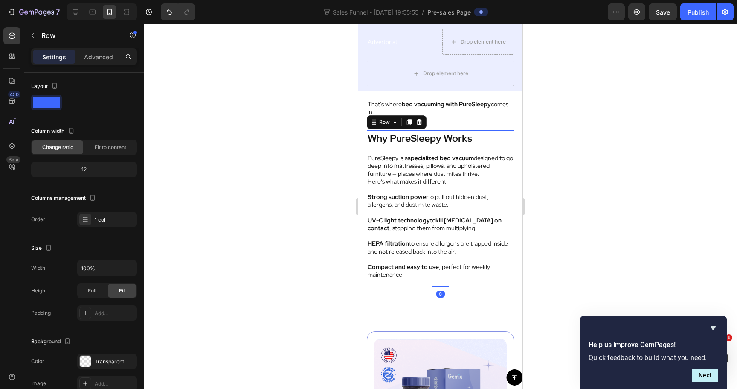
click at [507, 149] on div "Why PureSleepy Works Text Block PureSleepy is a specialized bed vacuum designed…" at bounding box center [440, 208] width 147 height 157
click at [411, 124] on icon at bounding box center [409, 122] width 7 height 7
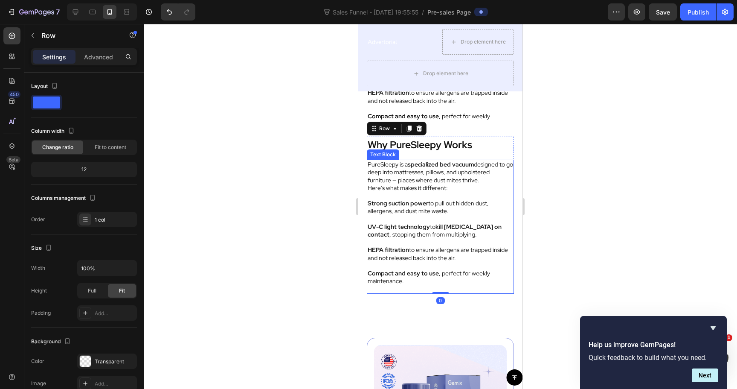
scroll to position [2539, 0]
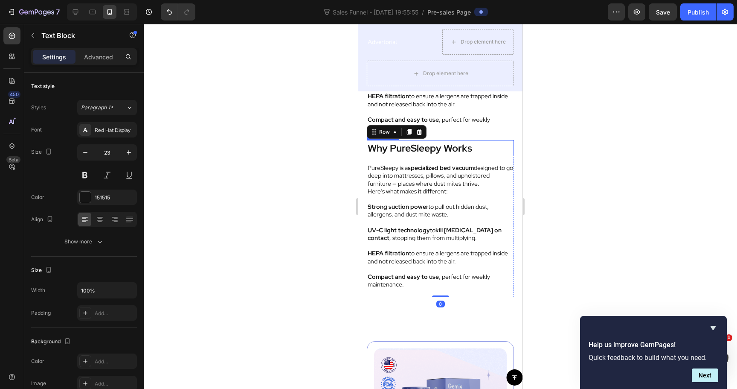
click at [416, 154] on p "Why PureSleepy Works" at bounding box center [441, 148] width 146 height 15
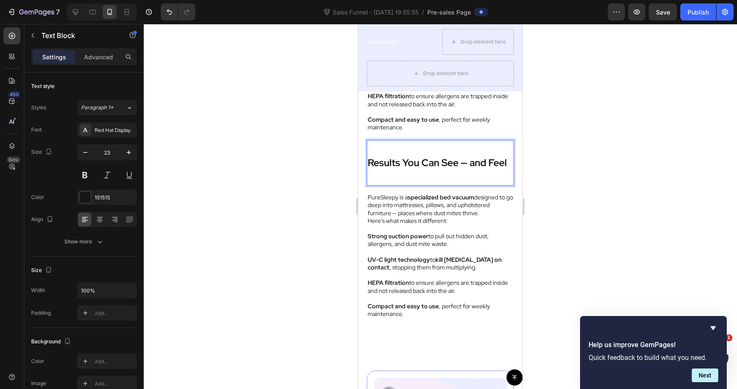
click at [160, 12] on div at bounding box center [176, 11] width 38 height 17
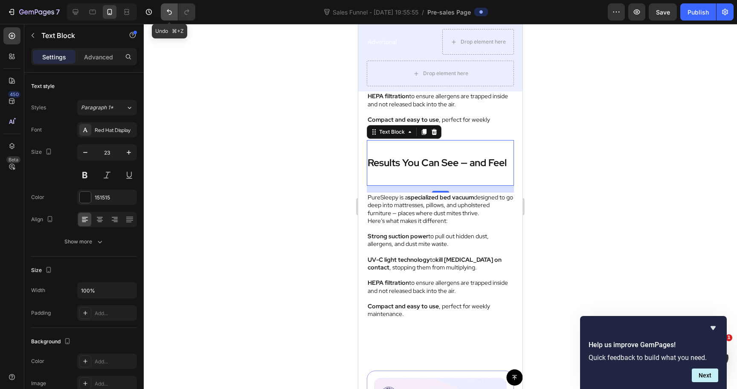
click at [166, 12] on icon "Undo/Redo" at bounding box center [169, 12] width 9 height 9
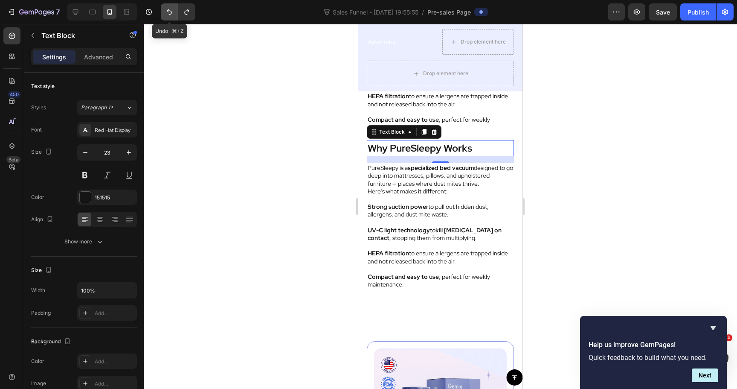
click at [166, 12] on icon "Undo/Redo" at bounding box center [169, 12] width 9 height 9
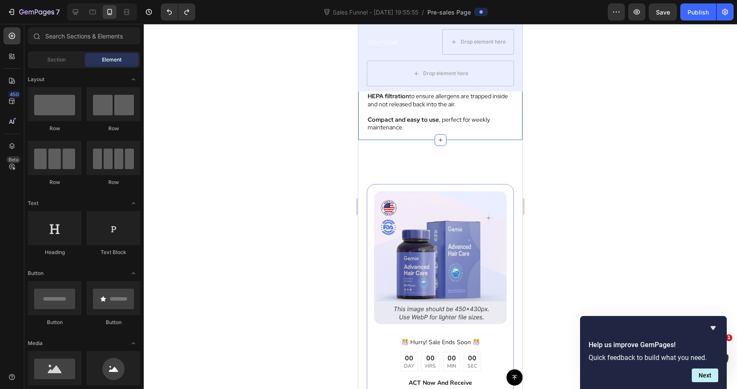
click at [363, 120] on div "Why PureSleepy Works Text Block PureSleepy is a specialized bed vacuum designed…" at bounding box center [440, 61] width 164 height 157
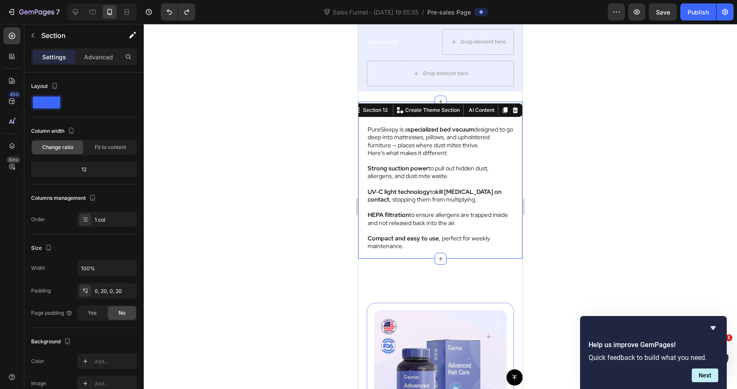
scroll to position [2416, 0]
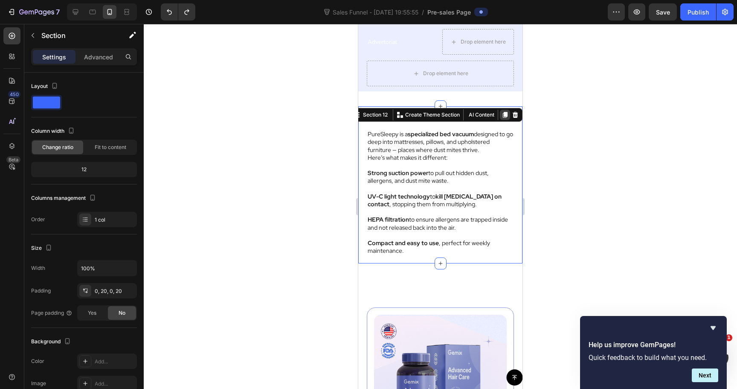
click at [503, 115] on icon at bounding box center [505, 114] width 7 height 7
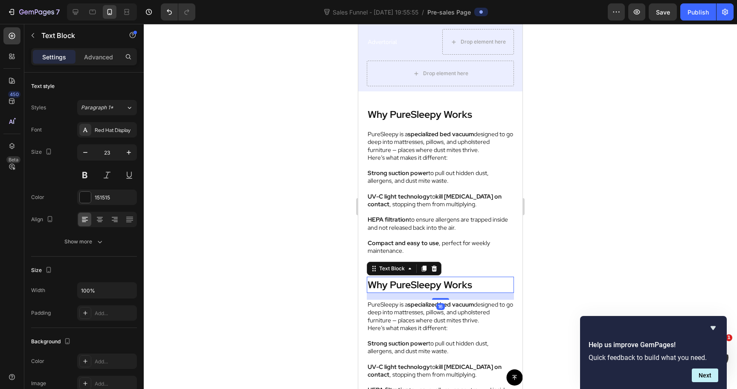
click at [403, 290] on strong "Why PureSleepy Works" at bounding box center [420, 284] width 105 height 13
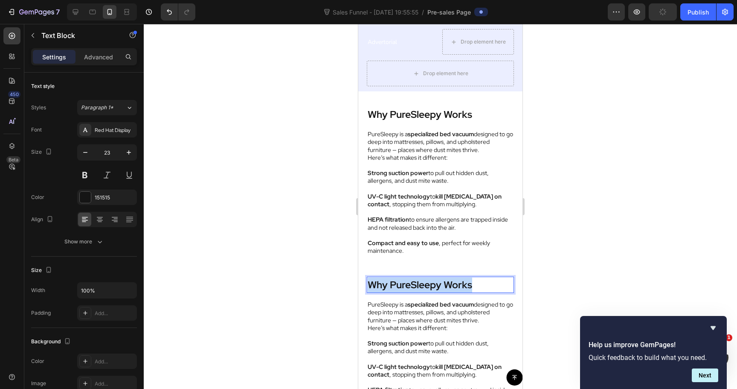
click at [403, 290] on strong "Why PureSleepy Works" at bounding box center [420, 284] width 105 height 13
click at [405, 281] on strong "Results You Can See — and Feel" at bounding box center [437, 284] width 139 height 13
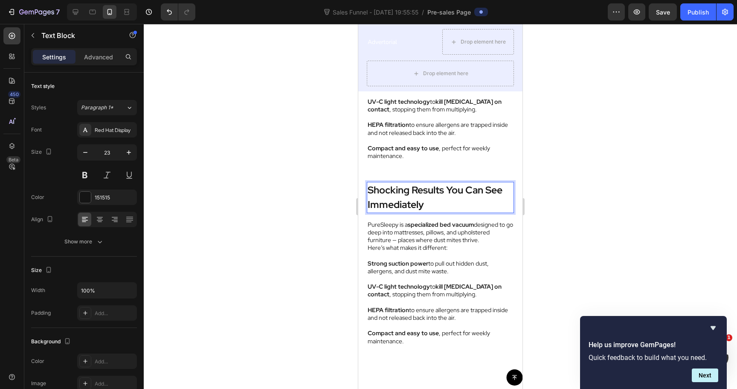
scroll to position [2518, 0]
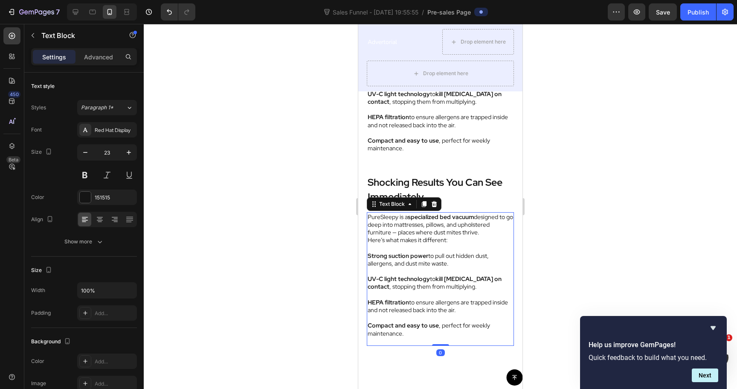
click at [412, 254] on strong "Strong suction power" at bounding box center [398, 256] width 61 height 8
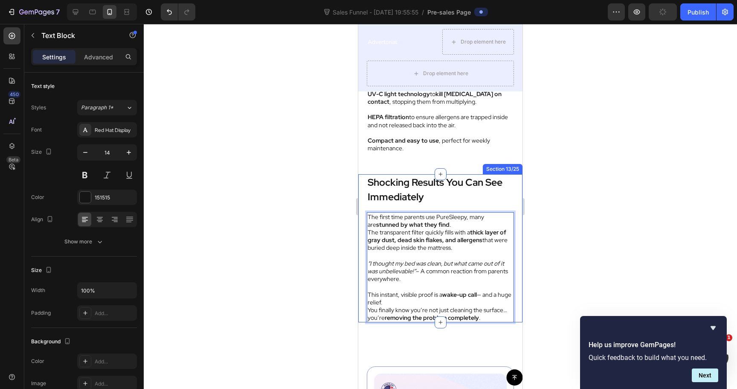
click at [555, 226] on div at bounding box center [441, 206] width 594 height 365
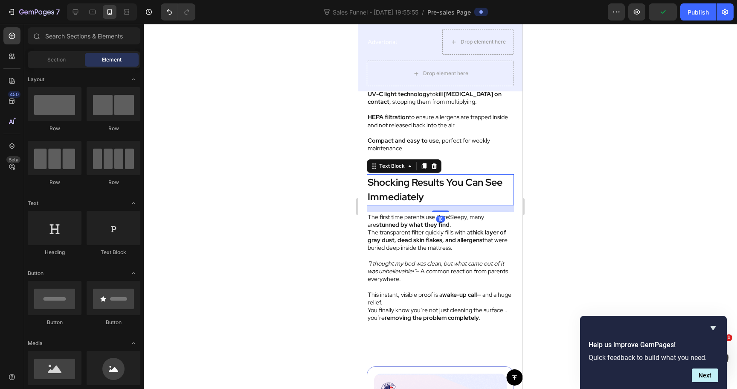
click at [488, 204] on div "Shocking Results You Can See Immediately Text Block 16" at bounding box center [440, 189] width 147 height 31
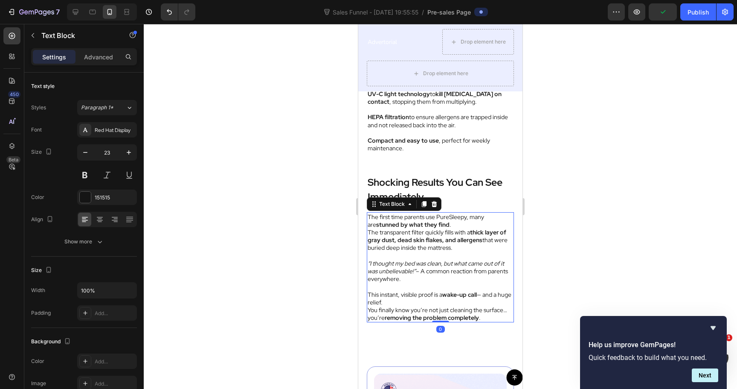
click at [484, 248] on p "The transparent filter quickly fills with a thick layer of gray dust, dead skin…" at bounding box center [441, 239] width 146 height 23
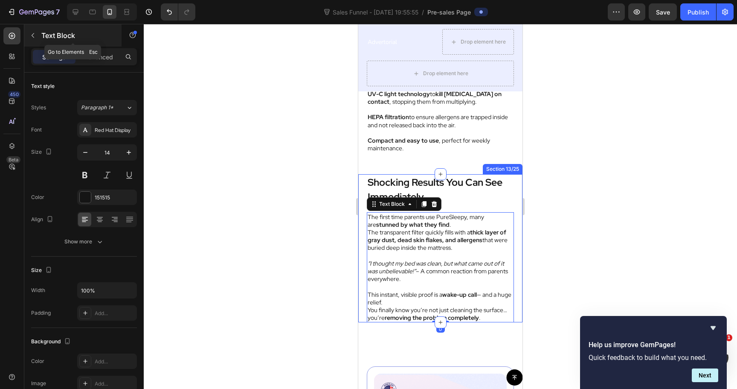
click at [55, 36] on p "Text Block" at bounding box center [77, 35] width 73 height 10
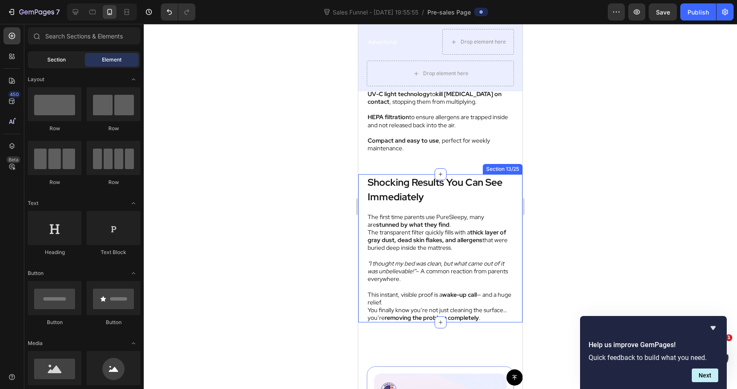
click at [65, 58] on span "Section" at bounding box center [56, 60] width 18 height 8
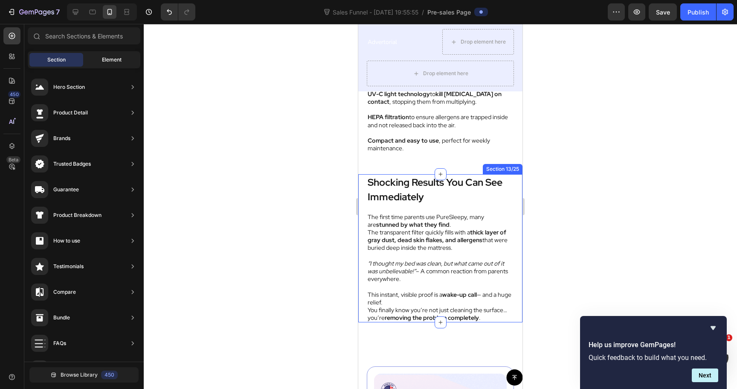
click at [96, 57] on div "Element" at bounding box center [112, 60] width 54 height 14
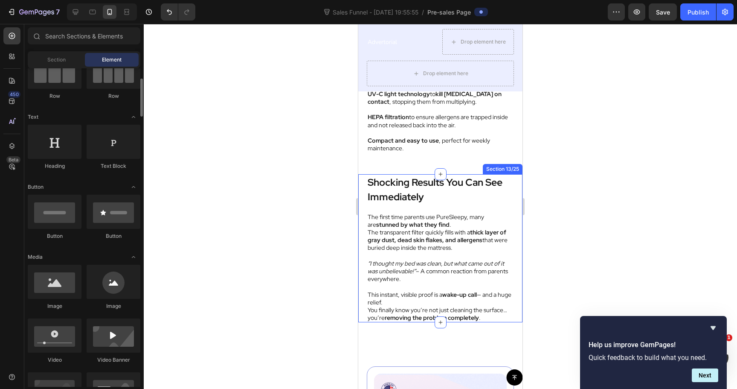
scroll to position [0, 0]
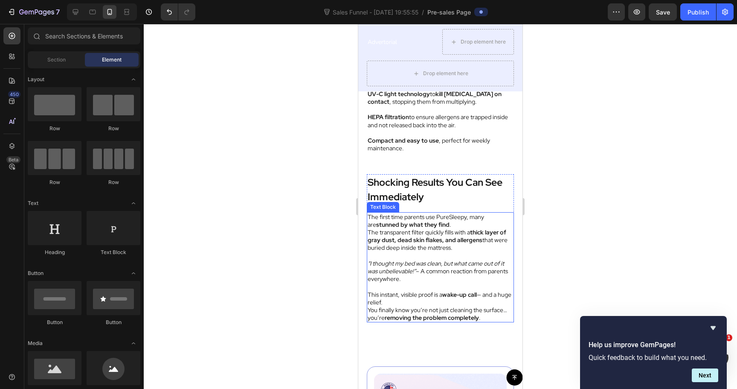
click at [425, 257] on p "Rich Text Editor. Editing area: main" at bounding box center [441, 256] width 146 height 8
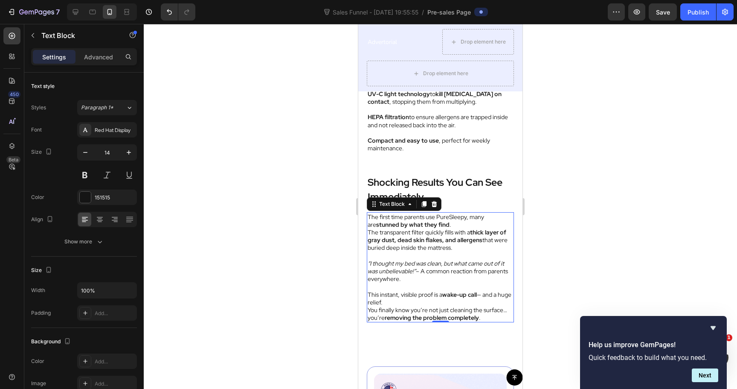
click at [551, 234] on div at bounding box center [441, 206] width 594 height 365
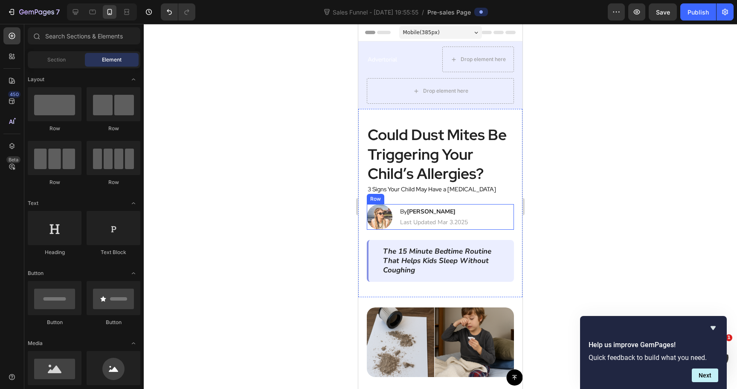
click at [399, 227] on div "By Jessica M. Text Block | Text Block Last Updated Mar 3.2025 Text Block Row" at bounding box center [434, 217] width 70 height 26
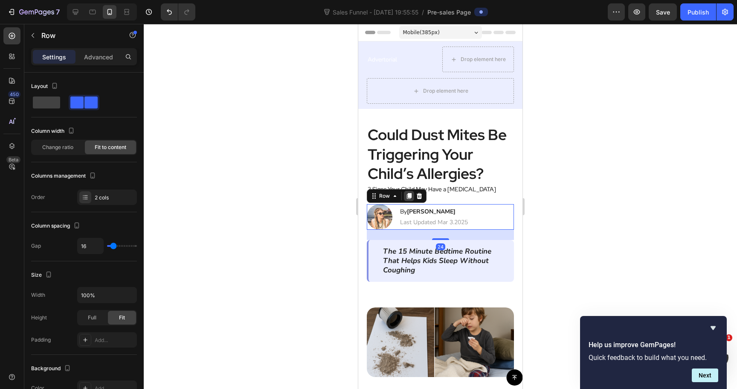
click at [410, 197] on icon at bounding box center [409, 196] width 5 height 6
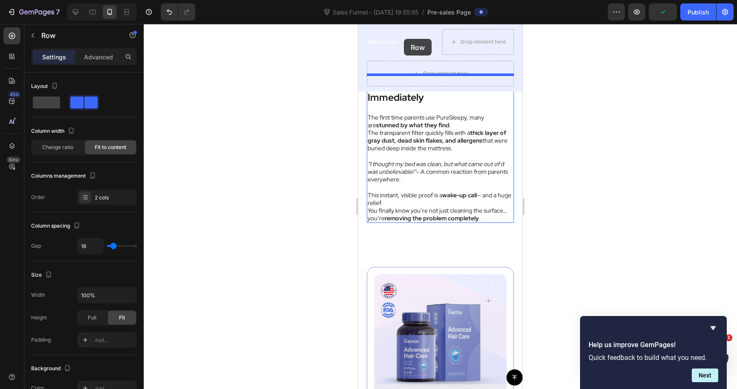
scroll to position [2597, 0]
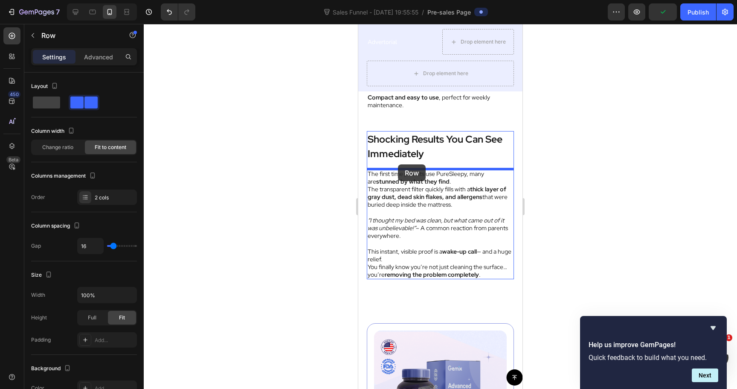
drag, startPoint x: 376, startPoint y: 235, endPoint x: 396, endPoint y: 167, distance: 70.8
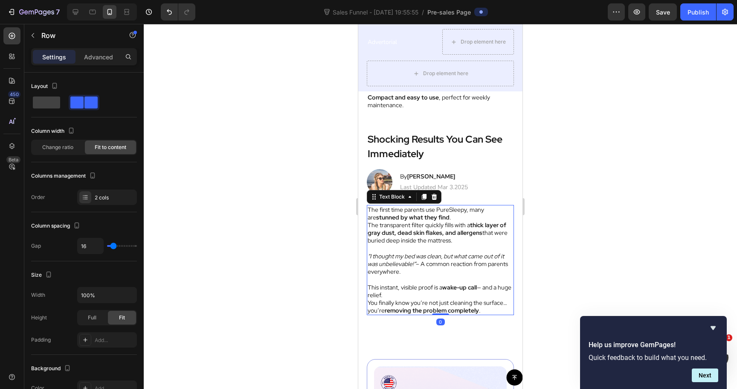
click at [422, 245] on p at bounding box center [441, 249] width 146 height 8
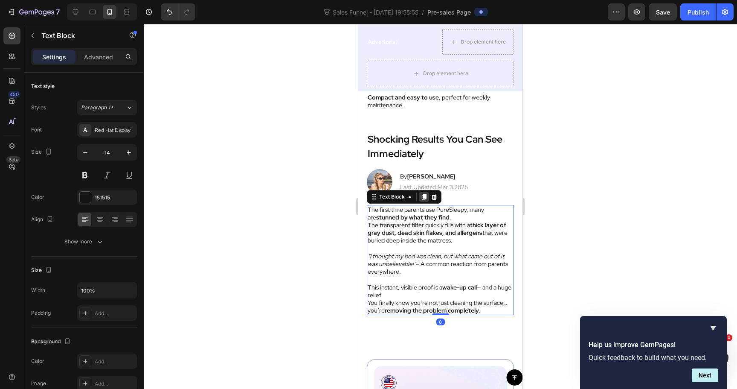
click at [423, 194] on icon at bounding box center [424, 197] width 5 height 6
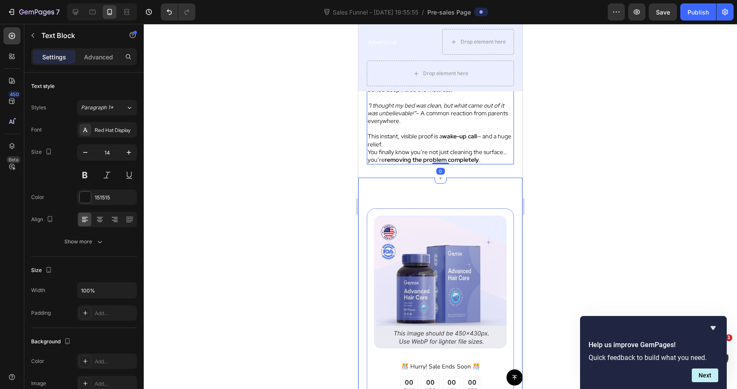
scroll to position [2858, 0]
click at [423, 147] on p "This instant, visible proof is a wake-up call — and a huge relief." at bounding box center [441, 139] width 146 height 15
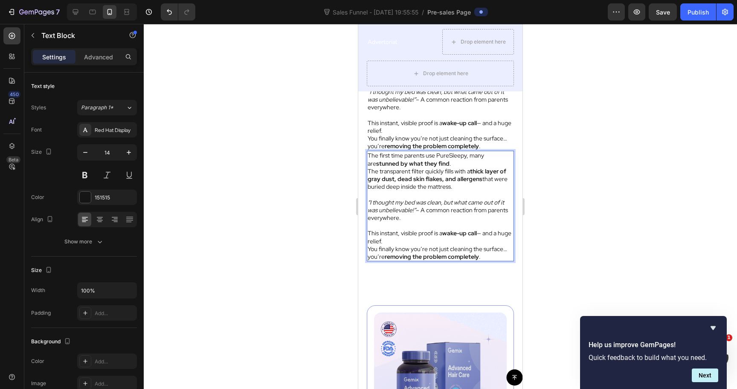
scroll to position [2762, 0]
click at [382, 249] on p "You finally know you’re not just cleaning the surface… you’re removing the prob…" at bounding box center [441, 252] width 146 height 15
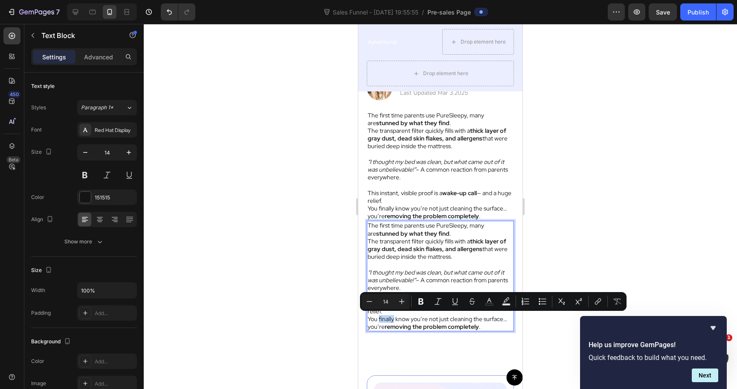
scroll to position [2664, 0]
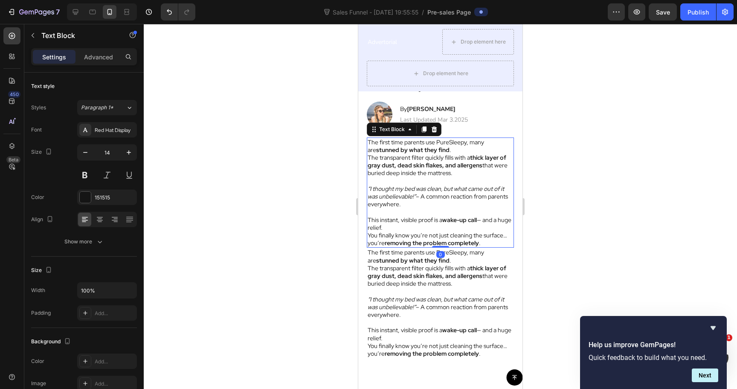
click at [391, 221] on p "This instant, visible proof is a wake-up call — and a huge relief." at bounding box center [441, 223] width 146 height 15
click at [389, 204] on p "“I thought my bed was clean, but what came out of it was unbelievable!” – A com…" at bounding box center [441, 196] width 146 height 23
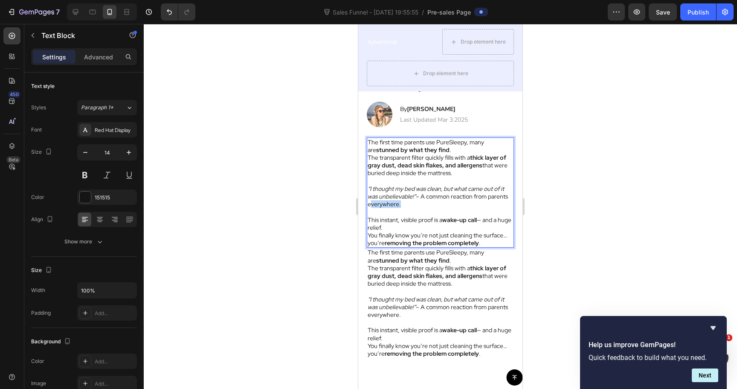
click at [389, 204] on p "“I thought my bed was clean, but what came out of it was unbelievable!” – A com…" at bounding box center [441, 196] width 146 height 23
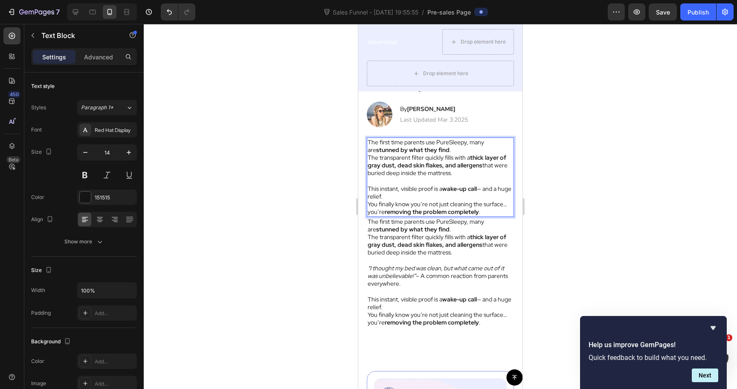
click at [403, 212] on strong "removing the problem completely" at bounding box center [432, 212] width 94 height 8
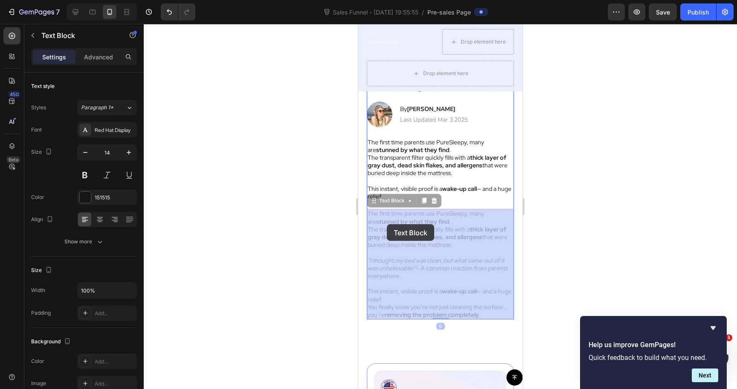
drag, startPoint x: 389, startPoint y: 203, endPoint x: 387, endPoint y: 224, distance: 20.6
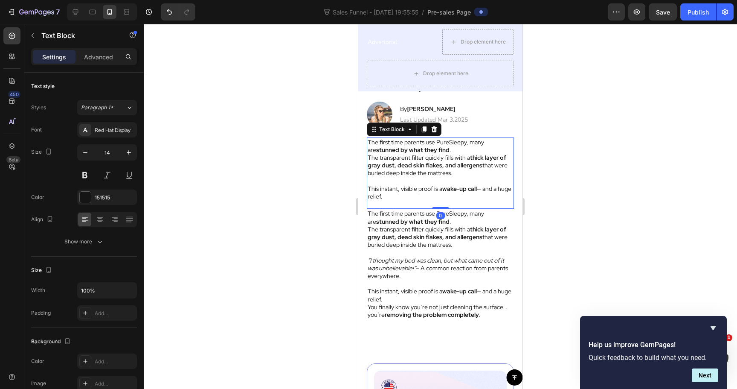
click at [421, 179] on p "Rich Text Editor. Editing area: main" at bounding box center [441, 181] width 146 height 8
click at [408, 195] on p "This instant, visible proof is a wake-up call — and a huge relief." at bounding box center [441, 192] width 146 height 15
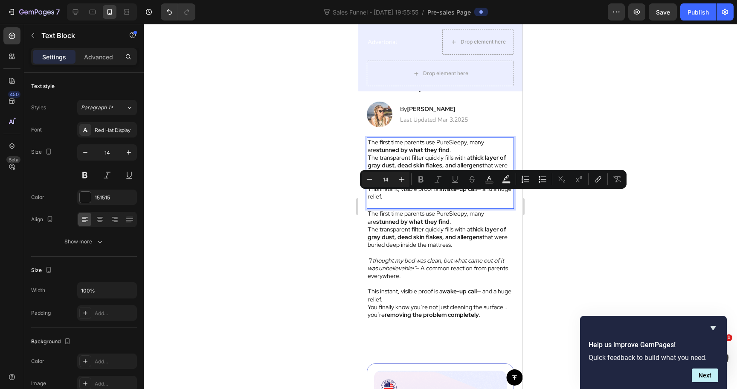
click at [399, 195] on p "This instant, visible proof is a wake-up call — and a huge relief." at bounding box center [441, 192] width 146 height 15
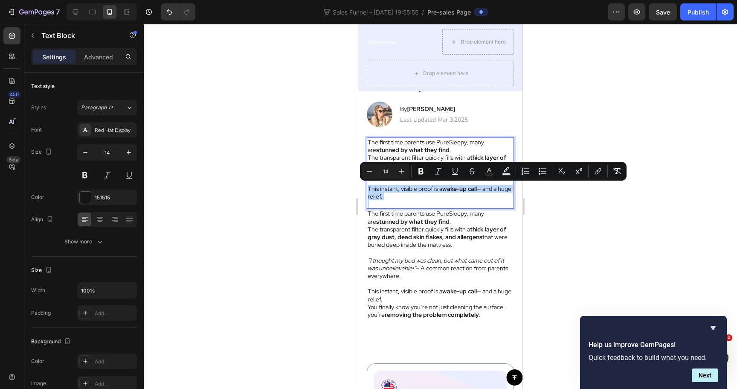
drag, startPoint x: 390, startPoint y: 204, endPoint x: 367, endPoint y: 186, distance: 28.9
click at [367, 186] on div "The first time parents use PureSleepy, many are stunned by what they find . The…" at bounding box center [440, 173] width 147 height 72
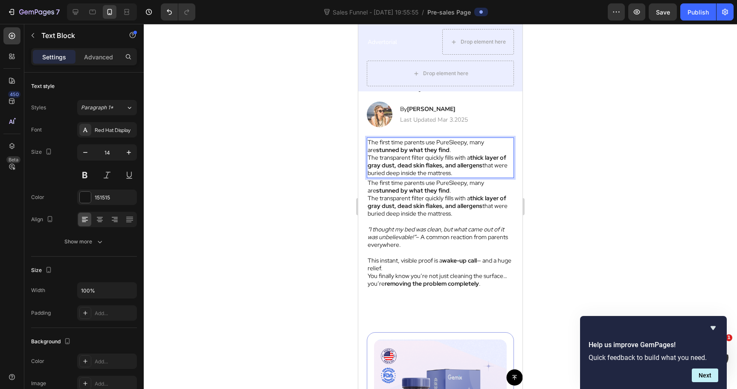
click at [568, 138] on div at bounding box center [441, 206] width 594 height 365
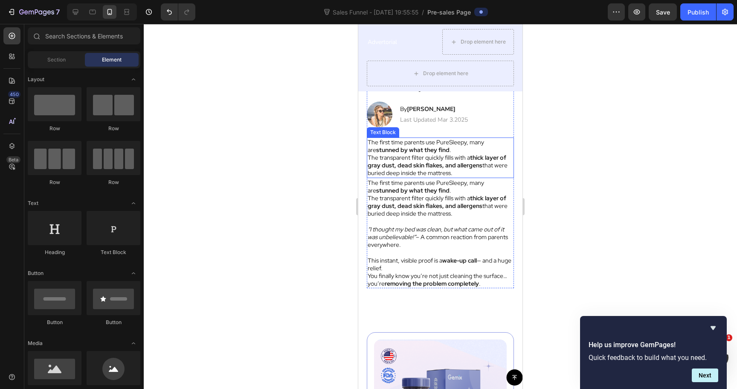
click at [475, 146] on p "The first time parents use PureSleepy, many are stunned by what they find ." at bounding box center [441, 145] width 146 height 15
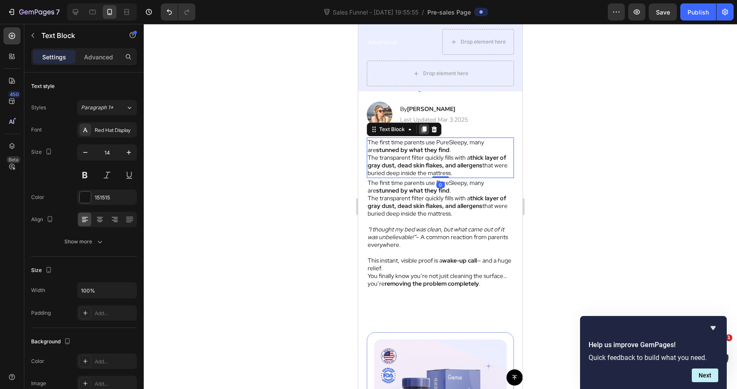
click at [425, 126] on icon at bounding box center [424, 129] width 7 height 7
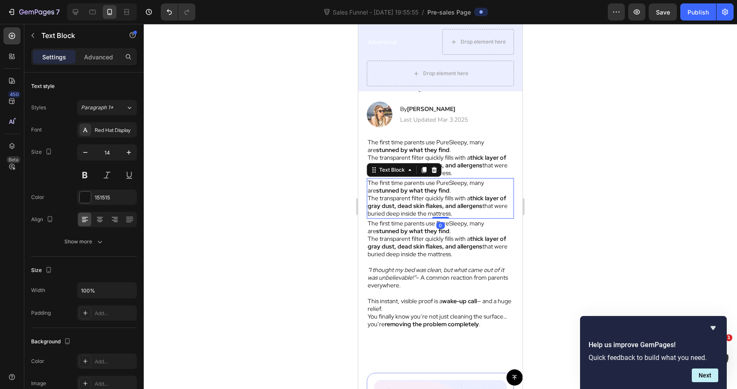
click at [419, 199] on p "The transparent filter quickly fills with a thick layer of gray dust, dead skin…" at bounding box center [441, 205] width 146 height 23
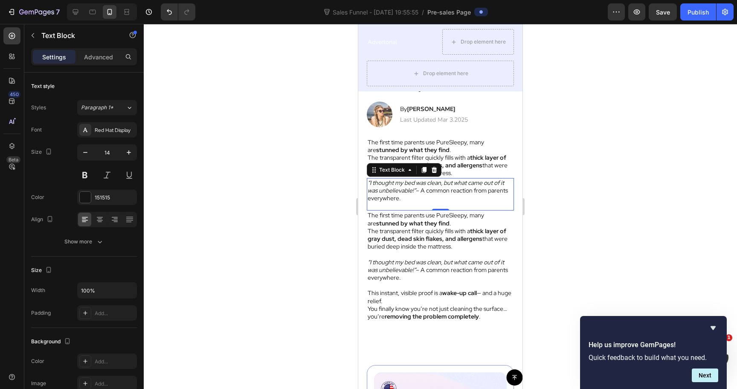
click at [546, 188] on div at bounding box center [441, 206] width 594 height 365
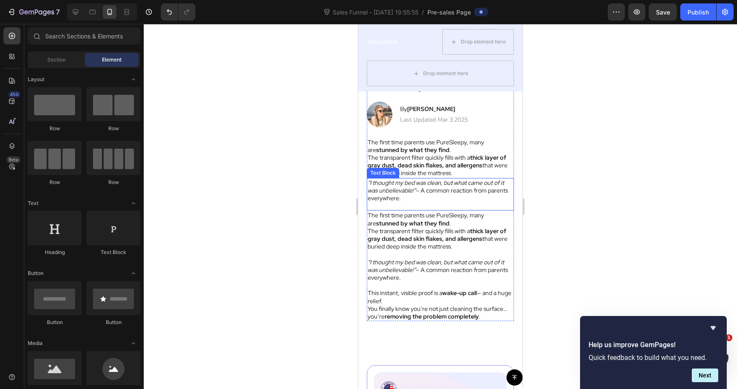
click at [439, 191] on p "“I thought my bed was clean, but what came out of it was unbelievable!” – A com…" at bounding box center [441, 190] width 146 height 23
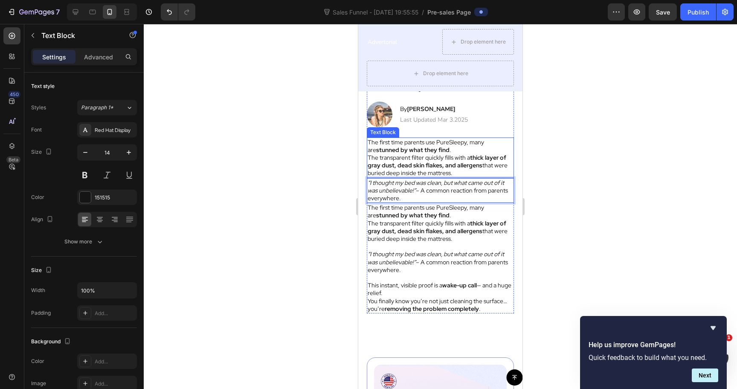
click at [445, 159] on p "The transparent filter quickly fills with a thick layer of gray dust, dead skin…" at bounding box center [441, 165] width 146 height 23
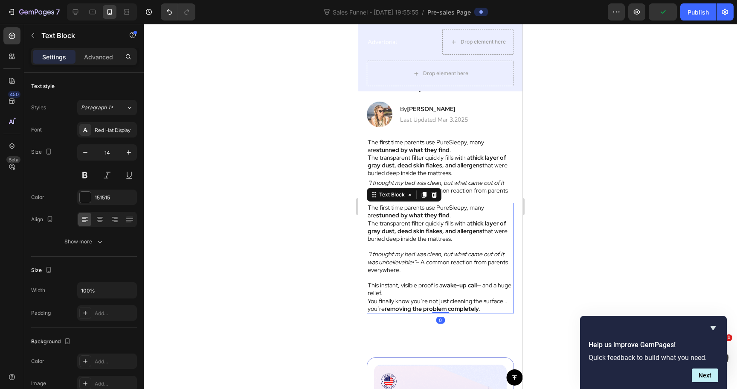
click at [432, 276] on p "Rich Text Editor. Editing area: main" at bounding box center [441, 278] width 146 height 8
click at [422, 258] on p "“I thought my bed was clean, but what came out of it was unbelievable!” – A com…" at bounding box center [441, 261] width 146 height 23
click at [369, 288] on p "This instant, visible proof is a wake-up call — and a huge relief." at bounding box center [441, 288] width 146 height 15
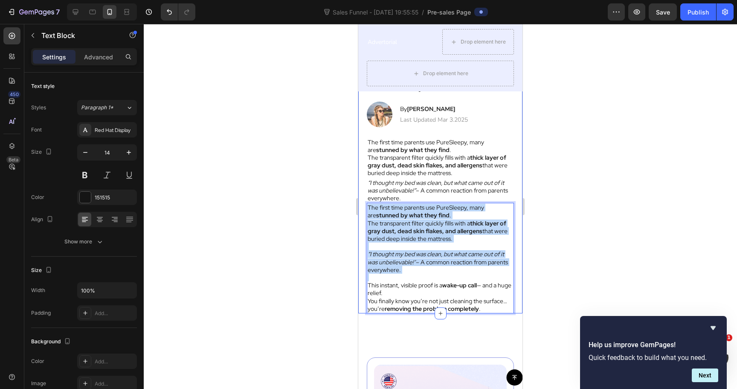
drag, startPoint x: 369, startPoint y: 285, endPoint x: 363, endPoint y: 208, distance: 77.5
click at [363, 208] on div "Shocking Results You Can See Immediately Text Block Image By Jessica M. Text Bl…" at bounding box center [440, 189] width 164 height 250
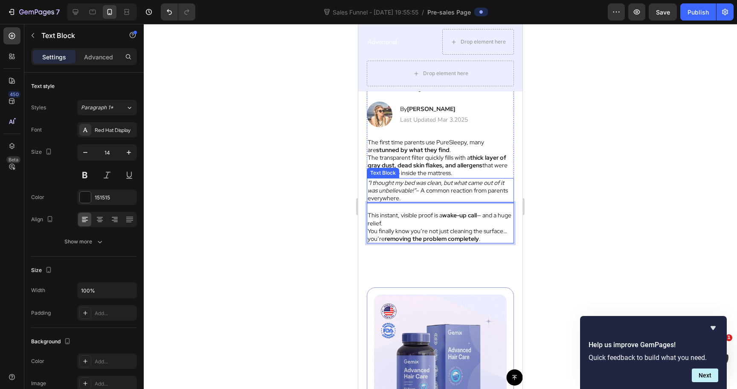
click at [405, 183] on icon "“I thought my bed was clean, but what came out of it was unbelievable!”" at bounding box center [436, 186] width 137 height 15
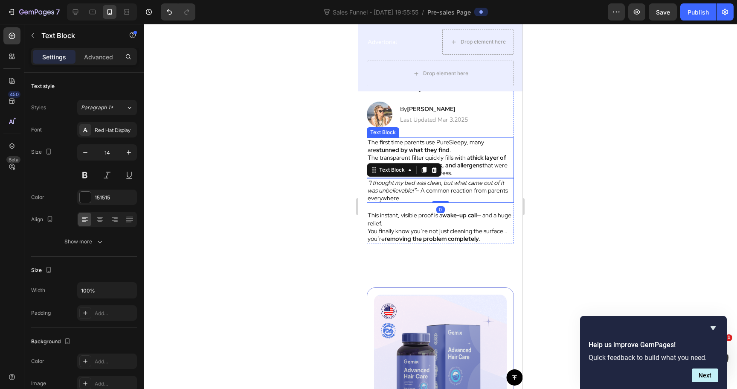
click at [483, 166] on p "The transparent filter quickly fills with a thick layer of gray dust, dead skin…" at bounding box center [441, 165] width 146 height 23
click at [474, 171] on p "The transparent filter quickly fills with a thick layer of gray dust, dead skin…" at bounding box center [441, 165] width 146 height 23
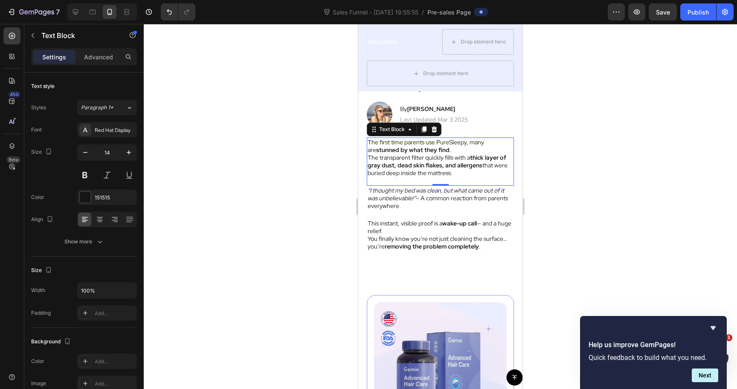
click at [605, 183] on div at bounding box center [441, 206] width 594 height 365
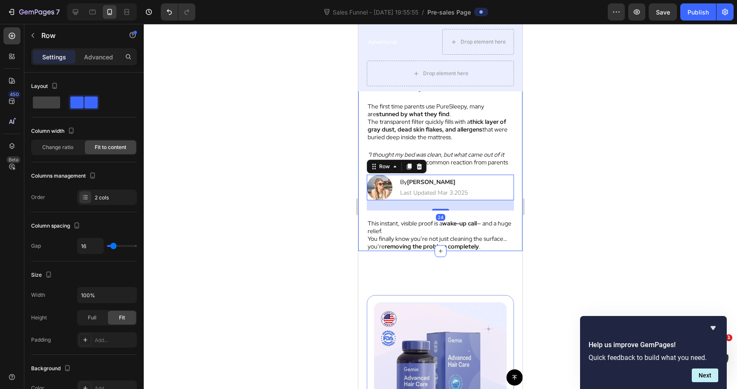
click at [556, 178] on div at bounding box center [441, 206] width 594 height 365
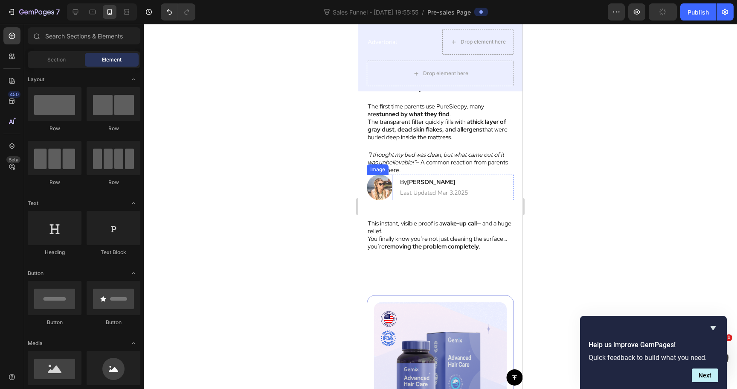
click at [382, 190] on img at bounding box center [380, 188] width 26 height 26
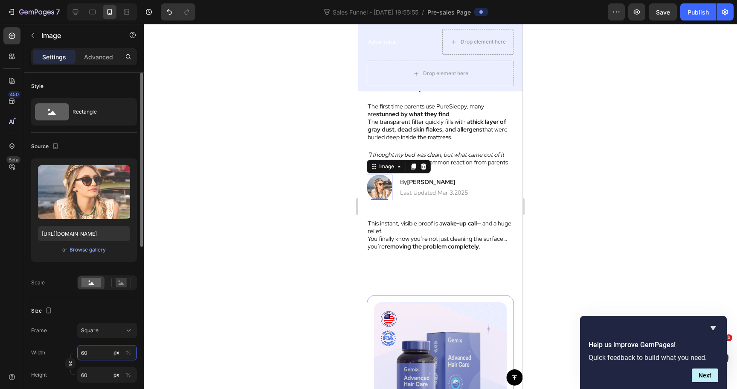
click at [89, 354] on input "60" at bounding box center [107, 352] width 60 height 15
type input "2"
type input "20"
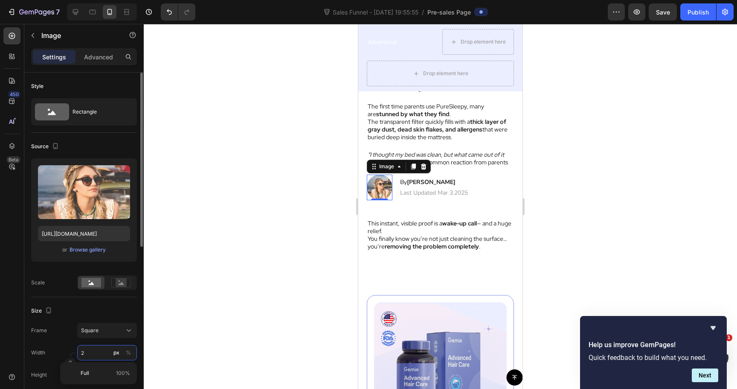
type input "20"
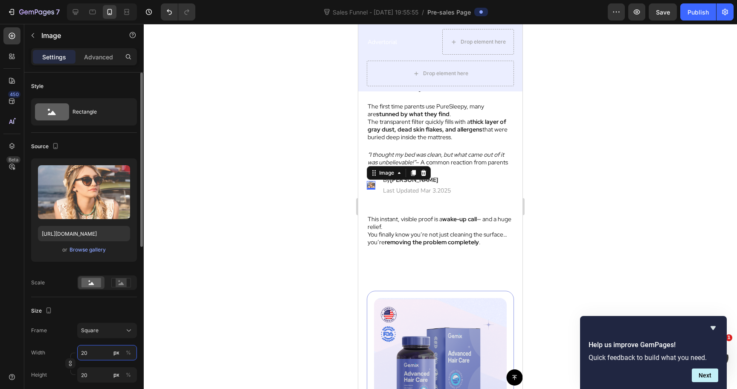
type input "2"
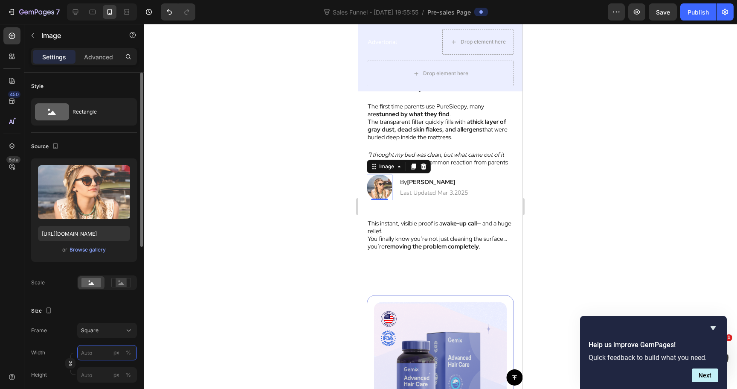
type input "4"
type input "40"
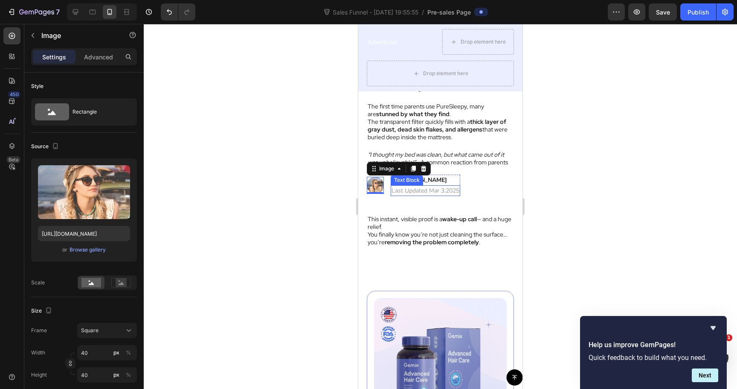
click at [411, 190] on p "Last Updated Mar 3.2025" at bounding box center [426, 190] width 68 height 9
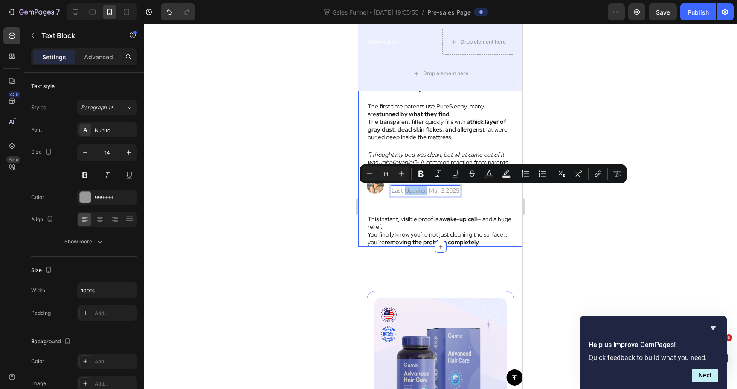
click at [552, 199] on div at bounding box center [441, 206] width 594 height 365
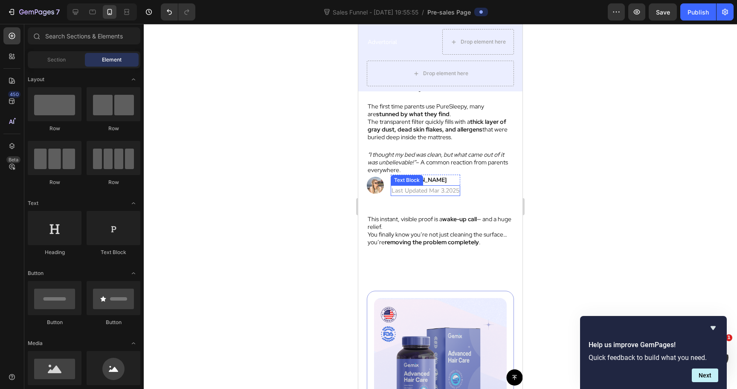
click at [405, 190] on p "Last Updated Mar 3.2025" at bounding box center [426, 190] width 68 height 9
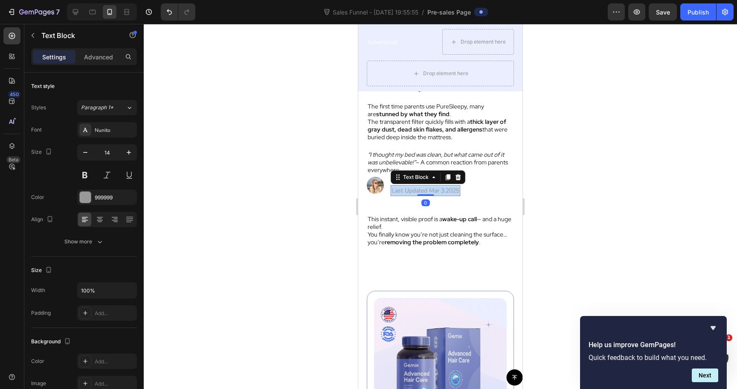
click at [405, 190] on p "Last Updated Mar 3.2025" at bounding box center [426, 190] width 68 height 9
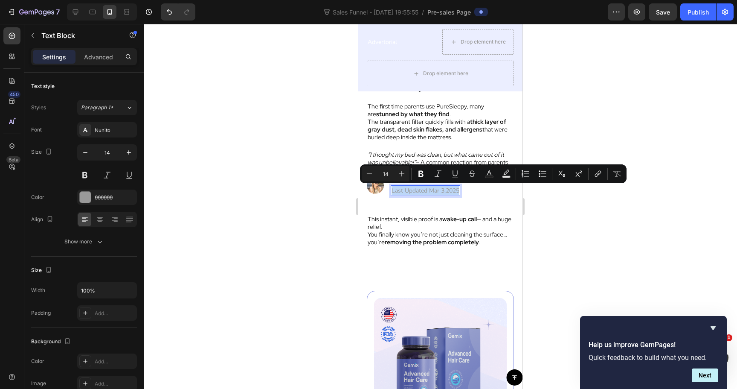
type input "16"
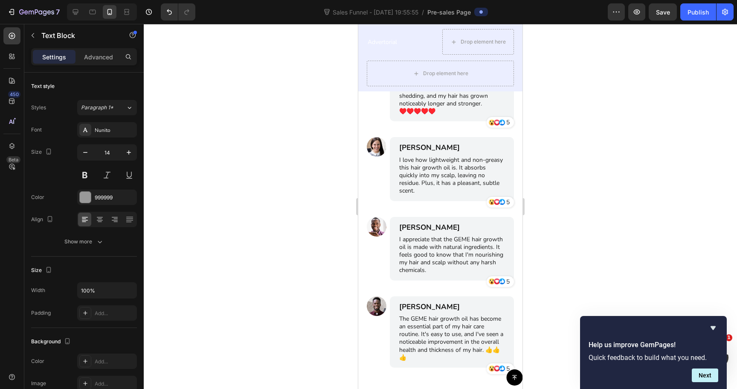
scroll to position [4406, 0]
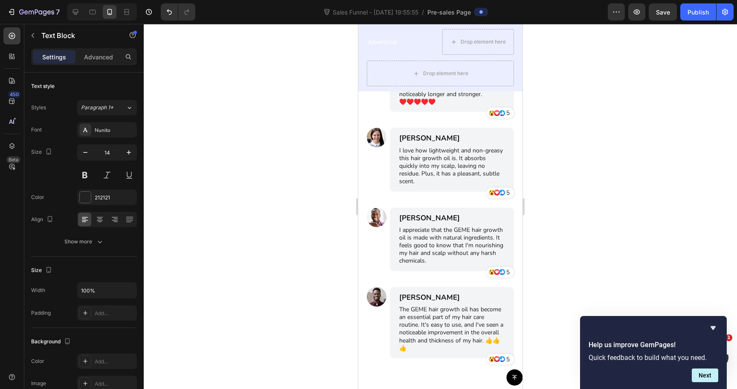
click at [509, 39] on div "5 Text Block 0" at bounding box center [508, 33] width 5 height 11
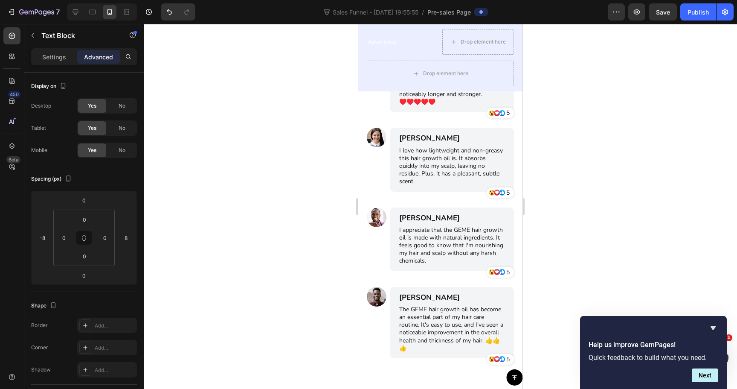
click at [499, 39] on div "Icon Icon Icon 5 Text Block 0 Row" at bounding box center [500, 33] width 27 height 11
click at [462, 40] on div "Icon Icon Icon 5 Text Block Row 2 Row" at bounding box center [452, 33] width 124 height 12
click at [432, 23] on icon at bounding box center [432, 20] width 5 height 6
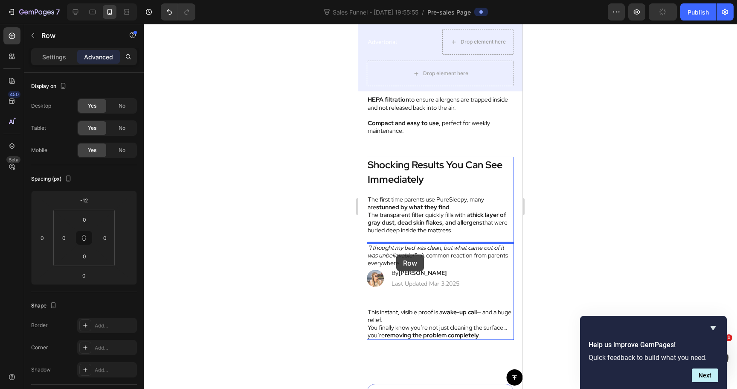
scroll to position [2548, 0]
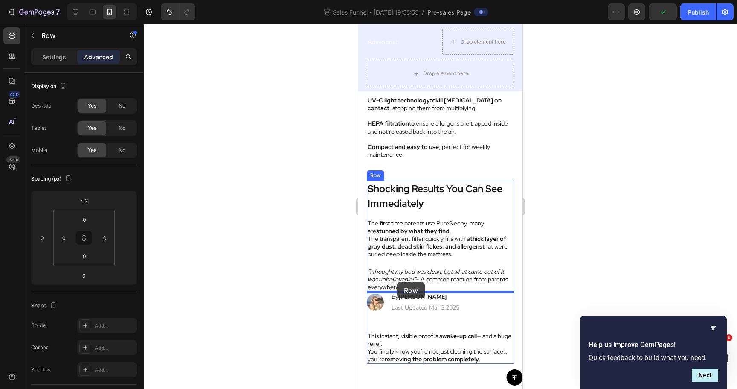
drag, startPoint x: 398, startPoint y: 301, endPoint x: 397, endPoint y: 281, distance: 19.7
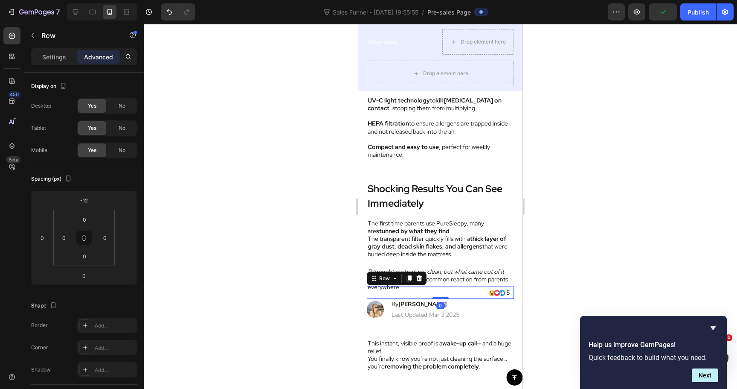
click at [547, 256] on div at bounding box center [441, 206] width 594 height 365
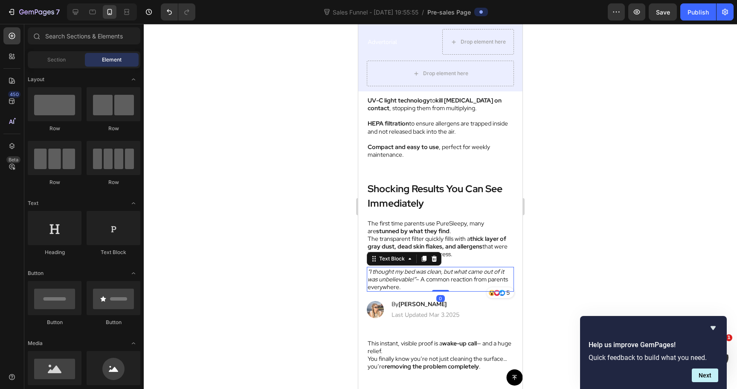
click at [452, 275] on p "“I thought my bed was clean, but what came out of it was unbelievable!” – A com…" at bounding box center [441, 279] width 146 height 23
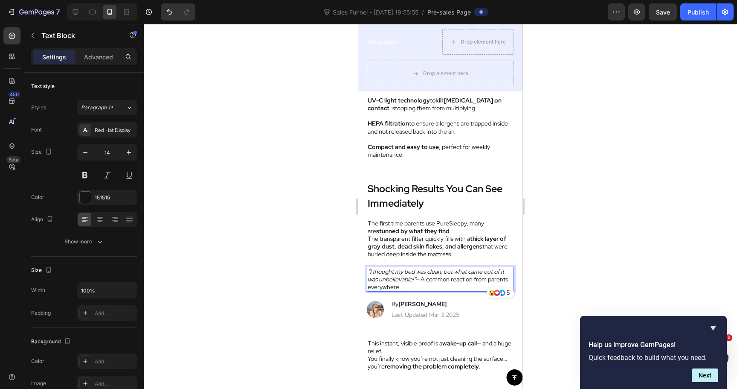
click at [412, 272] on icon "“I thought my bed was clean, but what came out of it was unbelievable!”" at bounding box center [436, 275] width 137 height 15
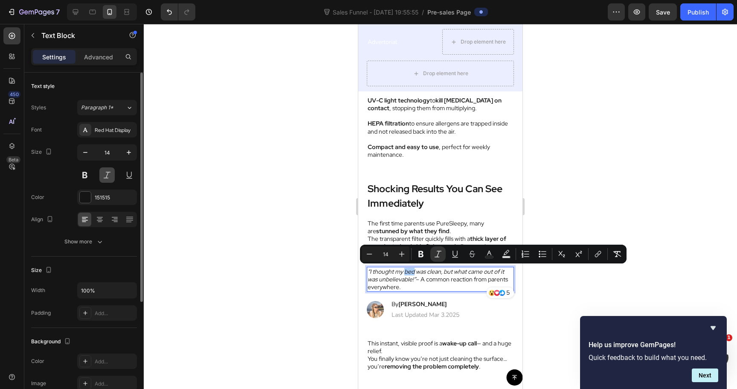
click at [105, 175] on button at bounding box center [106, 174] width 15 height 15
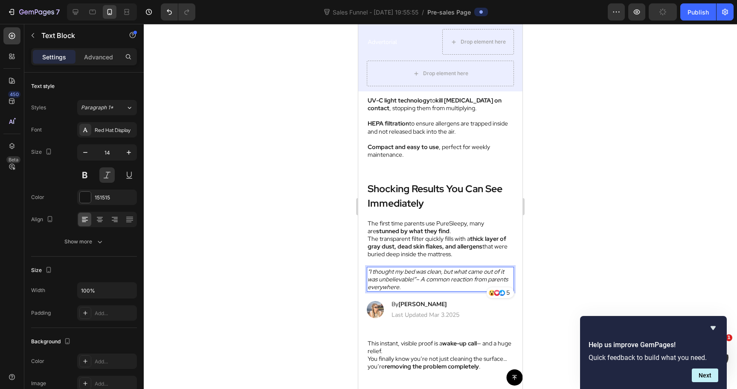
click at [408, 282] on icon "“I thought my bed was clean, but what came out of it was unbelievable!”" at bounding box center [436, 275] width 137 height 15
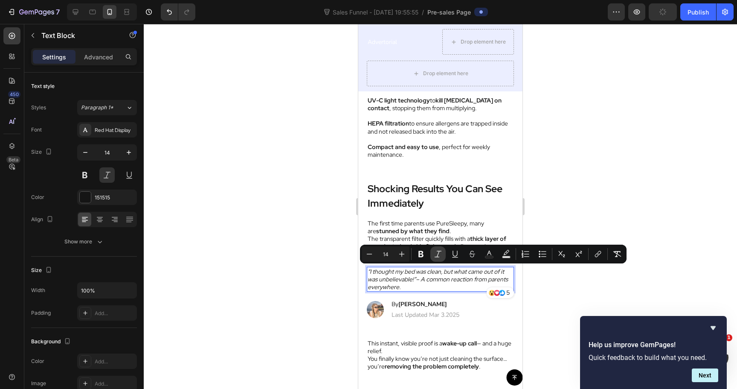
click at [437, 255] on icon "Editor contextual toolbar" at bounding box center [438, 253] width 7 height 6
click at [429, 281] on p "“I thought my bed was clean, but what came out of it was unbelievable!” – A com…" at bounding box center [441, 279] width 146 height 23
click at [424, 286] on div "Icon Icon Icon 5 Text Block Row Row" at bounding box center [440, 292] width 147 height 12
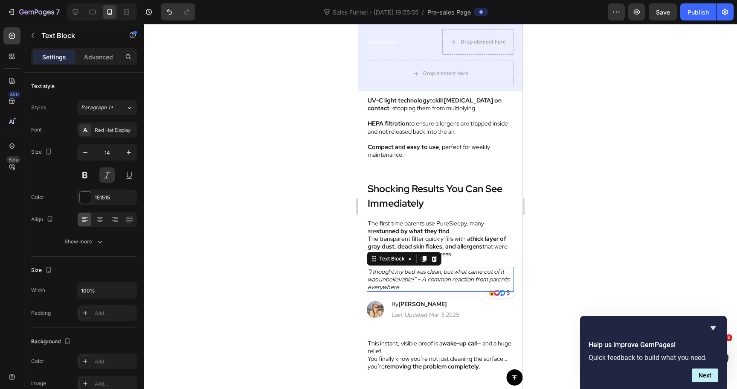
click at [433, 271] on p "“I thought my bed was clean, but what came out of it was unbelievable!” – A com…" at bounding box center [441, 279] width 146 height 23
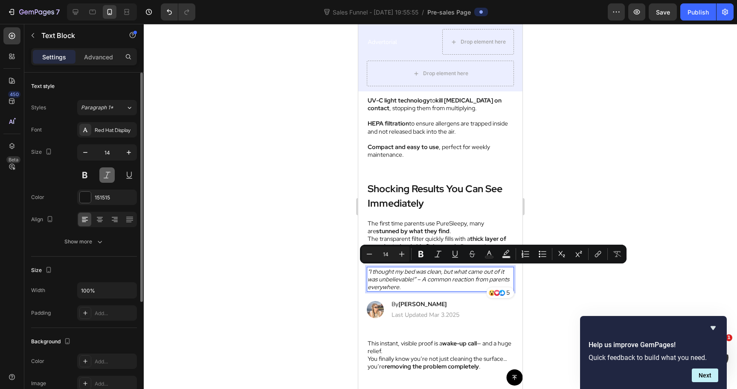
click at [107, 177] on button at bounding box center [106, 174] width 15 height 15
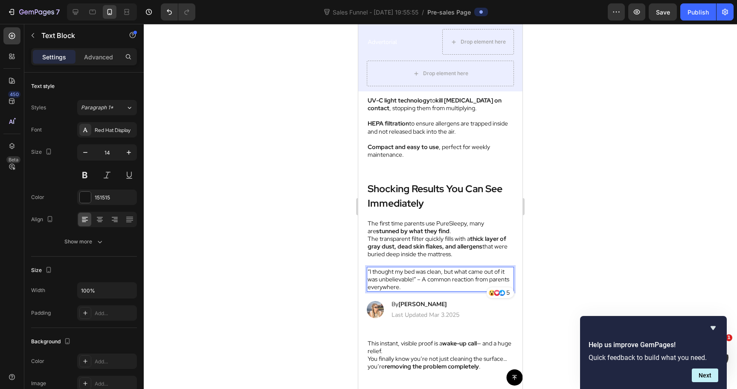
click at [424, 284] on p "“I thought my bed was clean, but what came out of it was unbelievable!” – A com…" at bounding box center [441, 279] width 146 height 23
drag, startPoint x: 417, startPoint y: 284, endPoint x: 413, endPoint y: 278, distance: 6.5
click at [413, 278] on p "“I thought my bed was clean, but what came out of it was unbelievable!” – A com…" at bounding box center [441, 279] width 146 height 23
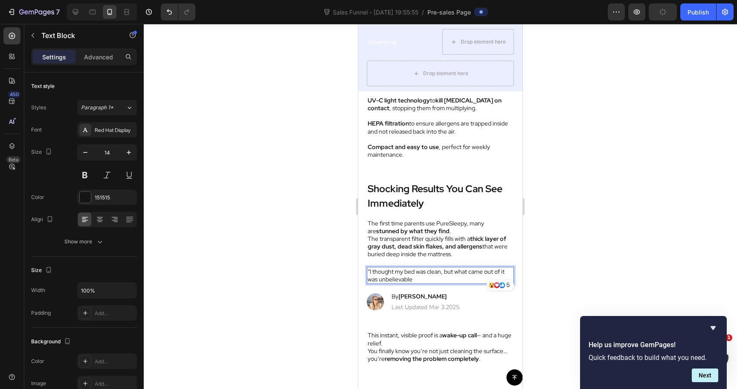
click at [370, 271] on p "“I thought my bed was clean, but what came out of it was unbelievable" at bounding box center [441, 275] width 146 height 15
click at [601, 222] on div at bounding box center [441, 206] width 594 height 365
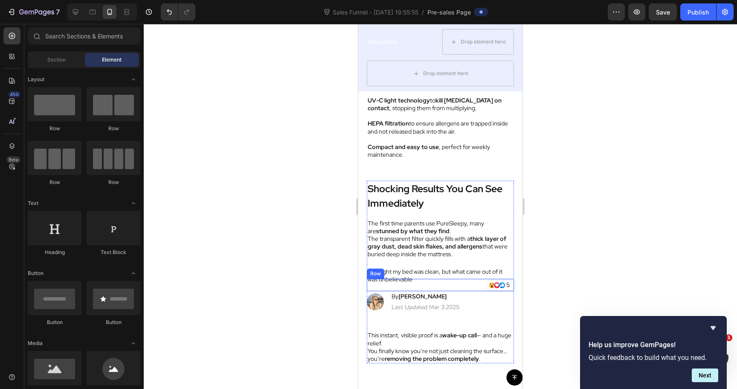
click at [469, 281] on div "Icon Icon Icon 5 Text Block Row Row" at bounding box center [440, 285] width 147 height 12
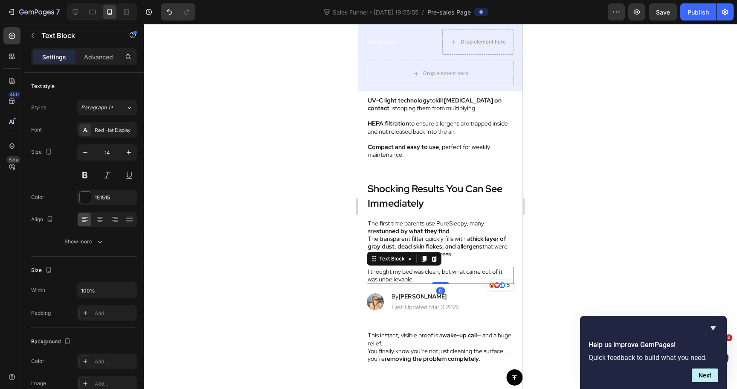
click at [468, 276] on p "I thought my bed was clean, but what came out of it was unbelievable" at bounding box center [441, 275] width 146 height 15
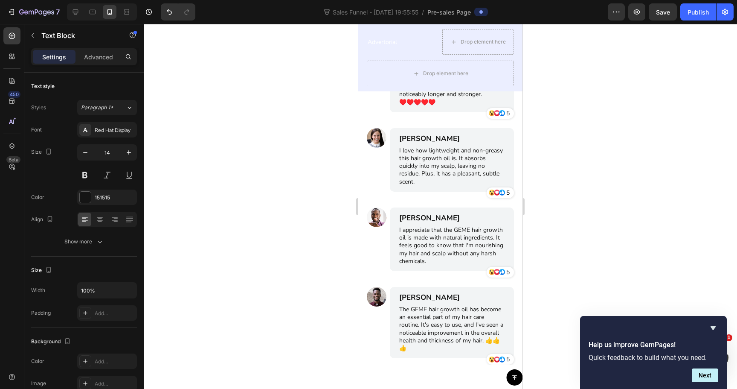
scroll to position [4674, 0]
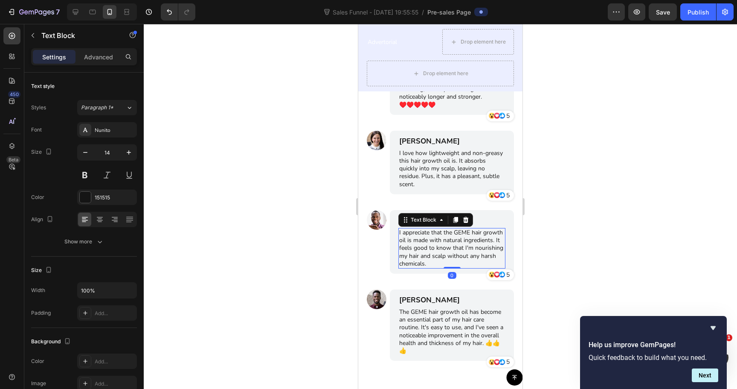
click at [443, 267] on p "I appreciate that the GEME hair growth oil is made with natural ingredients. It…" at bounding box center [451, 248] width 105 height 39
click at [431, 269] on div "Icon Icon Icon 5 Text Block Row Row" at bounding box center [452, 274] width 124 height 12
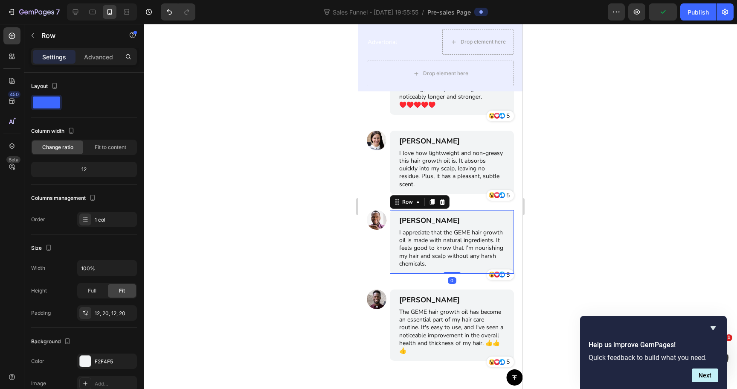
click at [391, 233] on div "[PERSON_NAME] Text Block I appreciate that the GEME hair growth oil is made wit…" at bounding box center [452, 242] width 124 height 64
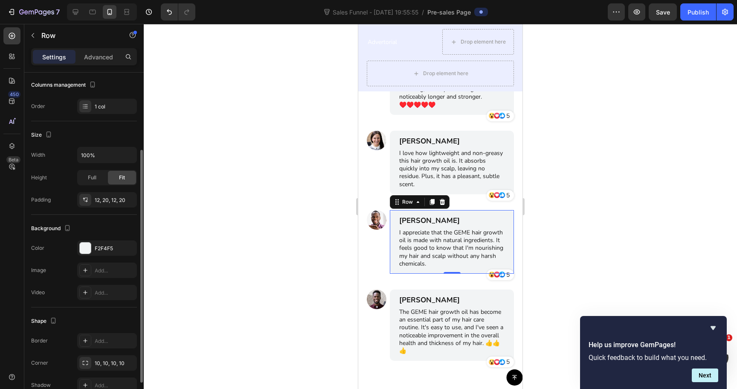
scroll to position [115, 0]
click at [102, 252] on div "F2F4F5" at bounding box center [107, 246] width 60 height 15
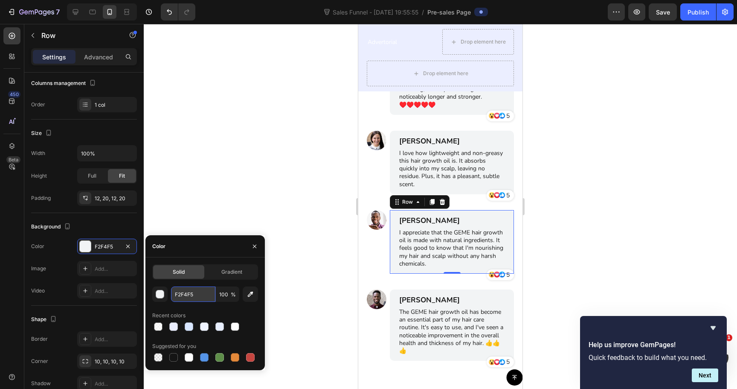
click at [192, 294] on input "F2F4F5" at bounding box center [193, 293] width 44 height 15
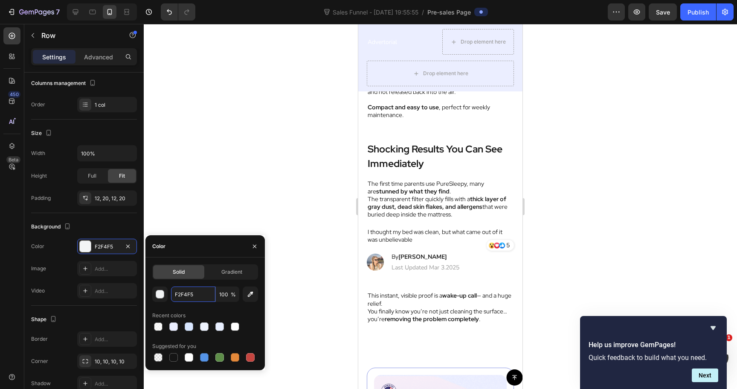
scroll to position [2586, 0]
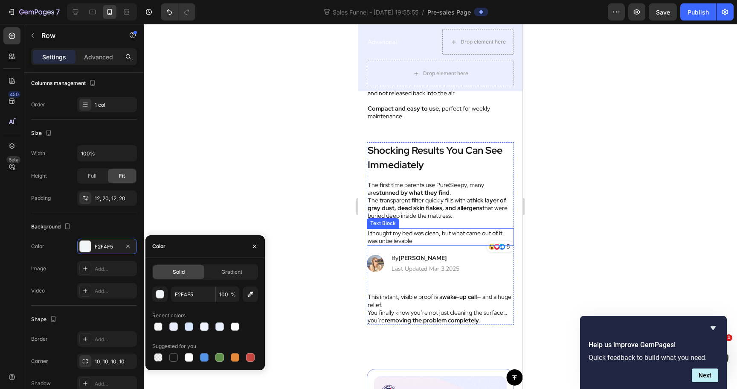
click at [475, 239] on p "I thought my bed was clean, but what came out of it was unbelievable" at bounding box center [441, 236] width 146 height 15
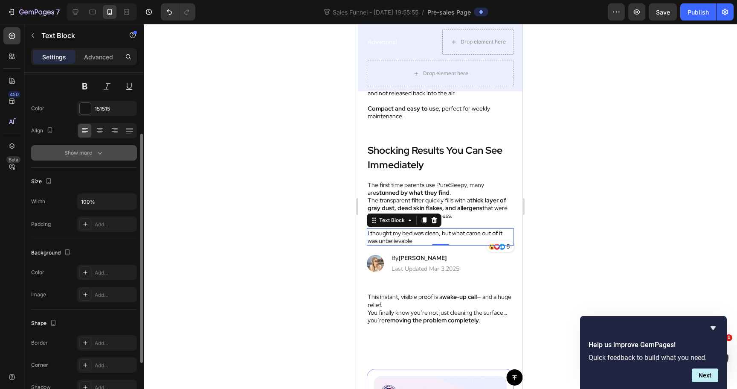
scroll to position [91, 0]
click at [107, 267] on div "Add..." at bounding box center [115, 270] width 40 height 8
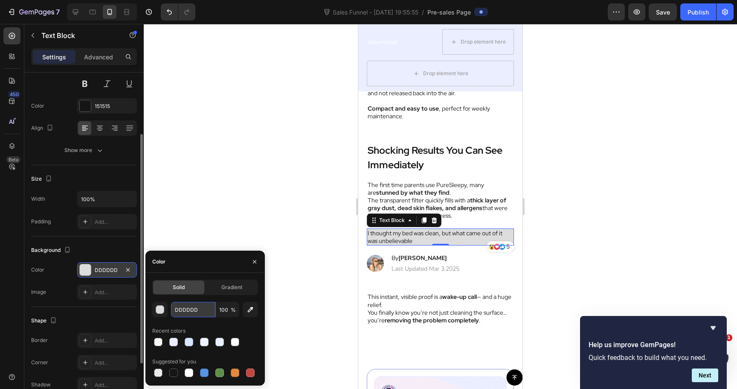
click at [183, 311] on input "DDDDDD" at bounding box center [193, 309] width 44 height 15
paste input "F2F4F5"
type input "F2F4F5"
click at [285, 150] on div at bounding box center [441, 206] width 594 height 365
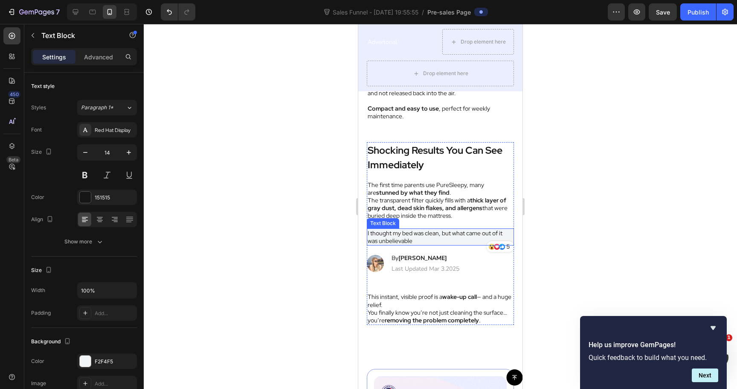
click at [434, 239] on p "I thought my bed was clean, but what came out of it was unbelievable" at bounding box center [441, 236] width 146 height 15
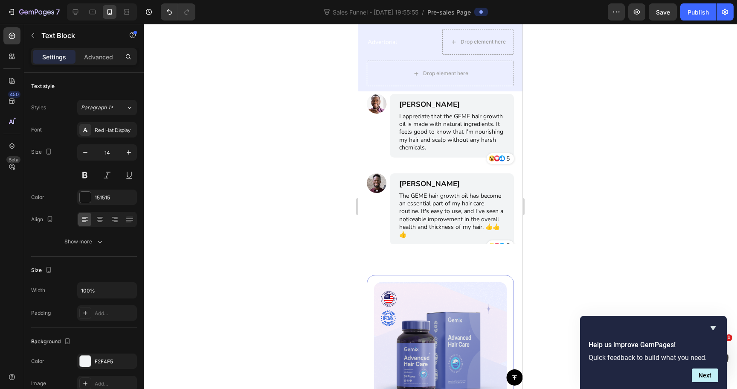
scroll to position [4786, 0]
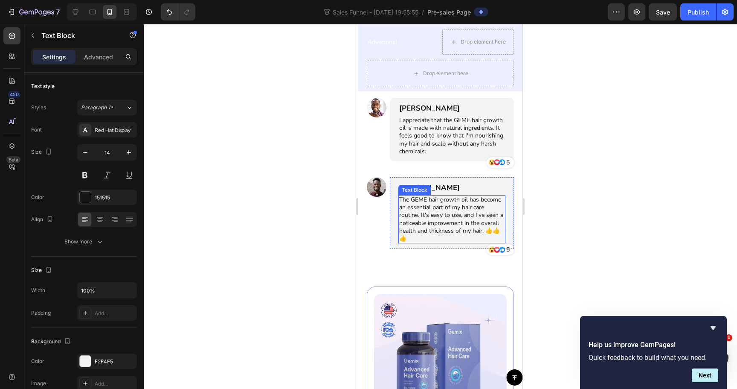
click at [415, 211] on p "The GEME hair growth oil has become an essential part of my hair care routine. …" at bounding box center [451, 219] width 105 height 47
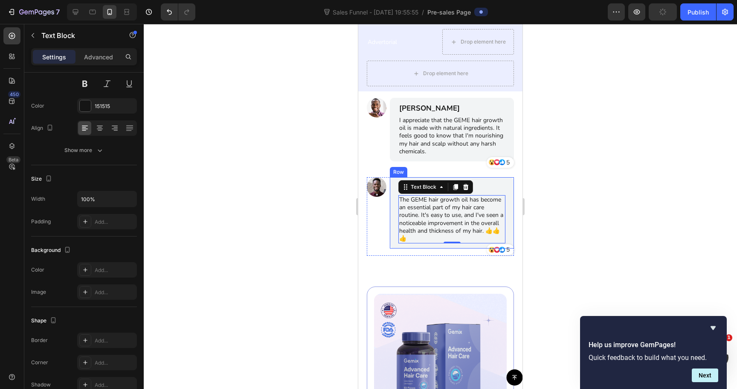
click at [395, 213] on div "[PERSON_NAME] Text Block The GEME hair growth oil has become an essential part …" at bounding box center [452, 212] width 124 height 71
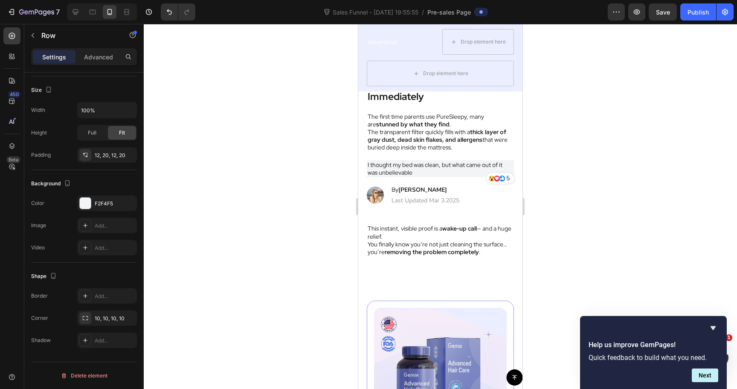
scroll to position [2653, 0]
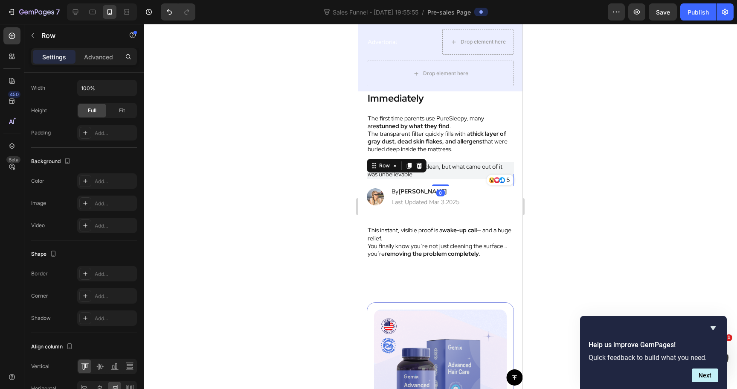
click at [449, 178] on div "Icon Icon Icon 5 Text Block Row Row 0" at bounding box center [440, 180] width 147 height 12
click at [347, 164] on div at bounding box center [441, 206] width 594 height 365
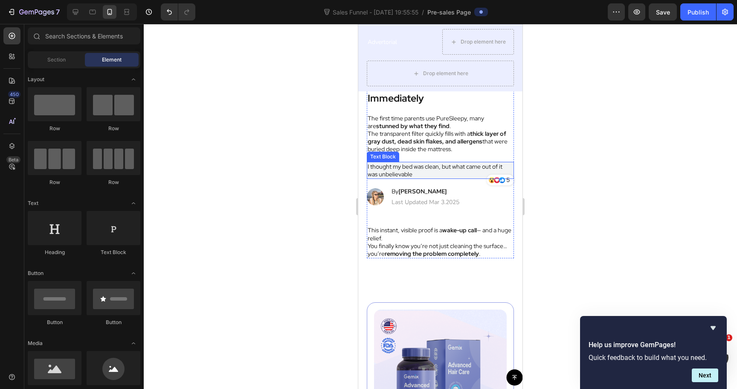
click at [368, 169] on p "I thought my bed was clean, but what came out of it was unbelievable" at bounding box center [441, 170] width 146 height 15
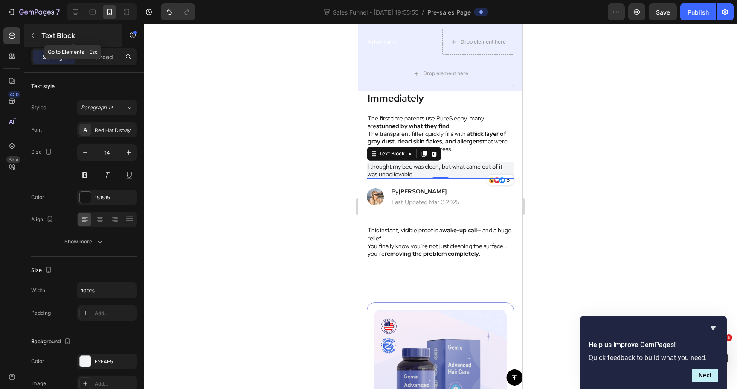
click at [44, 32] on p "Text Block" at bounding box center [77, 35] width 73 height 10
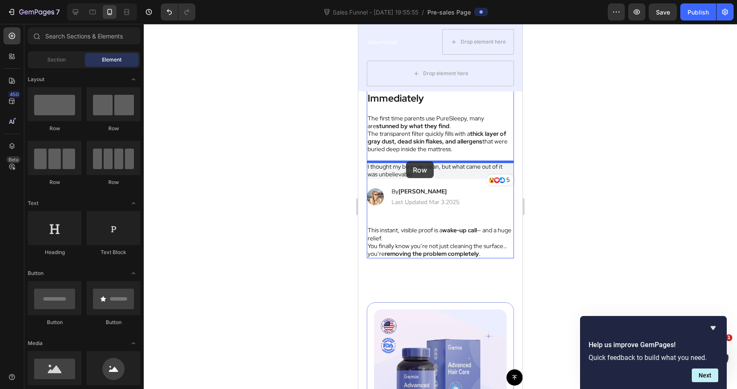
drag, startPoint x: 418, startPoint y: 127, endPoint x: 406, endPoint y: 161, distance: 36.4
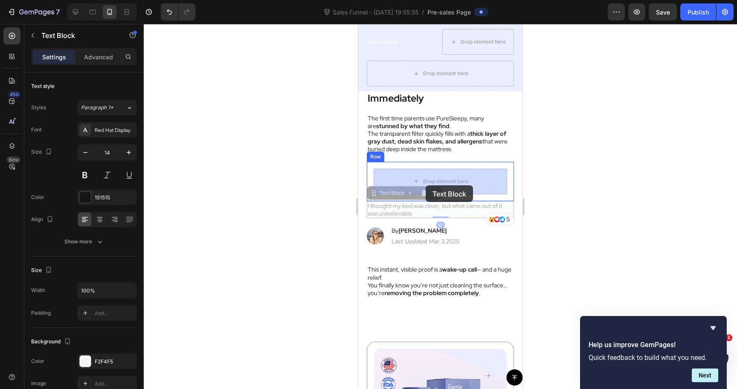
drag, startPoint x: 407, startPoint y: 207, endPoint x: 425, endPoint y: 185, distance: 29.1
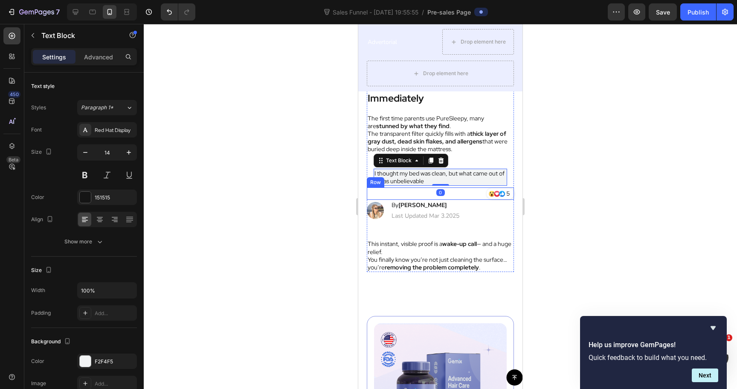
click at [396, 190] on div "Icon Icon Icon 5 Text Block Row Row" at bounding box center [440, 193] width 147 height 12
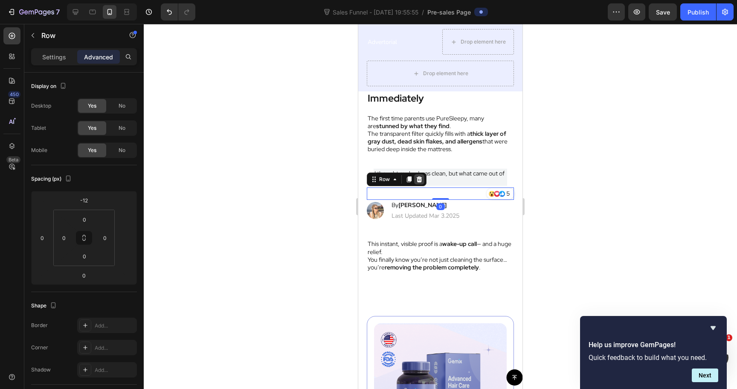
click at [424, 180] on div at bounding box center [419, 179] width 10 height 10
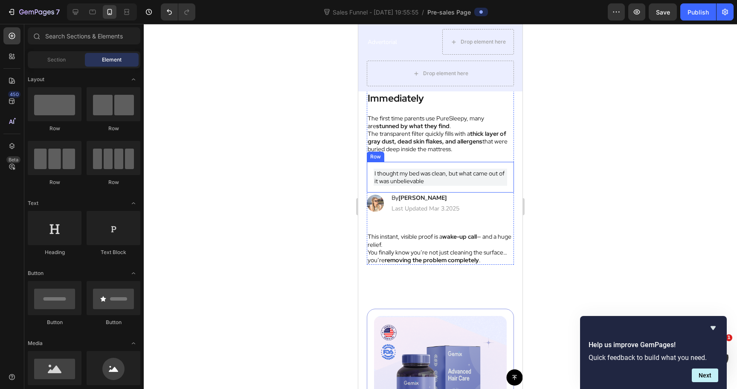
click at [370, 171] on div "I thought my bed was clean, but what came out of it was unbelievable Text Block…" at bounding box center [440, 177] width 147 height 31
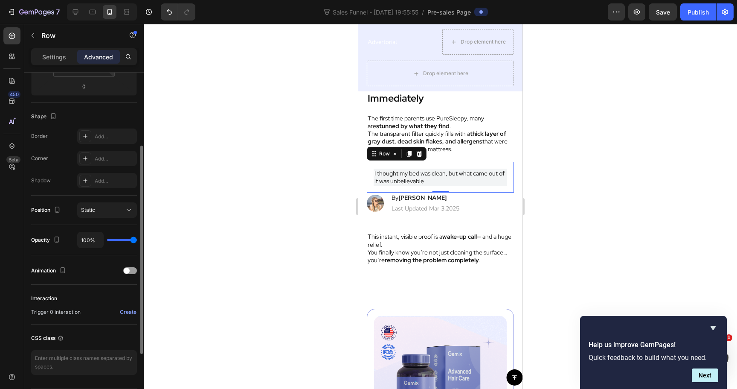
scroll to position [180, 0]
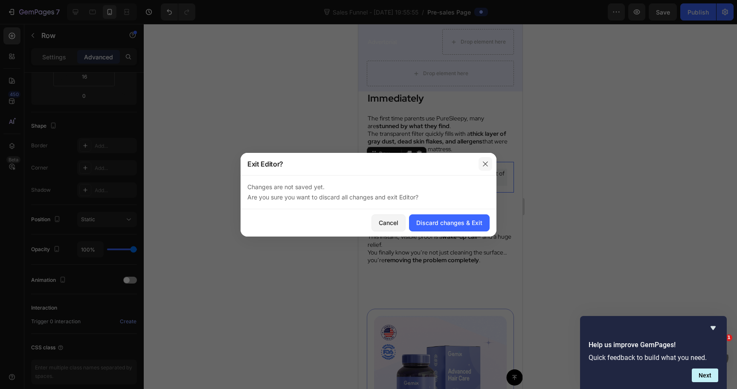
click at [483, 164] on icon "button" at bounding box center [485, 163] width 7 height 7
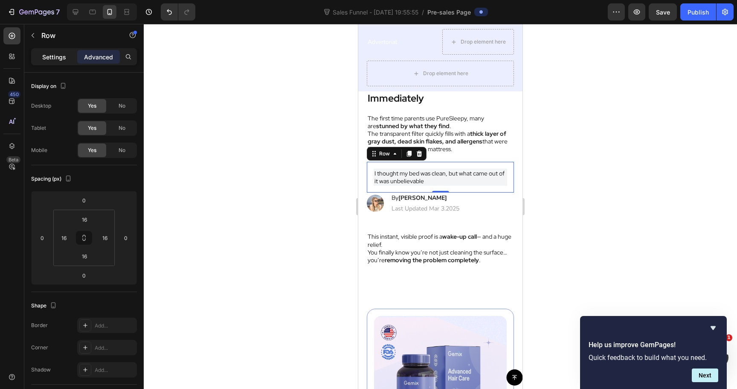
click at [62, 55] on p "Settings" at bounding box center [54, 56] width 24 height 9
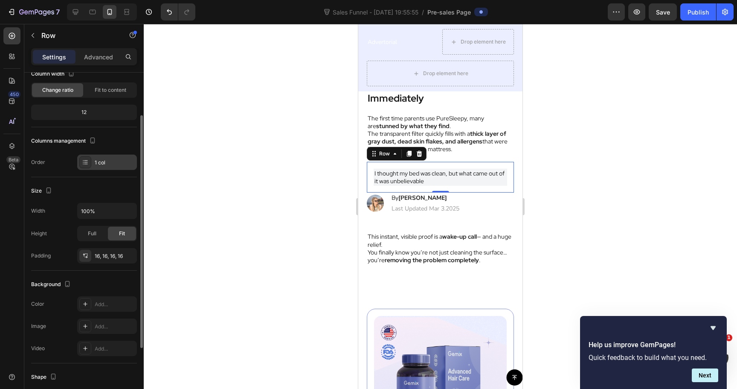
scroll to position [64, 0]
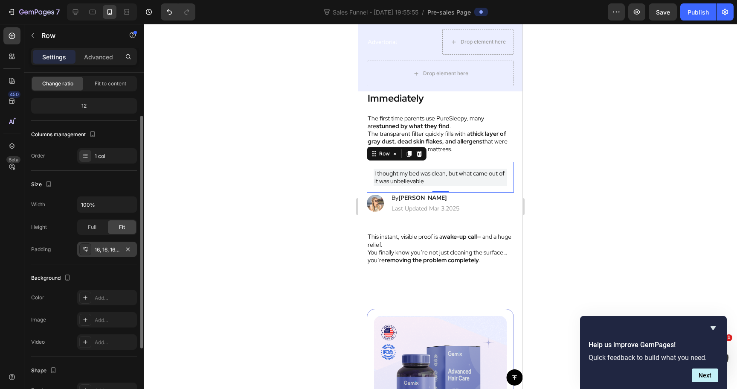
click at [104, 248] on div "16, 16, 16, 16" at bounding box center [107, 250] width 25 height 8
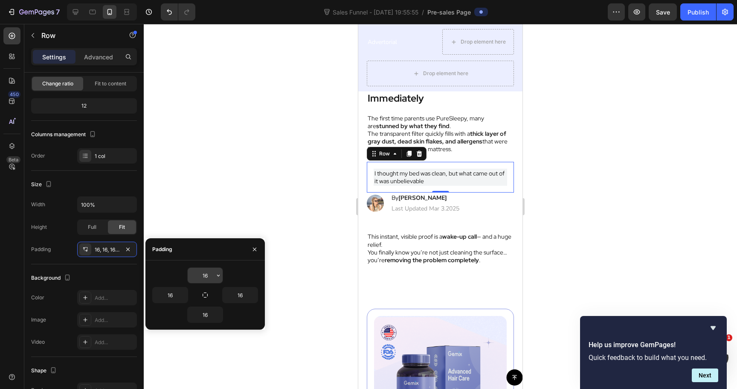
click at [203, 273] on input "16" at bounding box center [205, 275] width 35 height 15
type input "12"
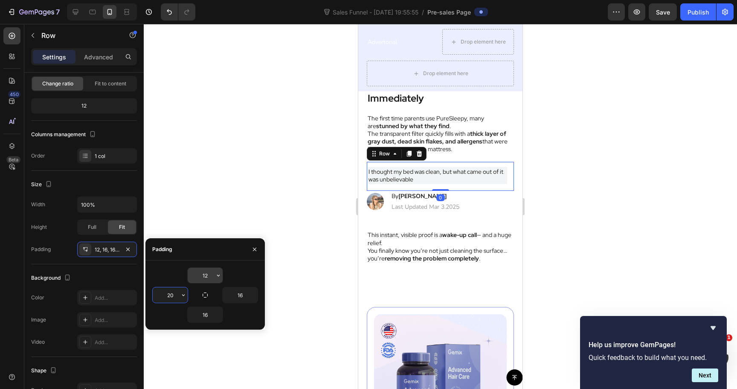
type input "20"
type input "12"
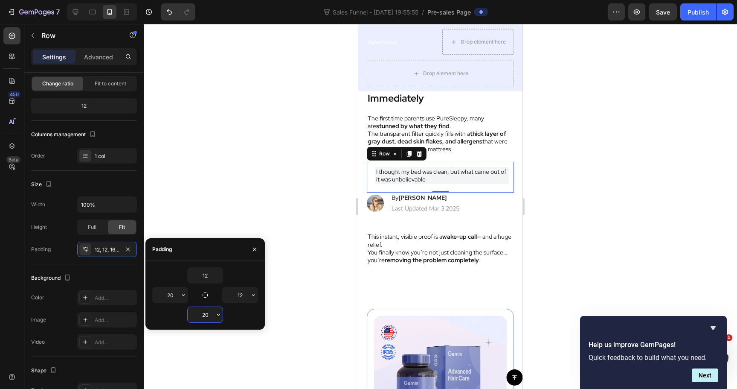
type input "2"
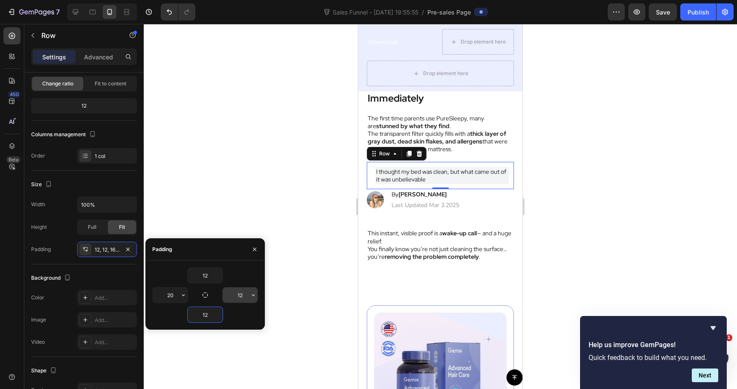
type input "12"
click at [239, 294] on input "12" at bounding box center [240, 294] width 35 height 15
type input "20"
click at [444, 170] on p "I thought my bed was clean, but what came out of it was unbelievable" at bounding box center [440, 175] width 128 height 15
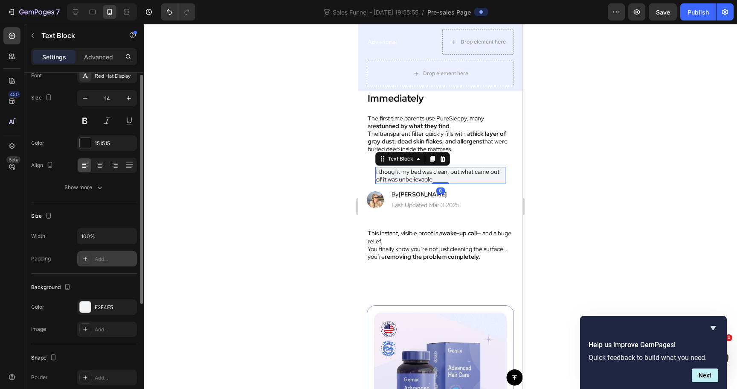
scroll to position [82, 0]
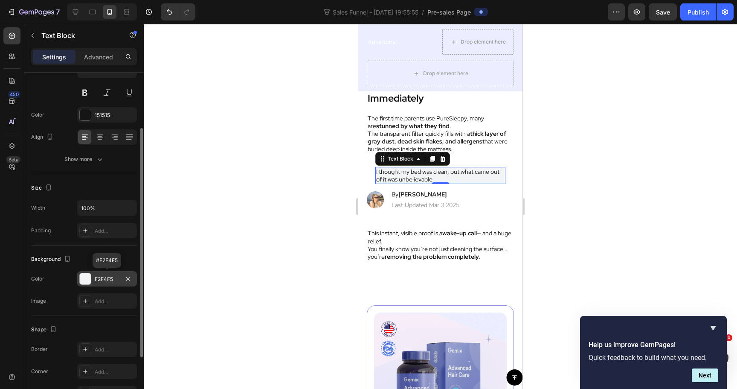
click at [98, 282] on div "F2F4F5" at bounding box center [107, 279] width 25 height 8
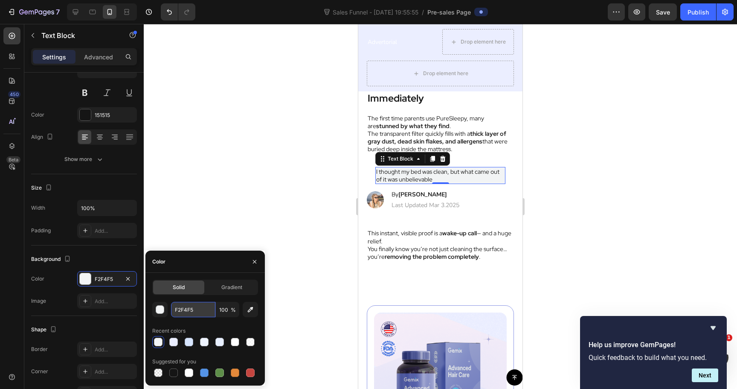
click at [203, 312] on input "F2F4F5" at bounding box center [193, 309] width 44 height 15
click at [271, 200] on div at bounding box center [441, 206] width 594 height 365
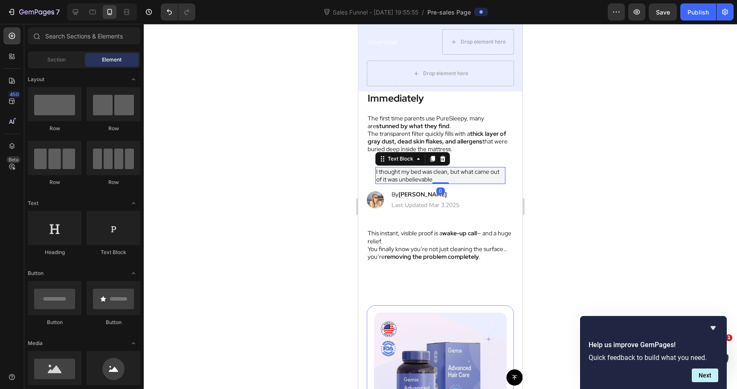
click at [381, 179] on p "I thought my bed was clean, but what came out of it was unbelievable" at bounding box center [440, 175] width 128 height 15
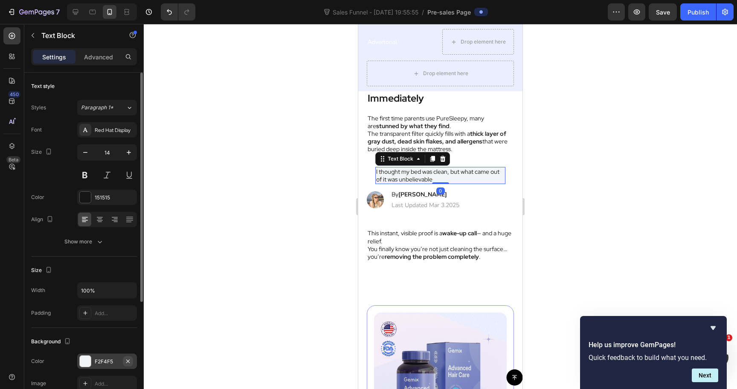
click at [130, 361] on icon "button" at bounding box center [128, 361] width 7 height 7
click at [507, 185] on div "I thought my bed was clean, but what came out of it was unbelievable Text Block…" at bounding box center [440, 175] width 147 height 27
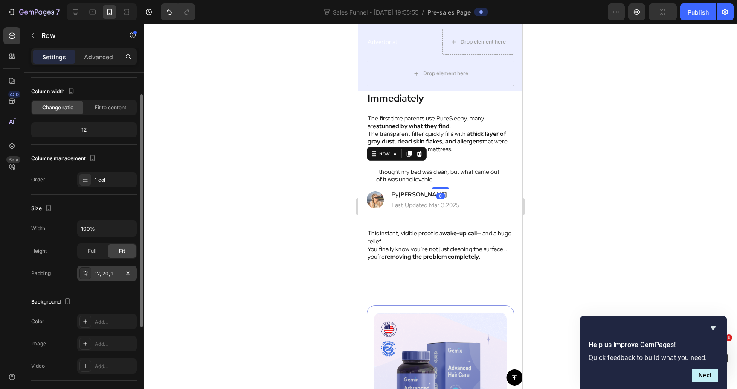
scroll to position [55, 0]
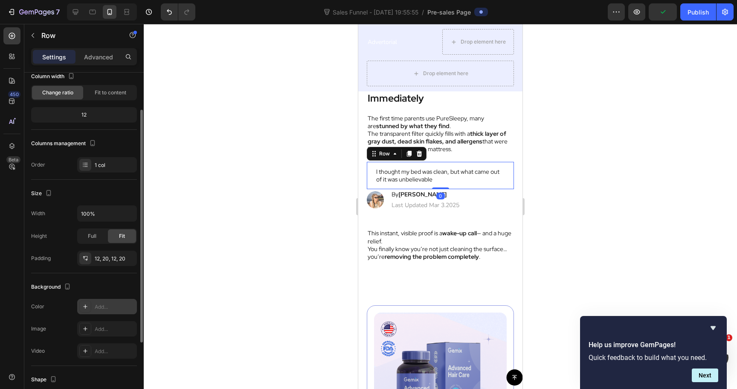
click at [104, 304] on div "Add..." at bounding box center [115, 307] width 40 height 8
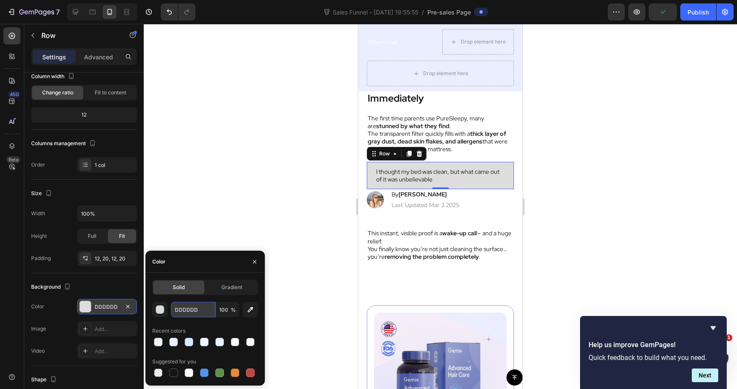
click at [189, 312] on input "DDDDDD" at bounding box center [193, 309] width 44 height 15
paste input "F2F4F5"
type input "F2F4F5"
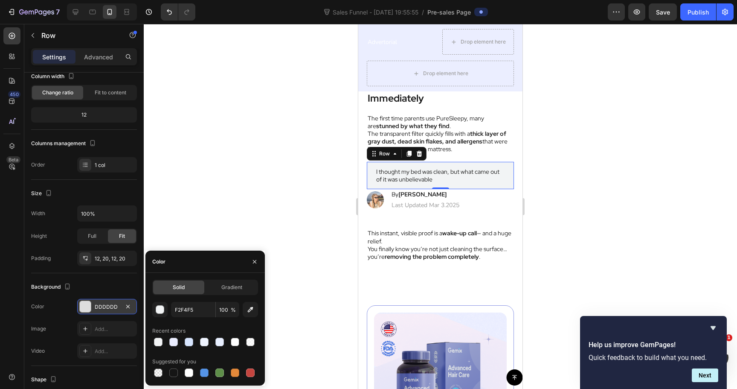
click at [277, 192] on div at bounding box center [441, 206] width 594 height 365
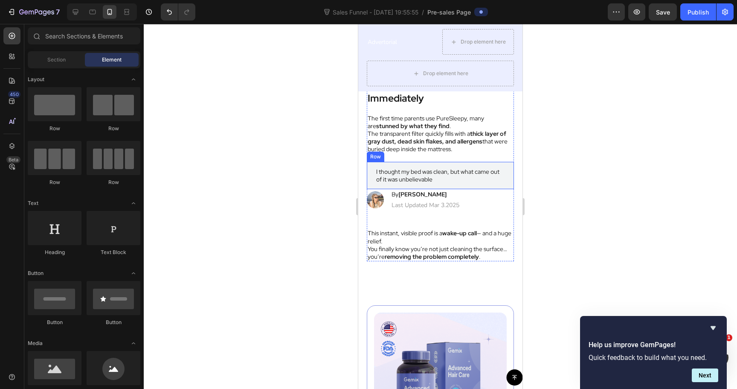
click at [489, 186] on div "I thought my bed was clean, but what came out of it was unbelievable Text Block…" at bounding box center [440, 175] width 147 height 27
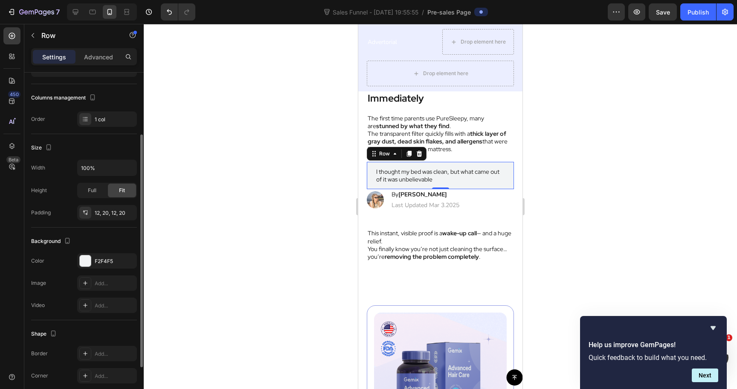
scroll to position [84, 0]
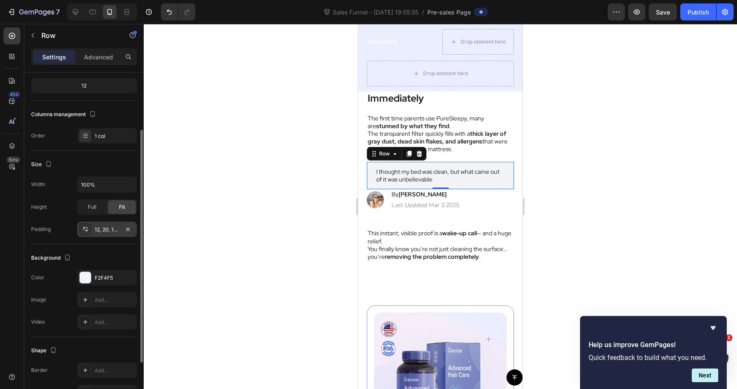
click at [106, 232] on div "12, 20, 12, 20" at bounding box center [107, 230] width 25 height 8
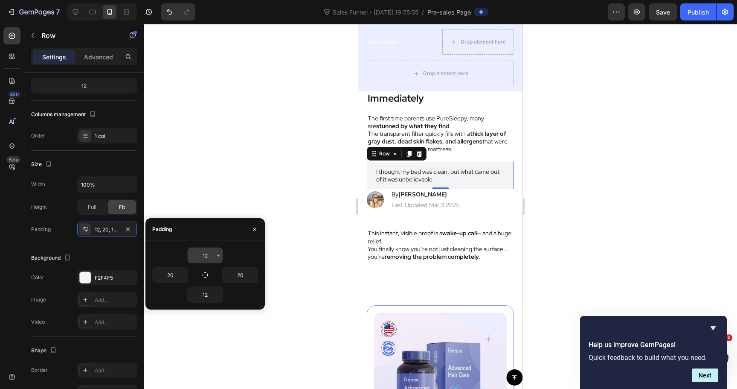
click at [204, 259] on input "12" at bounding box center [205, 255] width 35 height 15
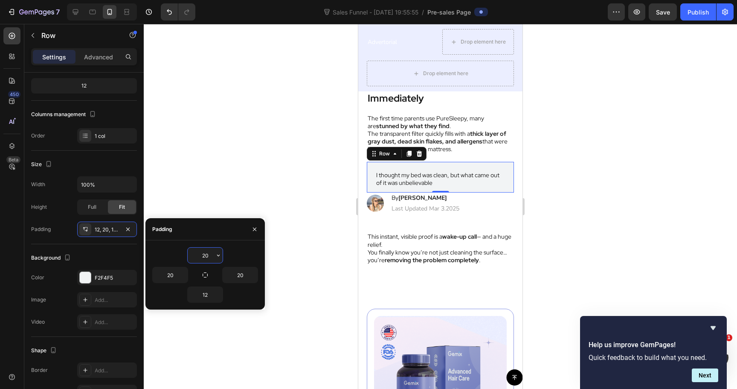
type input "2"
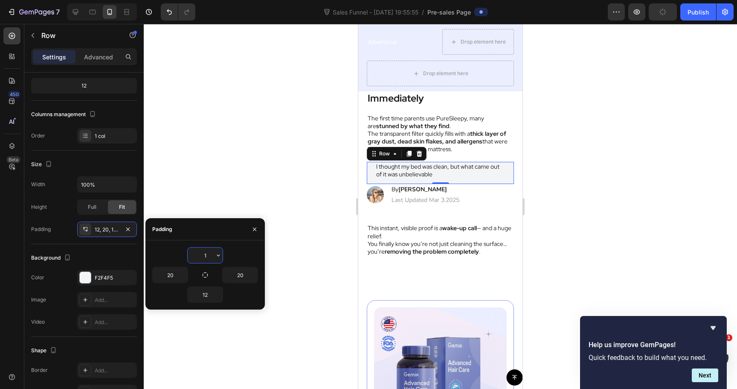
type input "12"
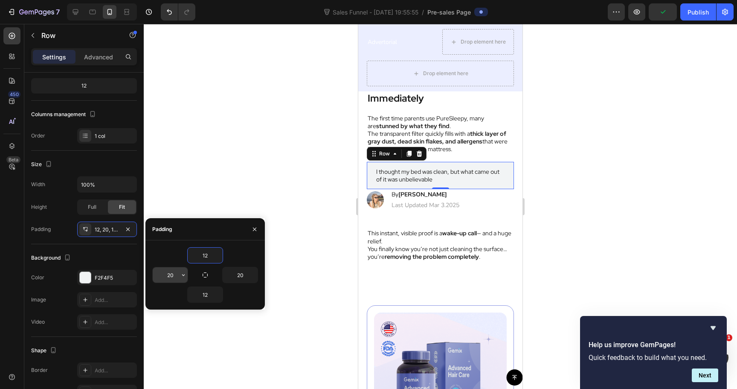
click at [166, 274] on input "20" at bounding box center [170, 274] width 35 height 15
type input "12"
click at [234, 278] on input "20" at bounding box center [240, 274] width 35 height 15
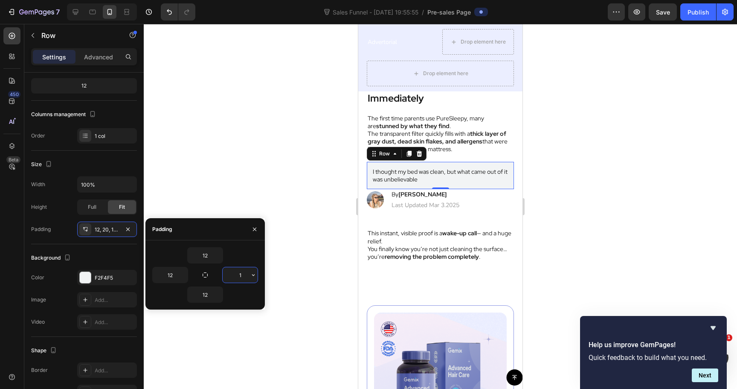
type input "12"
click at [266, 156] on div at bounding box center [441, 206] width 594 height 365
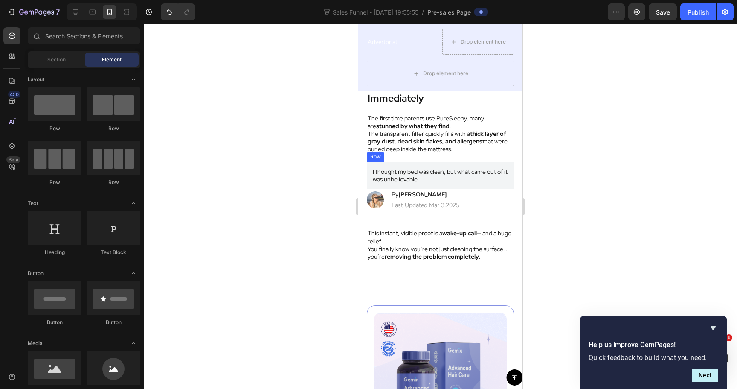
click at [465, 186] on div "I thought my bed was clean, but what came out of it was unbelievable Text Block…" at bounding box center [440, 175] width 147 height 27
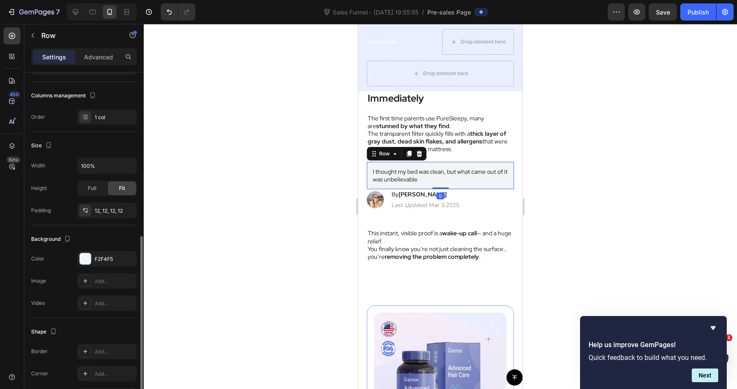
scroll to position [158, 0]
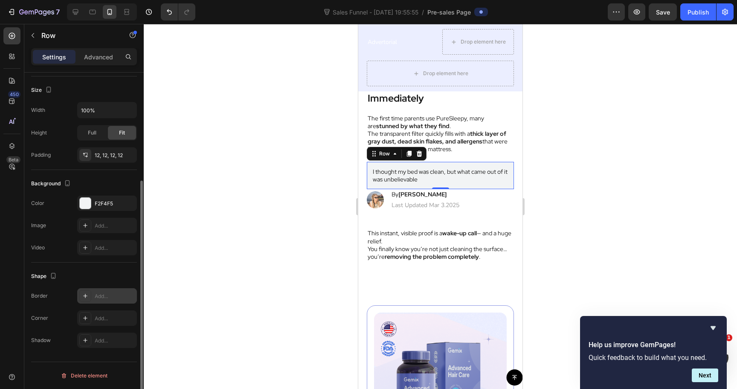
click at [101, 297] on div "Add..." at bounding box center [115, 296] width 40 height 8
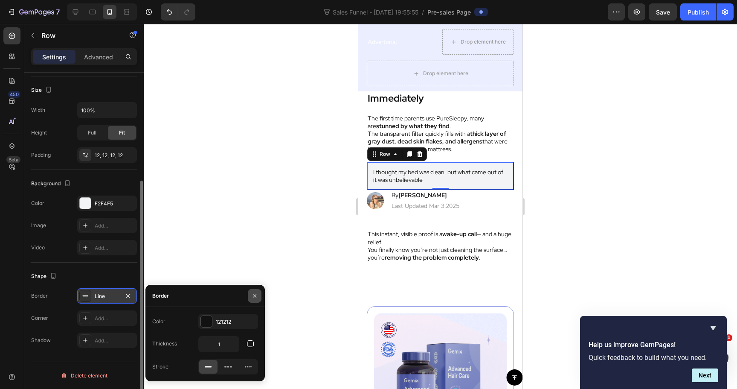
click at [252, 294] on icon "button" at bounding box center [254, 295] width 7 height 7
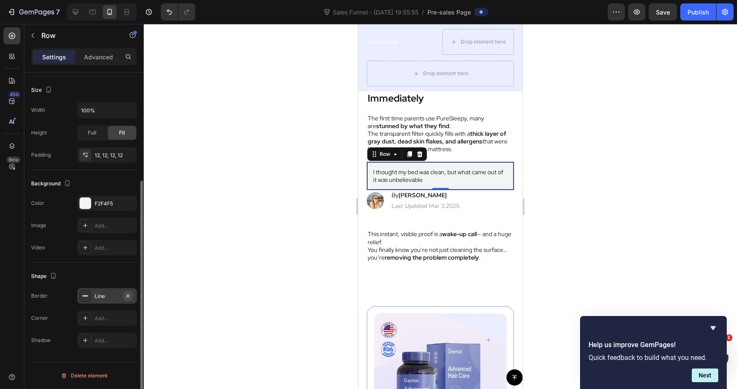
click at [129, 294] on icon "button" at bounding box center [127, 295] width 3 height 3
click at [108, 315] on div "Add..." at bounding box center [115, 318] width 40 height 8
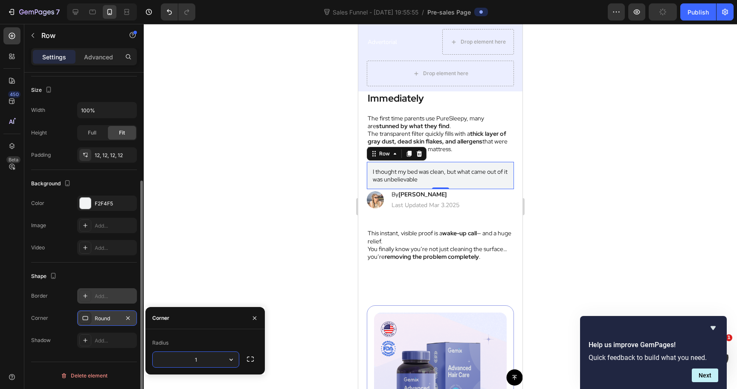
type input "10"
click at [270, 225] on div at bounding box center [441, 206] width 594 height 365
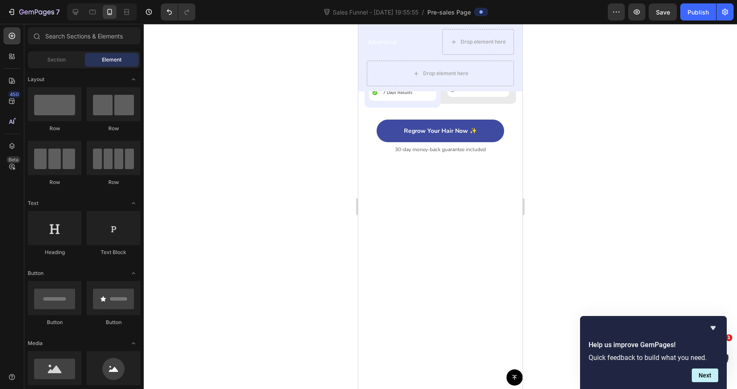
scroll to position [4625, 0]
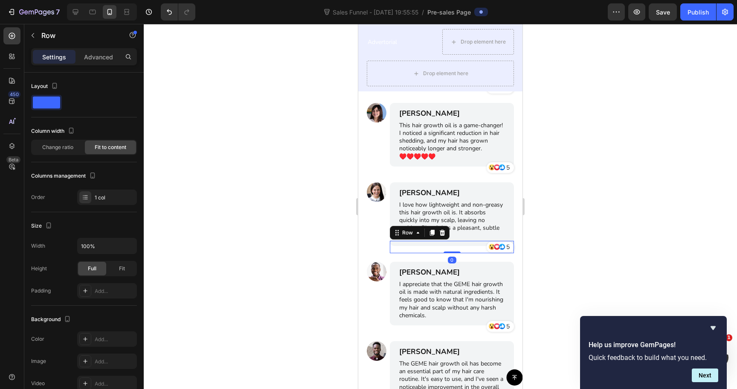
click at [466, 249] on div "Icon Icon Icon 5 Text Block Row Row 0" at bounding box center [452, 247] width 124 height 12
click at [433, 234] on icon at bounding box center [432, 232] width 7 height 7
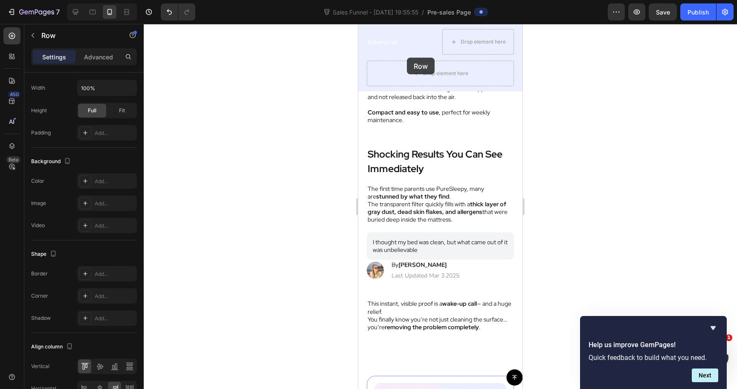
scroll to position [2557, 0]
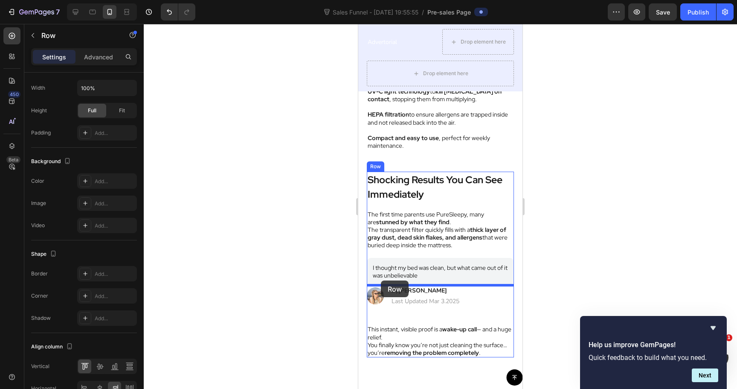
drag, startPoint x: 397, startPoint y: 240, endPoint x: 381, endPoint y: 280, distance: 43.1
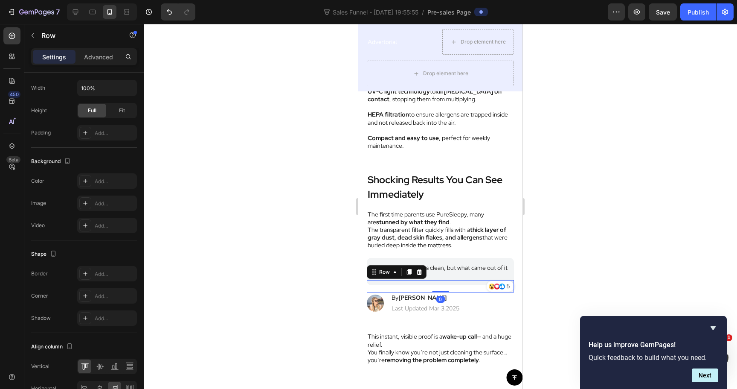
click at [560, 246] on div at bounding box center [441, 206] width 594 height 365
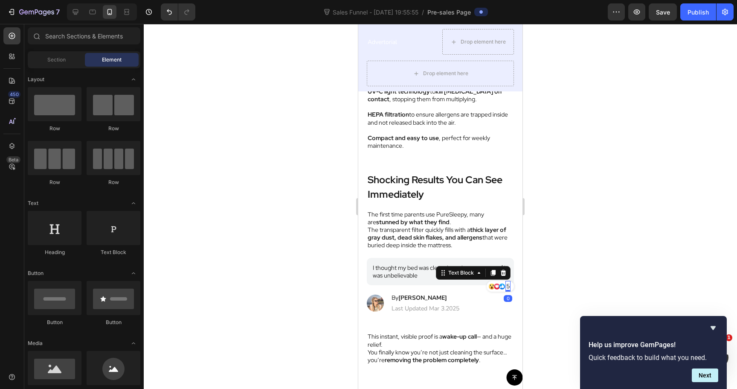
click at [507, 286] on p "5" at bounding box center [508, 286] width 3 height 9
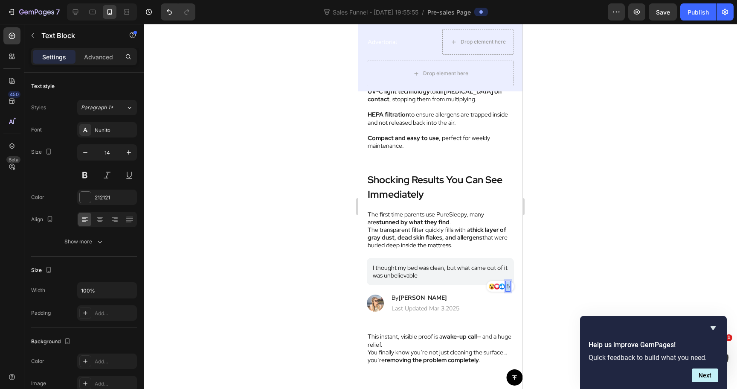
click at [507, 286] on p "5" at bounding box center [508, 286] width 3 height 9
click at [504, 288] on p "1132" at bounding box center [503, 286] width 14 height 9
click at [505, 287] on p "1132" at bounding box center [503, 286] width 14 height 9
click at [592, 226] on div at bounding box center [441, 206] width 594 height 365
click at [423, 271] on p "I thought my bed was clean, but what came out of it was unbelievable" at bounding box center [440, 271] width 135 height 15
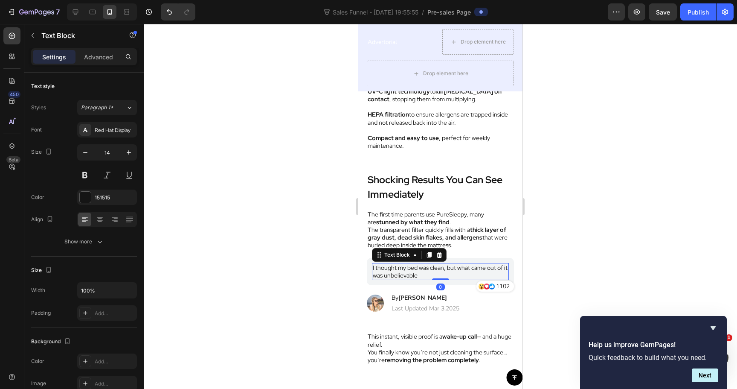
click at [423, 271] on p "I thought my bed was clean, but what came out of it was unbelievable" at bounding box center [440, 271] width 135 height 15
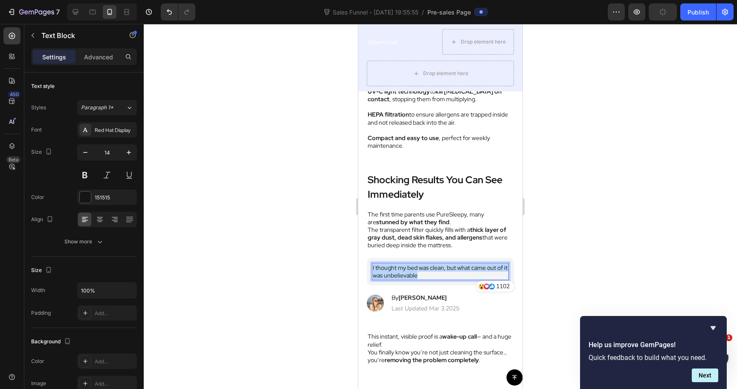
click at [423, 271] on p "I thought my bed was clean, but what came out of it was unbelievable" at bounding box center [440, 271] width 135 height 15
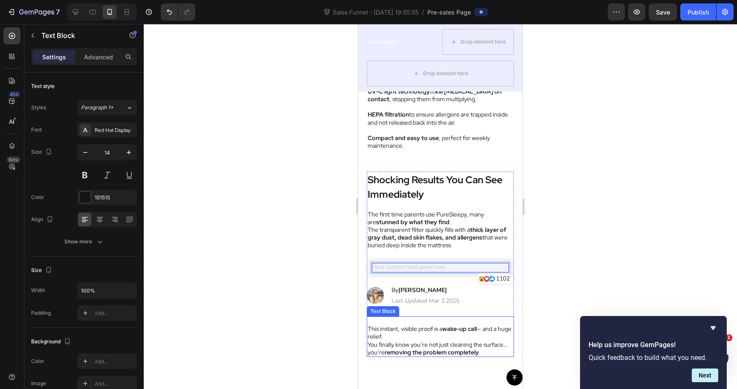
click at [423, 334] on p "This instant, visible proof is a wake-up call — and a huge relief." at bounding box center [441, 332] width 146 height 15
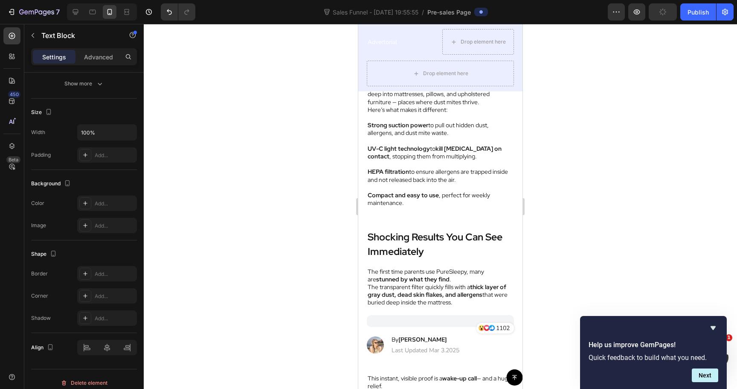
scroll to position [2502, 0]
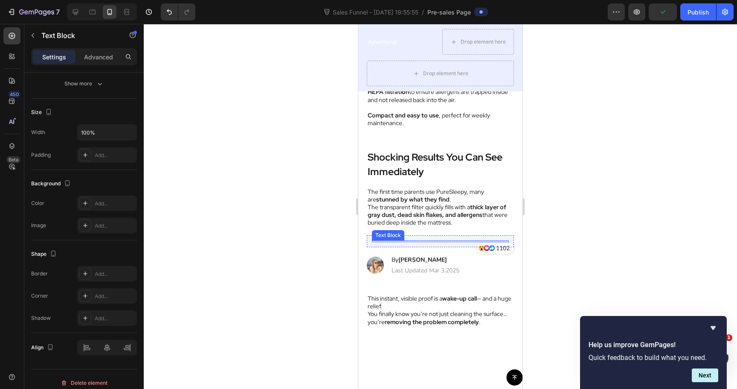
click at [421, 242] on div at bounding box center [440, 241] width 137 height 2
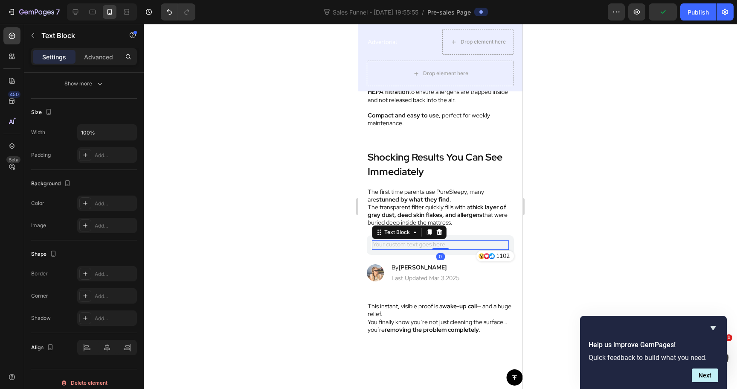
click at [421, 250] on div "Rich Text Editor. Editing area: main" at bounding box center [440, 244] width 137 height 9
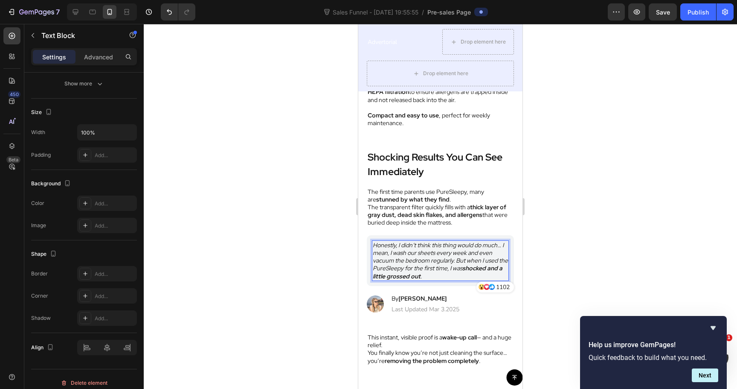
click at [388, 280] on icon "Honestly, I didn’t think this thing would do much… I mean, I wash our sheets ev…" at bounding box center [440, 260] width 135 height 39
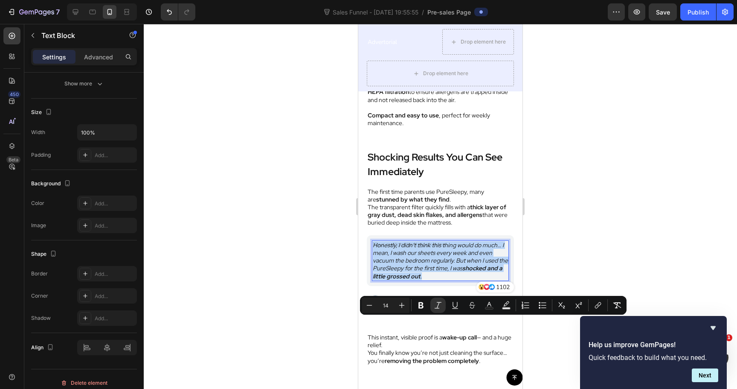
click at [388, 281] on div "Honestly, I didn’t think this thing would do much… I mean, I wash our sheets ev…" at bounding box center [440, 260] width 137 height 41
click at [439, 301] on icon "Editor contextual toolbar" at bounding box center [438, 305] width 9 height 9
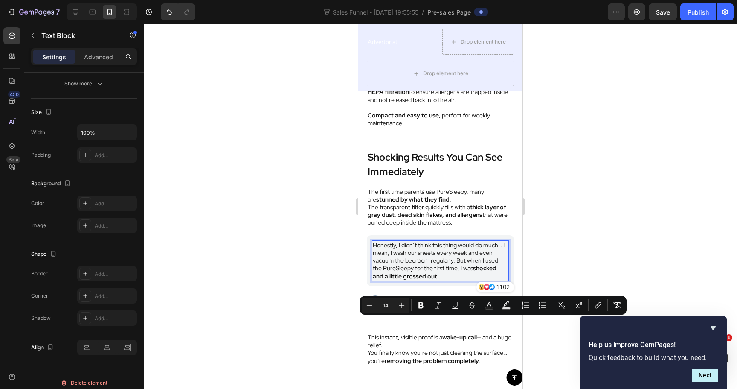
click at [583, 206] on div at bounding box center [441, 206] width 594 height 365
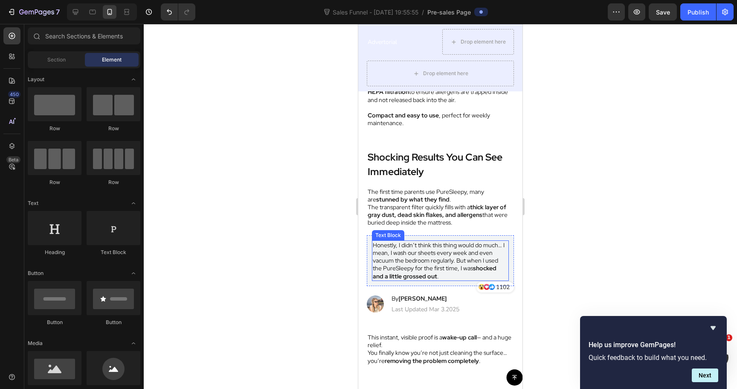
click at [430, 280] on p "Honestly, I didn’t think this thing would do much… I mean, I wash our sheets ev…" at bounding box center [440, 260] width 135 height 39
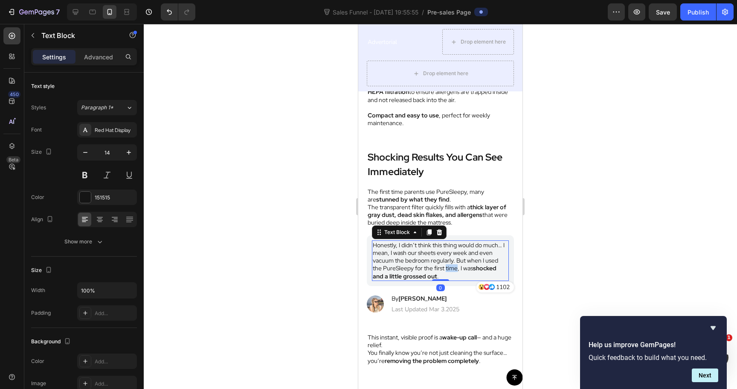
click at [436, 280] on p "Honestly, I didn’t think this thing would do much… I mean, I wash our sheets ev…" at bounding box center [440, 260] width 135 height 39
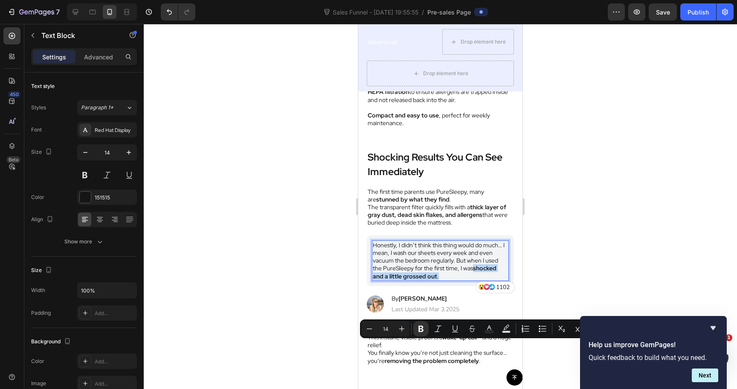
drag, startPoint x: 433, startPoint y: 352, endPoint x: 464, endPoint y: 346, distance: 32.2
click at [464, 280] on p "Honestly, I didn’t think this thing would do much… I mean, I wash our sheets ev…" at bounding box center [440, 260] width 135 height 39
click at [422, 329] on icon "Editor contextual toolbar" at bounding box center [421, 328] width 9 height 9
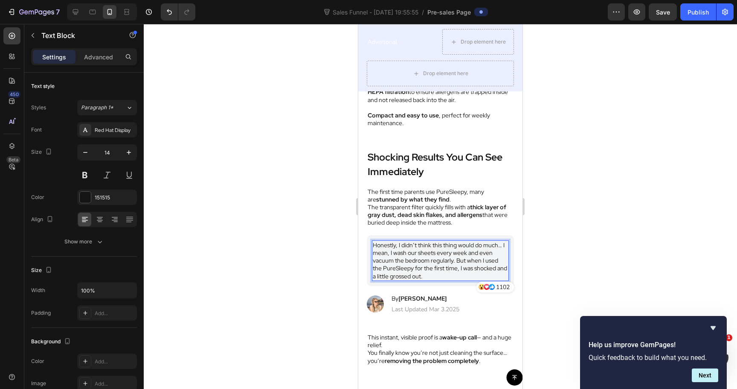
click at [596, 227] on div at bounding box center [441, 206] width 594 height 365
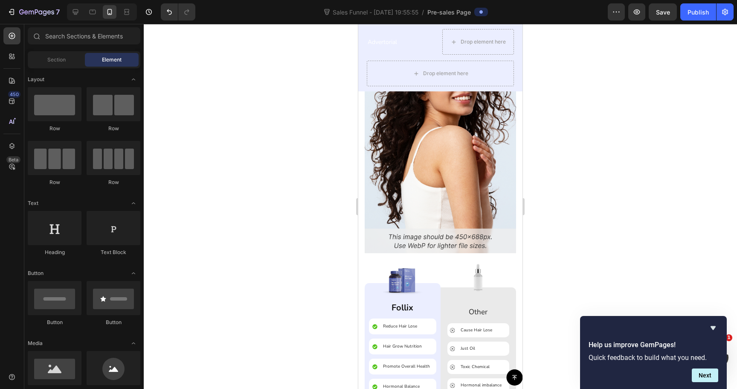
scroll to position [4457, 0]
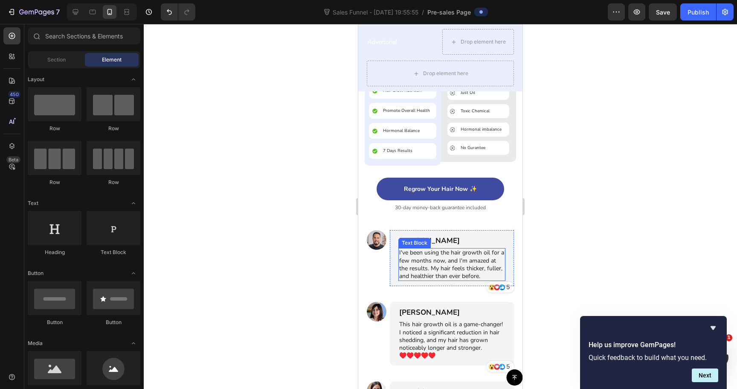
click at [448, 266] on p "I've been using the hair growth oil for a few months now, and I'm amazed at the…" at bounding box center [451, 264] width 105 height 31
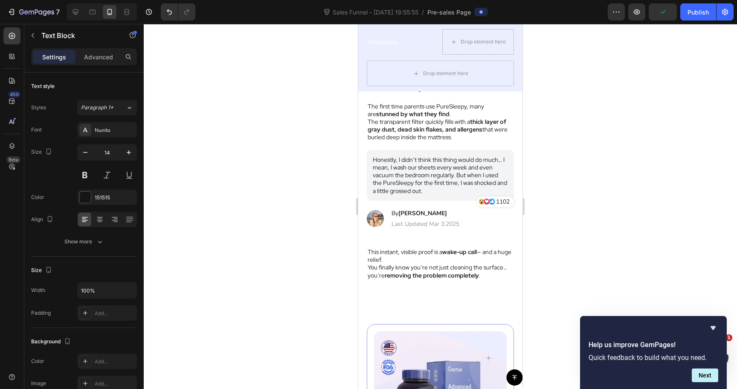
scroll to position [2663, 0]
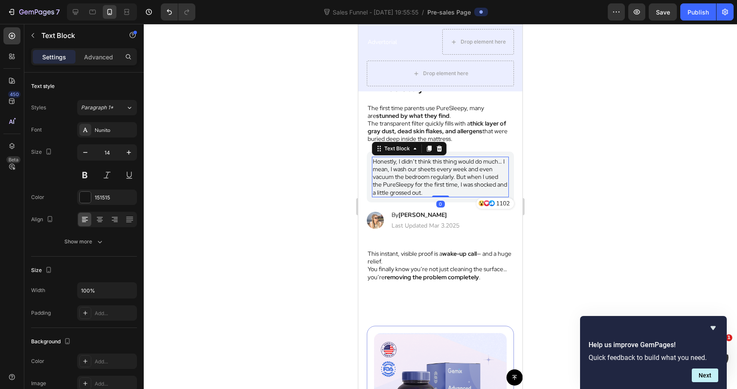
click at [425, 176] on p "Honestly, I didn’t think this thing would do much… I mean, I wash our sheets ev…" at bounding box center [440, 176] width 135 height 39
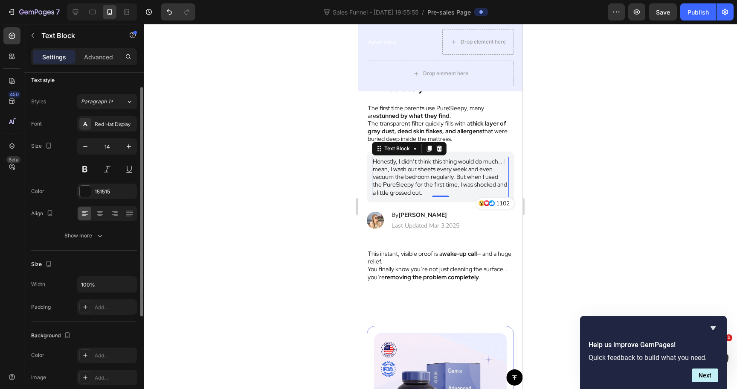
scroll to position [0, 0]
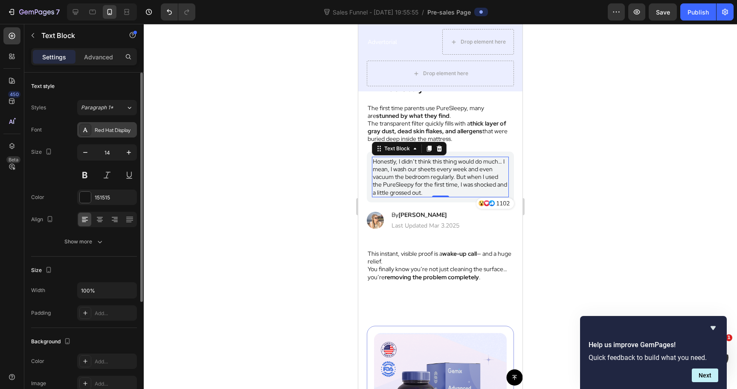
click at [108, 136] on div "Red Hat Display" at bounding box center [107, 129] width 60 height 15
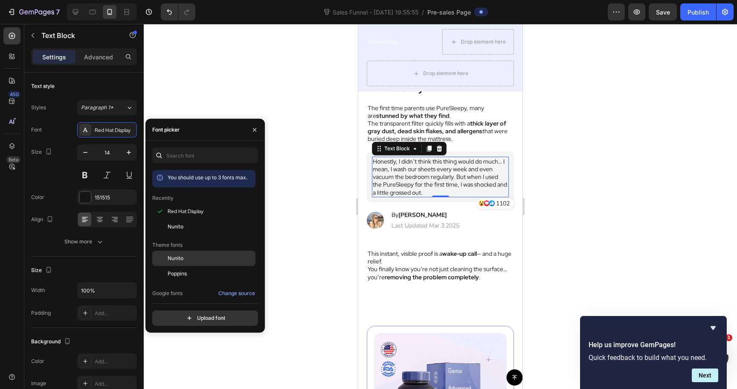
click at [183, 260] on span "Nunito" at bounding box center [176, 258] width 16 height 8
click at [250, 120] on div at bounding box center [255, 130] width 20 height 22
click at [256, 63] on div at bounding box center [441, 206] width 594 height 365
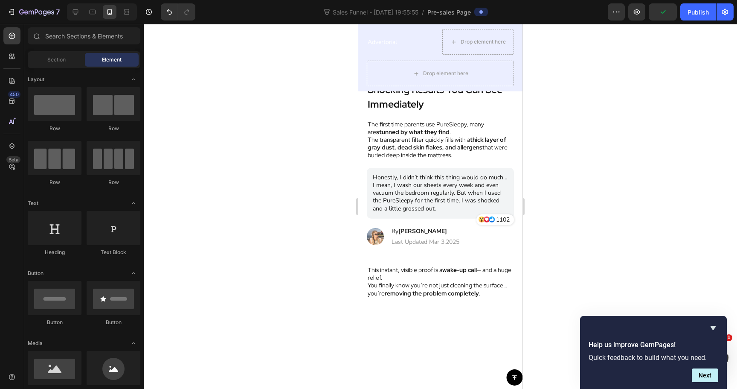
scroll to position [2661, 0]
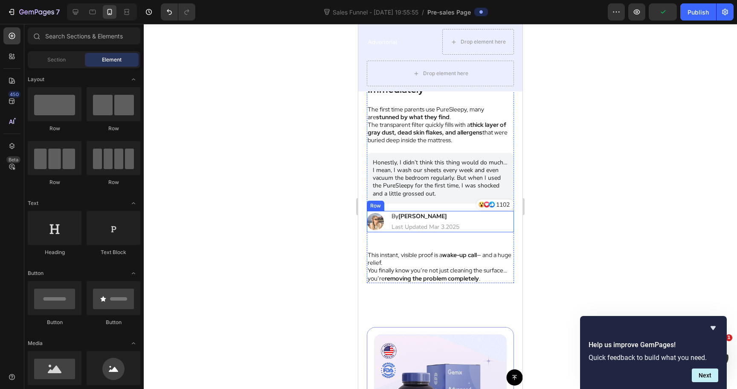
click at [468, 219] on div "Image By [PERSON_NAME] Text Block | Text Block Last Updated Mar 3.2025 Text [GE…" at bounding box center [440, 221] width 147 height 21
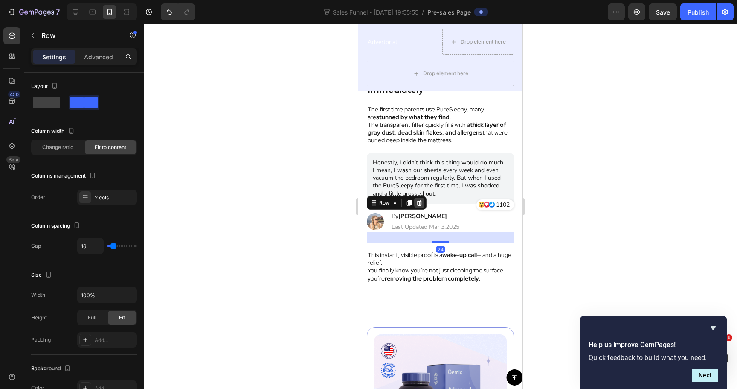
click at [416, 202] on icon at bounding box center [419, 202] width 7 height 7
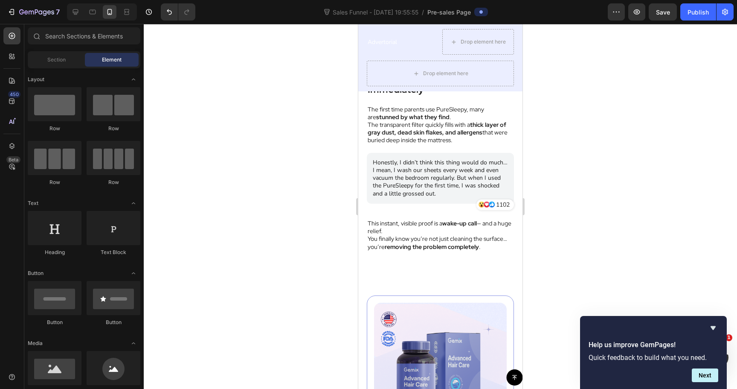
click at [586, 170] on div at bounding box center [441, 206] width 594 height 365
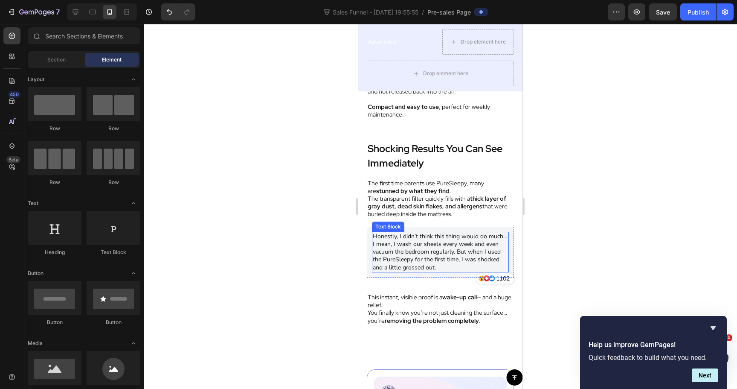
scroll to position [2589, 0]
click at [557, 210] on div at bounding box center [441, 206] width 594 height 365
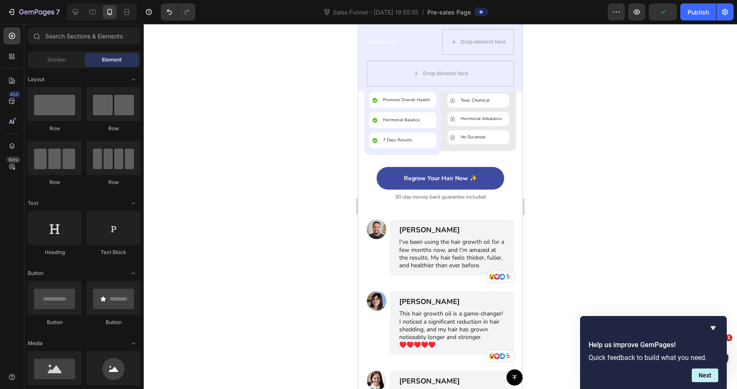
scroll to position [4436, 0]
click at [378, 247] on div "Image" at bounding box center [377, 250] width 20 height 63
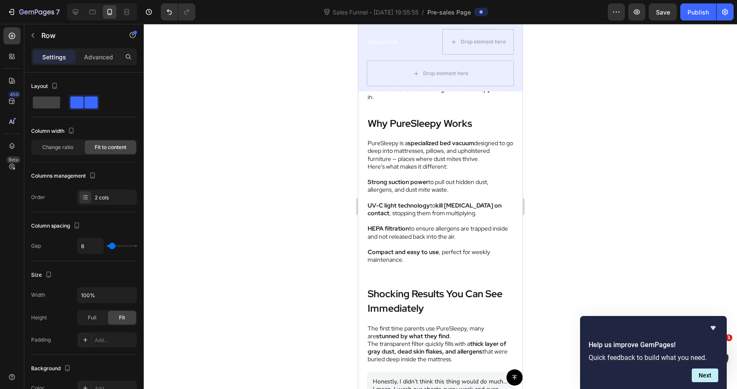
scroll to position [2431, 0]
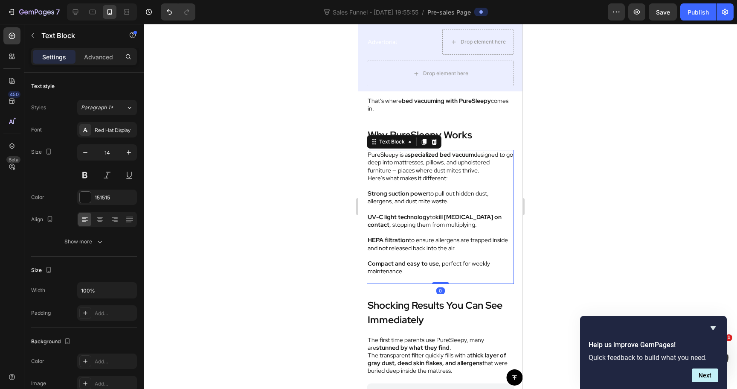
click at [401, 217] on strong "UV-C light technology" at bounding box center [399, 217] width 62 height 8
click at [436, 218] on p "UV-C light technology to kill [MEDICAL_DATA] on contact , stopping them from mu…" at bounding box center [441, 220] width 146 height 15
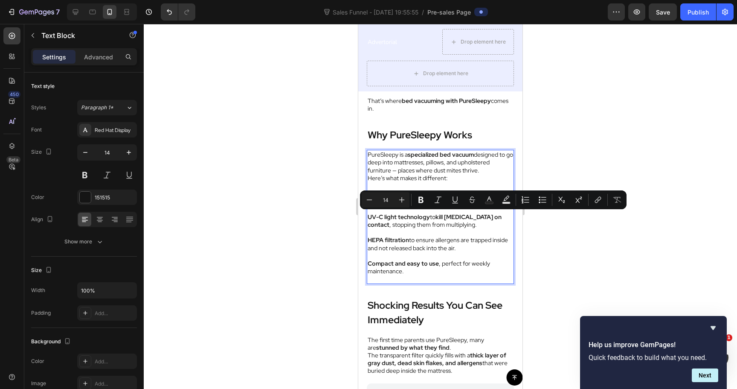
click at [475, 218] on strong "kill [MEDICAL_DATA] on contact" at bounding box center [435, 220] width 134 height 15
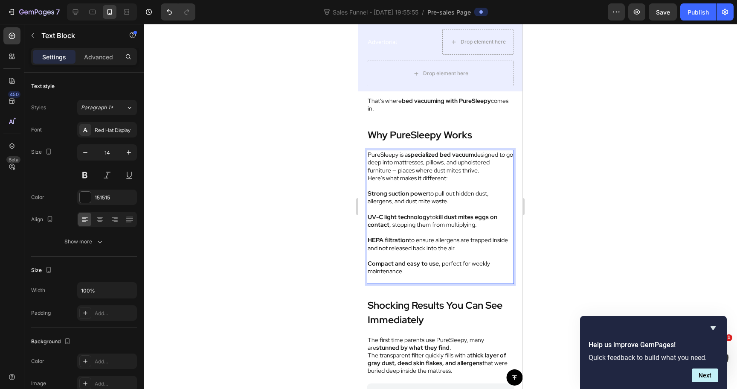
click at [545, 231] on div at bounding box center [441, 206] width 594 height 365
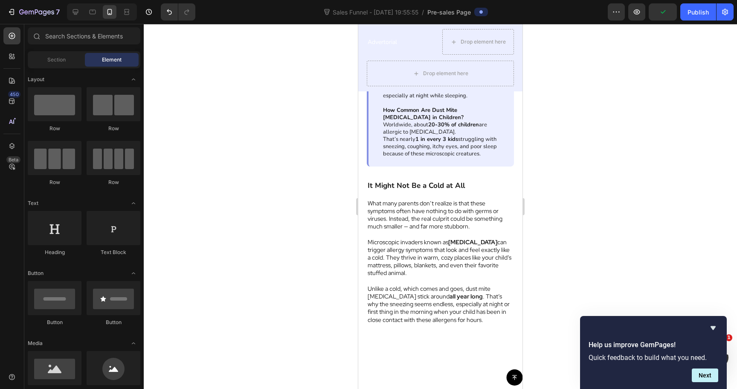
scroll to position [561, 0]
click at [370, 168] on div "What Are [MEDICAL_DATA] (Explained Simply) [MEDICAL_DATA] are tiny, invisible b…" at bounding box center [440, 83] width 147 height 170
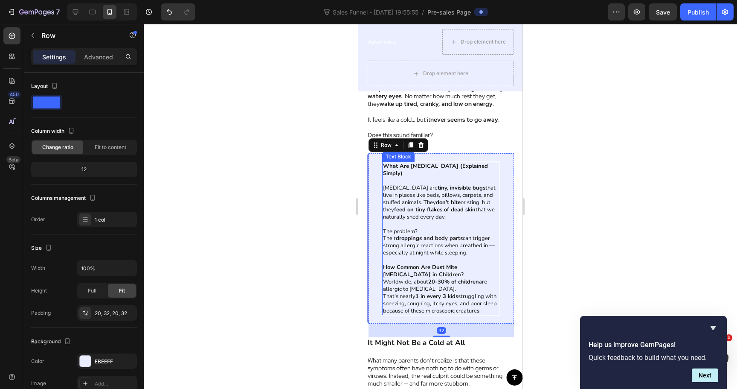
scroll to position [402, 0]
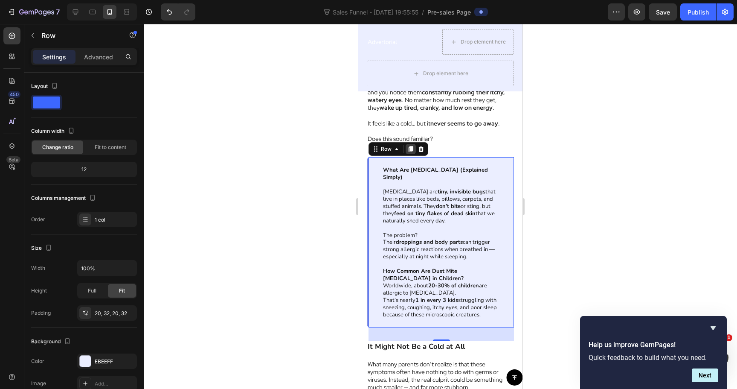
click at [410, 152] on icon at bounding box center [411, 149] width 5 height 6
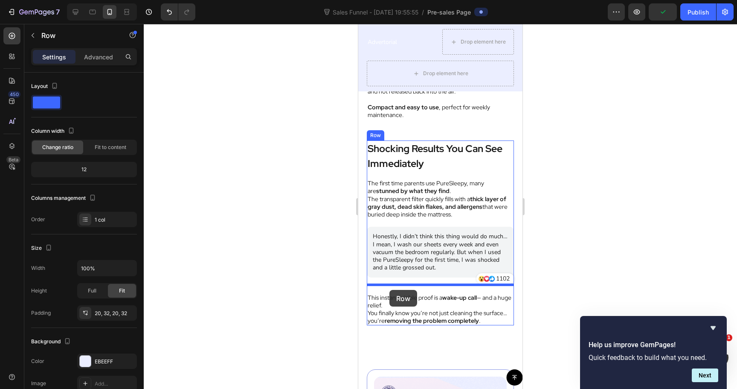
scroll to position [2641, 0]
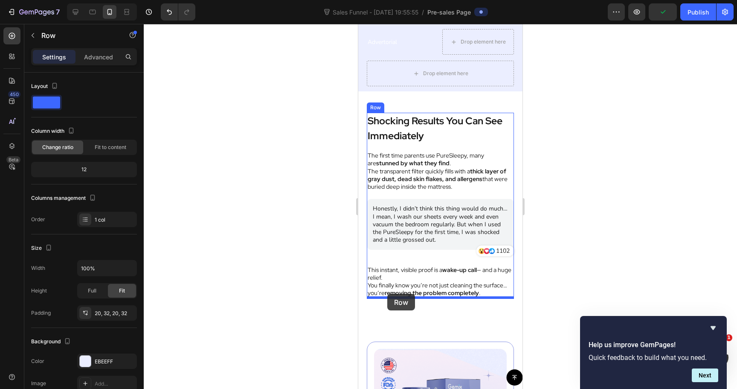
drag, startPoint x: 377, startPoint y: 178, endPoint x: 387, endPoint y: 294, distance: 115.7
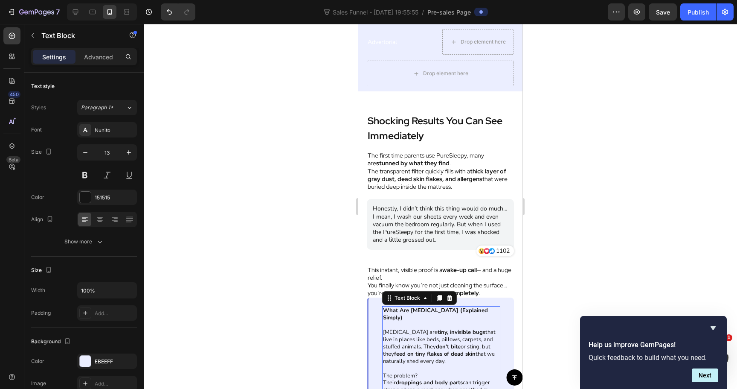
click at [413, 329] on p "[MEDICAL_DATA] are tiny, invisible bugs that live in places like beds, pillows,…" at bounding box center [441, 347] width 116 height 36
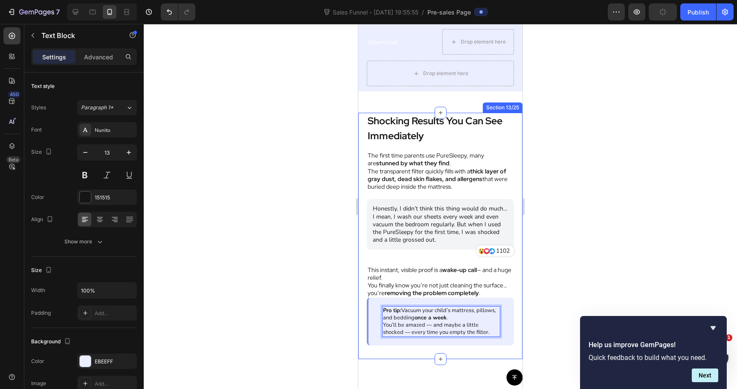
click at [554, 277] on div at bounding box center [441, 206] width 594 height 365
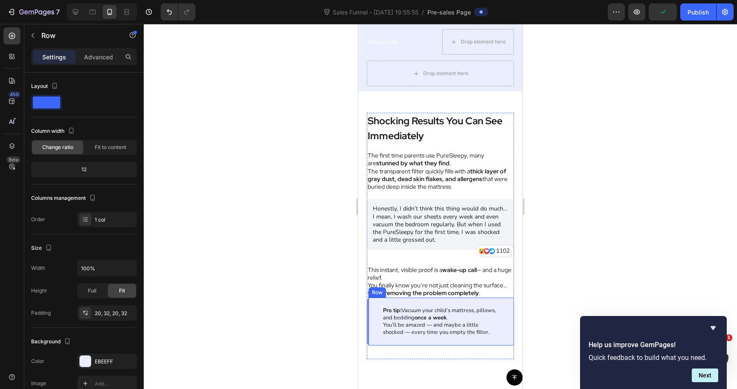
click at [451, 299] on div "Pro tip: Vacuum your child’s mattress, pillows, and bedding once a week . You’l…" at bounding box center [440, 321] width 147 height 48
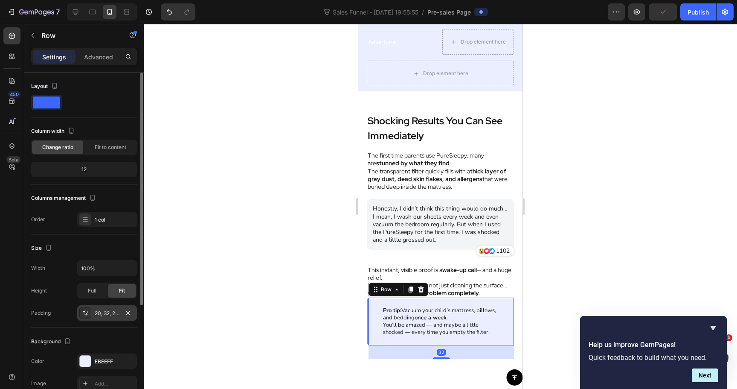
click at [107, 312] on div "20, 32, 20, 32" at bounding box center [107, 313] width 25 height 8
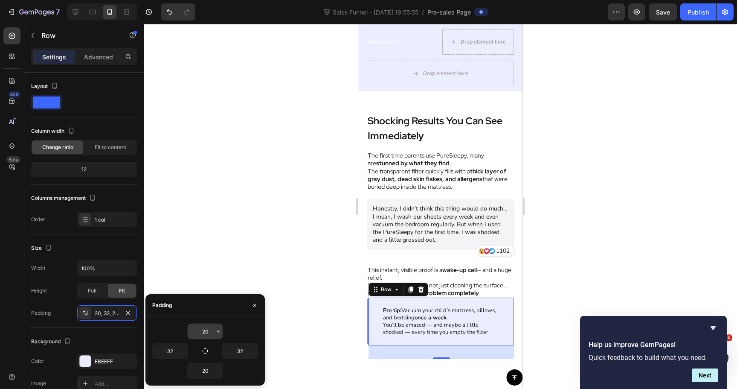
click at [207, 329] on input "20" at bounding box center [205, 330] width 35 height 15
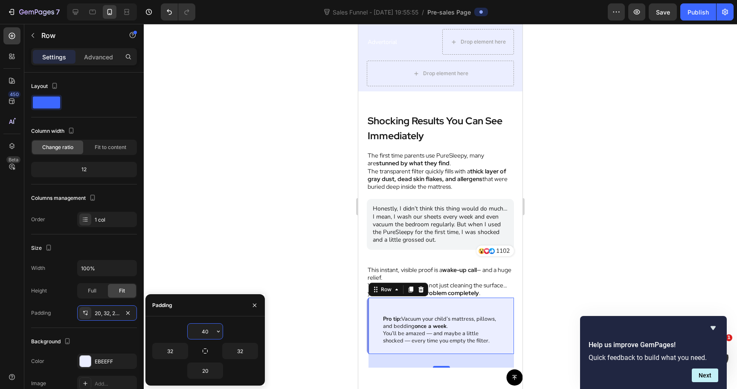
type input "4"
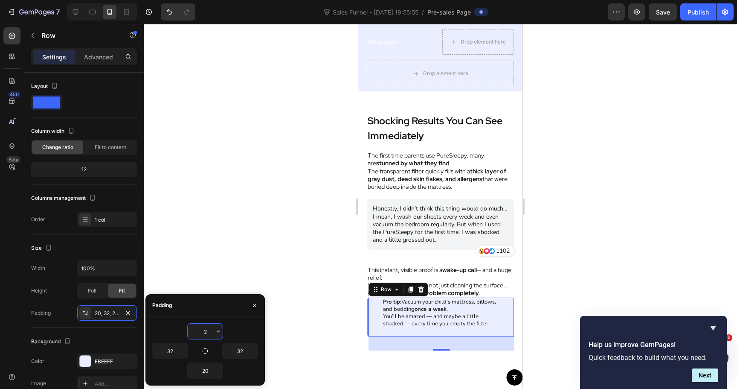
type input "20"
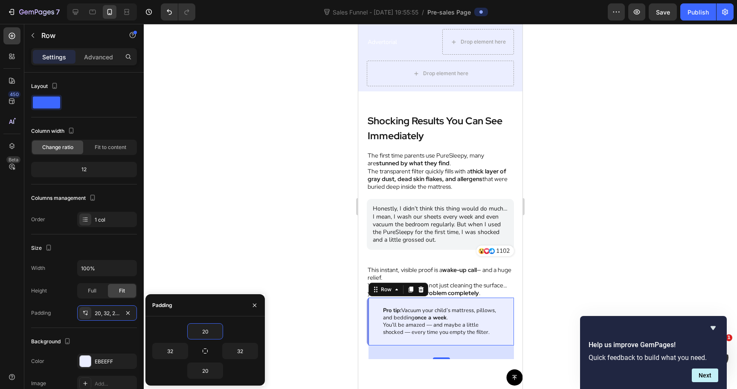
click at [262, 204] on div at bounding box center [441, 206] width 594 height 365
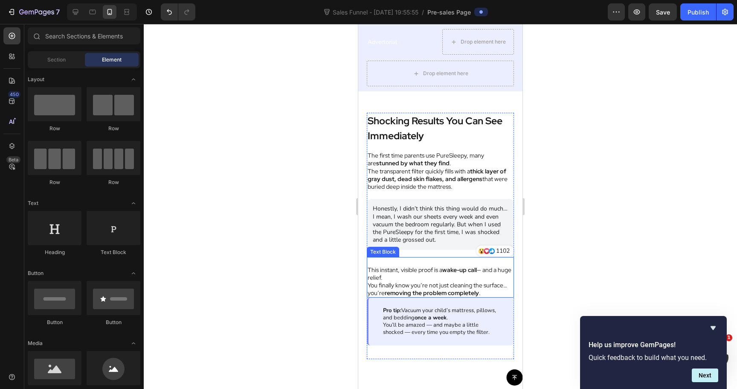
click at [503, 293] on p "You finally know you’re not just cleaning the surface… you’re removing the prob…" at bounding box center [441, 288] width 146 height 15
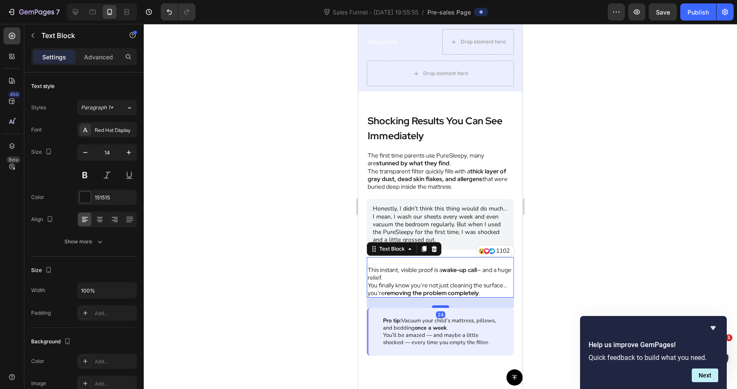
drag, startPoint x: 443, startPoint y: 297, endPoint x: 443, endPoint y: 307, distance: 10.2
click at [443, 307] on div at bounding box center [440, 306] width 17 height 3
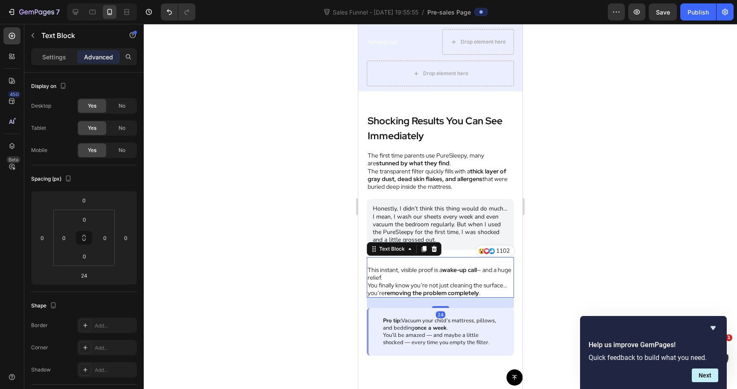
click at [594, 237] on div at bounding box center [441, 206] width 594 height 365
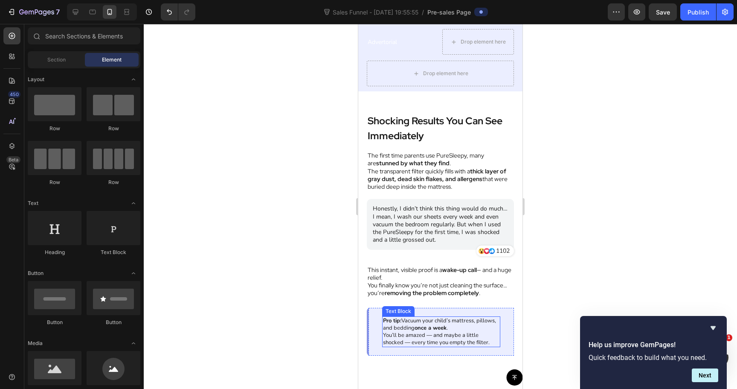
click at [441, 324] on strong "once a week" at bounding box center [431, 328] width 32 height 8
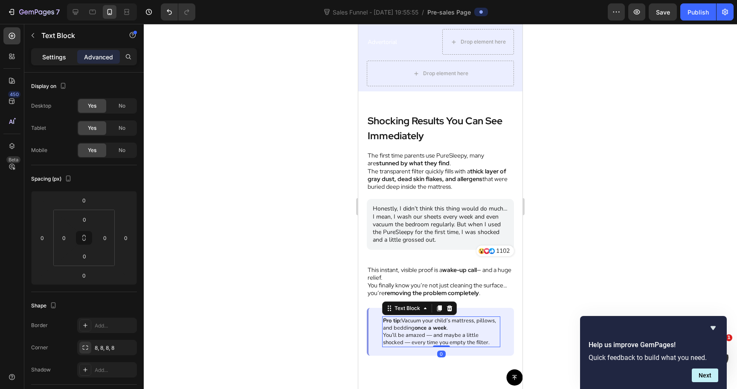
click at [54, 58] on p "Settings" at bounding box center [54, 56] width 24 height 9
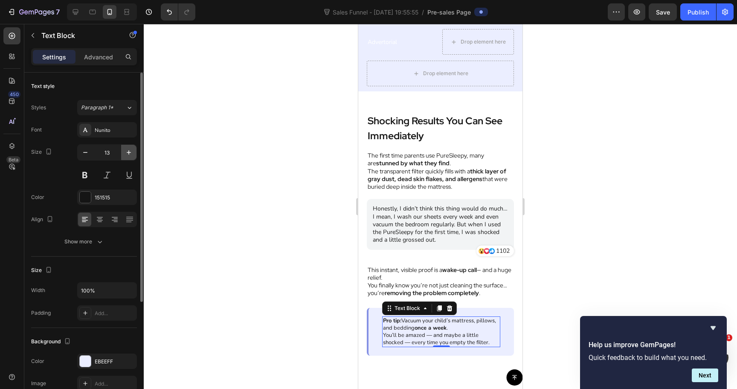
click at [127, 150] on icon "button" at bounding box center [129, 152] width 9 height 9
type input "14"
click at [281, 166] on div at bounding box center [441, 206] width 594 height 365
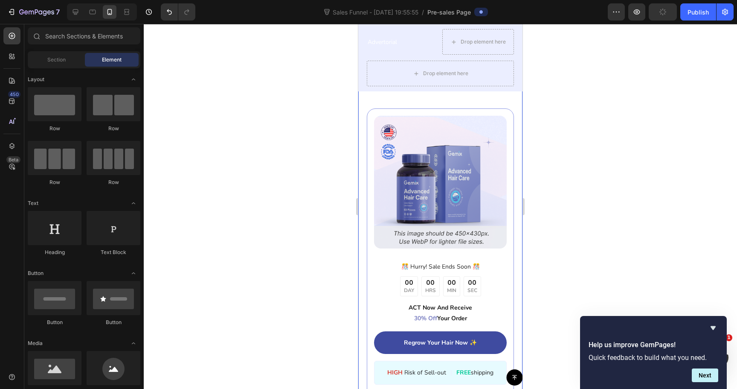
scroll to position [2950, 0]
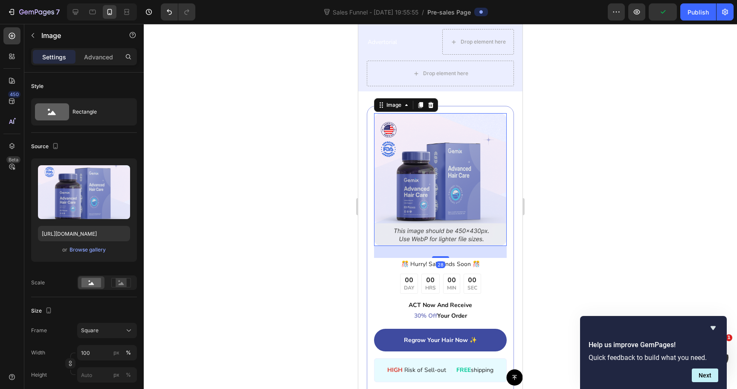
click at [435, 163] on img at bounding box center [440, 179] width 133 height 133
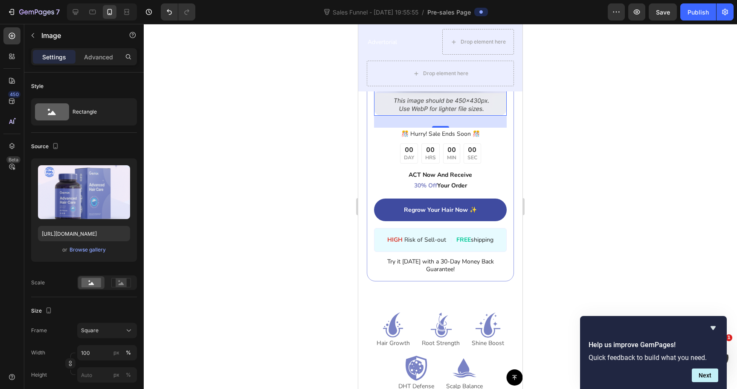
scroll to position [3076, 0]
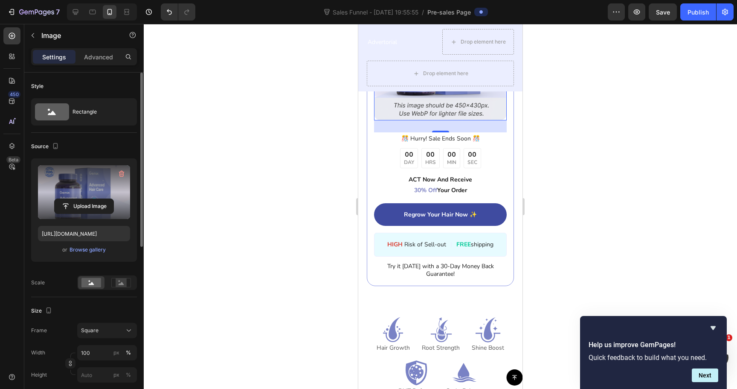
click at [80, 190] on label at bounding box center [84, 192] width 92 height 54
click at [80, 199] on input "file" at bounding box center [84, 206] width 59 height 15
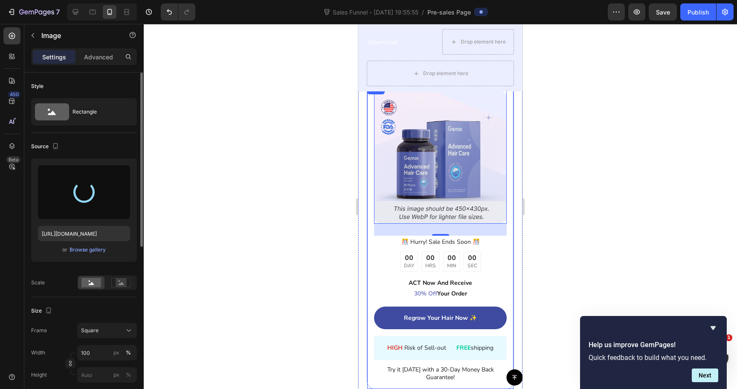
scroll to position [2964, 0]
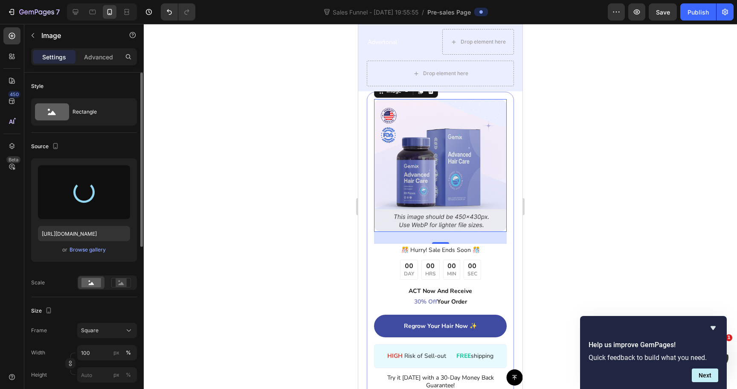
type input "[URL][DOMAIN_NAME]"
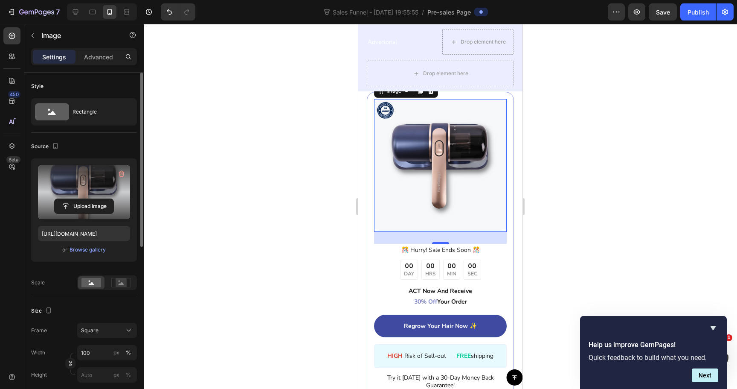
click at [542, 178] on div at bounding box center [441, 206] width 594 height 365
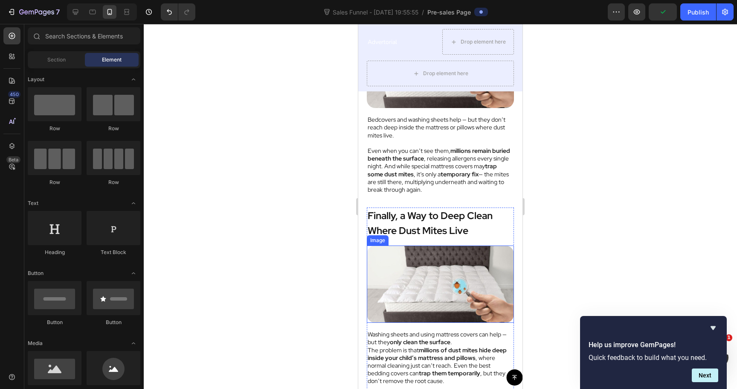
scroll to position [2158, 0]
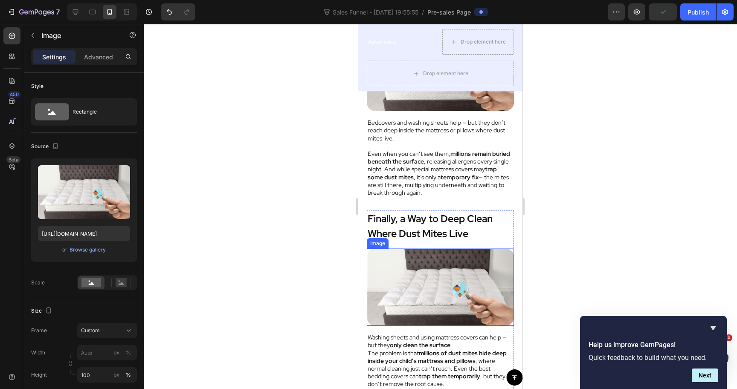
click at [450, 274] on img at bounding box center [440, 286] width 147 height 77
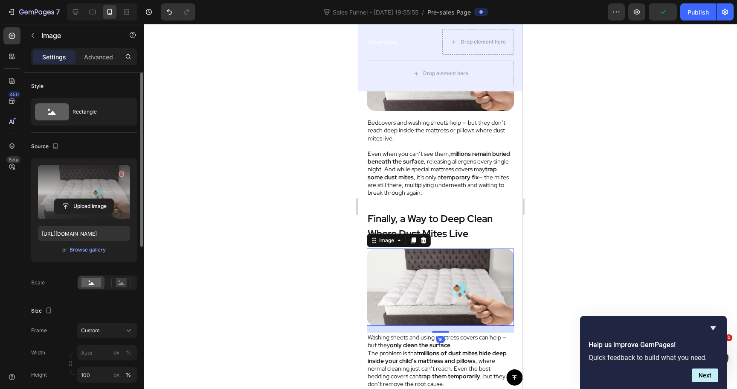
click at [83, 188] on label at bounding box center [84, 192] width 92 height 54
click at [83, 199] on input "file" at bounding box center [84, 206] width 59 height 15
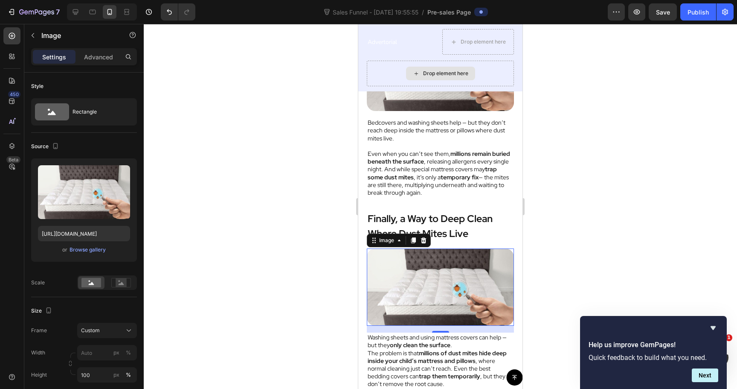
scroll to position [2205, 0]
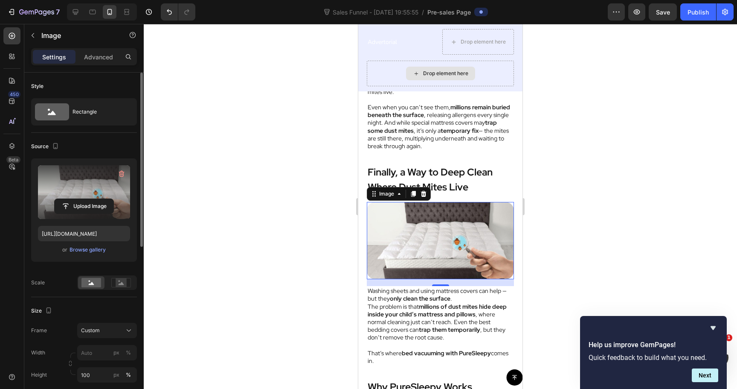
click at [87, 190] on label at bounding box center [84, 192] width 92 height 54
click at [87, 199] on input "file" at bounding box center [84, 206] width 59 height 15
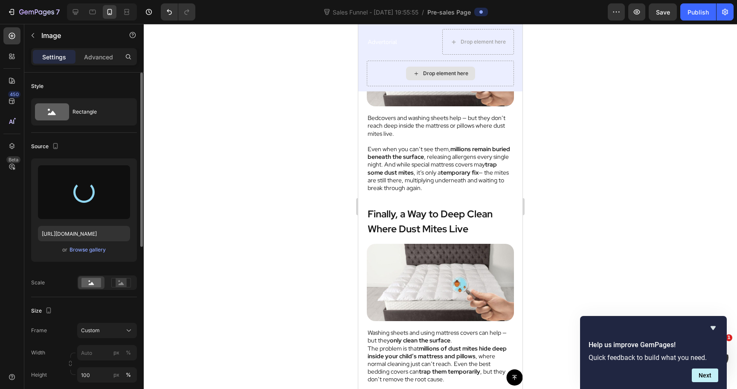
scroll to position [2165, 0]
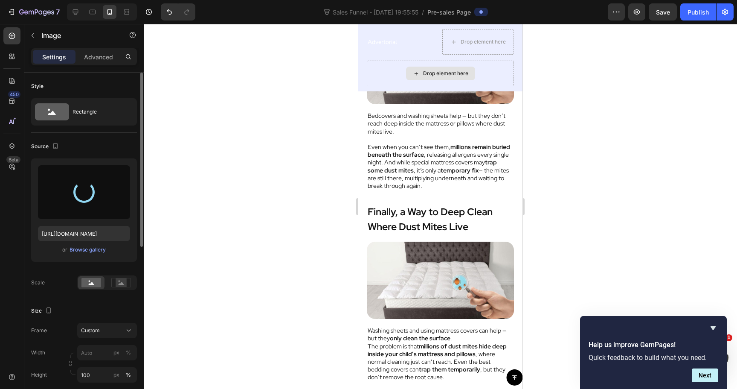
type input "[URL][DOMAIN_NAME]"
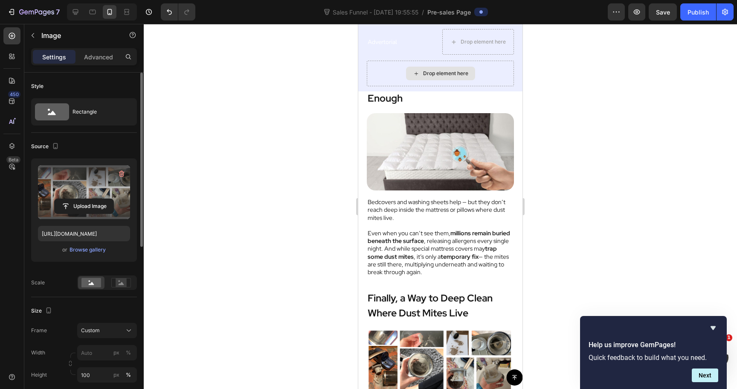
scroll to position [2068, 0]
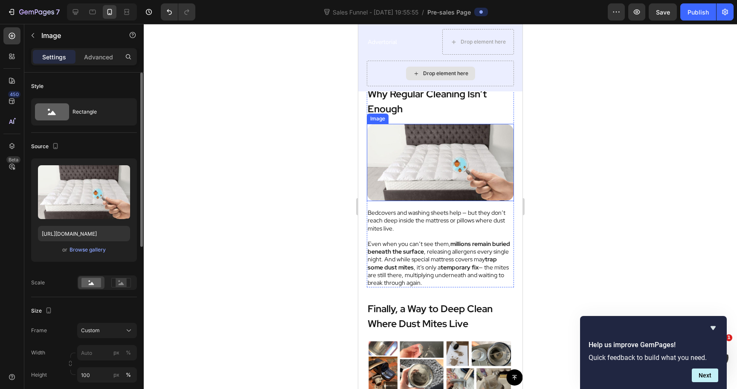
click at [415, 175] on img at bounding box center [440, 162] width 147 height 77
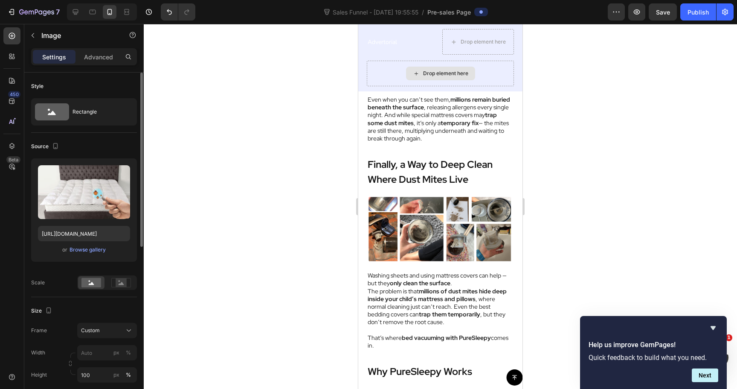
scroll to position [2210, 0]
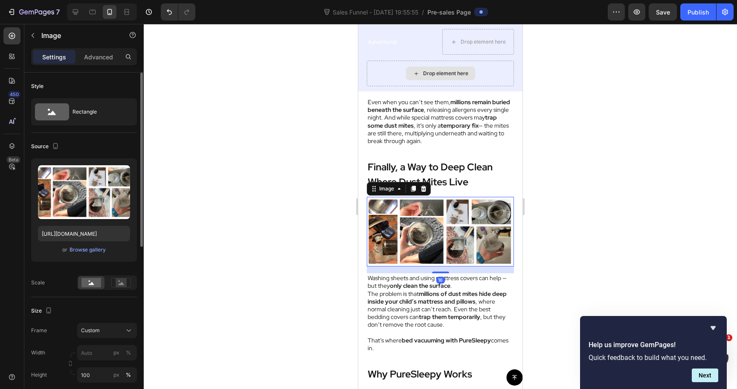
click at [443, 241] on img at bounding box center [440, 232] width 147 height 70
click at [414, 190] on icon at bounding box center [413, 189] width 5 height 6
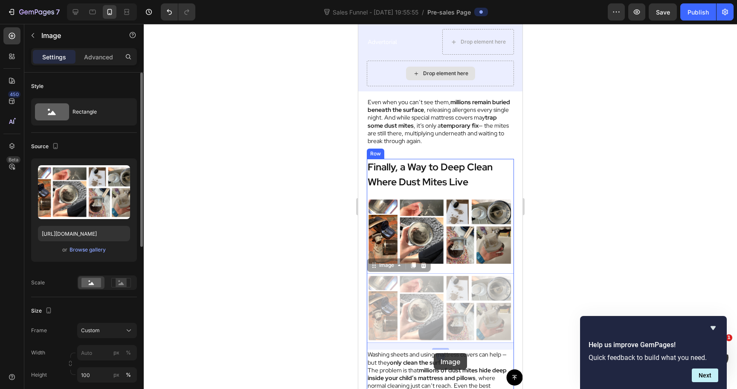
drag, startPoint x: 429, startPoint y: 310, endPoint x: 434, endPoint y: 353, distance: 42.9
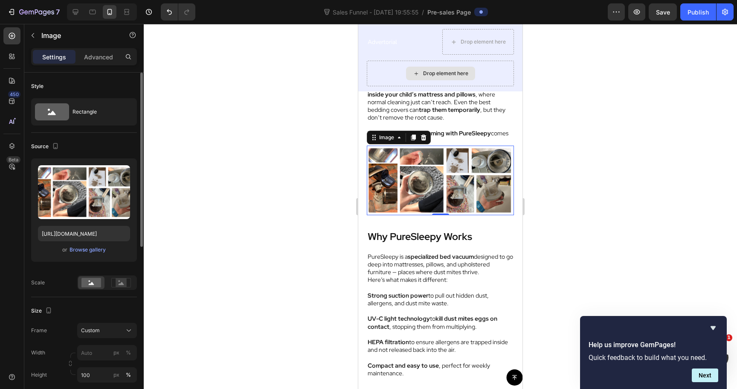
scroll to position [2420, 0]
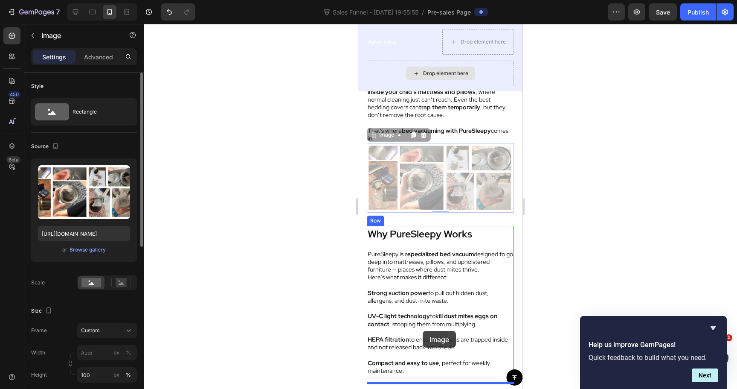
drag, startPoint x: 422, startPoint y: 190, endPoint x: 422, endPoint y: 335, distance: 145.5
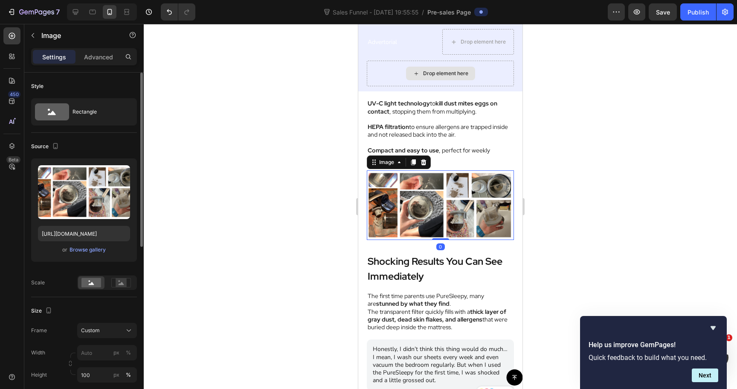
scroll to position [2580, 0]
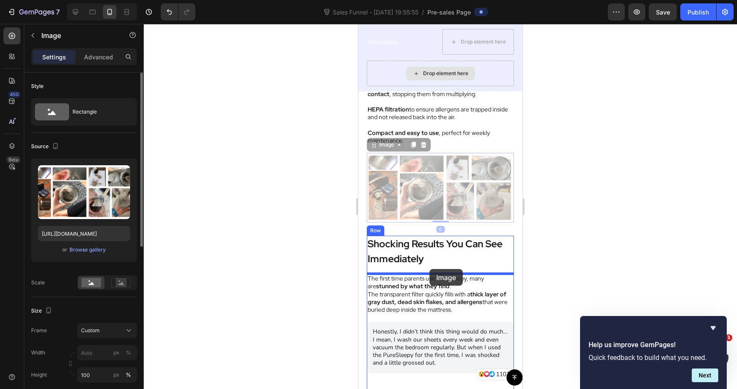
drag, startPoint x: 431, startPoint y: 189, endPoint x: 429, endPoint y: 269, distance: 79.4
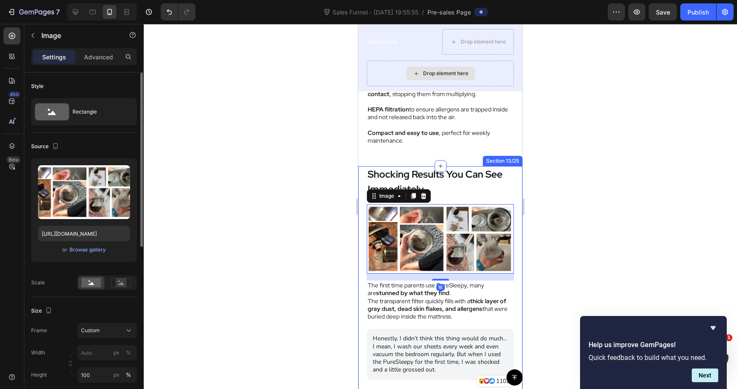
click at [553, 225] on div at bounding box center [441, 206] width 594 height 365
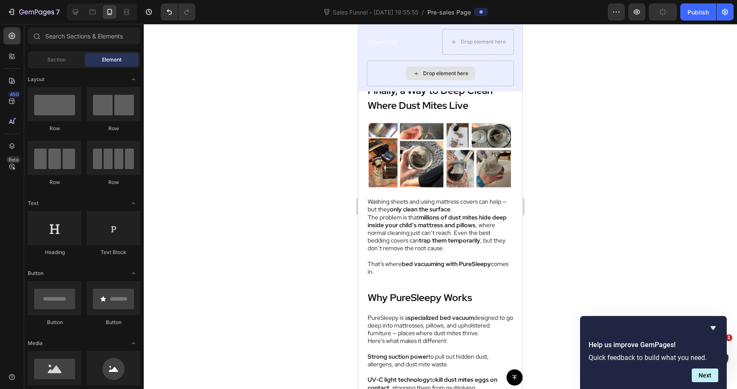
scroll to position [2191, 0]
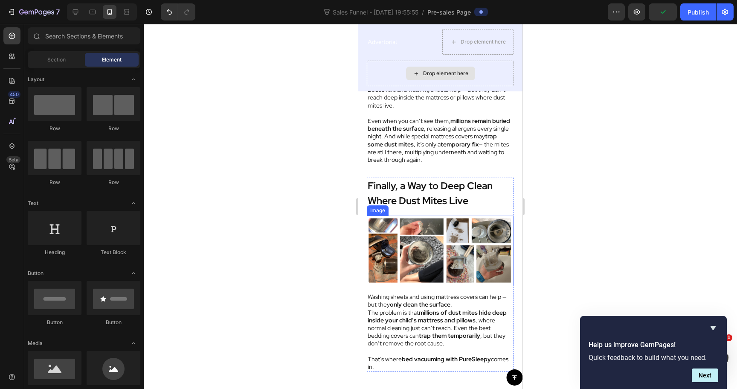
click at [425, 235] on img at bounding box center [440, 250] width 147 height 70
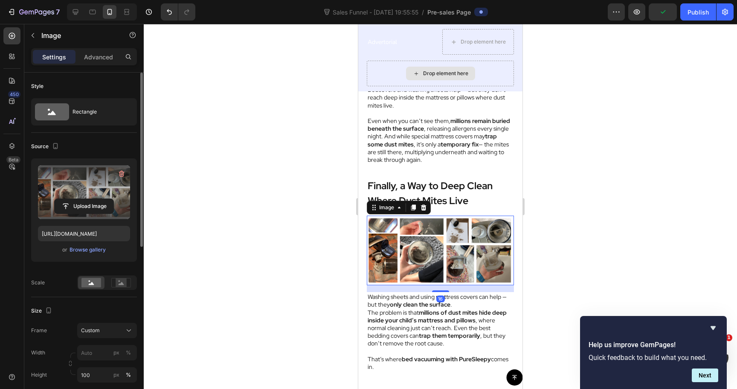
click at [84, 197] on label at bounding box center [84, 192] width 92 height 54
click at [84, 199] on input "file" at bounding box center [84, 206] width 59 height 15
click at [73, 191] on label at bounding box center [84, 192] width 92 height 54
click at [73, 199] on input "file" at bounding box center [84, 206] width 59 height 15
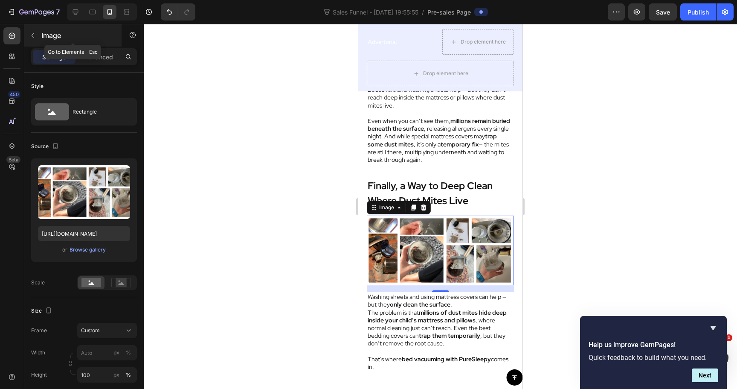
click at [44, 39] on p "Image" at bounding box center [77, 35] width 73 height 10
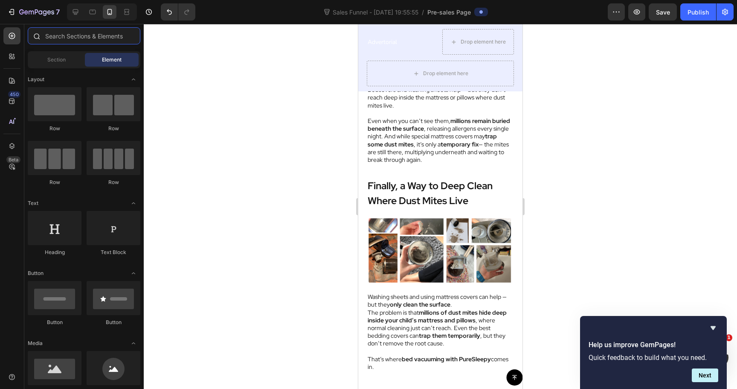
click at [65, 43] on input "text" at bounding box center [84, 35] width 113 height 17
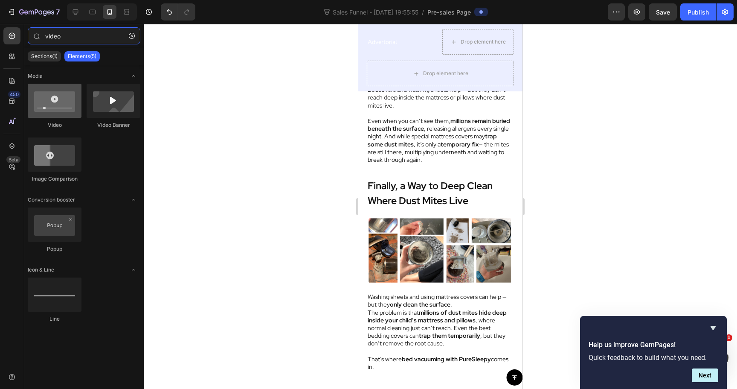
type input "video"
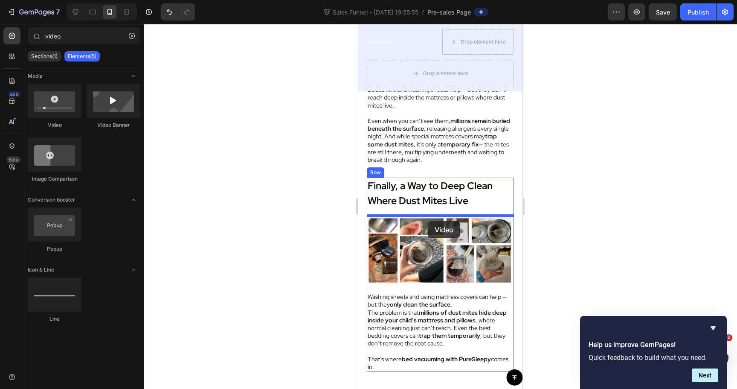
drag, startPoint x: 407, startPoint y: 125, endPoint x: 428, endPoint y: 221, distance: 97.8
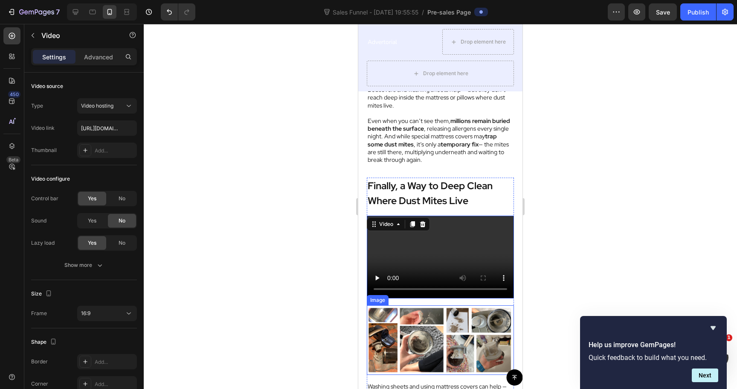
click at [437, 326] on img at bounding box center [440, 340] width 147 height 70
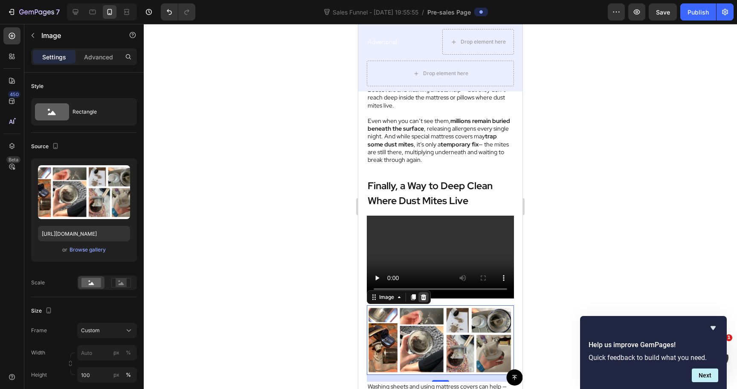
click at [425, 297] on icon at bounding box center [424, 297] width 6 height 6
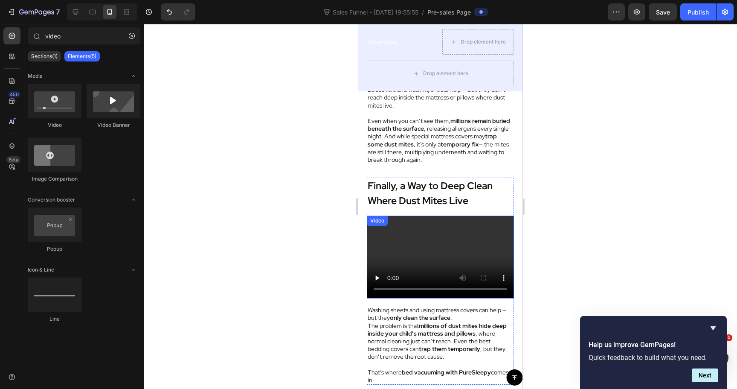
click at [428, 251] on video at bounding box center [440, 256] width 147 height 83
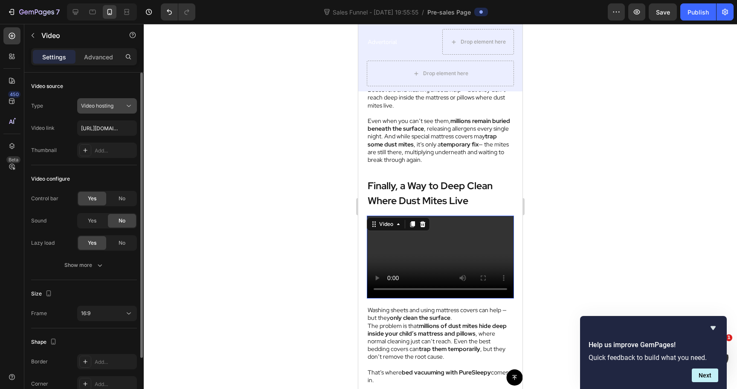
click at [106, 112] on button "Video hosting" at bounding box center [107, 105] width 60 height 15
